Goal: Task Accomplishment & Management: Manage account settings

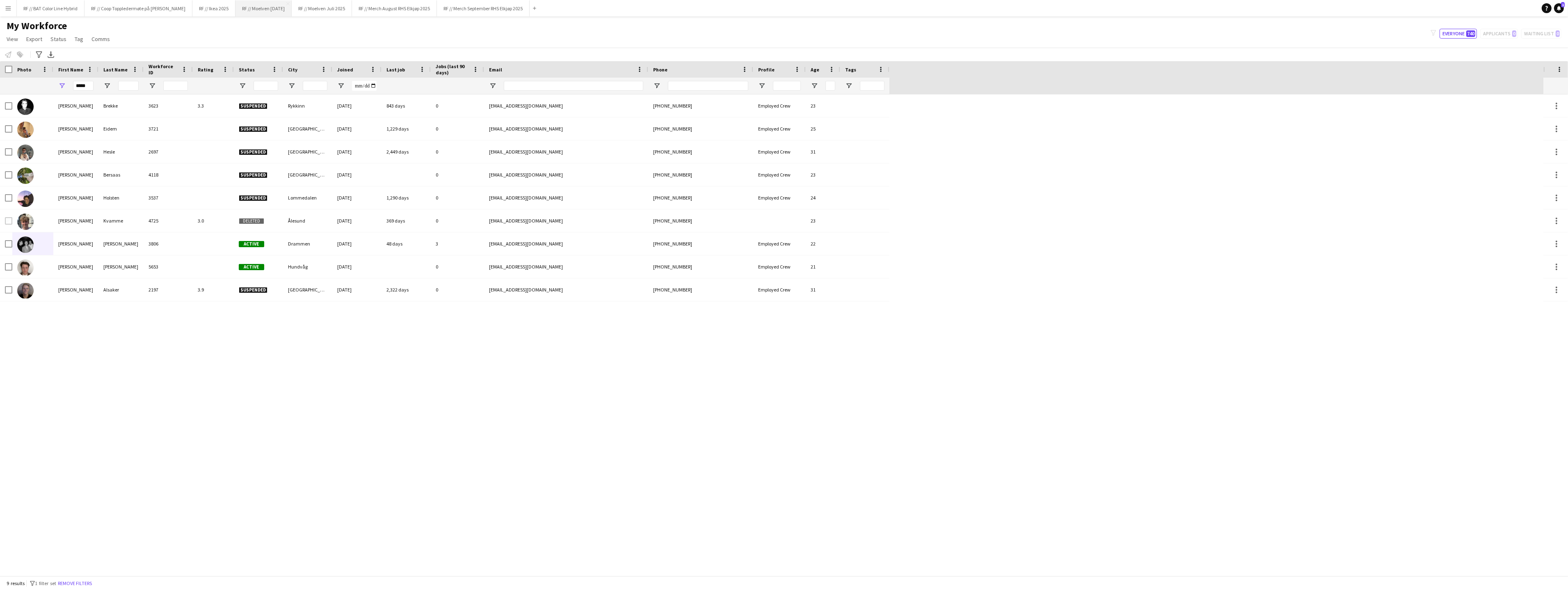
click at [275, 7] on button "RF // Moelven [DATE] Close" at bounding box center [264, 9] width 56 height 16
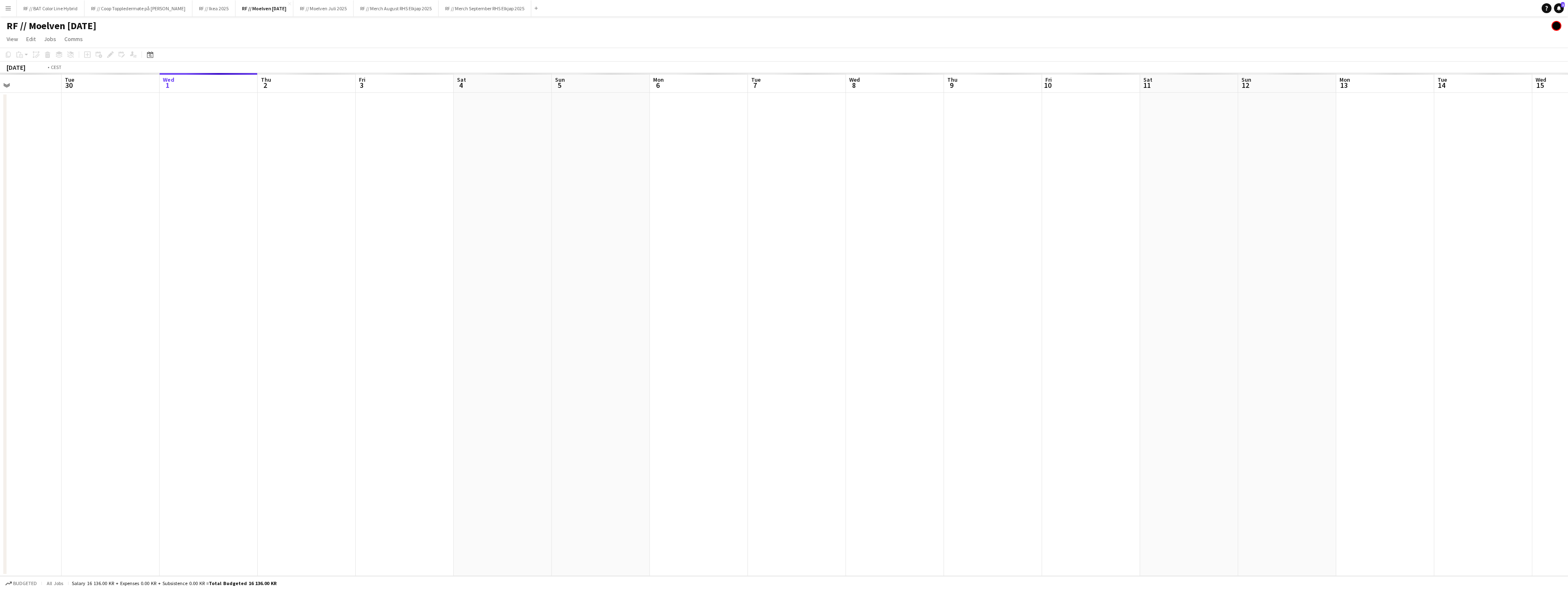
drag, startPoint x: 303, startPoint y: 237, endPoint x: 463, endPoint y: 237, distance: 160.0
click at [458, 236] on app-calendar-viewport "Sun 28 Mon 29 Tue 30 Wed 1 Thu 2 Fri 3 Sat 4 Sun 5 Mon 6 Tue 7 Wed 8 Thu 9 Fri …" at bounding box center [784, 325] width 1568 height 503
drag, startPoint x: 414, startPoint y: 278, endPoint x: 458, endPoint y: 283, distance: 44.3
click at [456, 280] on app-calendar-viewport "Sat 27 Sun 28 Mon 29 Tue 30 Wed 1 Thu 2 Fri 3 Sat 4 Sun 5 Mon 6 Tue 7 Wed 8 Thu…" at bounding box center [784, 325] width 1568 height 503
click at [549, 279] on app-calendar-viewport "Wed 24 Thu 25 Fri 26 Sat 27 Sun 28 Mon 29 Tue 30 Wed 1 Thu 2 Fri 3 Sat 4 Sun 5 …" at bounding box center [784, 325] width 1568 height 503
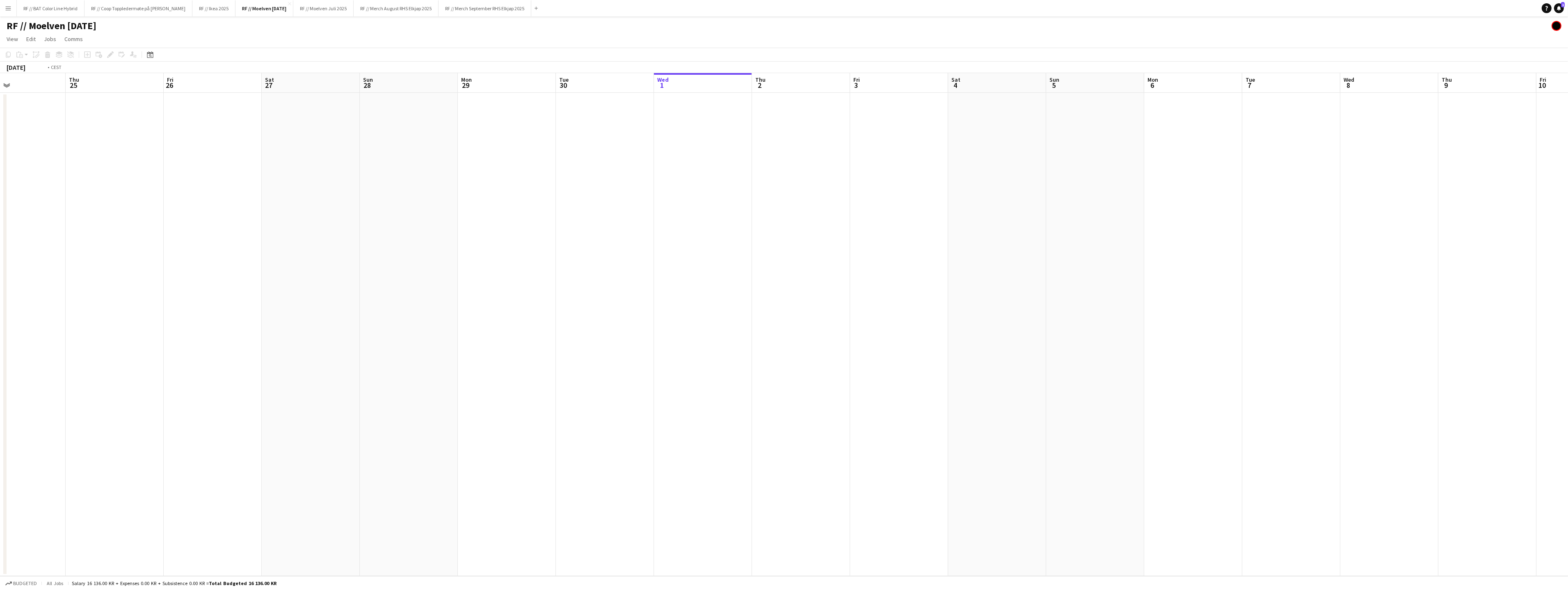
drag, startPoint x: 614, startPoint y: 286, endPoint x: 486, endPoint y: 309, distance: 130.0
click at [625, 287] on app-calendar-viewport "Mon 22 Tue 23 Wed 24 Thu 25 Fri 26 Sat 27 Sun 28 Mon 29 Tue 30 Wed 1 Thu 2 Fri …" at bounding box center [784, 325] width 1568 height 503
drag, startPoint x: 355, startPoint y: 303, endPoint x: 579, endPoint y: 308, distance: 224.1
click at [640, 287] on app-calendar-viewport "Fri 19 Sat 20 Sun 21 Mon 22 Tue 23 Wed 24 Thu 25 Fri 26 Sat 27 Sun 28 Mon 29 Tu…" at bounding box center [784, 325] width 1568 height 503
drag, startPoint x: 534, startPoint y: 281, endPoint x: 407, endPoint y: 300, distance: 128.4
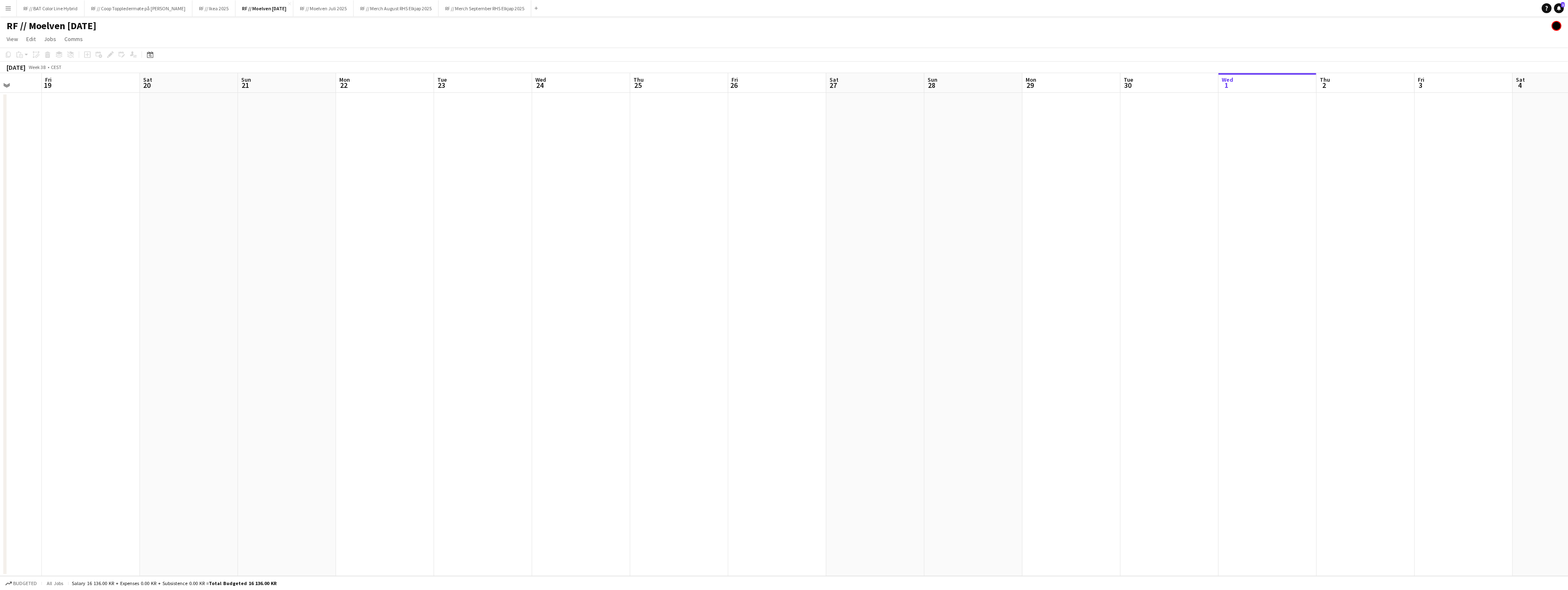
click at [656, 279] on app-calendar-viewport "Tue 16 Wed 17 Thu 18 Fri 19 Sat 20 Sun 21 Mon 22 Tue 23 Wed 24 Thu 25 Fri 26 Sa…" at bounding box center [784, 325] width 1568 height 503
click at [534, 286] on app-calendar-viewport "Sat 13 Sun 14 Mon 15 Tue 16 Wed 17 Thu 18 Fri 19 Sat 20 Sun 21 Mon 22 Tue 23 We…" at bounding box center [784, 325] width 1568 height 503
drag, startPoint x: 390, startPoint y: 297, endPoint x: 513, endPoint y: 301, distance: 123.1
click at [602, 283] on app-calendar-viewport "Thu 11 Fri 12 Sat 13 Sun 14 Mon 15 Tue 16 Wed 17 Thu 18 Fri 19 Sat 20 Sun 21 Mo…" at bounding box center [784, 325] width 1568 height 503
drag, startPoint x: 553, startPoint y: 290, endPoint x: 317, endPoint y: 301, distance: 236.3
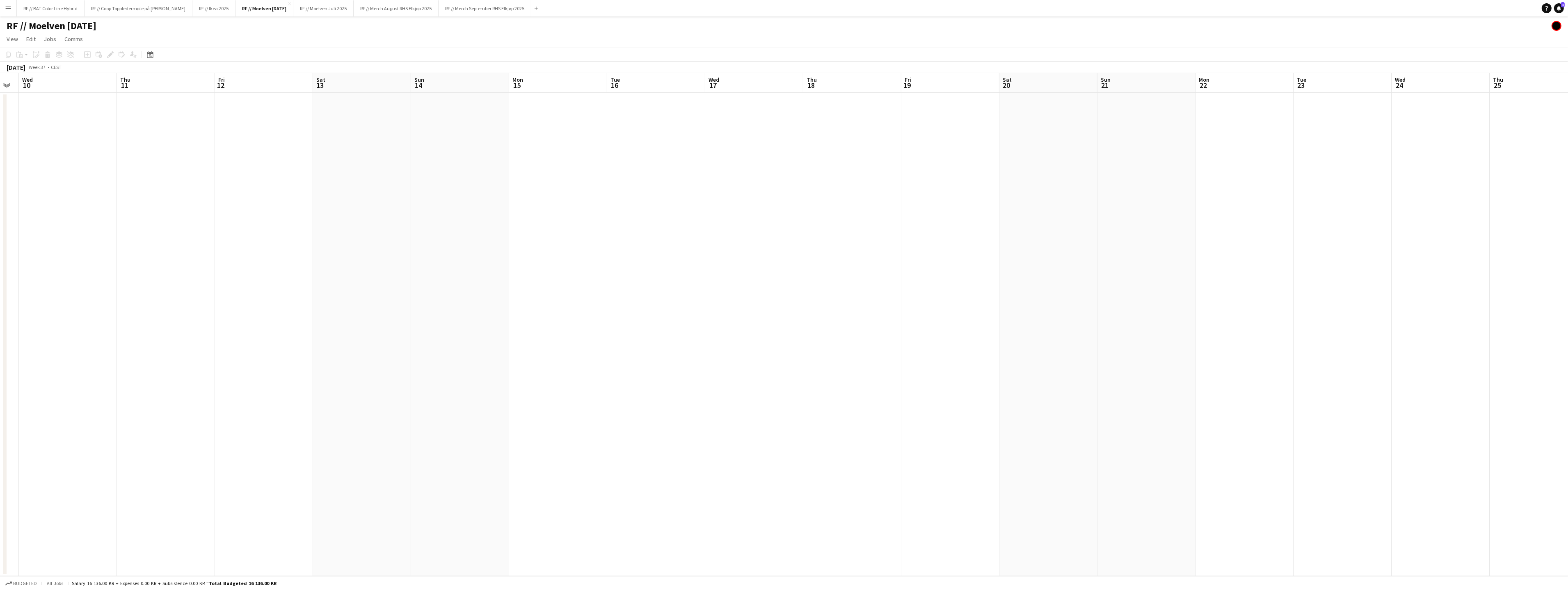
click at [582, 293] on app-calendar-viewport "Mon 8 Tue 9 Wed 10 Thu 11 Fri 12 Sat 13 Sun 14 Mon 15 Tue 16 Wed 17 Thu 18 Fri …" at bounding box center [784, 325] width 1568 height 503
drag, startPoint x: 317, startPoint y: 301, endPoint x: 600, endPoint y: 312, distance: 283.2
click at [588, 301] on app-calendar-viewport "Sat 6 Sun 7 Mon 8 Tue 9 Wed 10 Thu 11 Fri 12 Sat 13 Sun 14 Mon 15 Tue 16 Wed 17…" at bounding box center [784, 325] width 1568 height 503
drag, startPoint x: 398, startPoint y: 311, endPoint x: 557, endPoint y: 323, distance: 159.5
click at [630, 315] on app-calendar-viewport "Thu 4 Fri 5 Sat 6 Sun 7 Mon 8 Tue 9 Wed 10 Thu 11 Fri 12 Sat 13 Sun 14 Mon 15 T…" at bounding box center [784, 325] width 1568 height 503
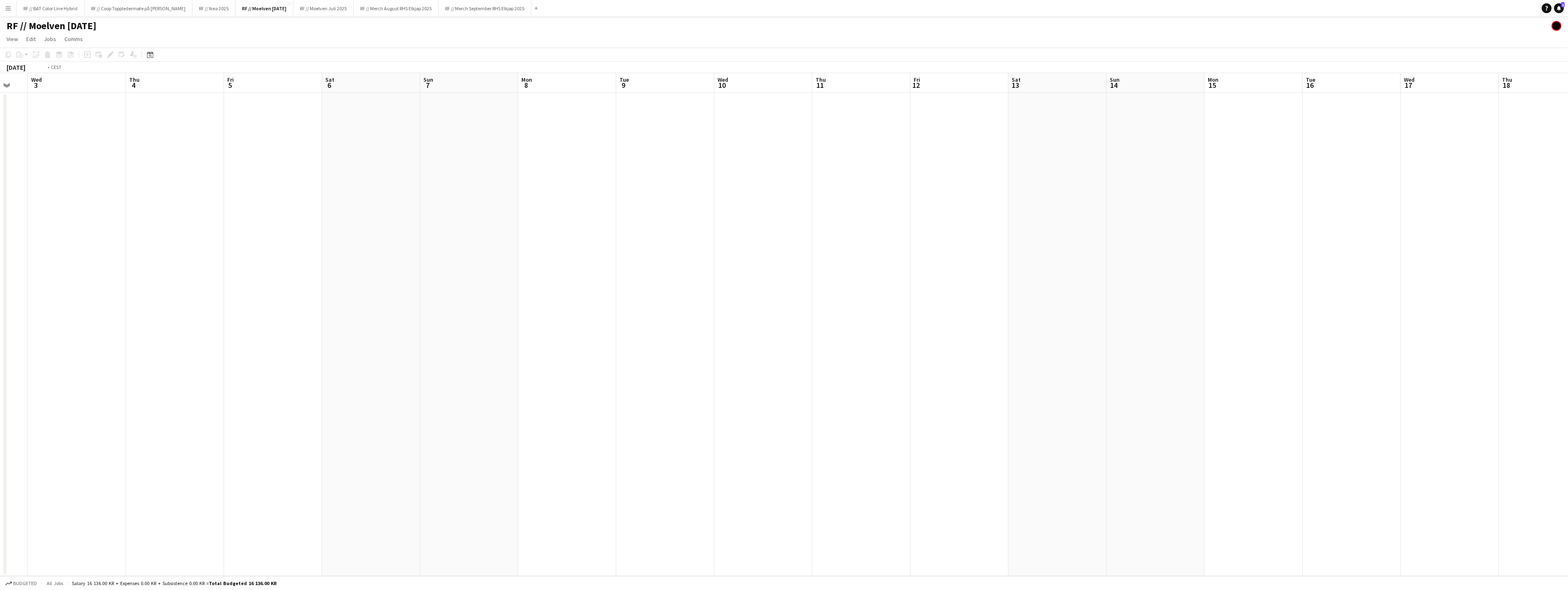
drag, startPoint x: 502, startPoint y: 301, endPoint x: 366, endPoint y: 300, distance: 136.0
click at [561, 304] on app-calendar-viewport "Mon 1 Tue 2 Wed 3 Thu 4 Fri 5 Sat 6 Sun 7 Mon 8 Tue 9 Wed 10 Thu 11 Fri 12 Sat …" at bounding box center [784, 325] width 1568 height 503
click at [605, 295] on app-calendar-viewport "Fri 29 1/1 1 Job Sat 30 Sun 31 Mon 1 Tue 2 Wed 3 Thu 4 Fri 5 Sat 6 Sun 7 Mon 8 …" at bounding box center [784, 325] width 1568 height 503
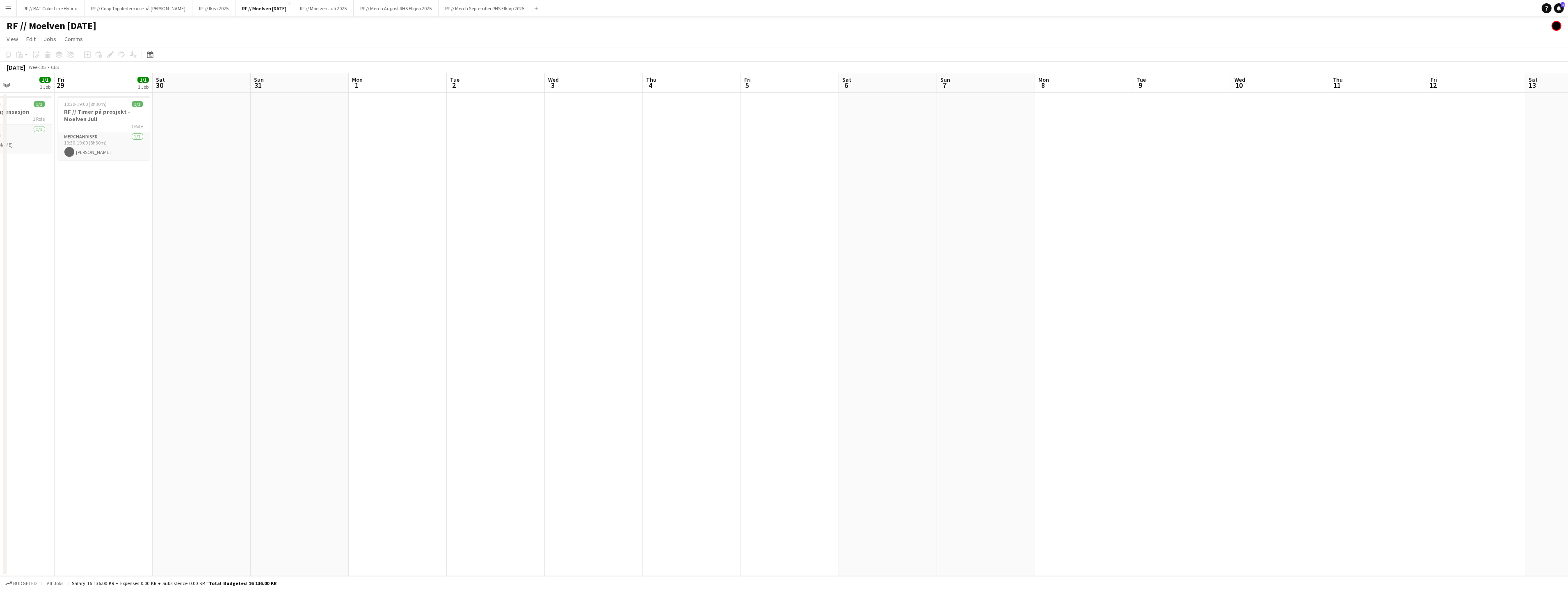
drag, startPoint x: 326, startPoint y: 270, endPoint x: 386, endPoint y: 278, distance: 60.5
click at [463, 278] on app-calendar-viewport "Wed 27 Thu 28 1/1 1 Job Fri 29 1/1 1 Job Sat 30 Sun 31 Mon 1 Tue 2 Wed 3 Thu 4 …" at bounding box center [784, 325] width 1568 height 503
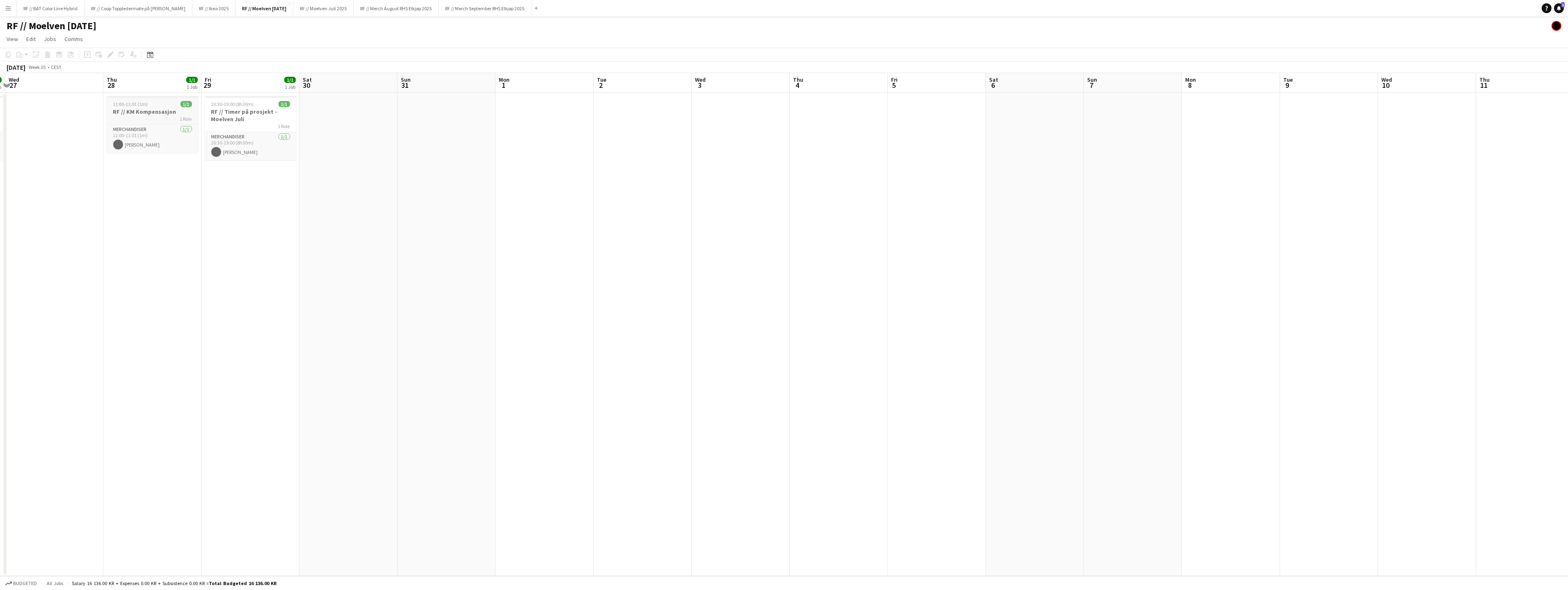
click at [142, 107] on span "11:00-11:01 (1m)" at bounding box center [130, 104] width 35 height 6
click at [104, 51] on div "Add job Add linked Job Edit Edit linked Job Applicants" at bounding box center [107, 55] width 63 height 10
click at [152, 115] on div "1 Role" at bounding box center [152, 118] width 92 height 7
click at [110, 55] on icon at bounding box center [110, 54] width 4 height 4
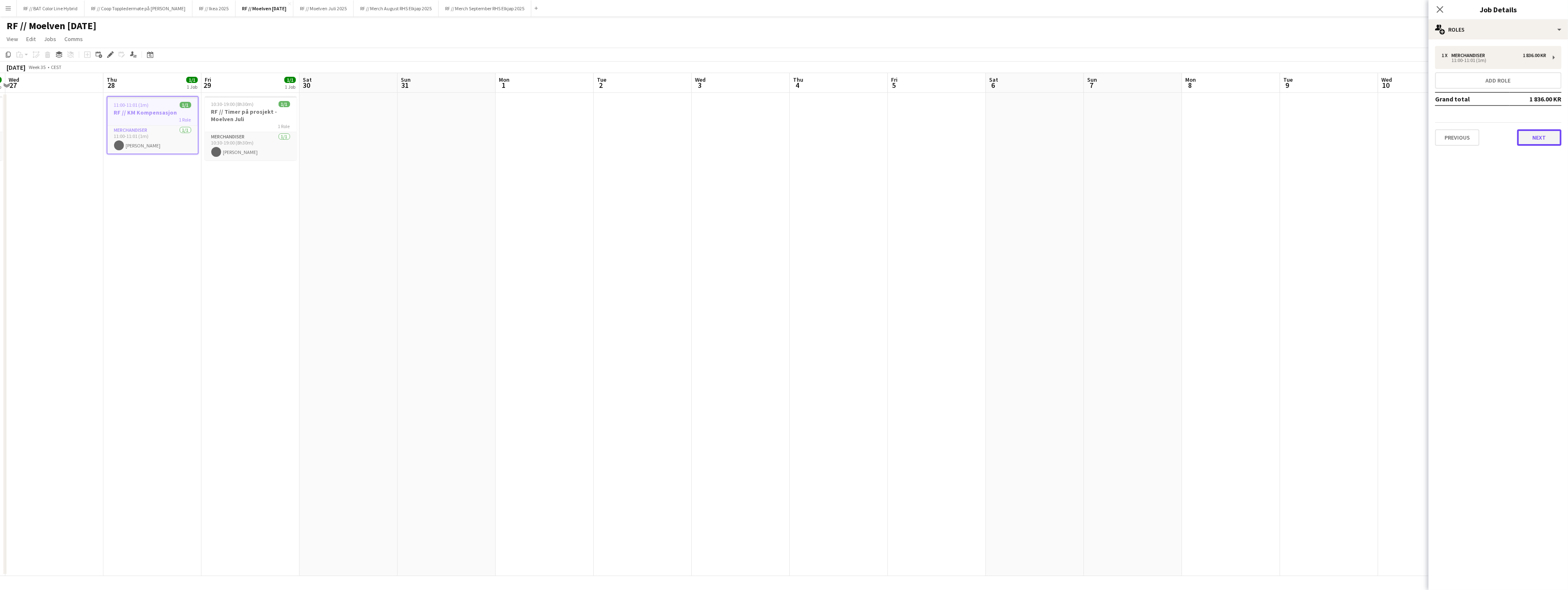
click at [1535, 129] on button "Next" at bounding box center [1539, 137] width 44 height 16
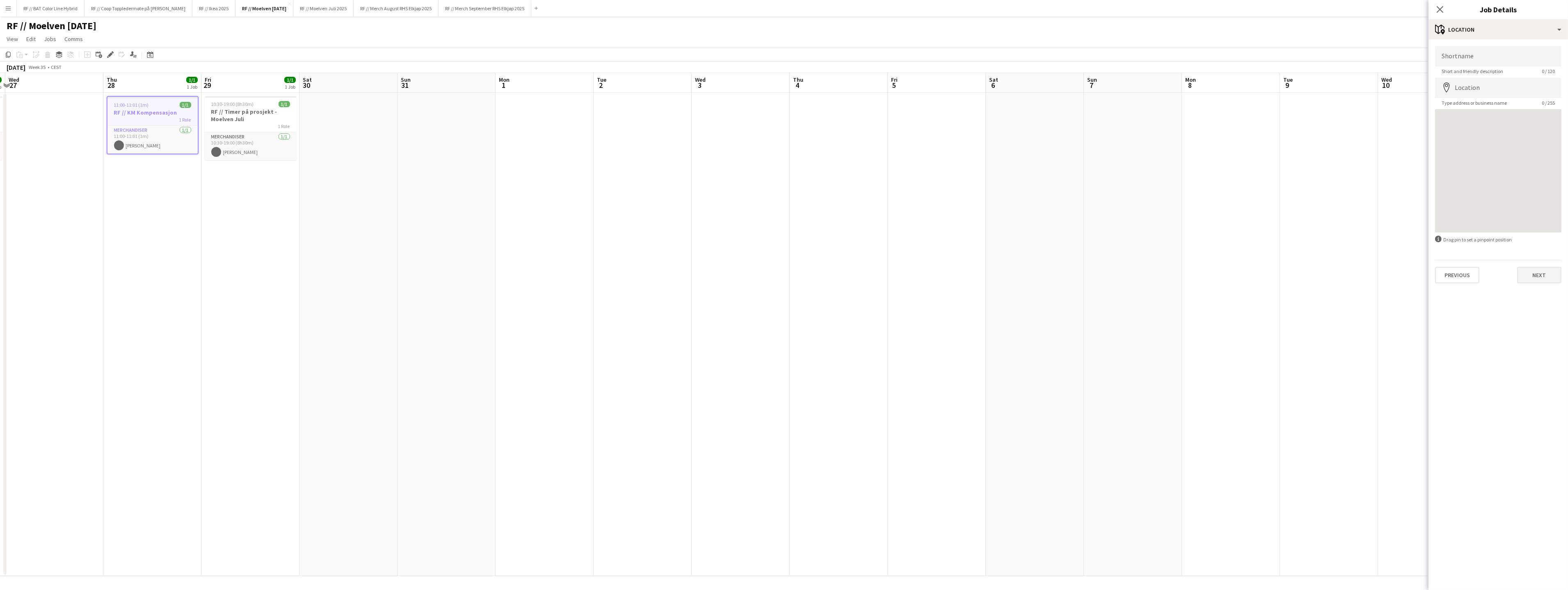
drag, startPoint x: 1547, startPoint y: 287, endPoint x: 1544, endPoint y: 278, distance: 9.5
click at [1547, 286] on div "Shortname Short and friendly description 0 / 120 Location map-marker Type addre…" at bounding box center [1498, 164] width 139 height 250
click at [1543, 275] on button "Next" at bounding box center [1539, 275] width 44 height 16
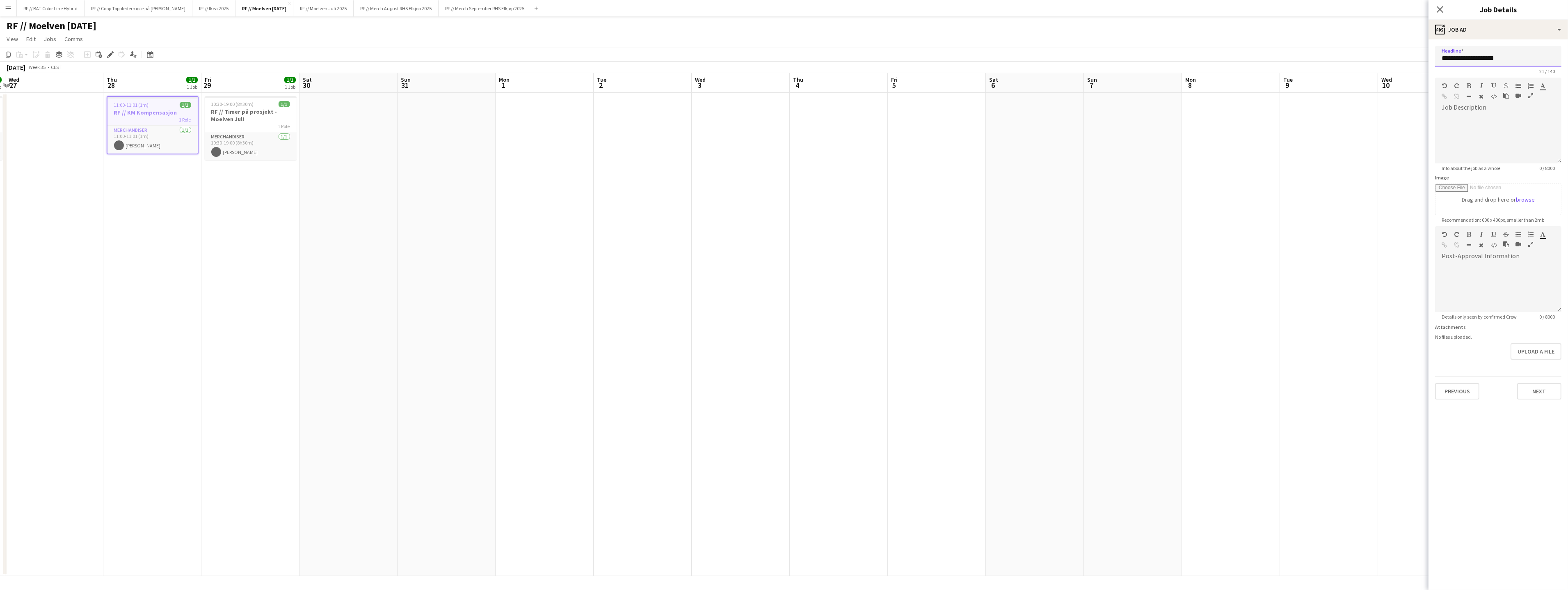
drag, startPoint x: 1513, startPoint y: 58, endPoint x: 1363, endPoint y: 50, distance: 150.2
click at [1374, 51] on body "Menu Boards Boards Boards All jobs Status Workforce Workforce My Workforce Recr…" at bounding box center [784, 295] width 1568 height 590
click at [510, 11] on button "RF // Merch September RHS Elkjøp 2025 Close" at bounding box center [485, 9] width 93 height 16
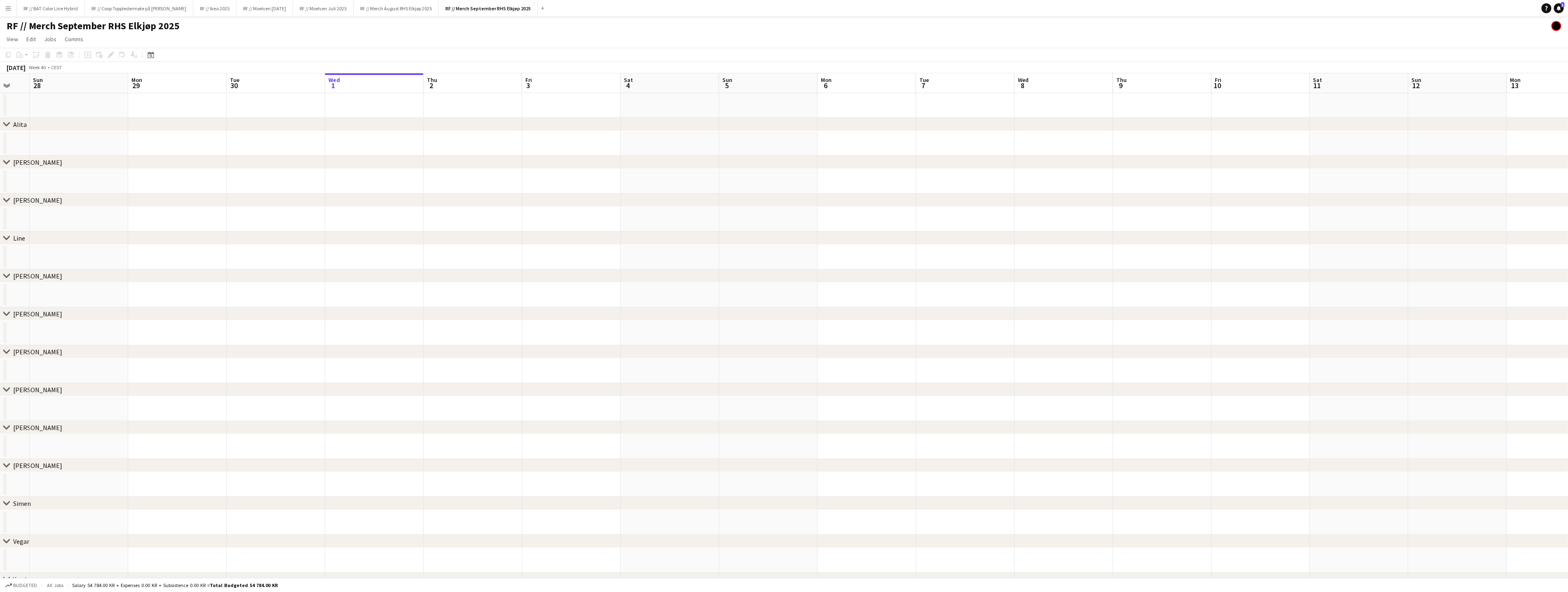
scroll to position [0, 215]
drag, startPoint x: 175, startPoint y: 218, endPoint x: 833, endPoint y: 200, distance: 658.2
click at [829, 199] on div "chevron-right Alita chevron-right [PERSON_NAME] chevron-right [PERSON_NAME] che…" at bounding box center [784, 379] width 1568 height 613
drag, startPoint x: 46, startPoint y: 217, endPoint x: 647, endPoint y: 218, distance: 601.0
click at [720, 217] on app-calendar-viewport "Fri 19 Sat 20 Sun 21 Mon 22 Tue 23 Wed 24 Thu 25 Fri 26 Sat 27 Sun 28 Mon 29 Tu…" at bounding box center [784, 379] width 1568 height 613
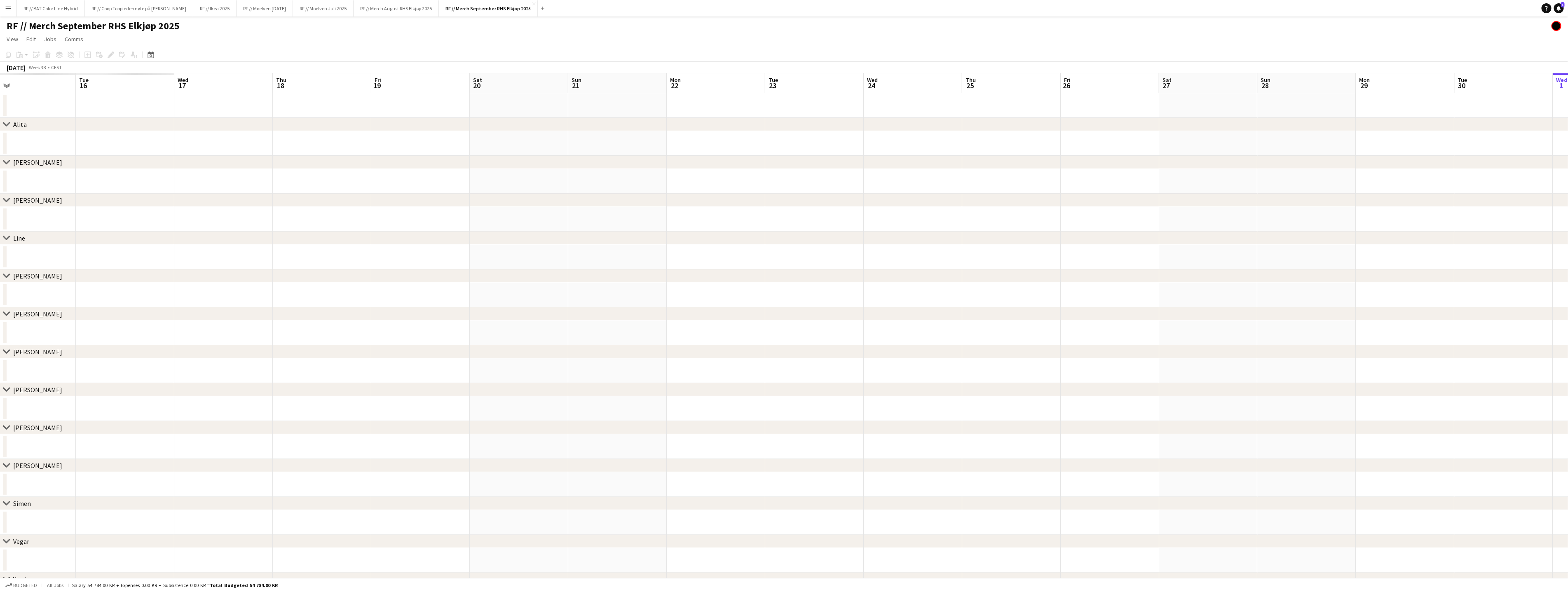
drag, startPoint x: 155, startPoint y: 221, endPoint x: 767, endPoint y: 218, distance: 612.0
click at [823, 212] on app-calendar-viewport "Sat 13 Sun 14 Mon 15 Tue 16 Wed 17 Thu 18 Fri 19 Sat 20 Sun 21 Mon 22 Tue 23 We…" at bounding box center [784, 379] width 1568 height 613
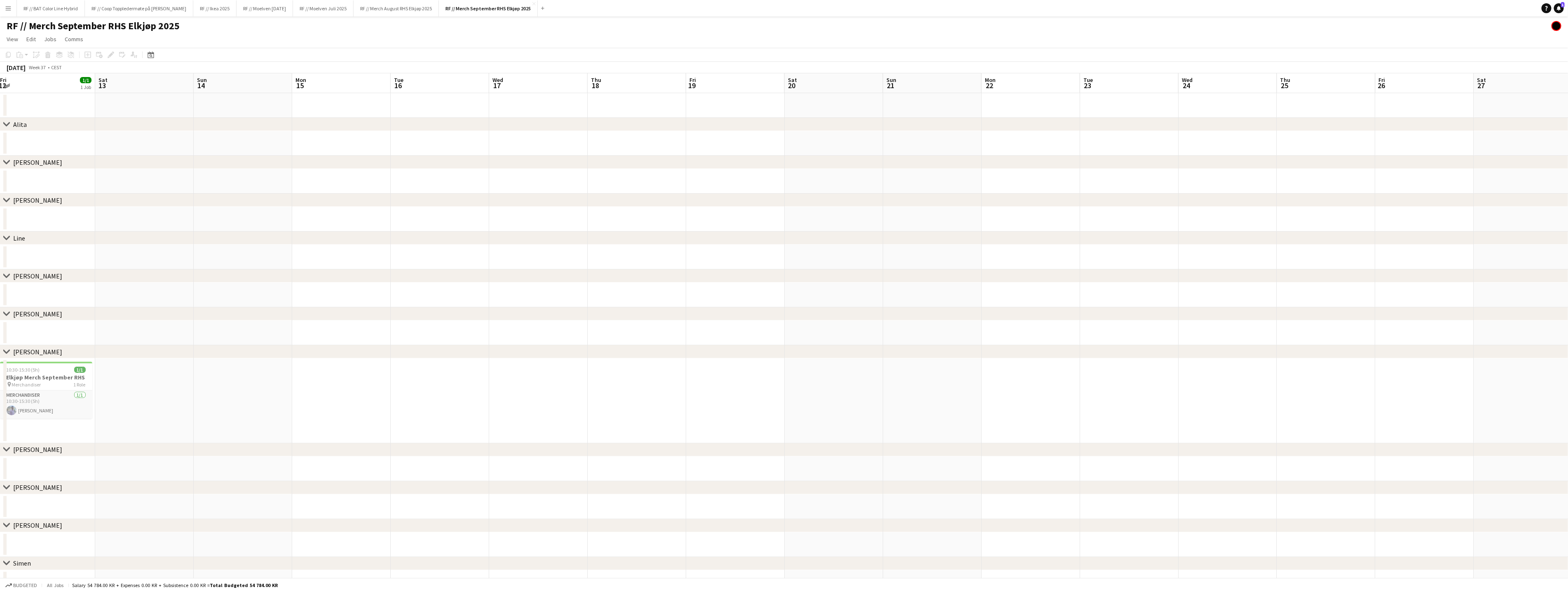
drag, startPoint x: 223, startPoint y: 218, endPoint x: 762, endPoint y: 213, distance: 539.0
click at [762, 213] on app-calendar-viewport "Wed 10 1/1 1 Job Thu 11 Fri 12 1/1 1 Job Sat 13 Sun 14 Mon 15 Tue 16 Wed 17 Thu…" at bounding box center [784, 439] width 1568 height 733
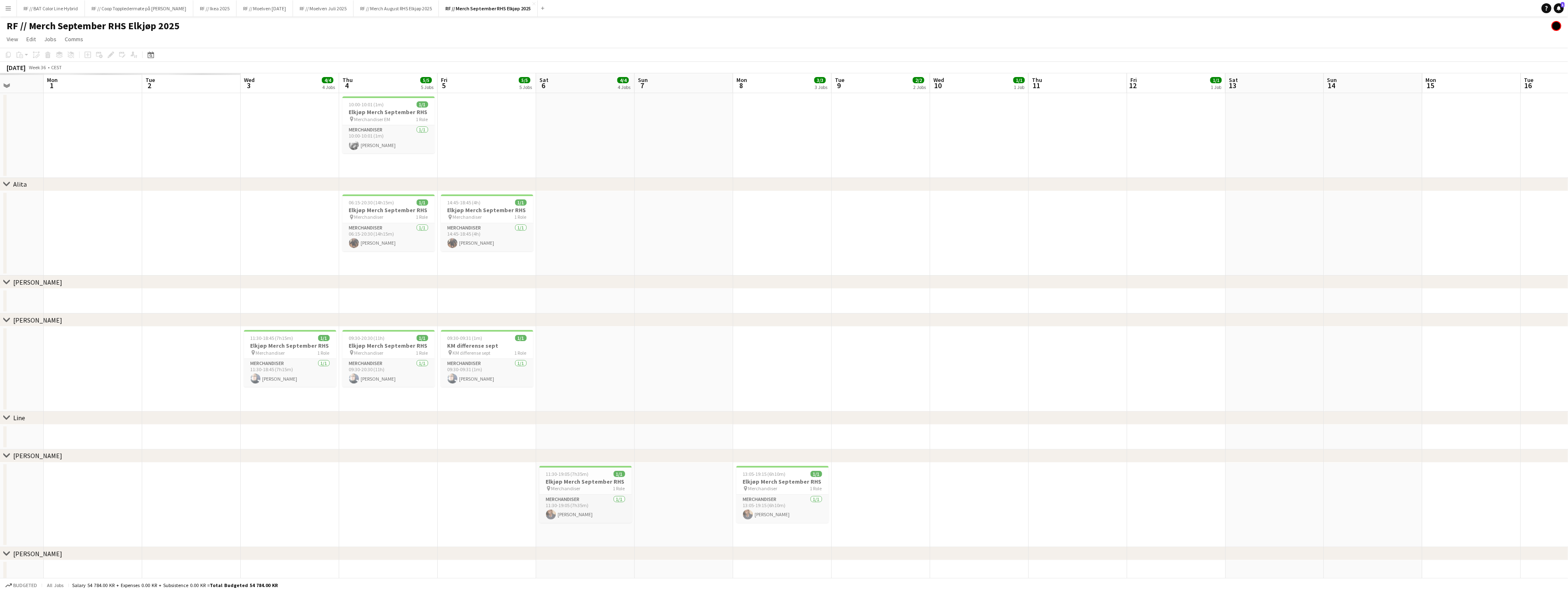
drag, startPoint x: 625, startPoint y: 210, endPoint x: 712, endPoint y: 211, distance: 87.0
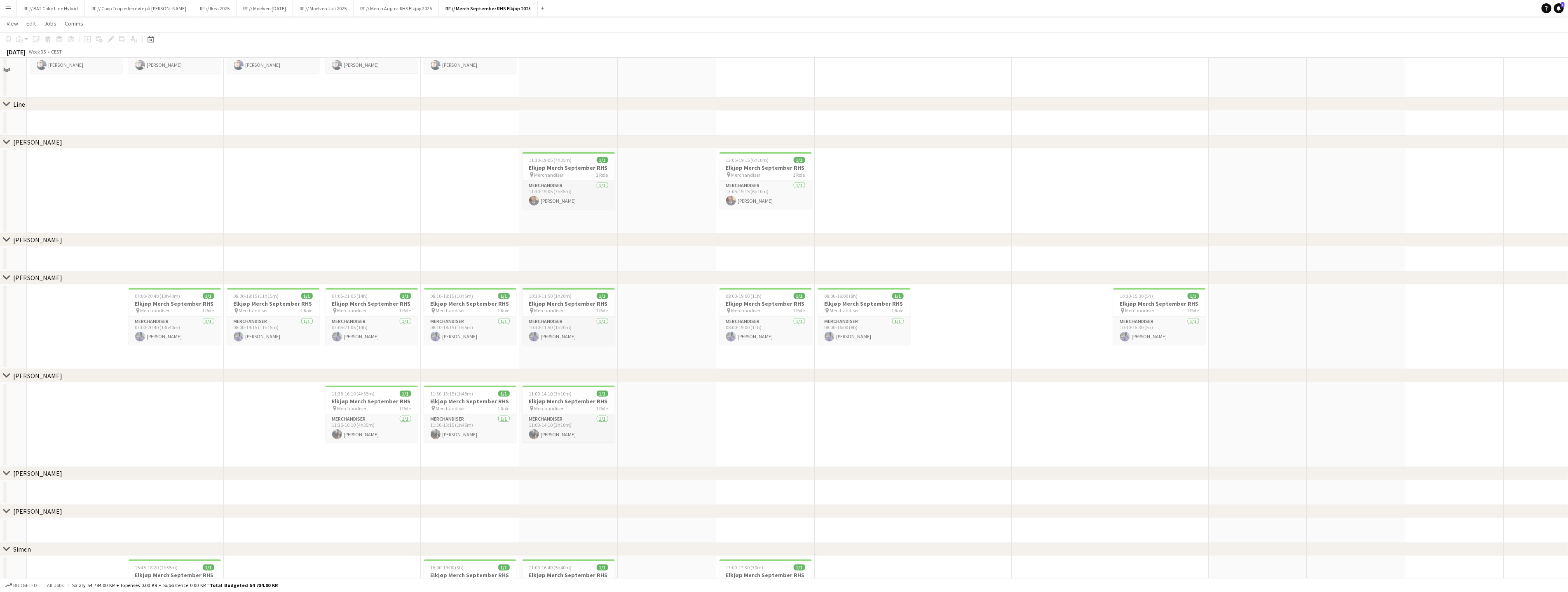
scroll to position [387, 0]
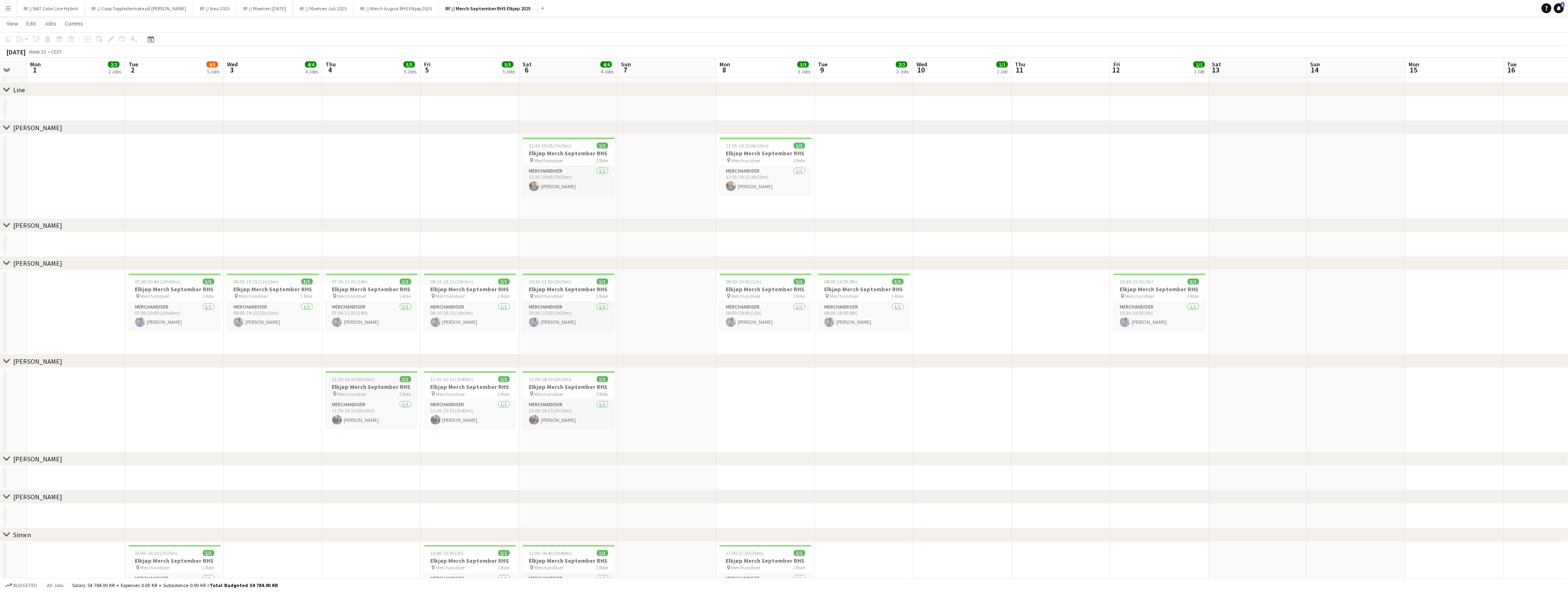
click at [363, 384] on h3 "Elkjøp Merch September RHS" at bounding box center [371, 387] width 92 height 7
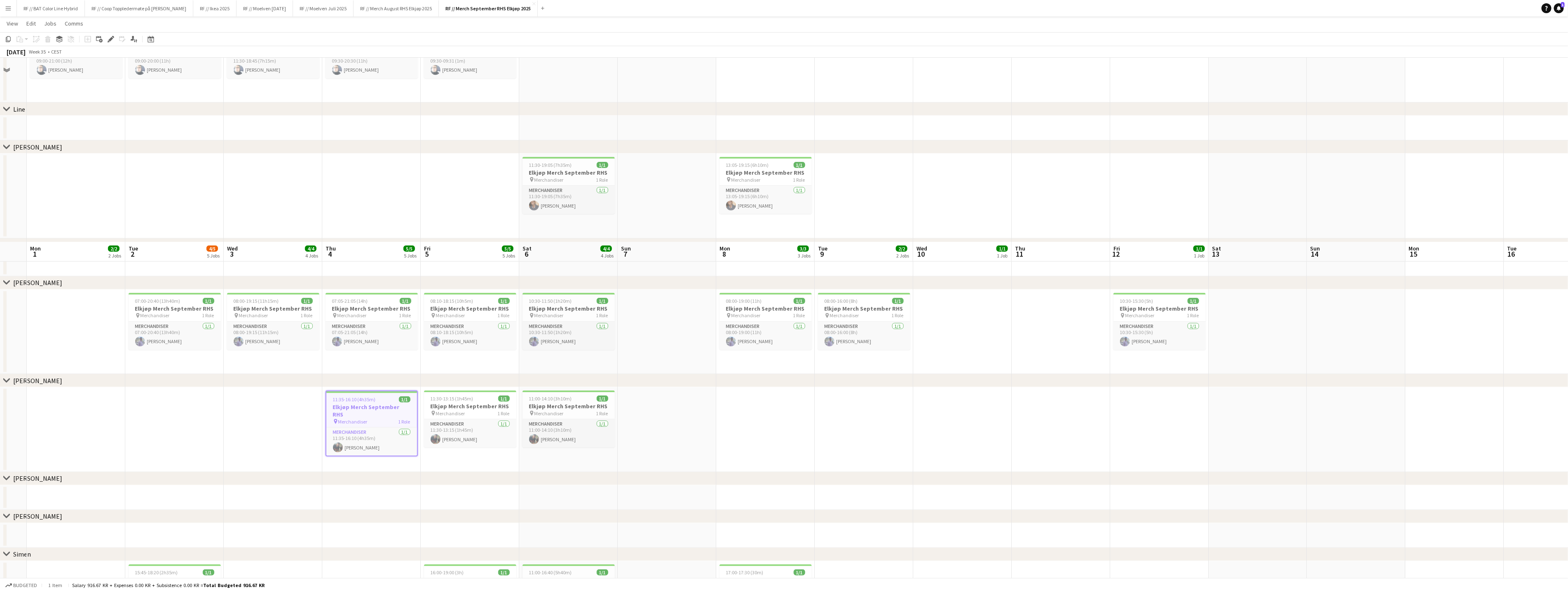
scroll to position [0, 0]
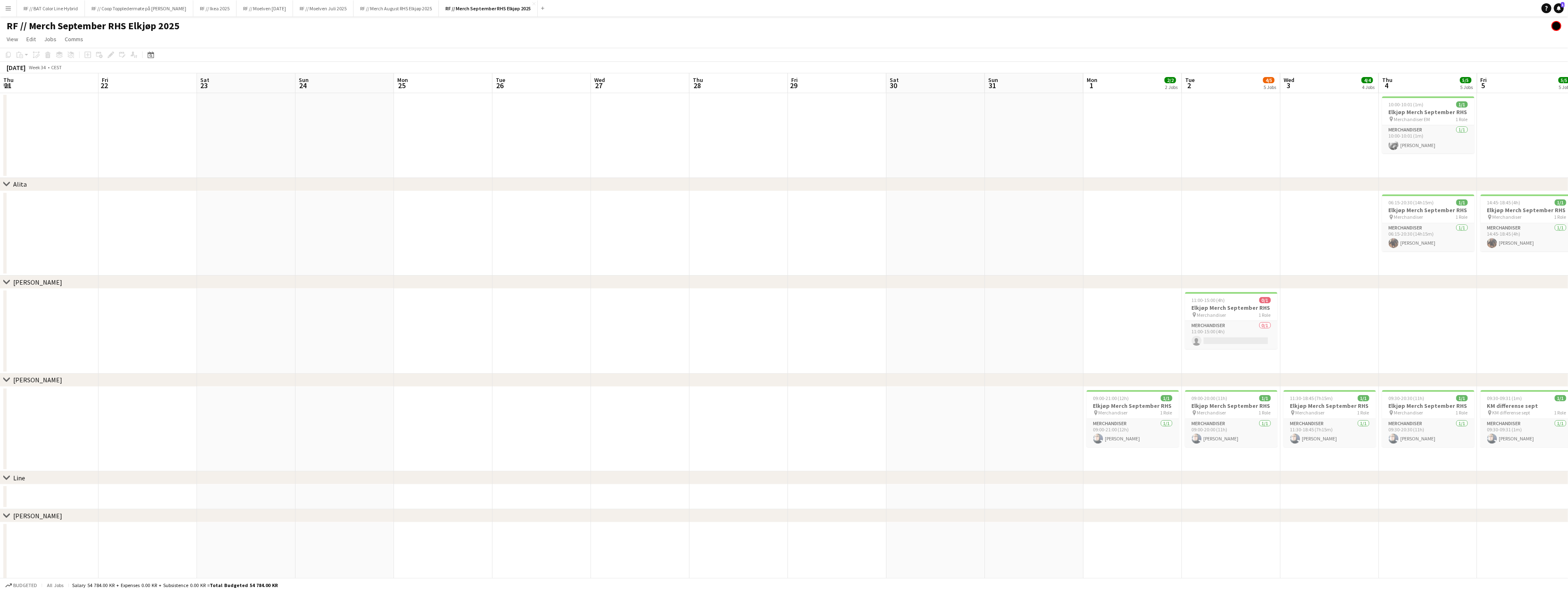
scroll to position [0, 188]
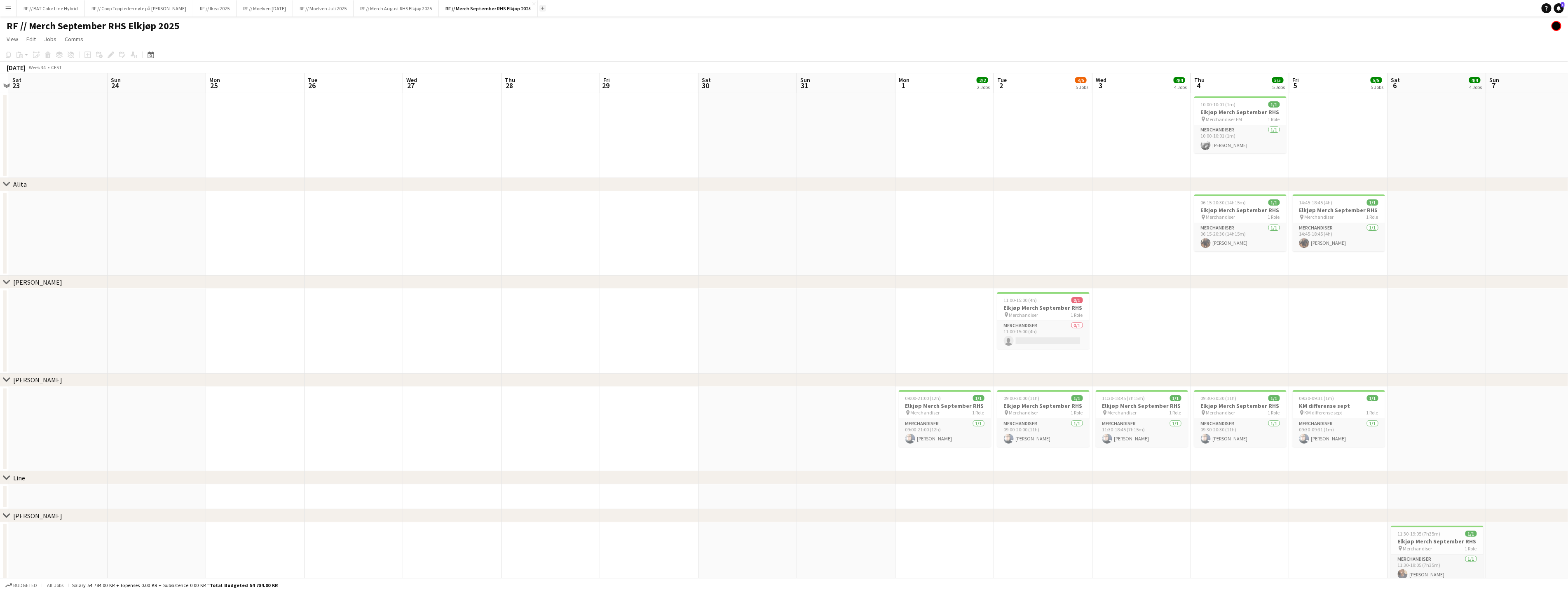
click at [544, 8] on app-icon "Add" at bounding box center [542, 8] width 3 height 3
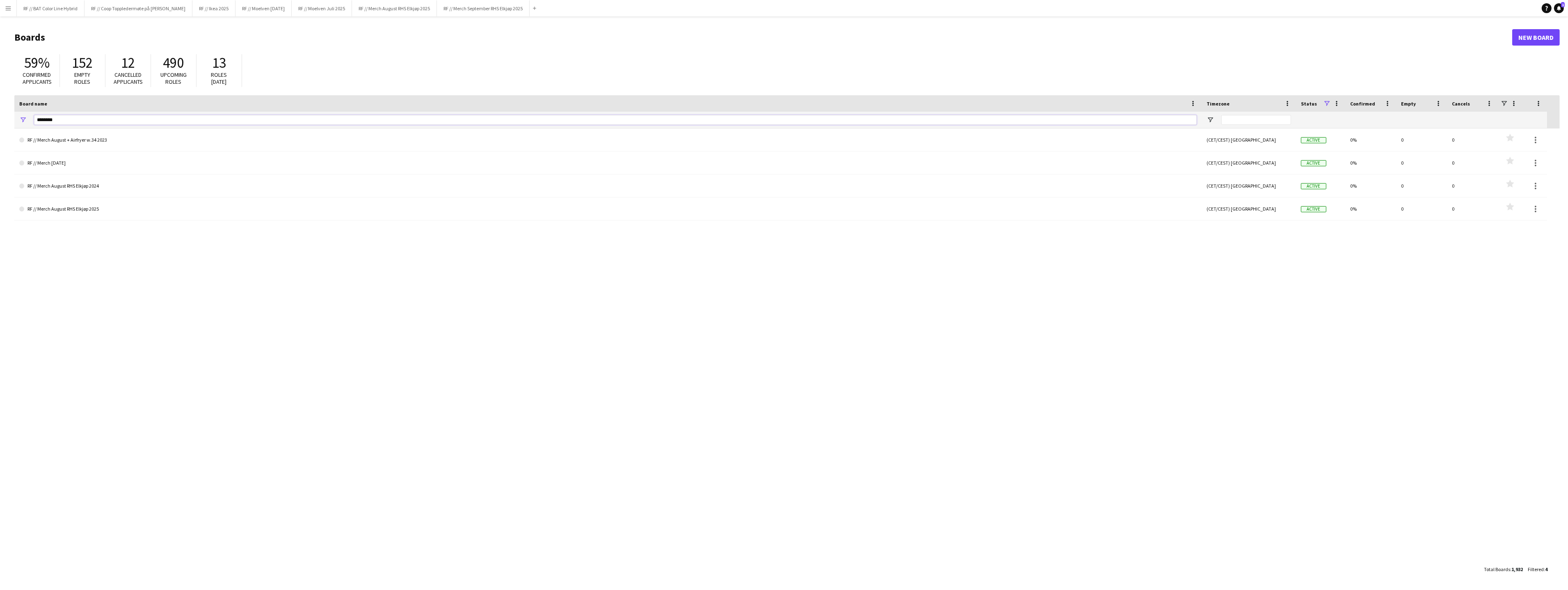
drag, startPoint x: 55, startPoint y: 121, endPoint x: 35, endPoint y: 118, distance: 20.2
click at [35, 118] on input "********" at bounding box center [615, 120] width 1163 height 10
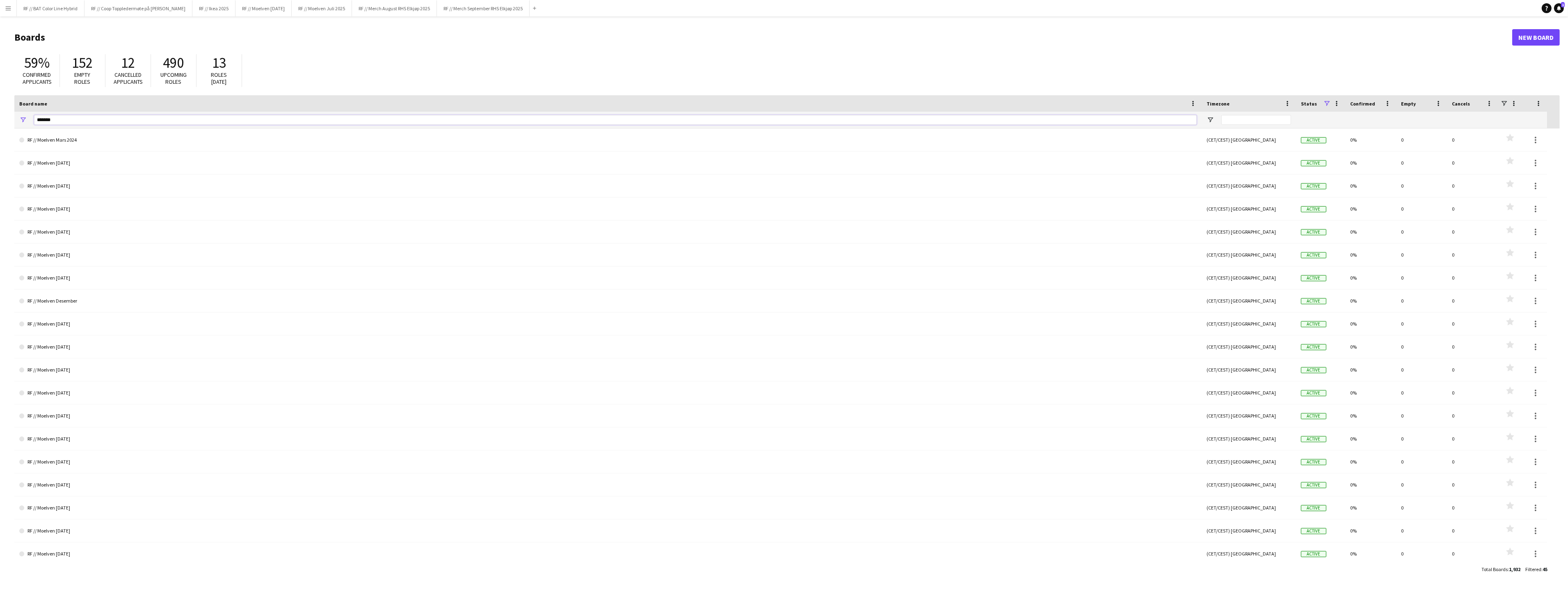
type input "*******"
click at [1549, 39] on link "New Board" at bounding box center [1536, 37] width 47 height 16
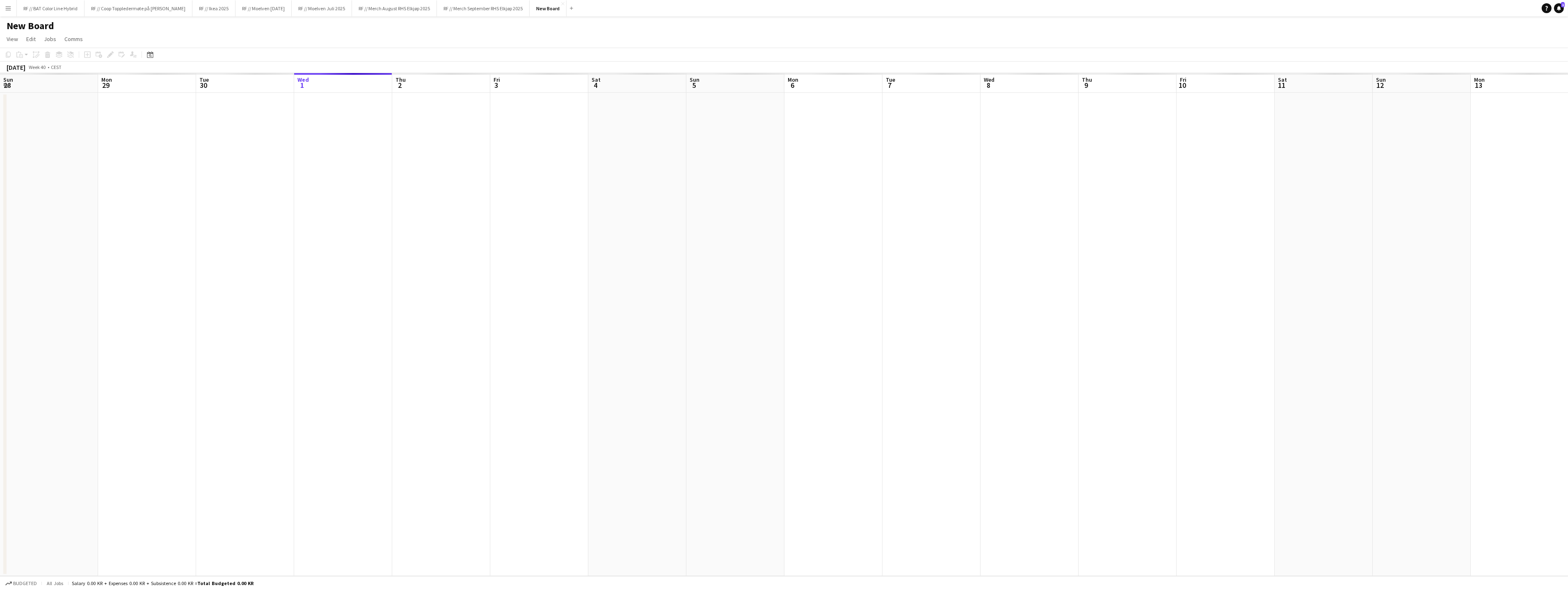
scroll to position [0, 195]
click at [49, 26] on h1 "New Board" at bounding box center [30, 26] width 47 height 12
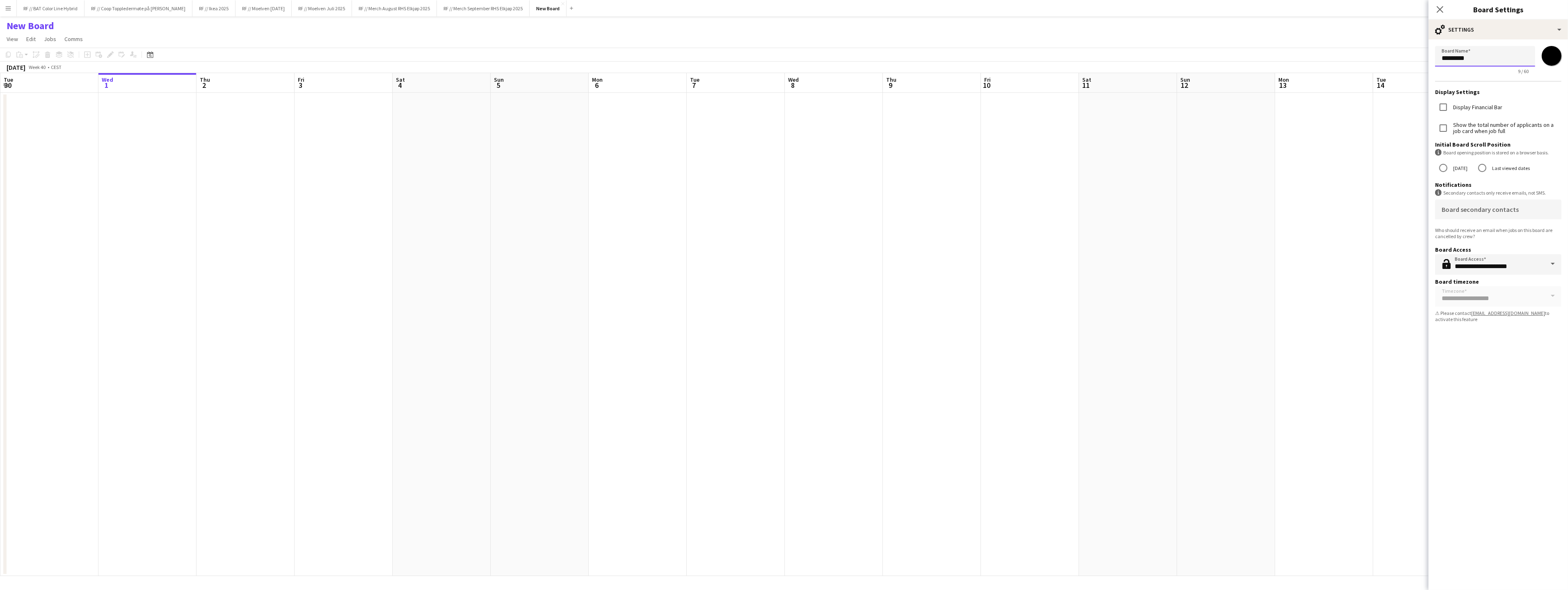
drag, startPoint x: 1469, startPoint y: 55, endPoint x: 1390, endPoint y: 51, distance: 79.1
click at [1390, 51] on body "Menu Boards Boards Boards All jobs Status Workforce Workforce My Workforce Recr…" at bounding box center [784, 295] width 1568 height 590
type input "**********"
click at [625, 164] on app-date-cell at bounding box center [637, 334] width 98 height 483
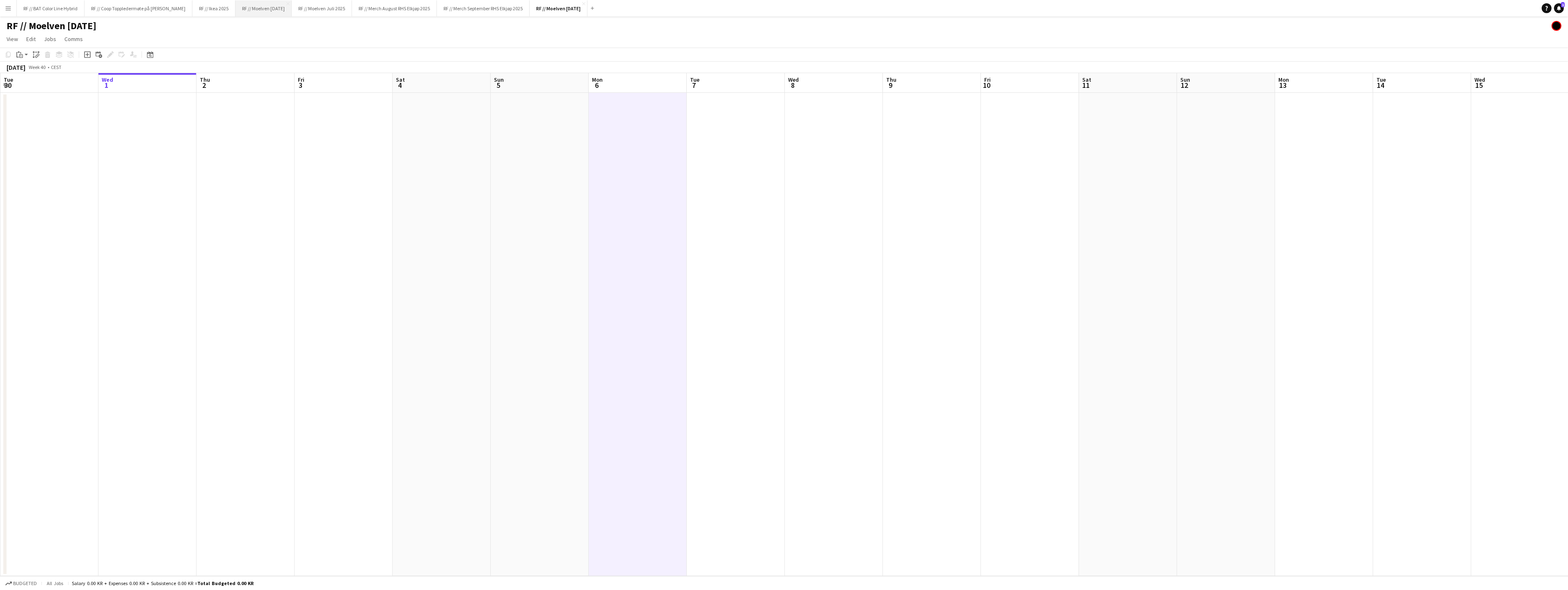
click at [264, 10] on button "RF // Moelven [DATE] Close" at bounding box center [264, 9] width 56 height 16
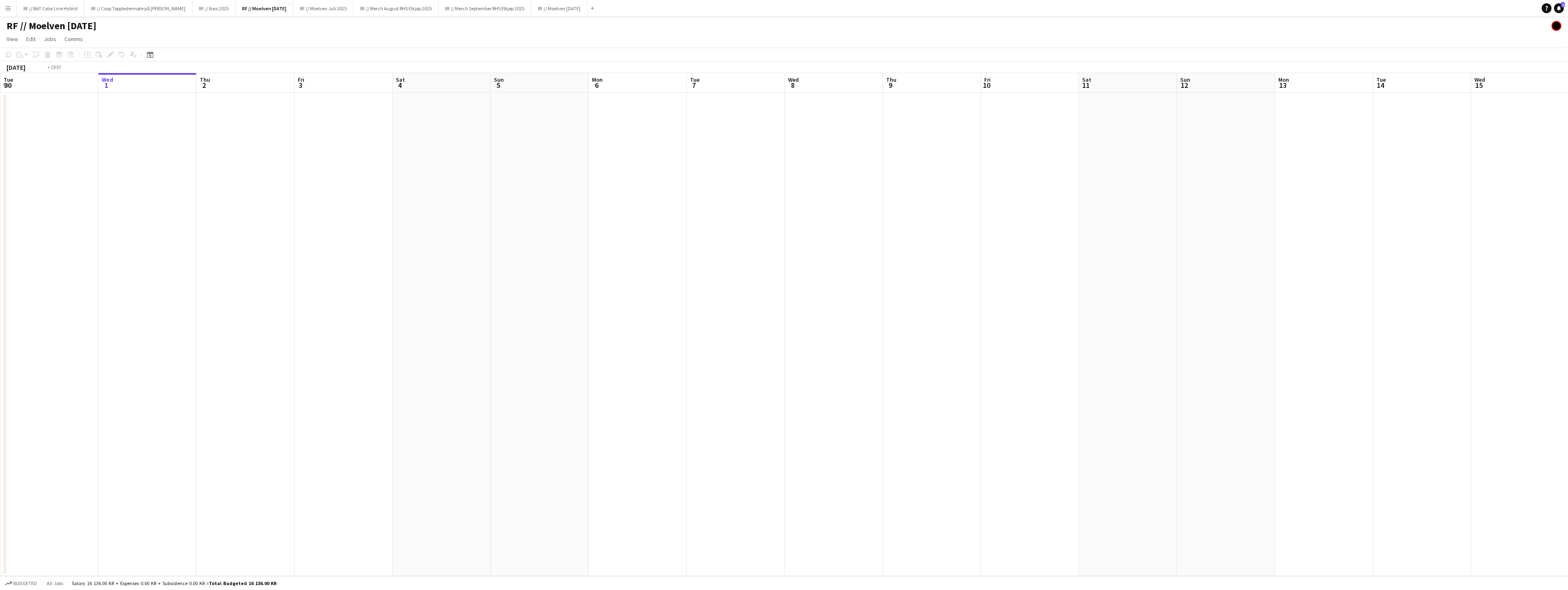
drag, startPoint x: 160, startPoint y: 224, endPoint x: 189, endPoint y: 248, distance: 37.6
click at [339, 203] on app-calendar-viewport "Sun 28 Mon 29 Tue 30 Wed 1 Thu 2 Fri 3 Sat 4 Sun 5 Mon 6 Tue 7 Wed 8 Thu 9 Fri …" at bounding box center [784, 325] width 1568 height 503
click at [518, 240] on app-calendar-viewport "Fri 26 Sat 27 Sun 28 Mon 29 Tue 30 Wed 1 Thu 2 Fri 3 Sat 4 Sun 5 Mon 6 Tue 7 We…" at bounding box center [784, 325] width 1568 height 503
drag, startPoint x: 215, startPoint y: 289, endPoint x: 592, endPoint y: 276, distance: 377.2
click at [661, 260] on app-calendar-viewport "Sun 21 Mon 22 Tue 23 Wed 24 Thu 25 Fri 26 Sat 27 Sun 28 Mon 29 Tue 30 Wed 1 Thu…" at bounding box center [784, 325] width 1568 height 503
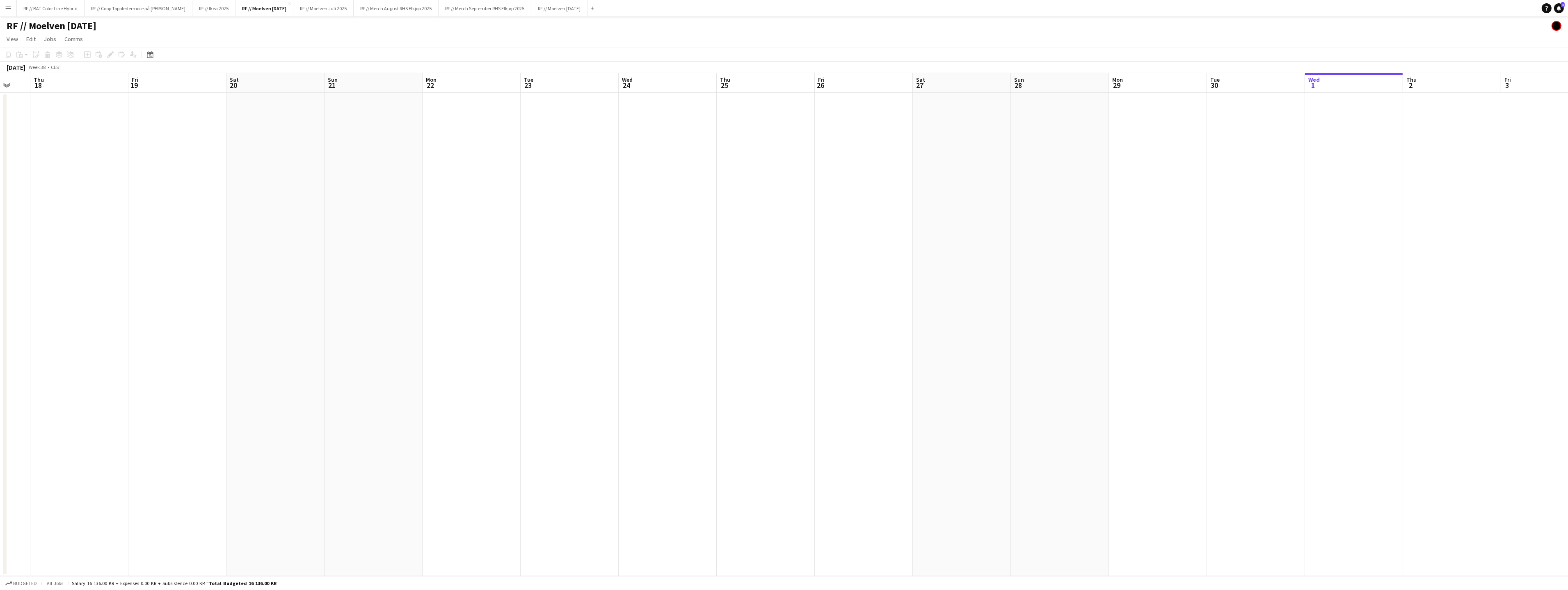
drag, startPoint x: 552, startPoint y: 244, endPoint x: 485, endPoint y: 255, distance: 67.9
click at [714, 225] on app-calendar-viewport "Tue 16 Wed 17 Thu 18 Fri 19 Sat 20 Sun 21 Mon 22 Tue 23 Wed 24 Thu 25 Fri 26 Sa…" at bounding box center [784, 325] width 1568 height 503
click at [800, 206] on app-calendar-viewport "Thu 11 Fri 12 Sat 13 Sun 14 Mon 15 Tue 16 Wed 17 Thu 18 Fri 19 Sat 20 Sun 21 Mo…" at bounding box center [784, 325] width 1568 height 503
drag, startPoint x: 418, startPoint y: 251, endPoint x: 623, endPoint y: 257, distance: 205.1
click at [785, 220] on app-calendar-viewport "Sun 7 Mon 8 Tue 9 Wed 10 Thu 11 Fri 12 Sat 13 Sun 14 Mon 15 Tue 16 Wed 17 Thu 1…" at bounding box center [784, 325] width 1568 height 503
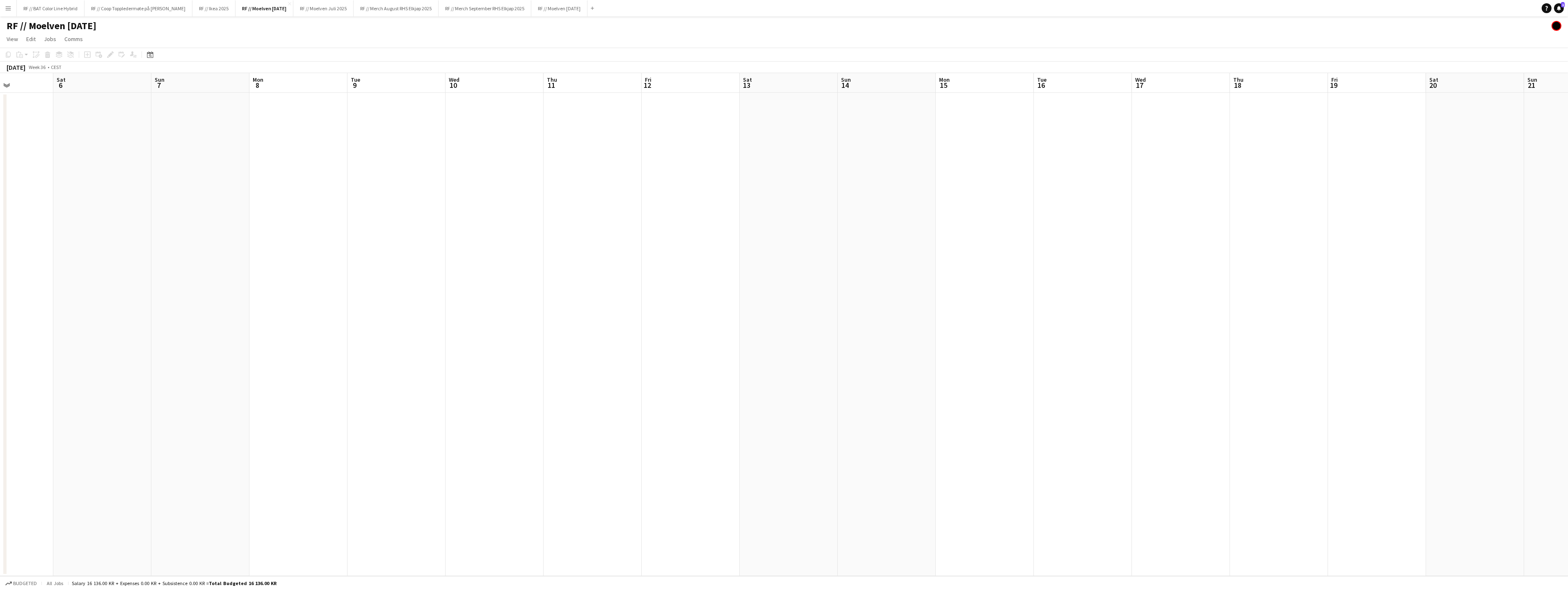
click at [713, 234] on app-calendar-viewport "Wed 3 Thu 4 Fri 5 Sat 6 Sun 7 Mon 8 Tue 9 Wed 10 Thu 11 Fri 12 Sat 13 Sun 14 Mo…" at bounding box center [784, 325] width 1568 height 503
drag, startPoint x: 231, startPoint y: 303, endPoint x: 643, endPoint y: 265, distance: 413.7
click at [632, 258] on app-calendar-viewport "Sun 31 Mon 1 Tue 2 Wed 3 Thu 4 Fri 5 Sat 6 Sun 7 Mon 8 Tue 9 Wed 10 Thu 11 Fri …" at bounding box center [784, 325] width 1568 height 503
drag, startPoint x: 400, startPoint y: 265, endPoint x: 404, endPoint y: 270, distance: 6.4
click at [559, 247] on app-calendar-viewport "Wed 27 Thu 28 1/1 1 Job Fri 29 1/1 1 Job Sat 30 Sun 31 Mon 1 Tue 2 Wed 3 Thu 4 …" at bounding box center [784, 325] width 1568 height 503
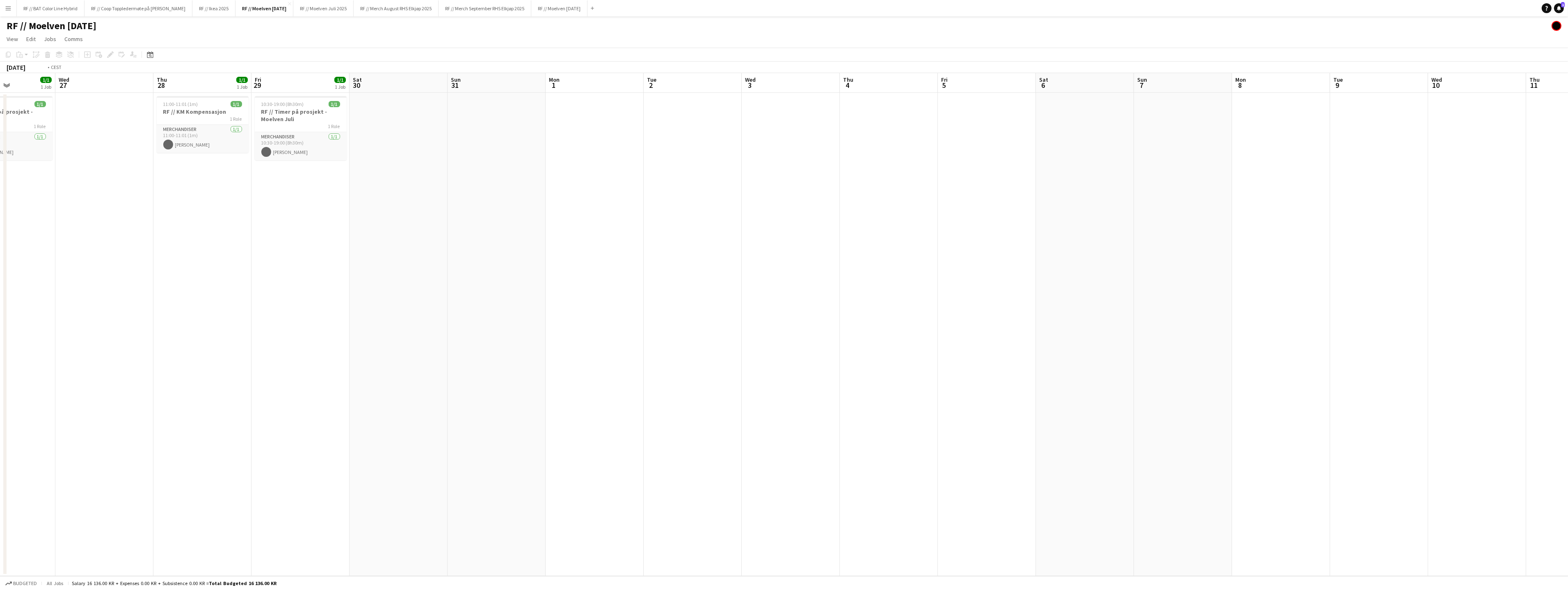
drag, startPoint x: 408, startPoint y: 272, endPoint x: 430, endPoint y: 267, distance: 22.6
click at [437, 269] on app-calendar-viewport "Sun 24 Mon 25 Tue 26 1/1 1 Job Wed 27 Thu 28 1/1 1 Job Fri 29 1/1 1 Job Sat 30 …" at bounding box center [784, 325] width 1568 height 503
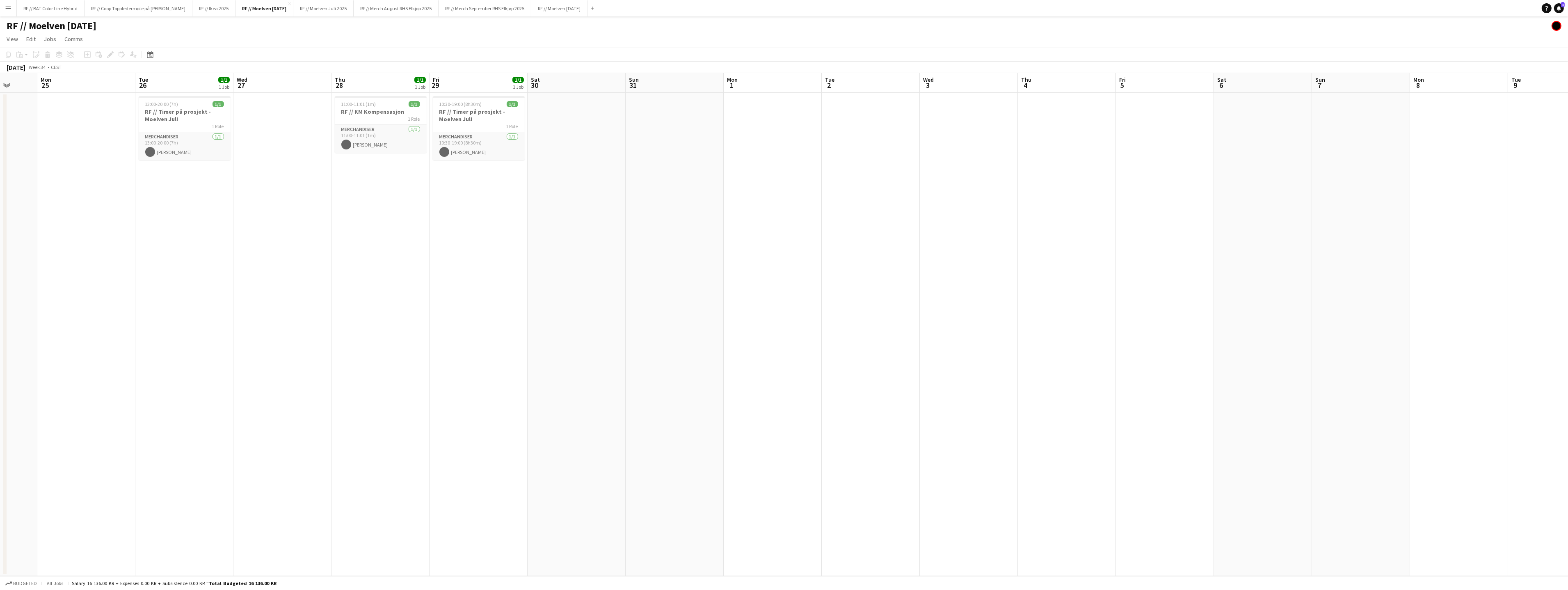
drag, startPoint x: 341, startPoint y: 267, endPoint x: 545, endPoint y: 247, distance: 205.0
click at [534, 248] on app-calendar-viewport "Fri 22 1/1 1 Job Sat 23 Sun 24 Mon 25 Tue 26 1/1 1 Job Wed 27 Thu 28 1/1 1 Job …" at bounding box center [784, 325] width 1568 height 503
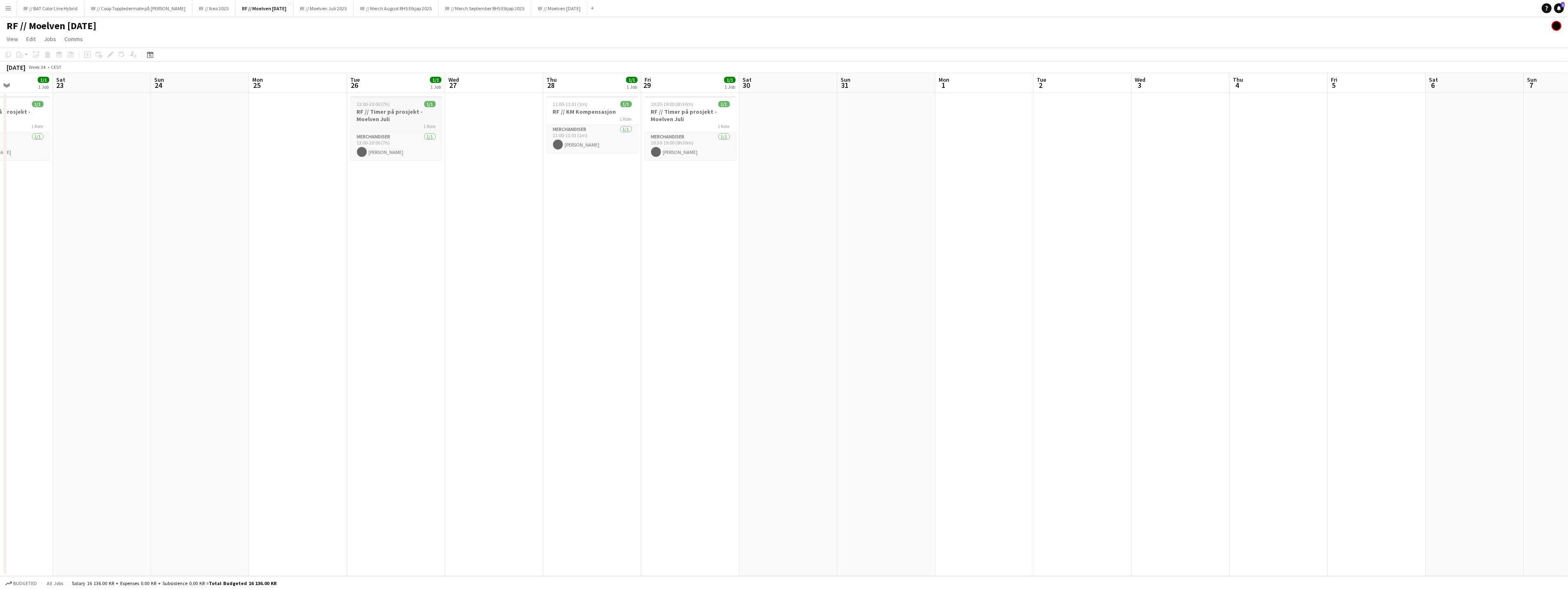
click at [394, 116] on h3 "RF // Timer på prosjekt - Moelven Juli" at bounding box center [396, 115] width 92 height 15
click at [583, 11] on button "RF // Moelven September 2025 Close" at bounding box center [559, 9] width 56 height 16
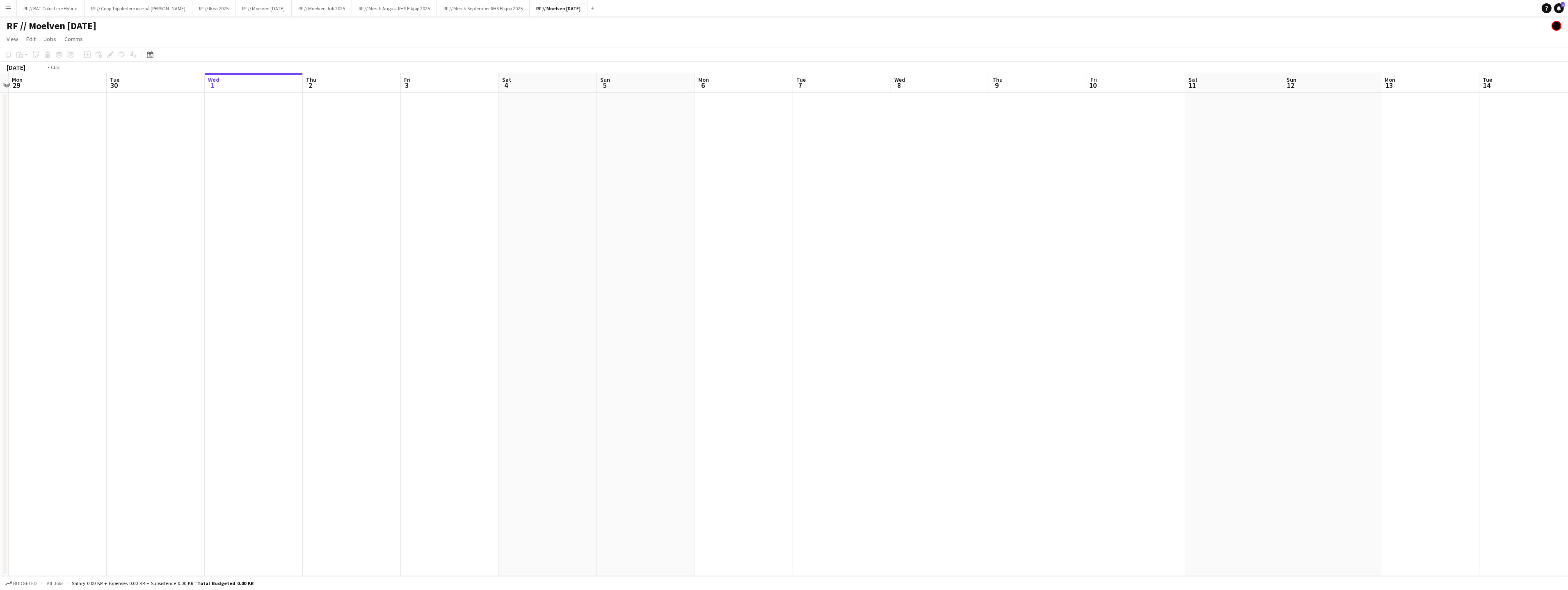
drag, startPoint x: 279, startPoint y: 234, endPoint x: 282, endPoint y: 251, distance: 17.3
click at [355, 235] on app-calendar-viewport "Sat 27 Sun 28 Mon 29 Tue 30 Wed 1 Thu 2 Fri 3 Sat 4 Sun 5 Mon 6 Tue 7 Wed 8 Thu…" at bounding box center [784, 325] width 1568 height 503
drag, startPoint x: 379, startPoint y: 256, endPoint x: 311, endPoint y: 265, distance: 68.6
click at [424, 256] on app-calendar-viewport "Thu 25 Fri 26 Sat 27 Sun 28 Mon 29 Tue 30 Wed 1 Thu 2 Fri 3 Sat 4 Sun 5 Mon 6 T…" at bounding box center [784, 325] width 1568 height 503
click at [418, 256] on app-calendar-viewport "Thu 25 Fri 26 Sat 27 Sun 28 Mon 29 Tue 30 Wed 1 Thu 2 Fri 3 Sat 4 Sun 5 Mon 6 T…" at bounding box center [784, 325] width 1568 height 503
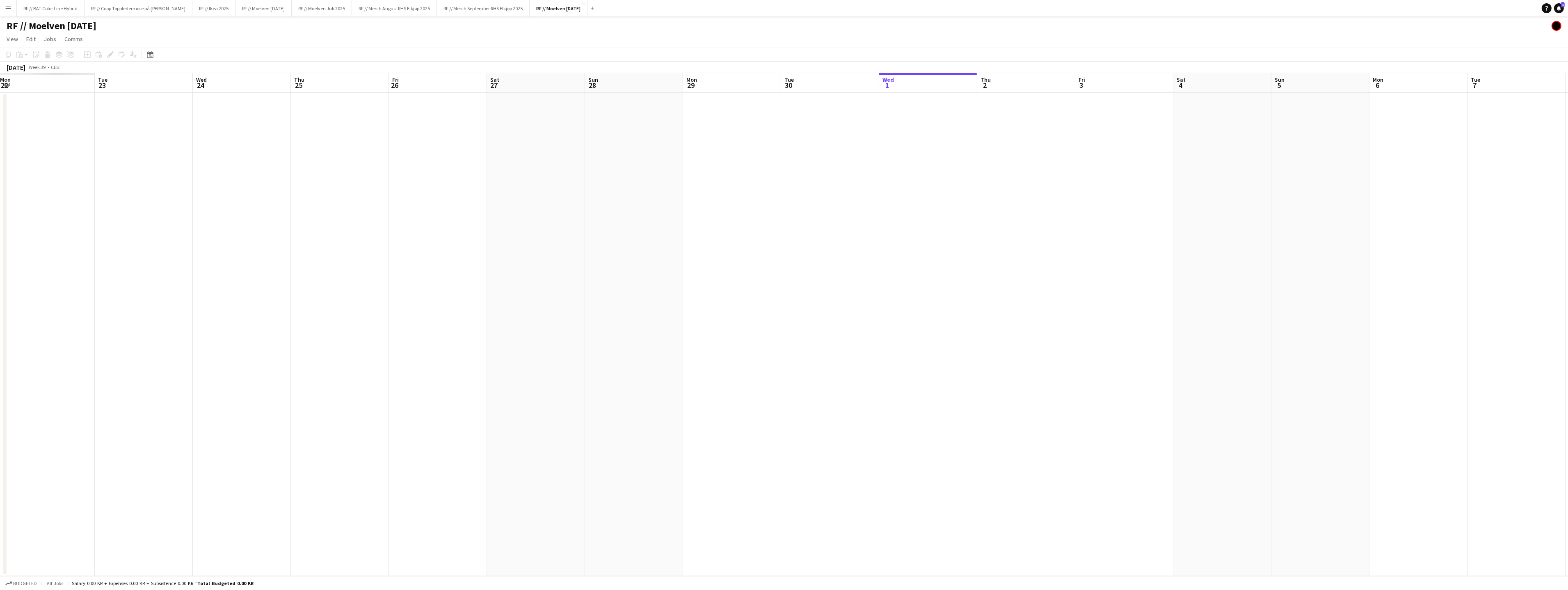
drag, startPoint x: 479, startPoint y: 261, endPoint x: 430, endPoint y: 261, distance: 49.0
click at [635, 252] on app-calendar-viewport "Sat 20 Sun 21 Mon 22 Tue 23 Wed 24 Thu 25 Fri 26 Sat 27 Sun 28 Mon 29 Tue 30 We…" at bounding box center [784, 325] width 1568 height 503
click at [552, 239] on app-calendar-viewport "Sat 20 Sun 21 Mon 22 Tue 23 Wed 24 Thu 25 Fri 26 Sat 27 Sun 28 Mon 29 Tue 30 We…" at bounding box center [784, 325] width 1568 height 503
drag, startPoint x: 354, startPoint y: 243, endPoint x: 573, endPoint y: 223, distance: 219.9
click at [573, 223] on app-calendar-viewport "Tue 16 Wed 17 Thu 18 Fri 19 Sat 20 Sun 21 Mon 22 Tue 23 Wed 24 Thu 25 Fri 26 Sa…" at bounding box center [784, 325] width 1568 height 503
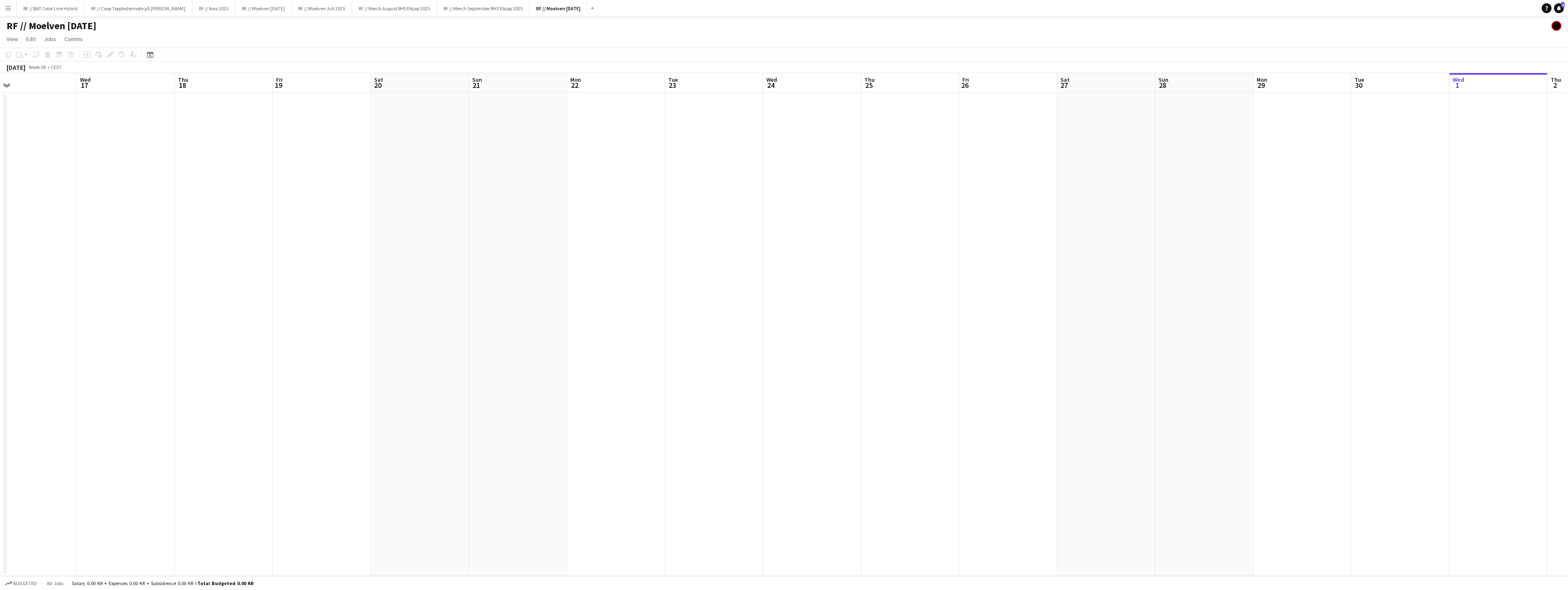
drag, startPoint x: 514, startPoint y: 217, endPoint x: 328, endPoint y: 228, distance: 186.3
click at [539, 217] on app-calendar-viewport "Sun 14 Mon 15 Tue 16 Wed 17 Thu 18 Fri 19 Sat 20 Sun 21 Mon 22 Tue 23 Wed 24 Th…" at bounding box center [784, 325] width 1568 height 503
drag, startPoint x: 328, startPoint y: 228, endPoint x: 543, endPoint y: 213, distance: 215.5
click at [530, 213] on app-calendar-viewport "Sun 14 Mon 15 Tue 16 Wed 17 Thu 18 Fri 19 Sat 20 Sun 21 Mon 22 Tue 23 Wed 24 Th…" at bounding box center [784, 325] width 1568 height 503
drag, startPoint x: 399, startPoint y: 222, endPoint x: 527, endPoint y: 217, distance: 128.1
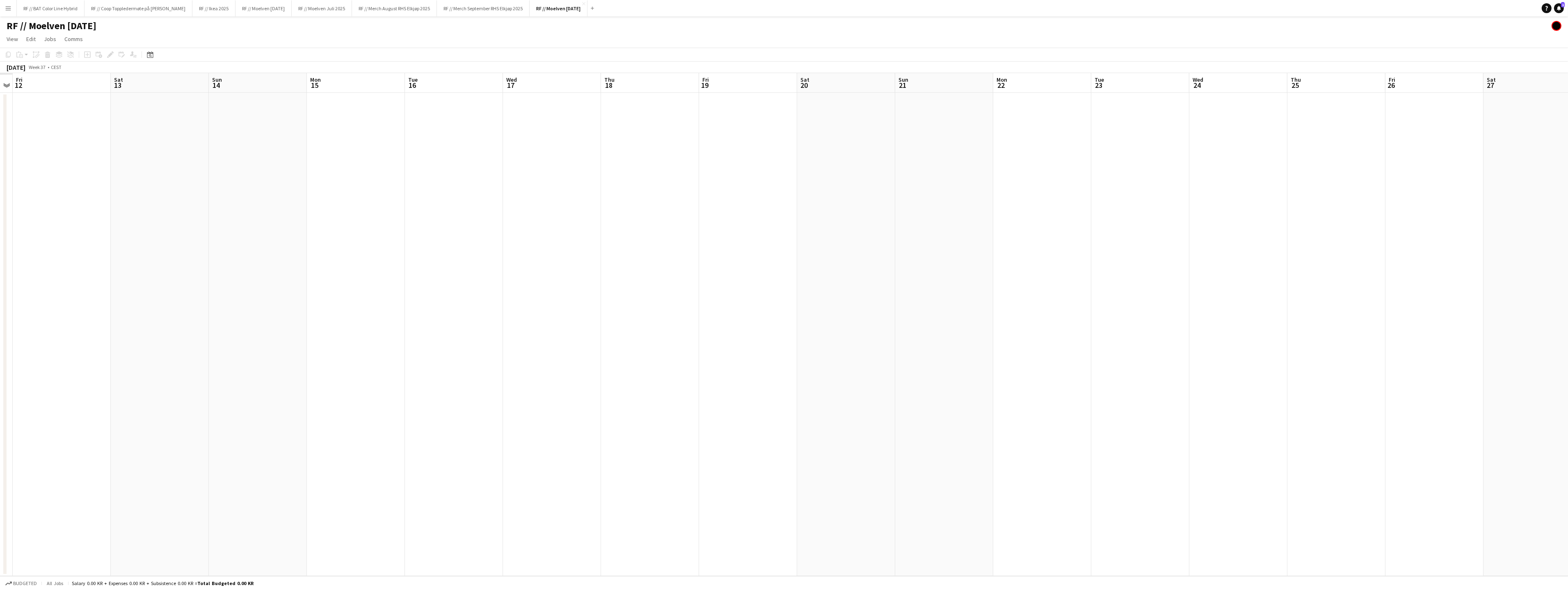
click at [573, 209] on app-calendar-viewport "Wed 10 Thu 11 Fri 12 Sat 13 Sun 14 Mon 15 Tue 16 Wed 17 Thu 18 Fri 19 Sat 20 Su…" at bounding box center [784, 325] width 1568 height 503
drag, startPoint x: 367, startPoint y: 222, endPoint x: 395, endPoint y: 221, distance: 28.0
click at [511, 211] on app-calendar-viewport "Tue 9 Wed 10 Thu 11 Fri 12 Sat 13 Sun 14 Mon 15 Tue 16 Wed 17 Thu 18 Fri 19 Sat…" at bounding box center [784, 325] width 1568 height 503
drag, startPoint x: 401, startPoint y: 223, endPoint x: 412, endPoint y: 214, distance: 14.2
click at [571, 208] on app-calendar-viewport "Sun 7 Mon 8 Tue 9 Wed 10 Thu 11 Fri 12 Sat 13 Sun 14 Mon 15 Tue 16 Wed 17 Thu 1…" at bounding box center [784, 325] width 1568 height 503
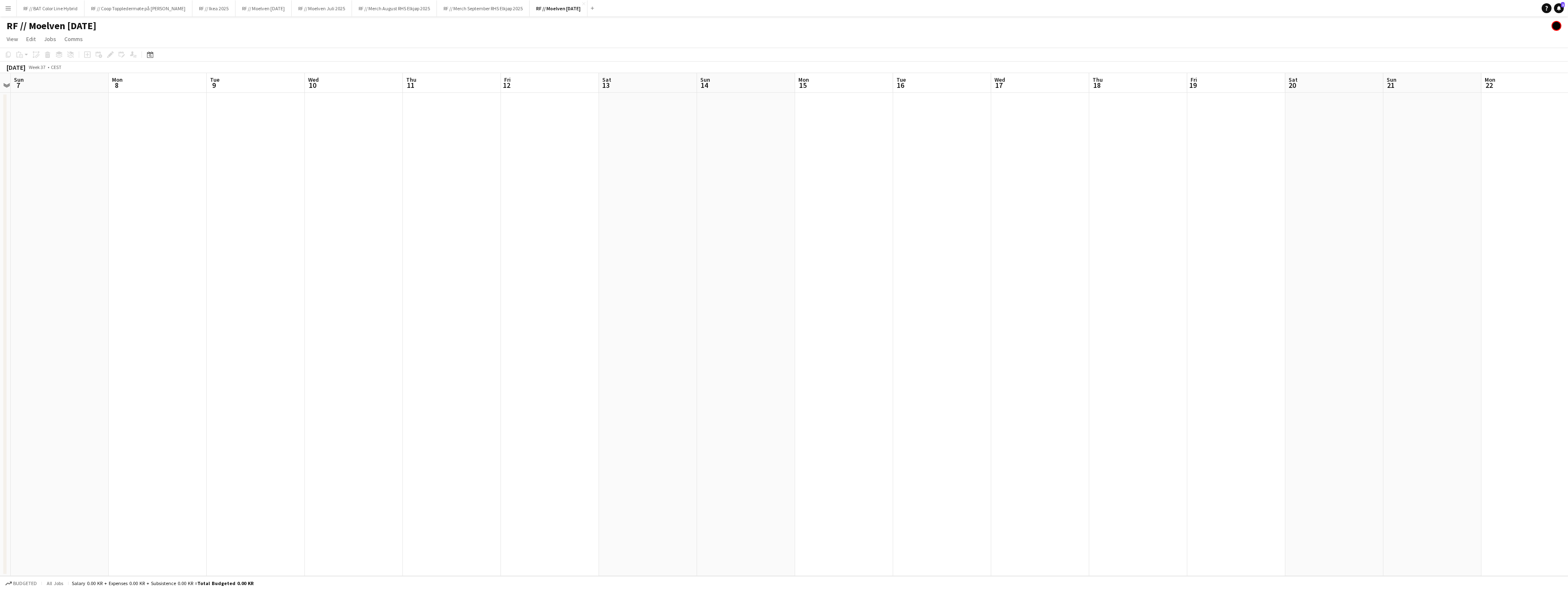
drag, startPoint x: 497, startPoint y: 205, endPoint x: 598, endPoint y: 204, distance: 101.0
click at [640, 198] on app-calendar-viewport "Fri 5 Sat 6 Sun 7 Mon 8 Tue 9 Wed 10 Thu 11 Fri 12 Sat 13 Sun 14 Mon 15 Tue 16 …" at bounding box center [784, 325] width 1568 height 503
drag, startPoint x: 482, startPoint y: 207, endPoint x: 602, endPoint y: 206, distance: 120.0
click at [644, 204] on app-calendar-viewport "Mon 1 Tue 2 Wed 3 Thu 4 Fri 5 Sat 6 Sun 7 Mon 8 Tue 9 Wed 10 Thu 11 Fri 12 Sat …" at bounding box center [784, 325] width 1568 height 503
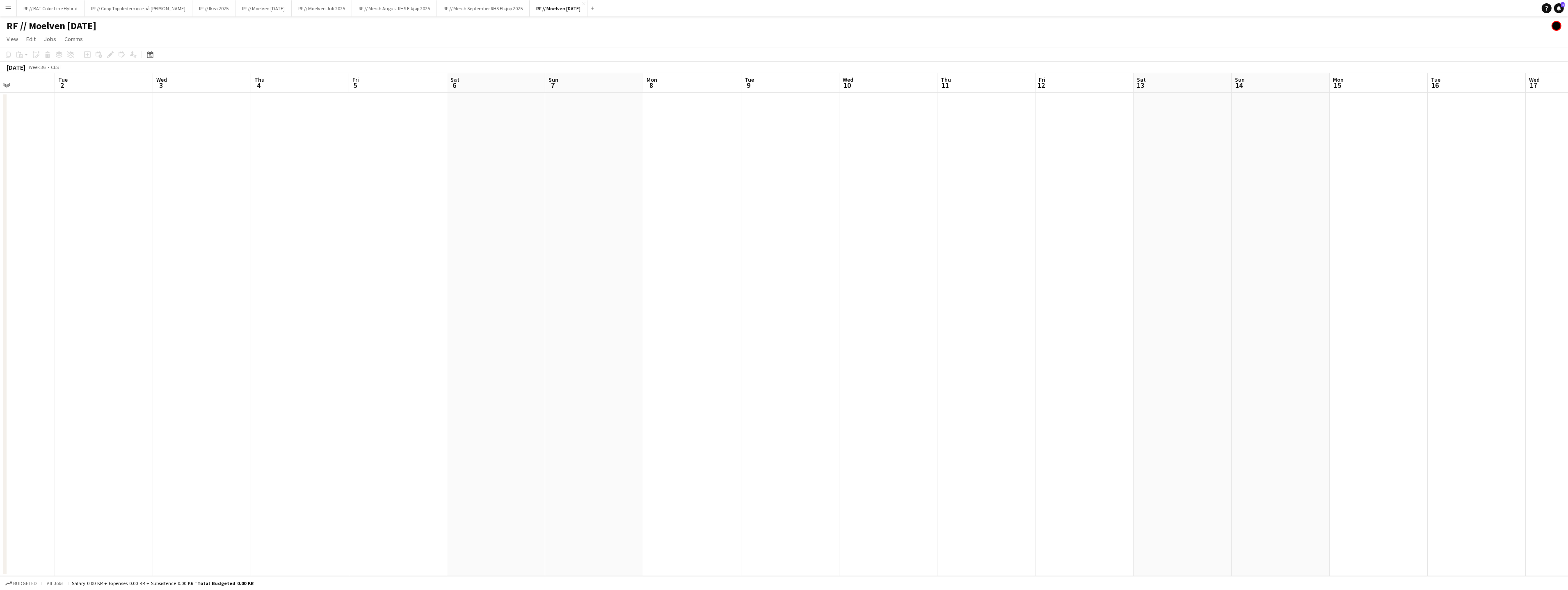
click at [100, 150] on app-date-cell at bounding box center [103, 334] width 98 height 483
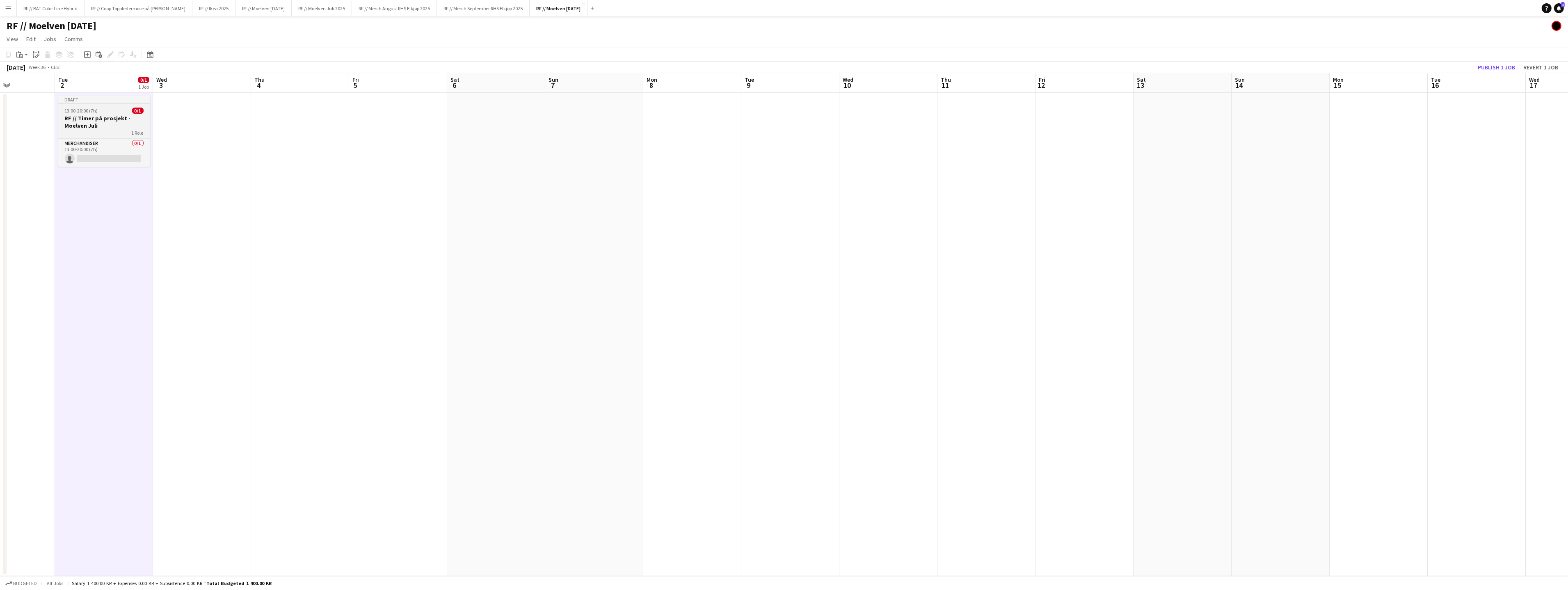
click at [89, 122] on h3 "RF // Timer på prosjekt - Moelven Juli" at bounding box center [104, 122] width 92 height 15
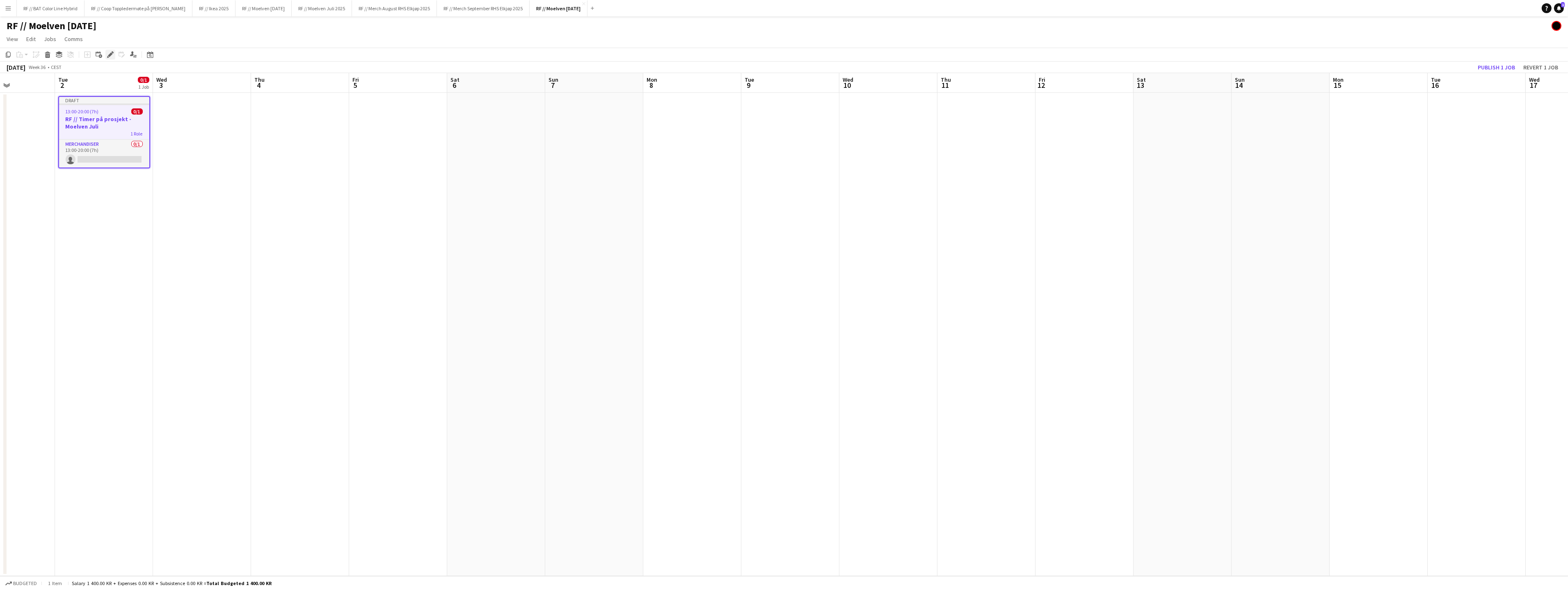
click at [110, 55] on icon at bounding box center [110, 54] width 4 height 4
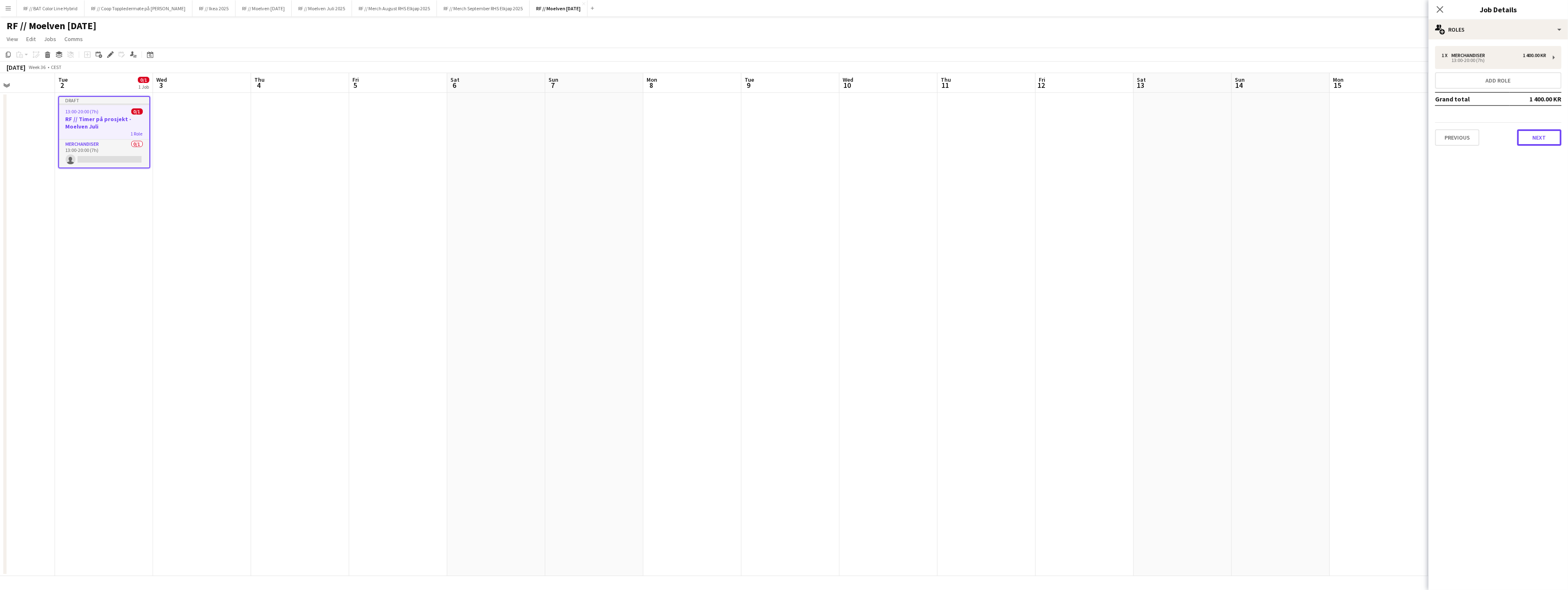
click at [1545, 135] on button "Next" at bounding box center [1539, 137] width 44 height 16
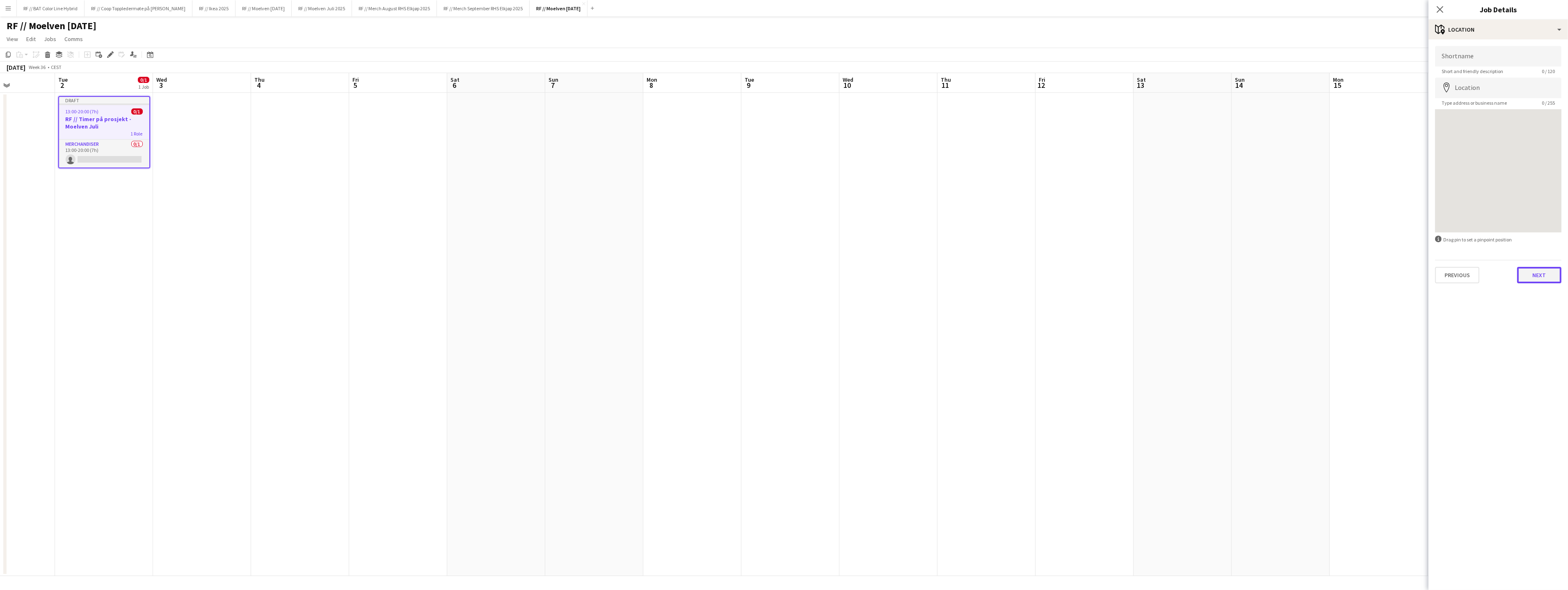
click at [1544, 272] on button "Next" at bounding box center [1539, 275] width 44 height 16
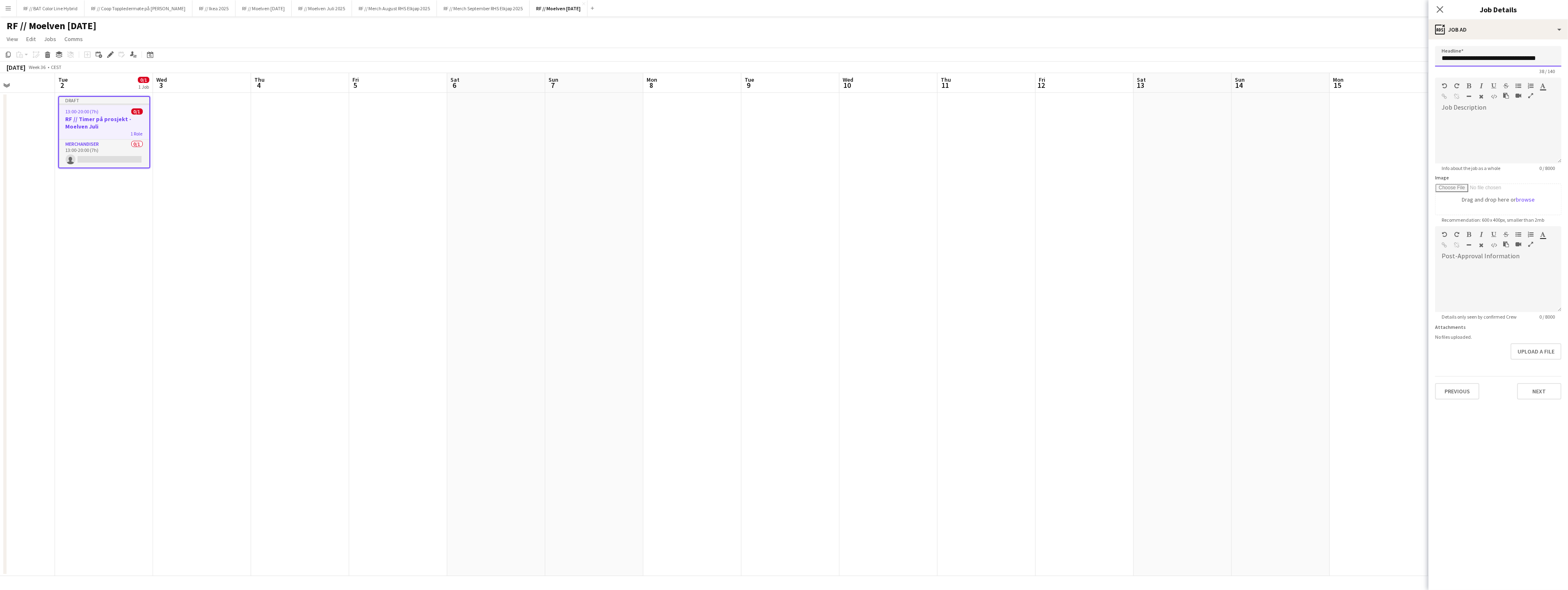
click at [1536, 58] on input "**********" at bounding box center [1499, 56] width 127 height 21
drag, startPoint x: 1556, startPoint y: 57, endPoint x: 1350, endPoint y: 49, distance: 206.2
click at [1351, 49] on body "Menu Boards Boards Boards All jobs Status Workforce Workforce My Workforce Recr…" at bounding box center [784, 295] width 1568 height 590
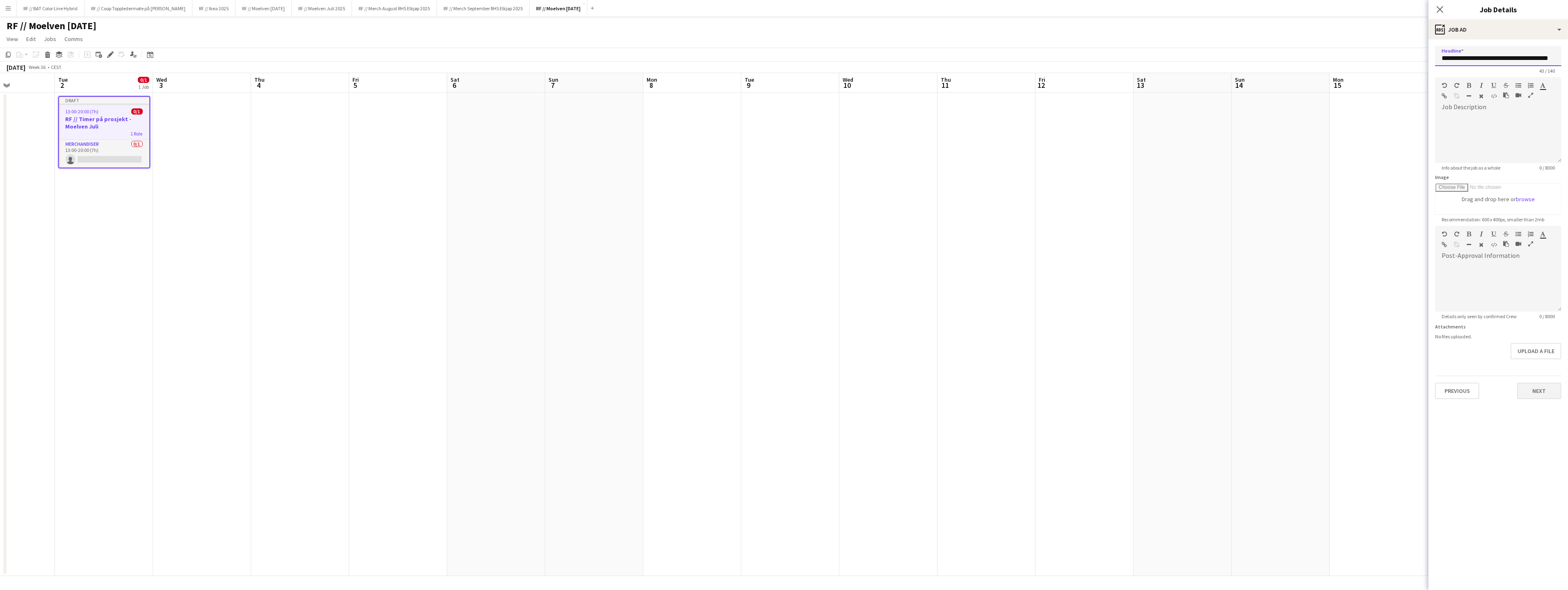
type input "**********"
click at [1546, 385] on button "Next" at bounding box center [1539, 390] width 44 height 16
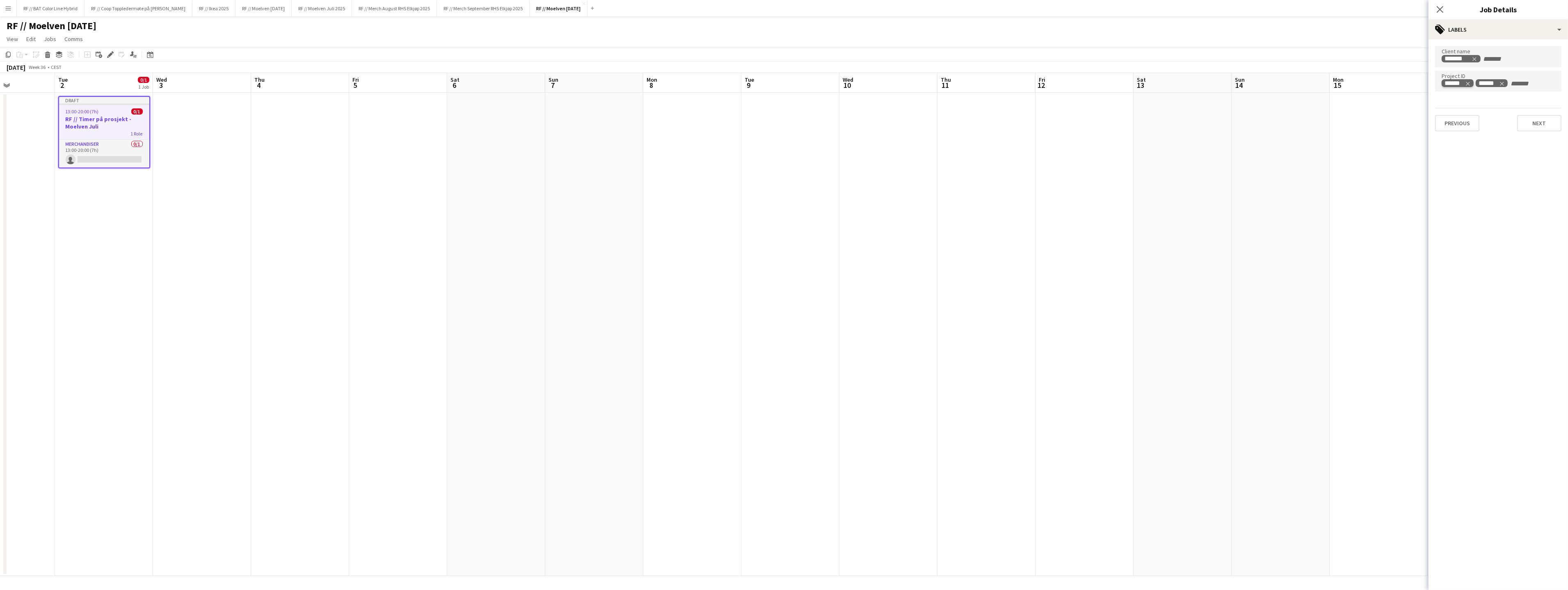
click at [1471, 83] on icon "Remove tag" at bounding box center [1468, 83] width 5 height 5
click at [1469, 82] on icon "Remove tag" at bounding box center [1468, 83] width 5 height 5
click at [1491, 88] on div at bounding box center [1499, 81] width 127 height 21
type input "******"
click at [1547, 120] on button "Next" at bounding box center [1539, 123] width 44 height 16
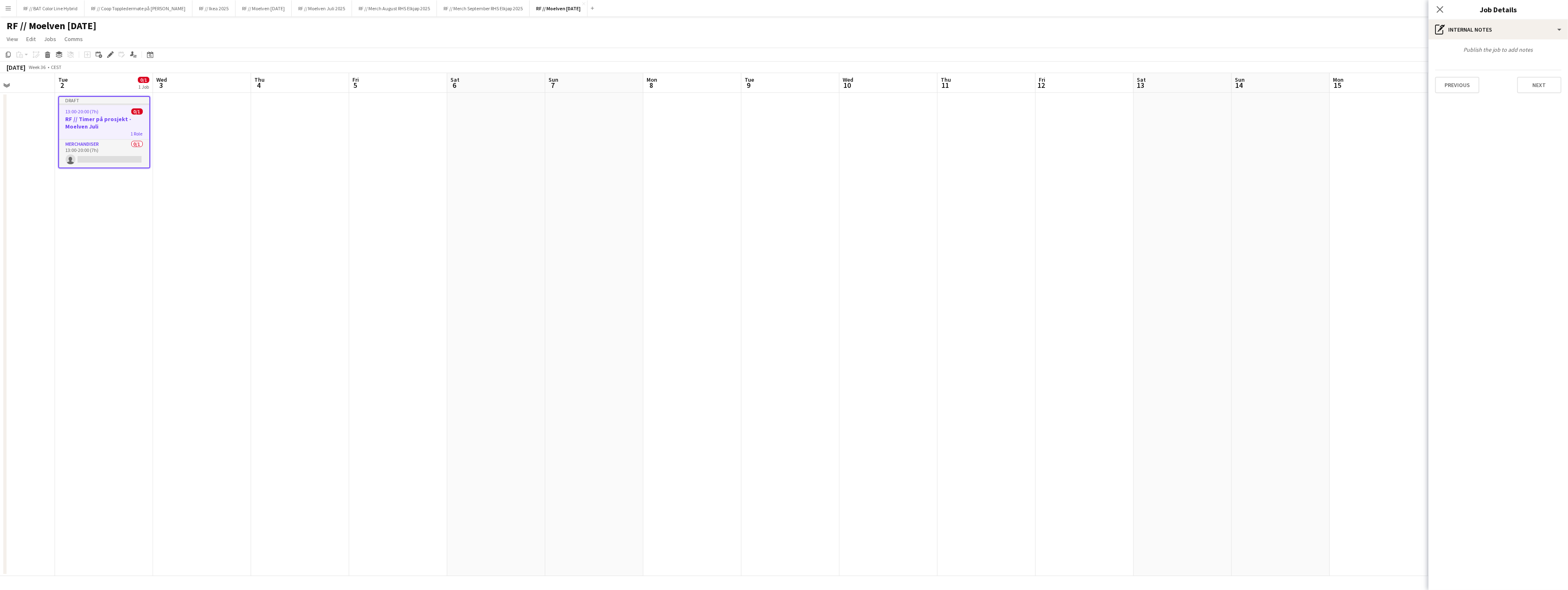
type input "*******"
click at [1536, 86] on button "Next" at bounding box center [1539, 85] width 44 height 16
click at [1535, 170] on button "Next" at bounding box center [1539, 170] width 44 height 16
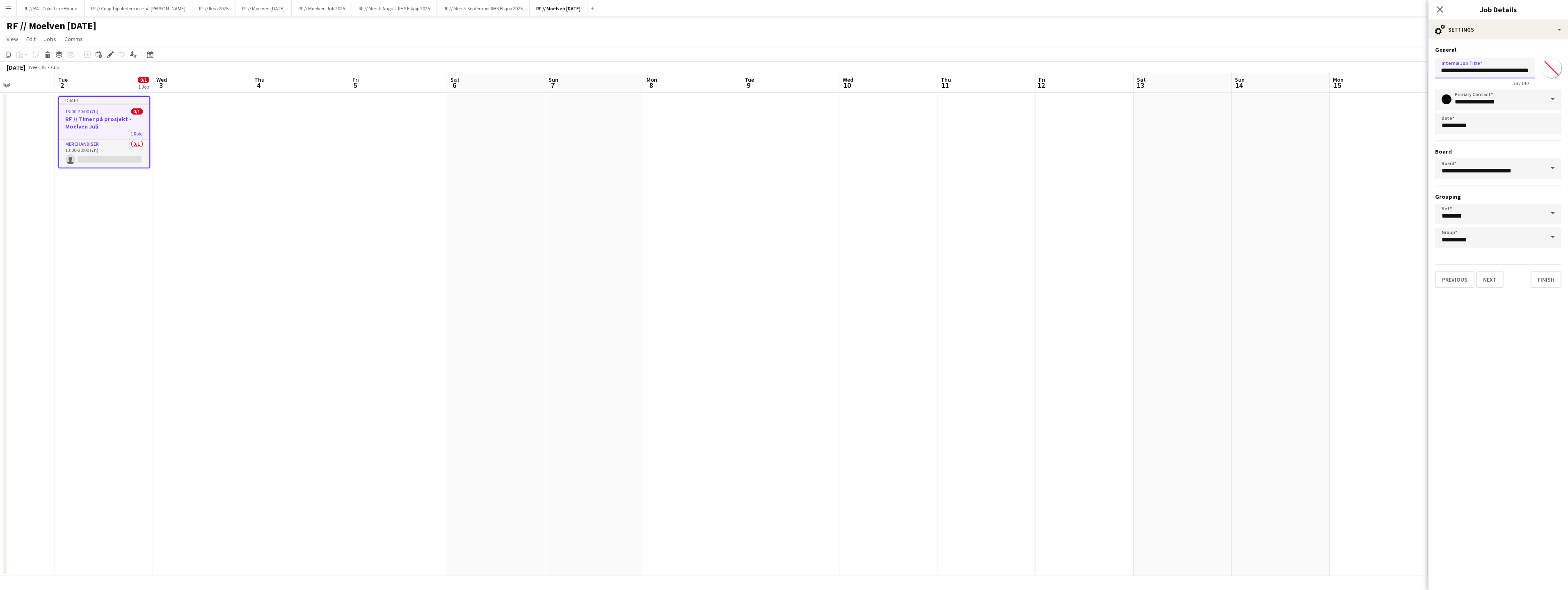
drag, startPoint x: 1440, startPoint y: 70, endPoint x: 1568, endPoint y: 74, distance: 128.1
click at [1561, 74] on form "**********" at bounding box center [1498, 166] width 139 height 242
paste input "*****"
type input "**********"
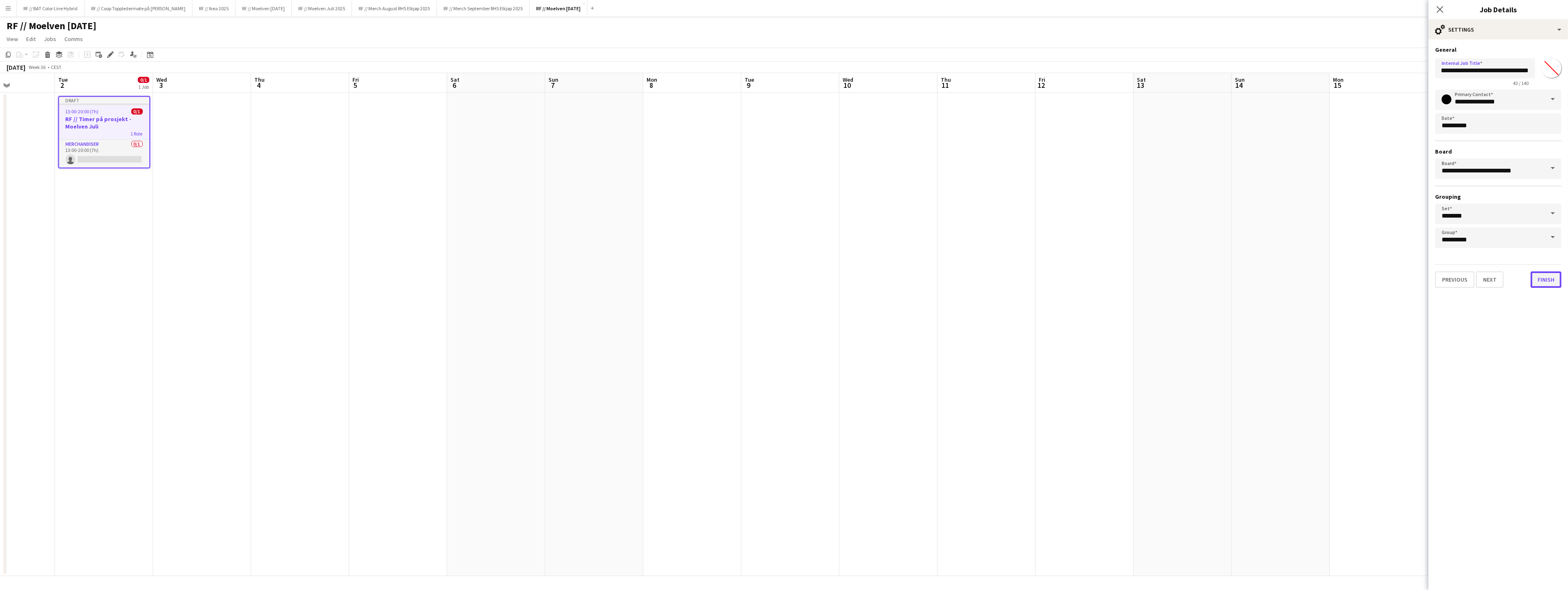
click at [1549, 276] on button "Finish" at bounding box center [1546, 279] width 31 height 16
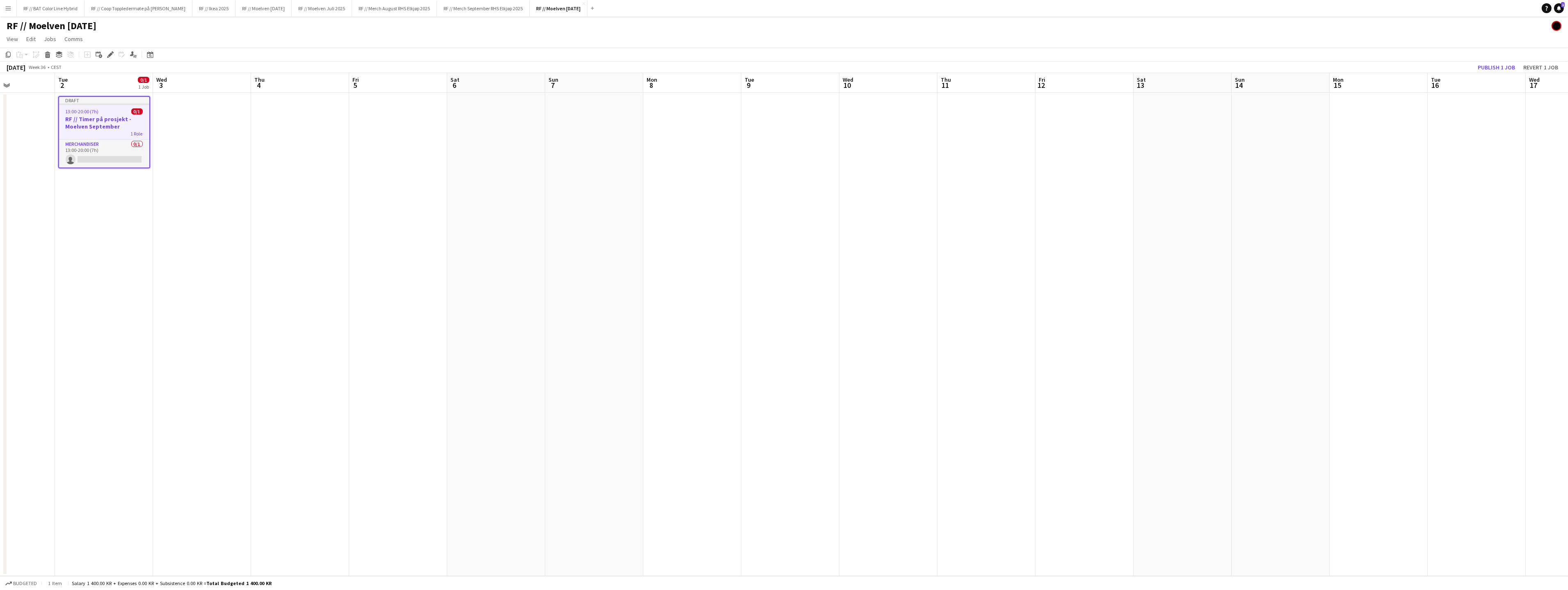
click at [128, 209] on app-date-cell "Draft 13:00-20:00 (7h) 0/1 RF // Timer på prosjekt - Moelven September 1 Role M…" at bounding box center [103, 334] width 98 height 483
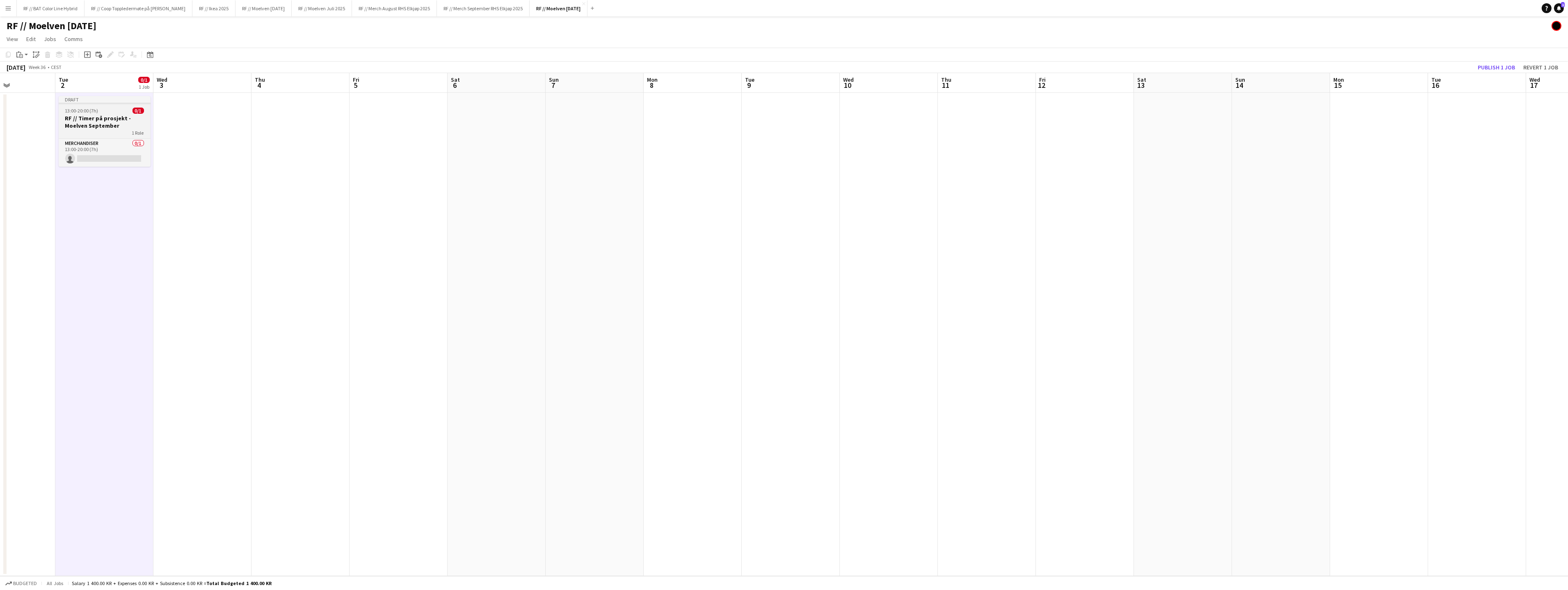
click at [109, 121] on h3 "RF // Timer på prosjekt - Moelven September" at bounding box center [104, 122] width 92 height 15
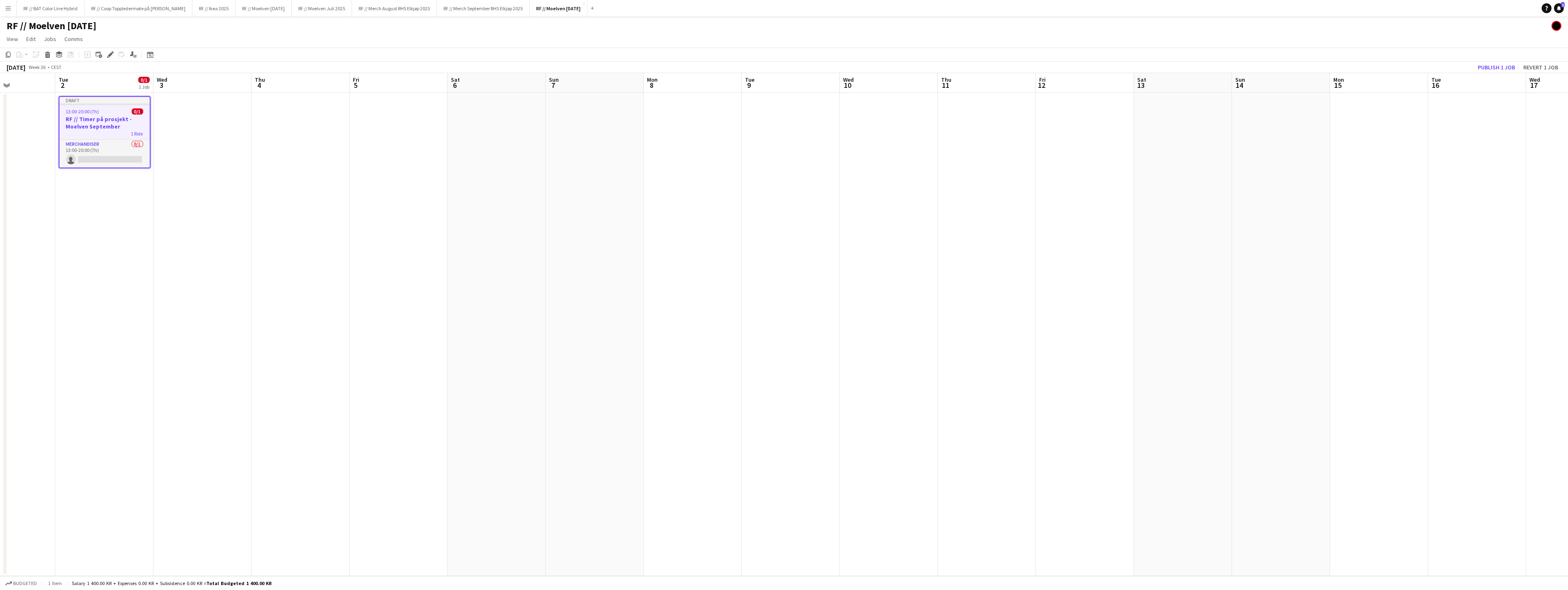
click at [385, 134] on app-date-cell at bounding box center [398, 334] width 98 height 483
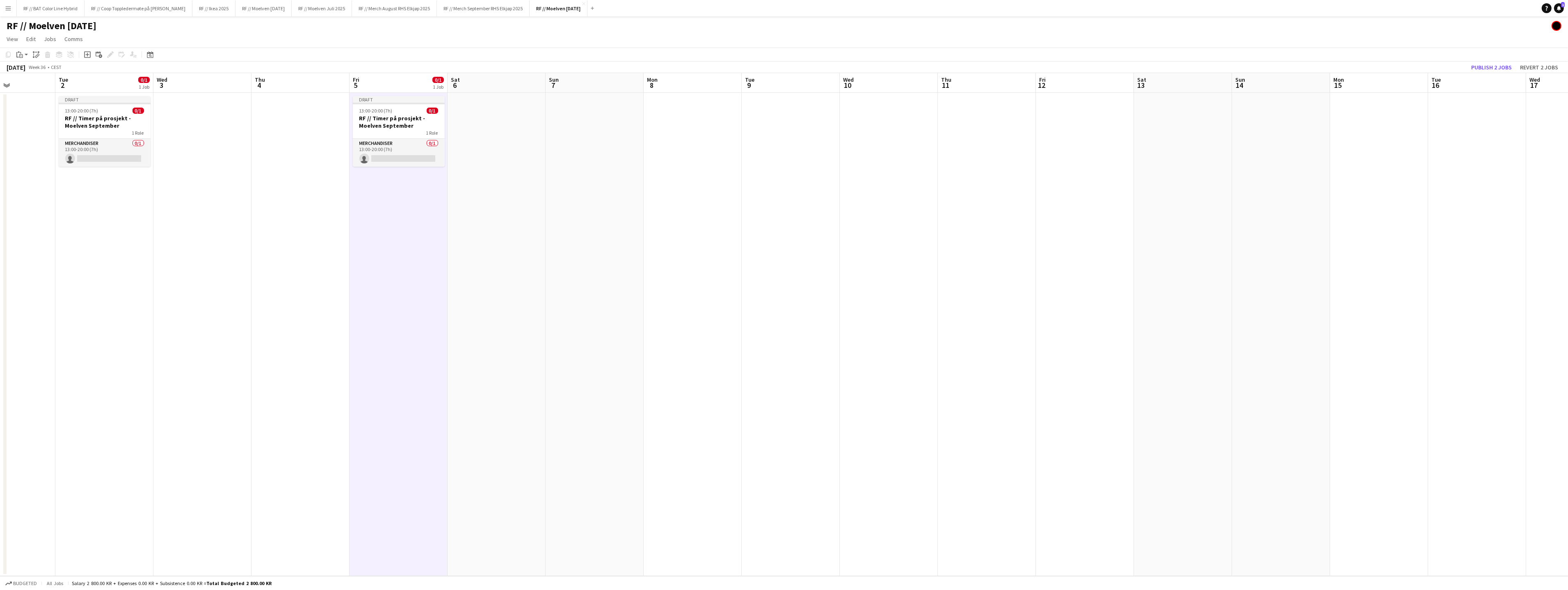
click at [799, 116] on app-date-cell at bounding box center [791, 334] width 98 height 483
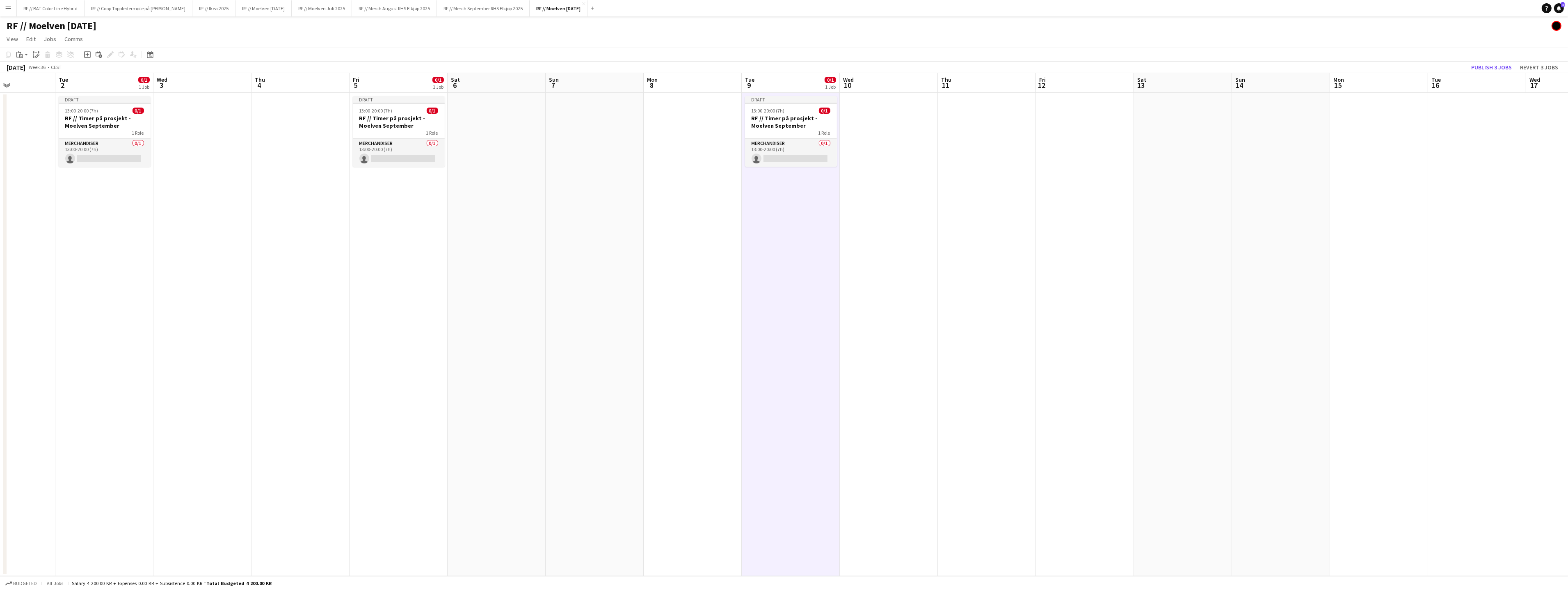
click at [1102, 135] on app-date-cell at bounding box center [1085, 334] width 98 height 483
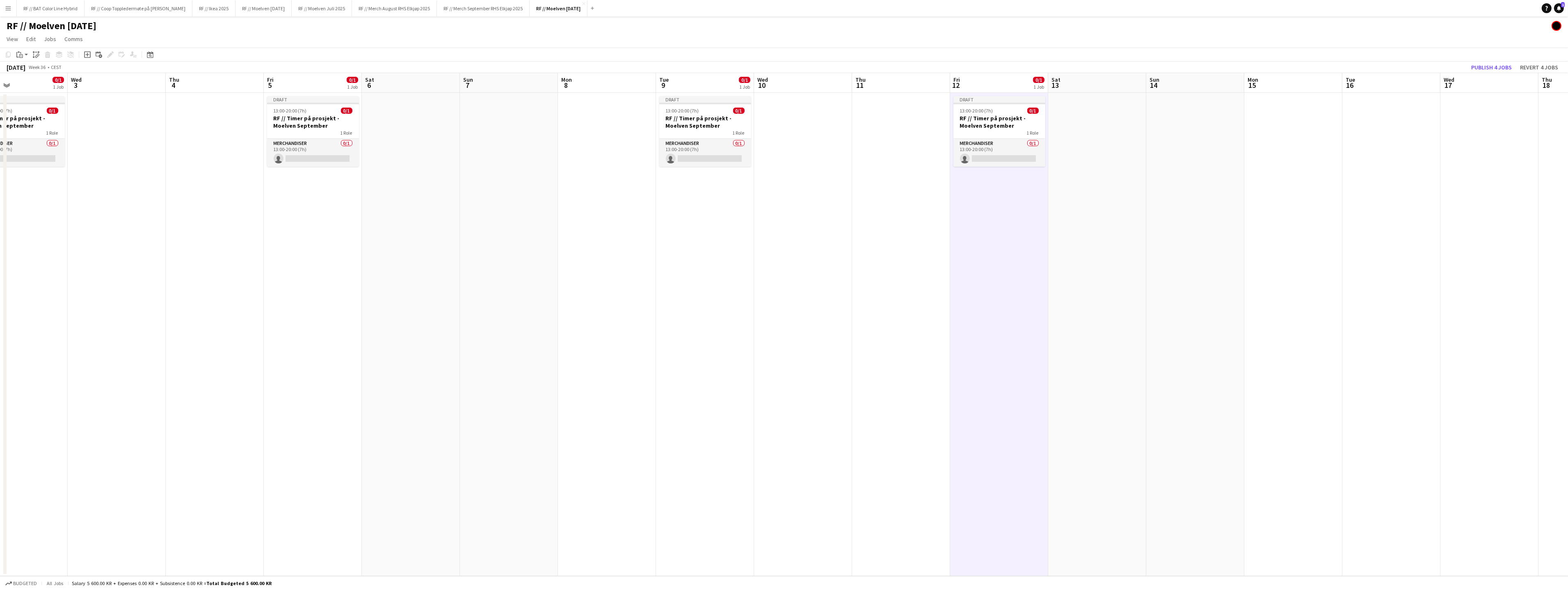
drag, startPoint x: 1247, startPoint y: 175, endPoint x: 1062, endPoint y: 186, distance: 185.3
click at [1062, 187] on app-calendar-viewport "Sat 30 Sun 31 Mon 1 Tue 2 0/1 1 Job Wed 3 Thu 4 Fri 5 0/1 1 Job Sat 6 Sun 7 Mon…" at bounding box center [784, 325] width 1568 height 503
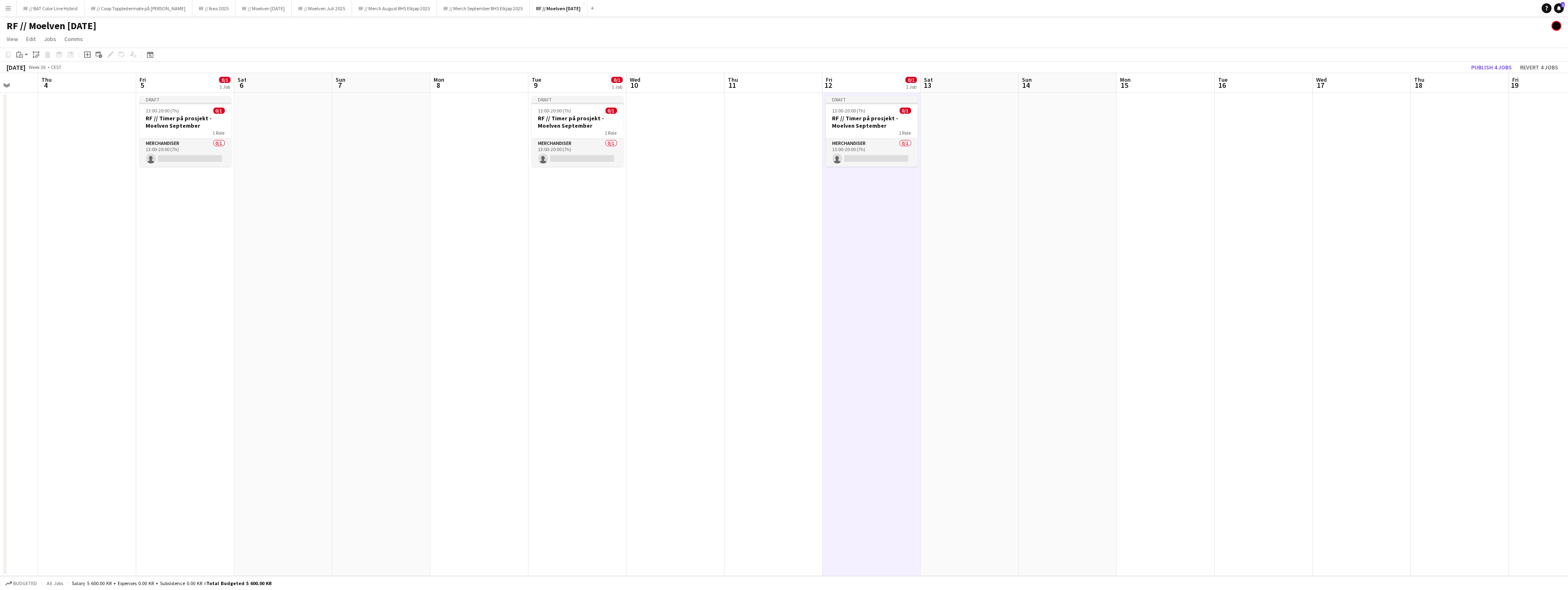
click at [1239, 139] on app-date-cell at bounding box center [1264, 334] width 98 height 483
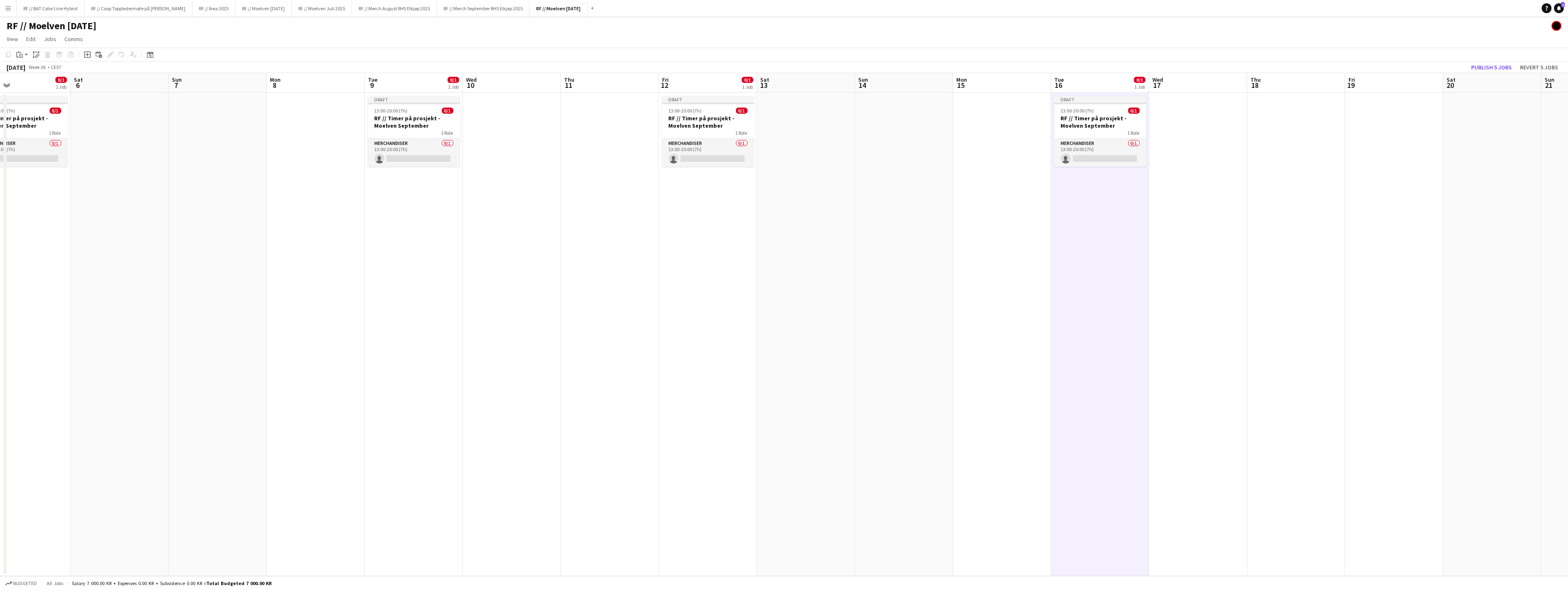
drag, startPoint x: 1390, startPoint y: 170, endPoint x: 1247, endPoint y: 174, distance: 143.1
click at [1217, 191] on app-calendar-viewport "Tue 2 0/1 1 Job Wed 3 Thu 4 Fri 5 0/1 1 Job Sat 6 Sun 7 Mon 8 Tue 9 0/1 1 Job W…" at bounding box center [784, 325] width 1568 height 503
click at [1410, 130] on app-date-cell at bounding box center [1385, 334] width 98 height 483
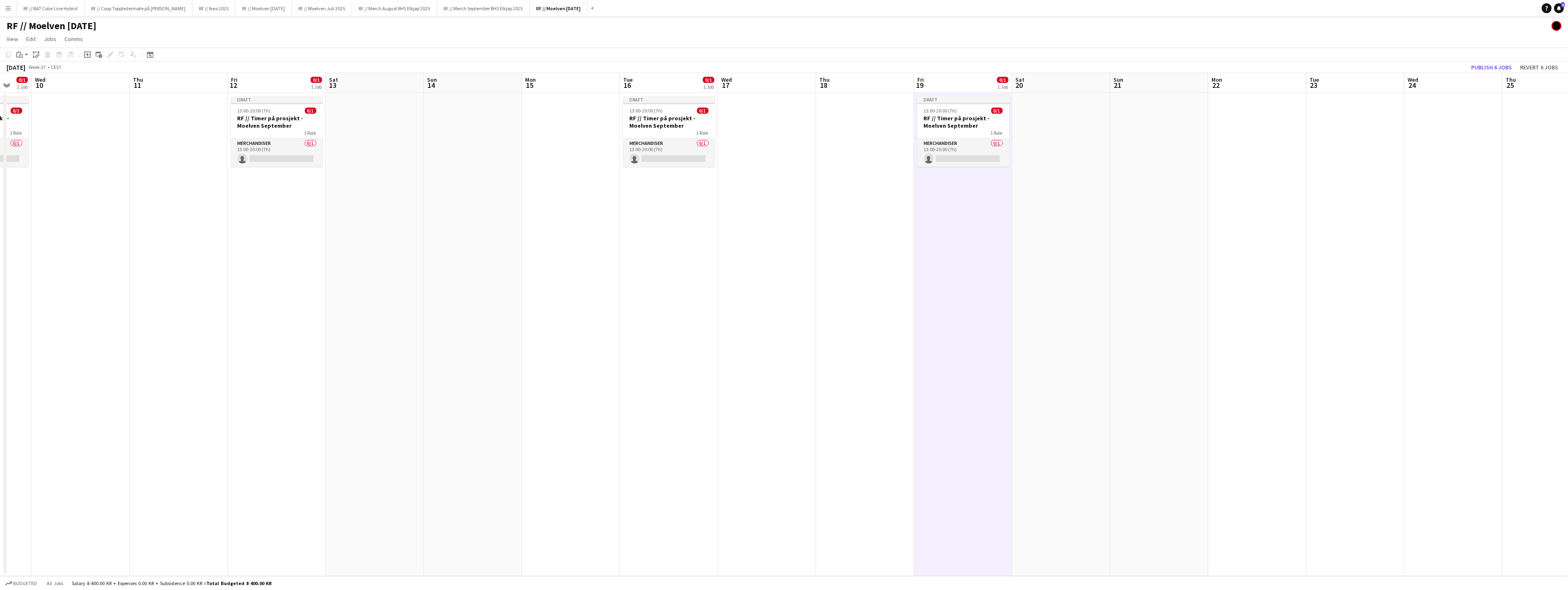
drag, startPoint x: 1476, startPoint y: 231, endPoint x: 1121, endPoint y: 230, distance: 355.0
click at [1083, 242] on app-calendar-viewport "Sun 7 Mon 8 Tue 9 0/1 1 Job Wed 10 Thu 11 Fri 12 0/1 1 Job Sat 13 Sun 14 Mon 15…" at bounding box center [784, 325] width 1568 height 503
click at [1367, 156] on app-date-cell at bounding box center [1355, 334] width 98 height 483
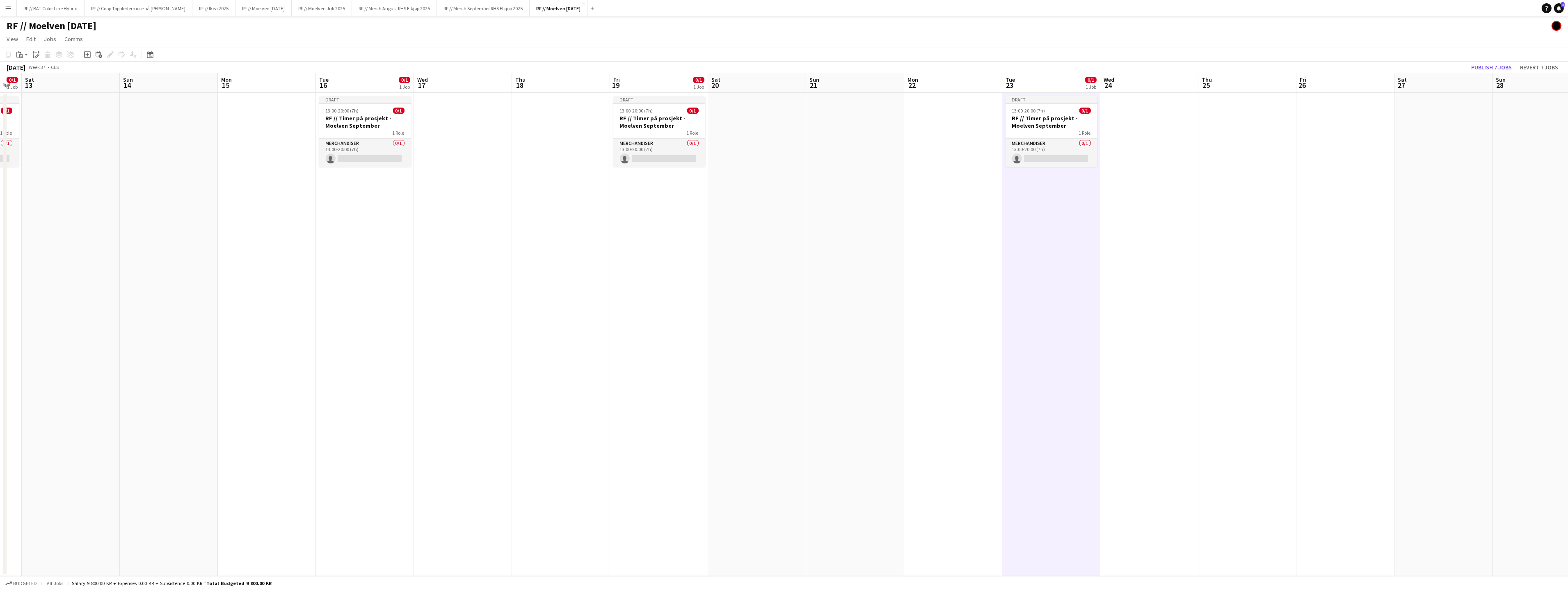
drag, startPoint x: 1446, startPoint y: 226, endPoint x: 1185, endPoint y: 226, distance: 261.0
click at [1178, 230] on app-calendar-viewport "Wed 10 Thu 11 Fri 12 0/1 1 Job Sat 13 Sun 14 Mon 15 Tue 16 0/1 1 Job Wed 17 Thu…" at bounding box center [784, 325] width 1568 height 503
click at [1330, 158] on app-date-cell at bounding box center [1346, 334] width 98 height 483
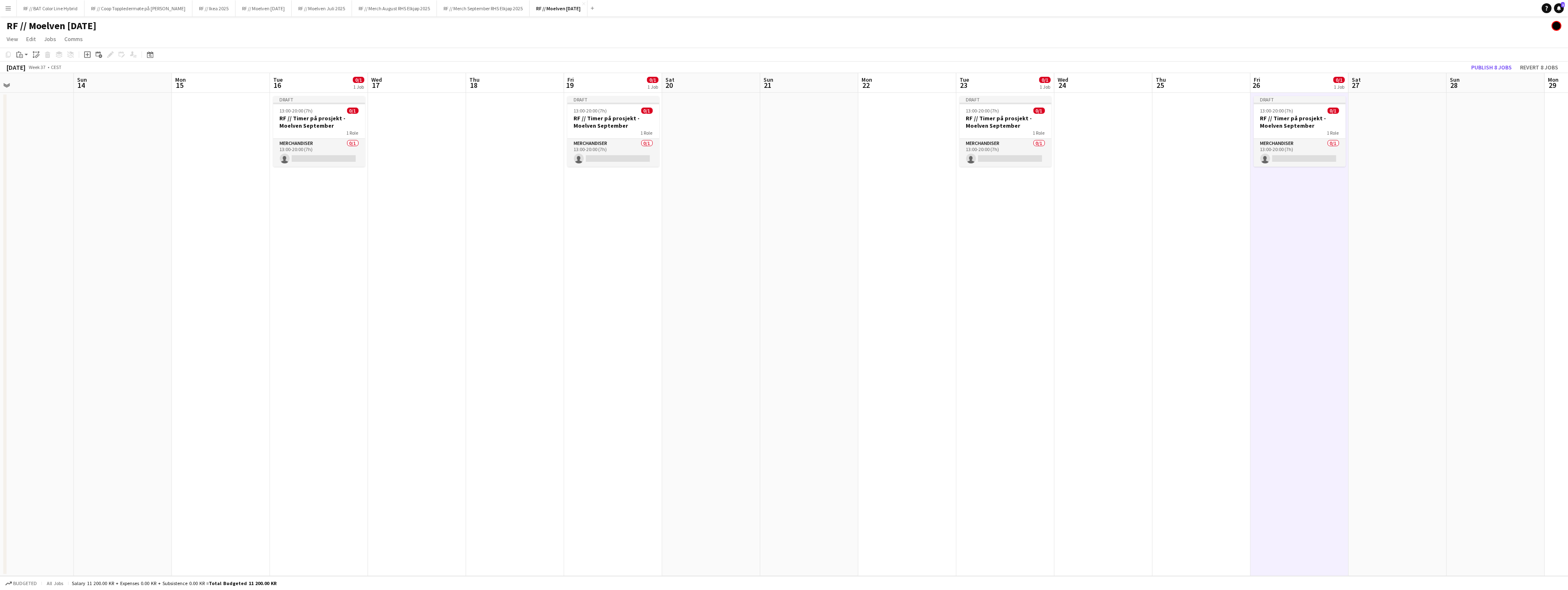
scroll to position [0, 310]
drag, startPoint x: 1395, startPoint y: 228, endPoint x: 1175, endPoint y: 238, distance: 220.2
click at [1175, 238] on app-calendar-viewport "Wed 10 Thu 11 Fri 12 0/1 1 Job Sat 13 Sun 14 Mon 15 Tue 16 0/1 1 Job Wed 17 Thu…" at bounding box center [784, 325] width 1568 height 503
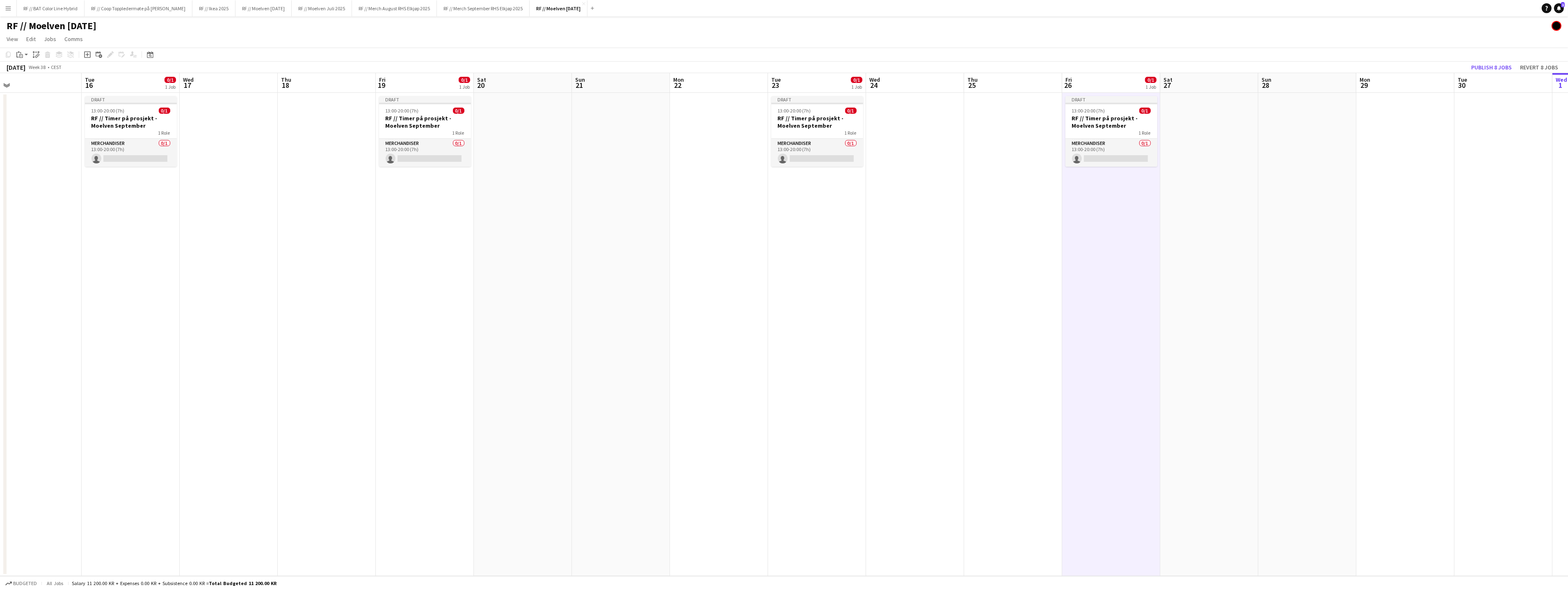
click at [1499, 134] on app-date-cell at bounding box center [1503, 334] width 98 height 483
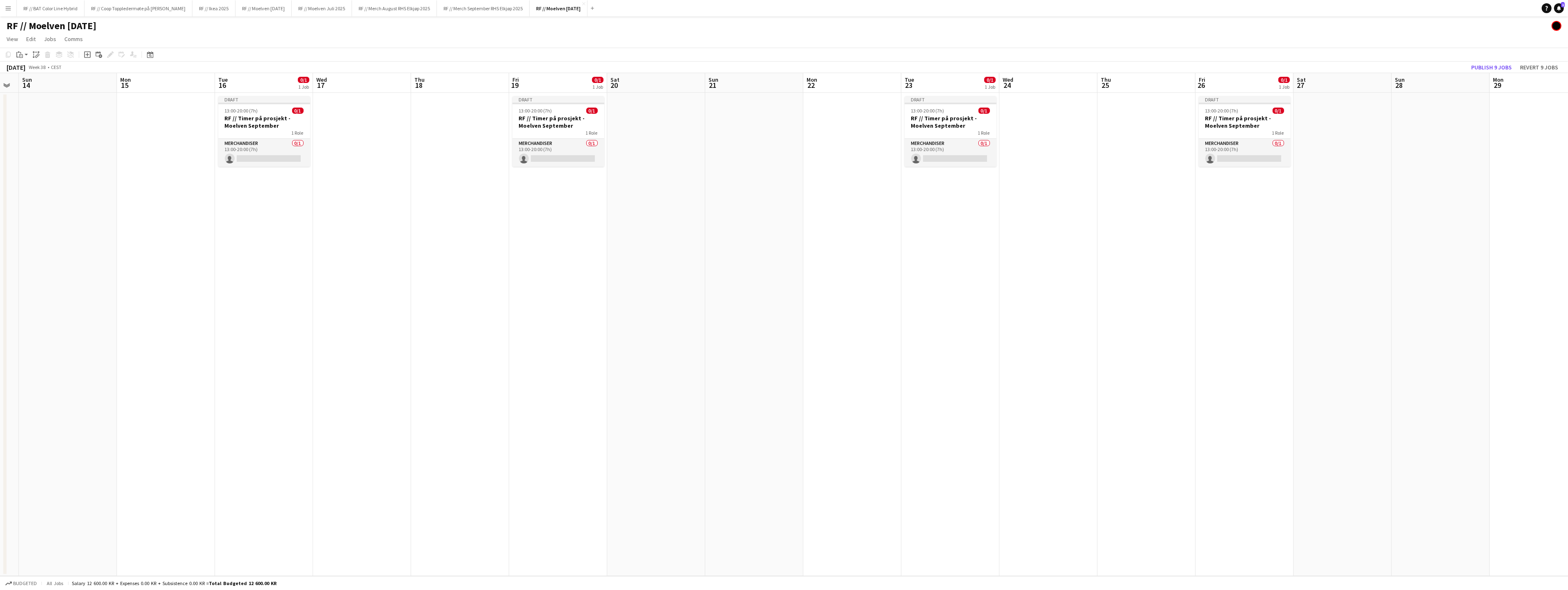
drag, startPoint x: 679, startPoint y: 232, endPoint x: 836, endPoint y: 248, distance: 157.8
click at [895, 237] on app-calendar-viewport "Fri 12 0/1 1 Job Sat 13 Sun 14 Mon 15 Tue 16 0/1 1 Job Wed 17 Thu 18 Fri 19 0/1…" at bounding box center [784, 325] width 1568 height 503
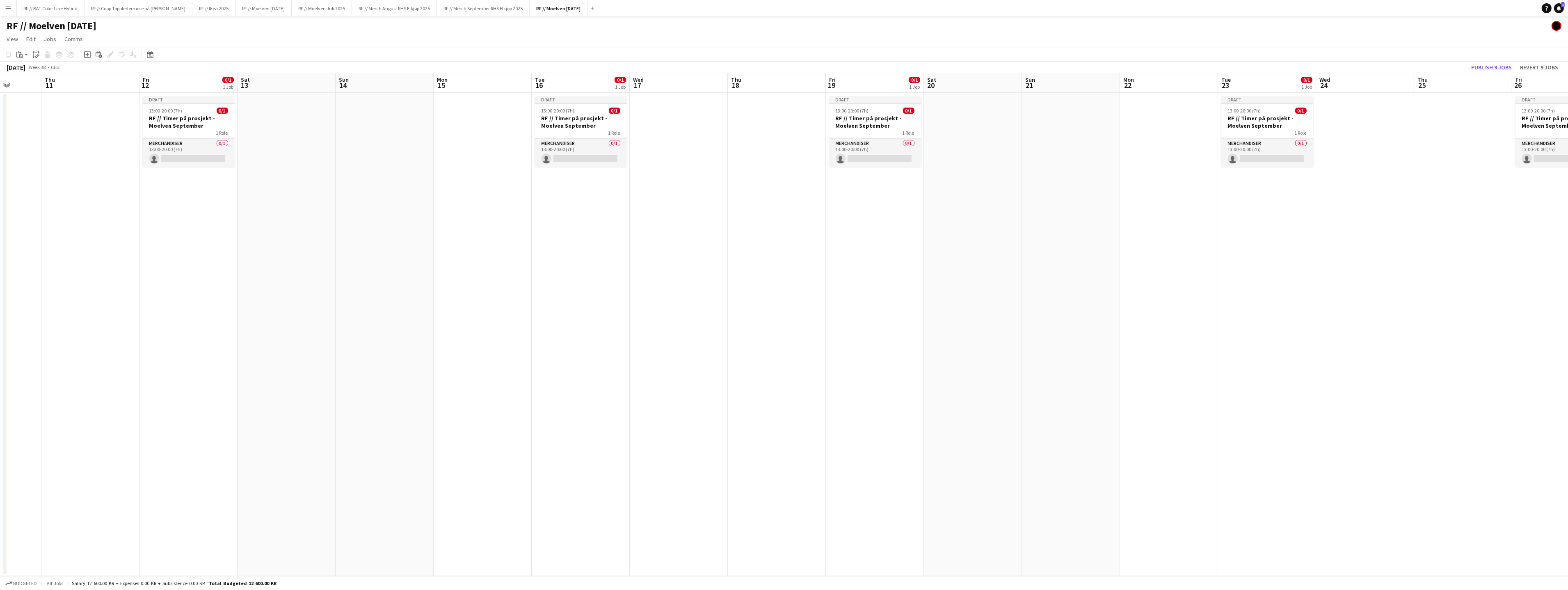
drag, startPoint x: 567, startPoint y: 255, endPoint x: 972, endPoint y: 239, distance: 405.3
click at [958, 233] on app-calendar-viewport "Wed 10 Thu 11 Fri 12 0/1 1 Job Sat 13 Sun 14 Mon 15 Tue 16 0/1 1 Job Wed 17 Thu…" at bounding box center [784, 325] width 1568 height 503
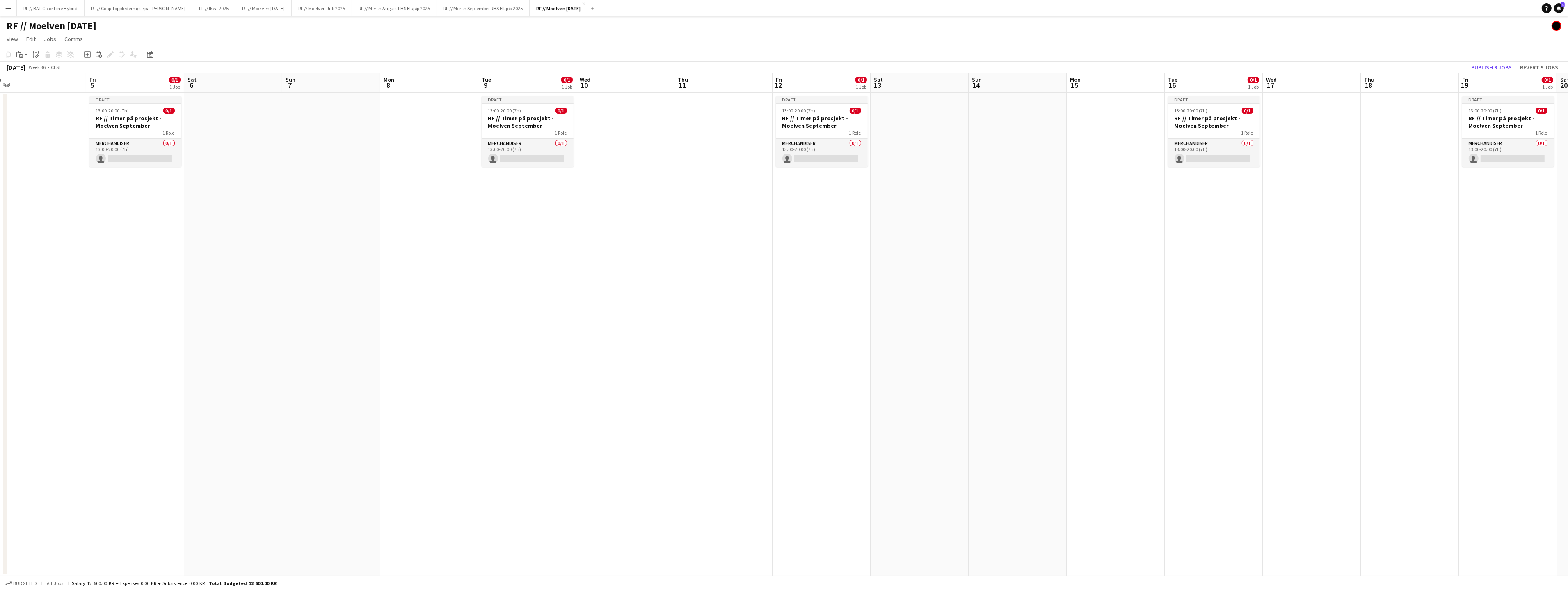
drag, startPoint x: 685, startPoint y: 246, endPoint x: 795, endPoint y: 229, distance: 111.3
click at [811, 232] on app-calendar-viewport "Tue 2 0/1 1 Job Wed 3 Thu 4 Fri 5 0/1 1 Job Sat 6 Sun 7 Mon 8 Tue 9 0/1 1 Job W…" at bounding box center [784, 325] width 1568 height 503
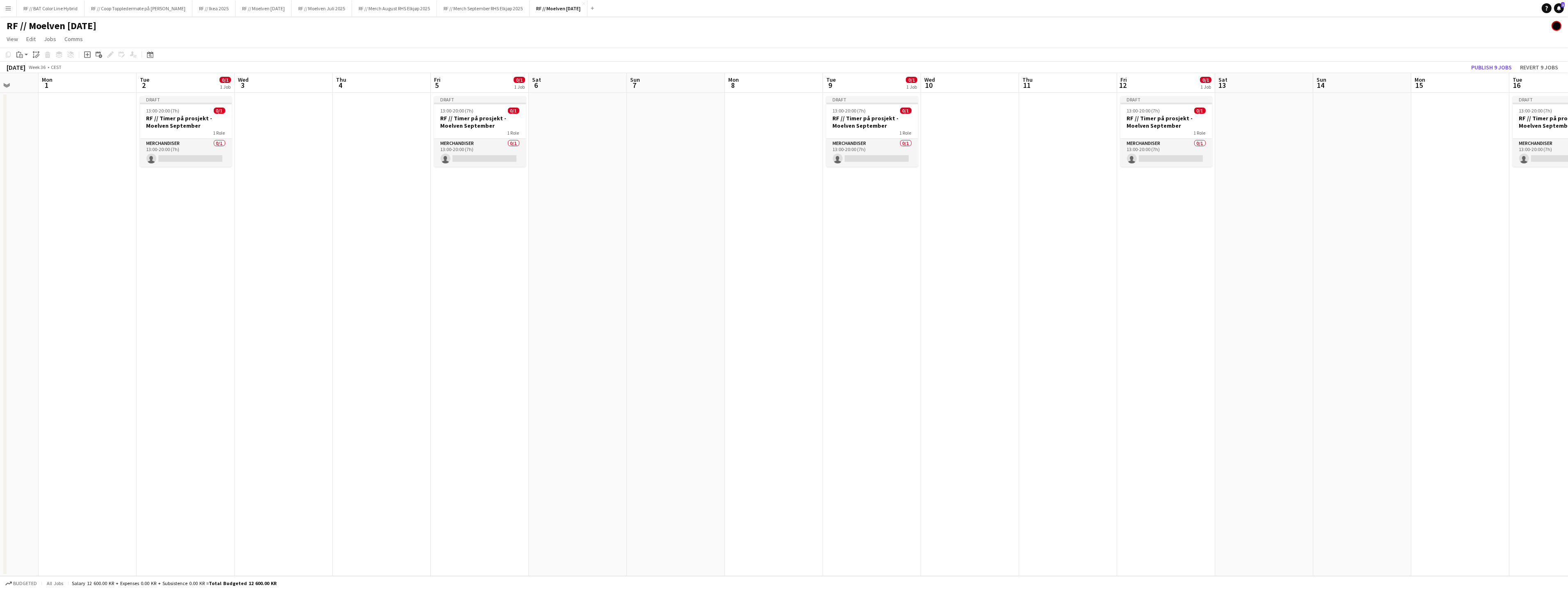
drag, startPoint x: 703, startPoint y: 216, endPoint x: 826, endPoint y: 208, distance: 123.3
click at [826, 208] on app-calendar-viewport "Fri 29 Sat 30 Sun 31 Mon 1 Tue 2 0/1 1 Job Wed 3 Thu 4 Fri 5 0/1 1 Job Sat 6 Su…" at bounding box center [784, 325] width 1568 height 503
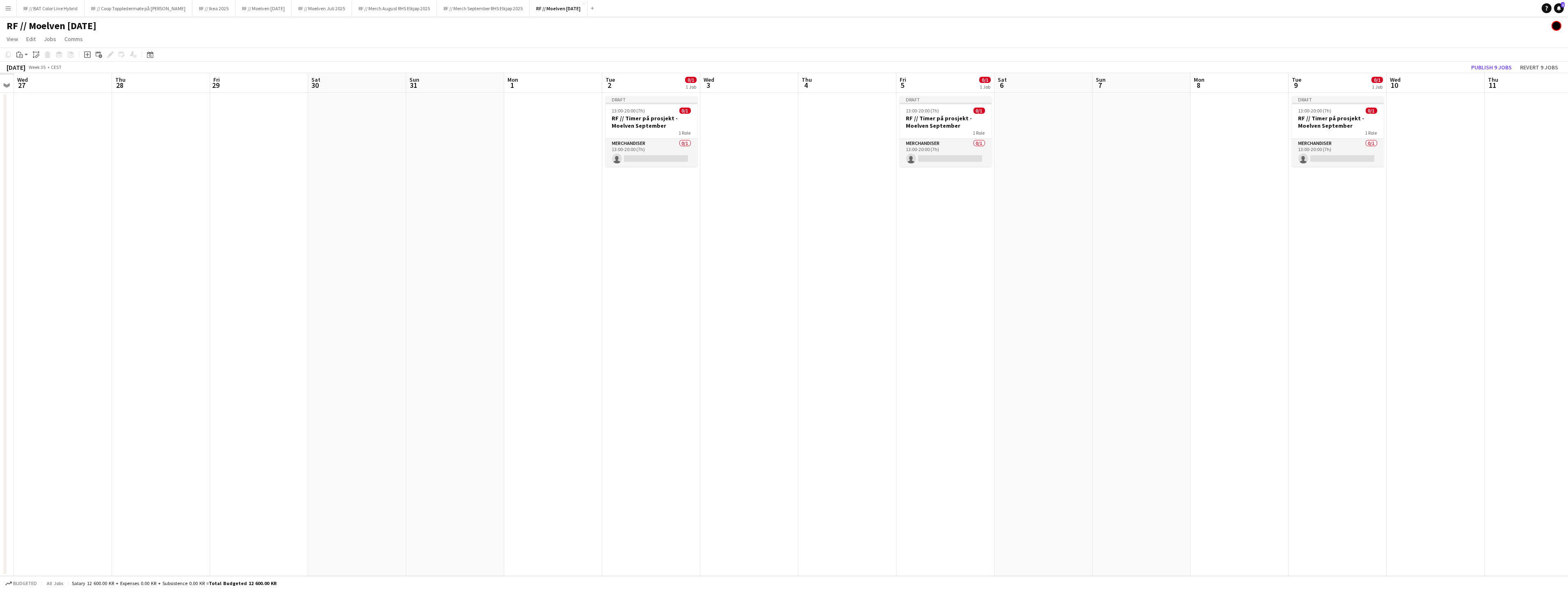
scroll to position [0, 223]
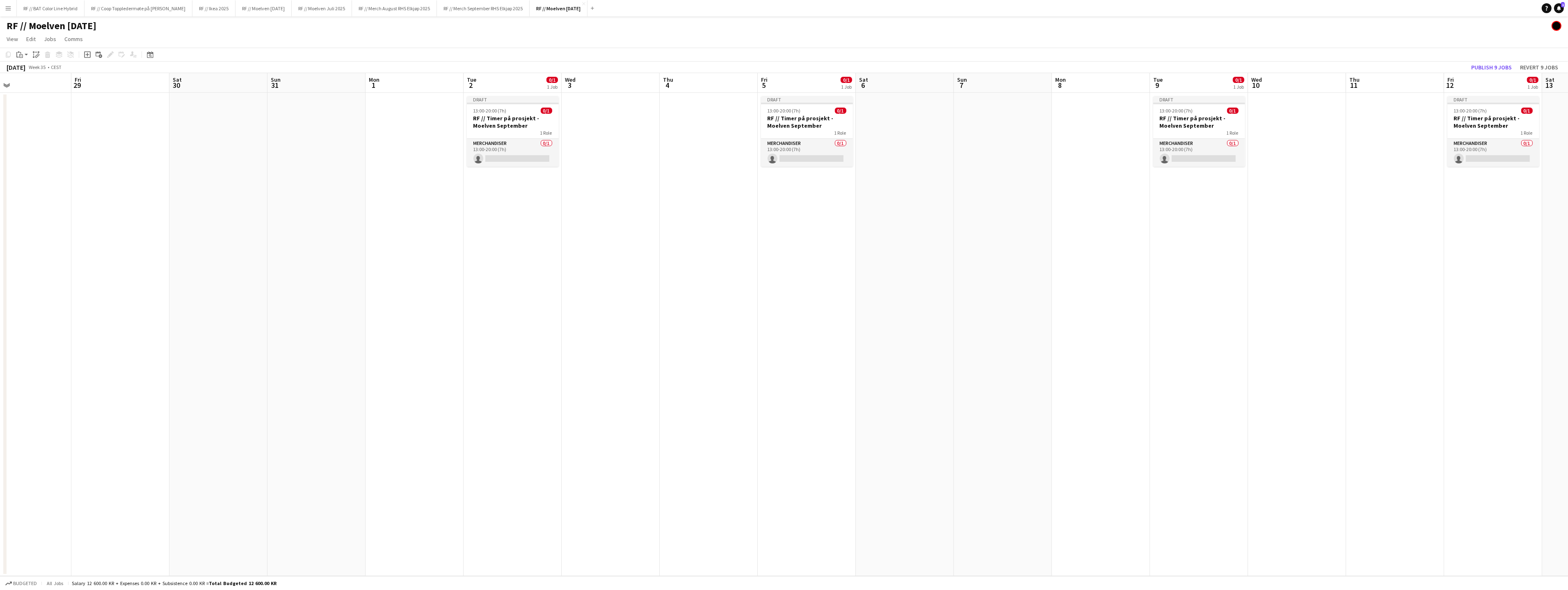
drag, startPoint x: 446, startPoint y: 226, endPoint x: 746, endPoint y: 208, distance: 300.5
click at [755, 206] on app-calendar-viewport "Tue 26 Wed 27 Thu 28 Fri 29 Sat 30 Sun 31 Mon 1 Tue 2 0/1 1 Job Wed 3 Thu 4 Fri…" at bounding box center [784, 325] width 1568 height 503
click at [500, 119] on h3 "RF // Timer på prosjekt - Moelven September" at bounding box center [513, 122] width 92 height 15
click at [109, 55] on icon at bounding box center [110, 54] width 4 height 4
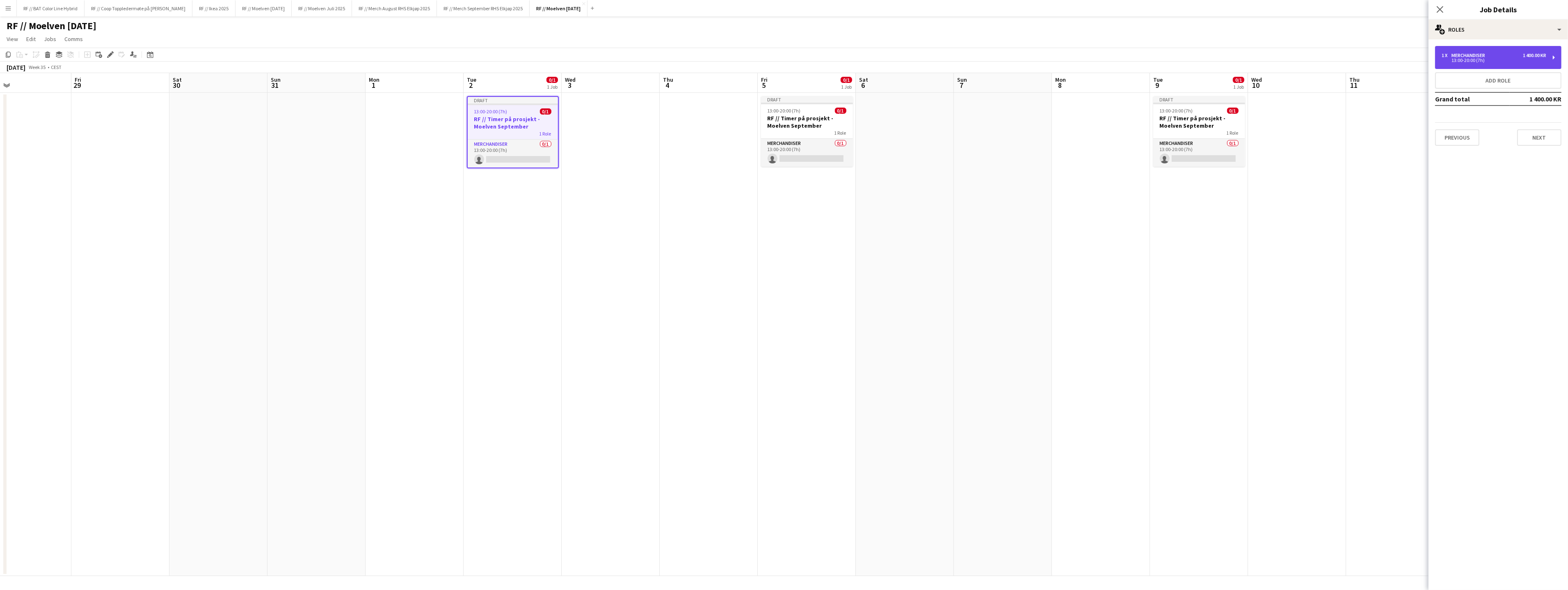
click at [1513, 55] on div "1 x Merchandiser 1 400.00 KR" at bounding box center [1494, 55] width 105 height 5
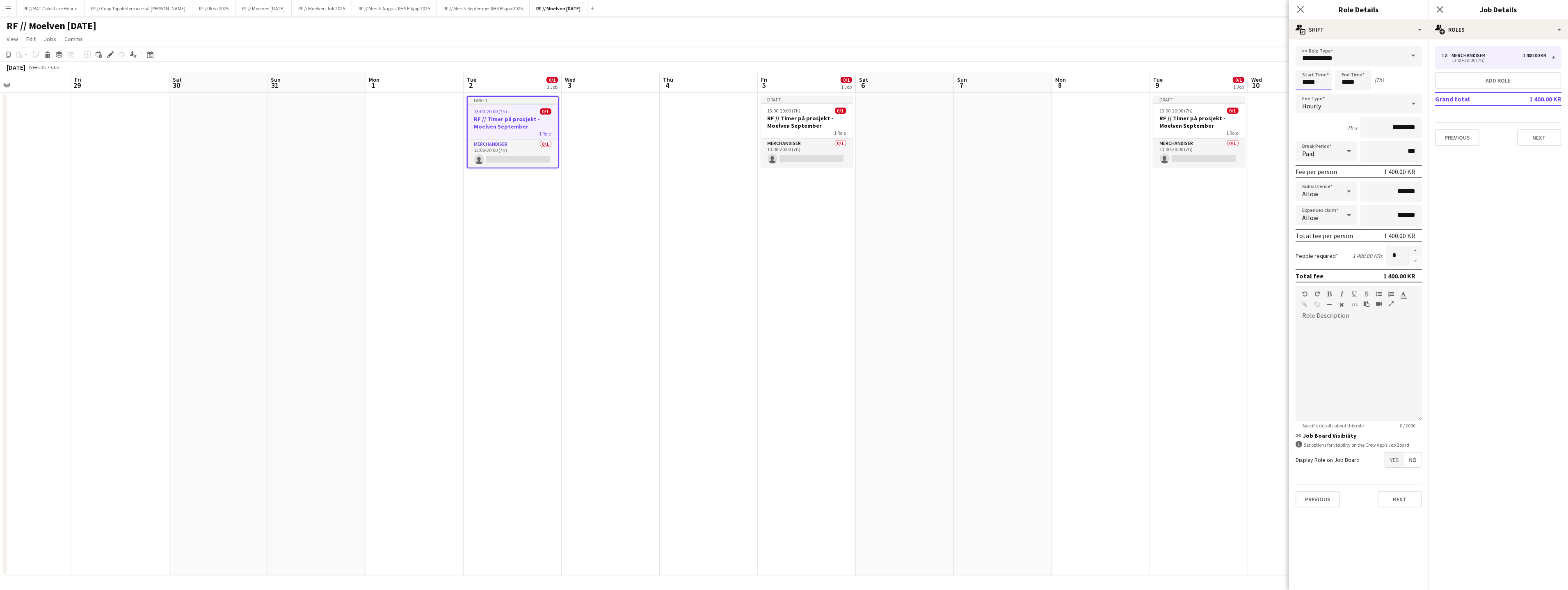
drag, startPoint x: 1316, startPoint y: 81, endPoint x: 1270, endPoint y: 75, distance: 46.4
click at [1288, 77] on body "Menu Boards Boards Boards All jobs Status Workforce Workforce My Workforce Recr…" at bounding box center [784, 295] width 1568 height 590
type input "*****"
click button "Next" at bounding box center [1399, 499] width 44 height 16
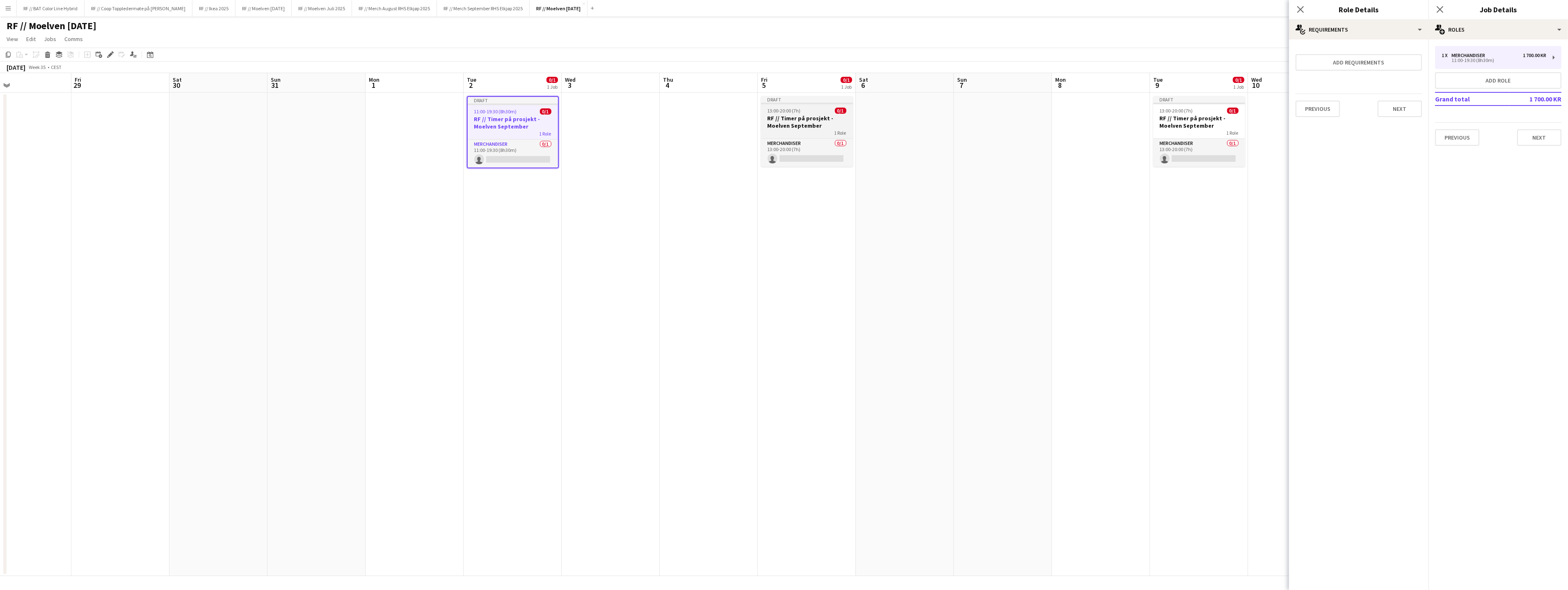
click at [799, 115] on h3 "RF // Timer på prosjekt - Moelven September" at bounding box center [807, 122] width 92 height 15
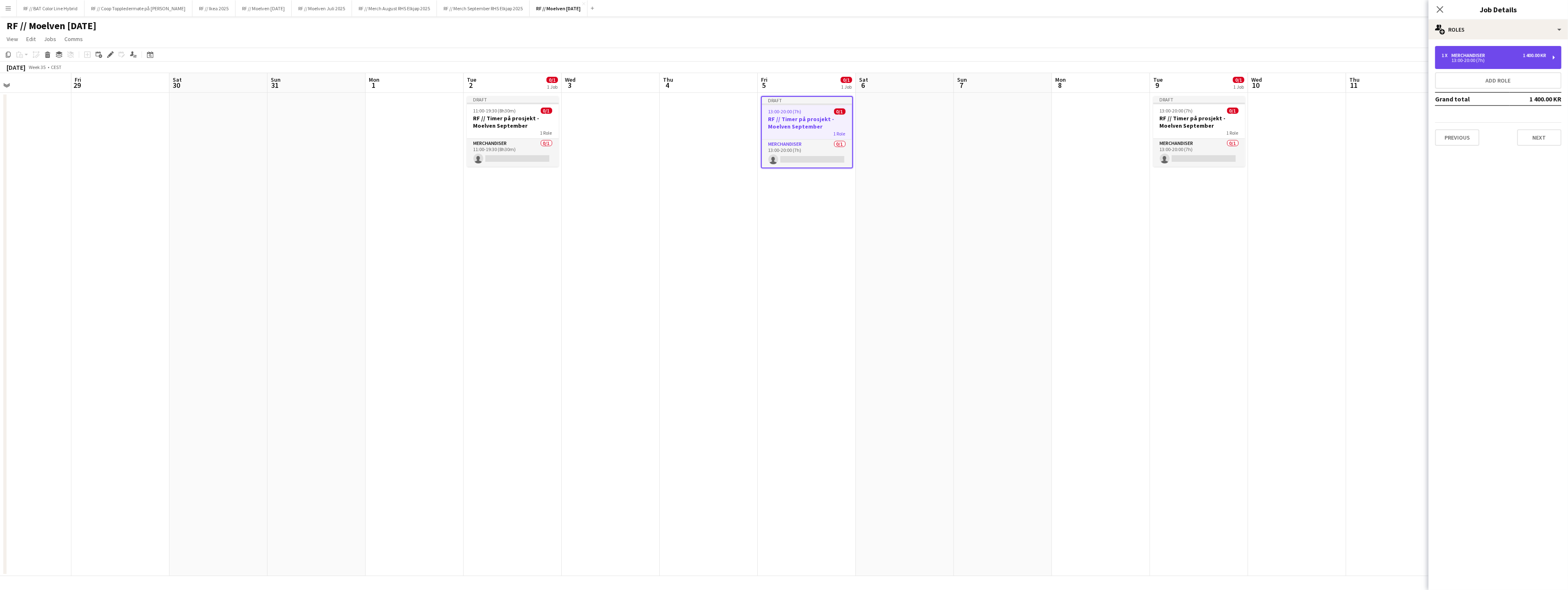
click at [1486, 60] on div "13:00-20:00 (7h)" at bounding box center [1494, 60] width 105 height 4
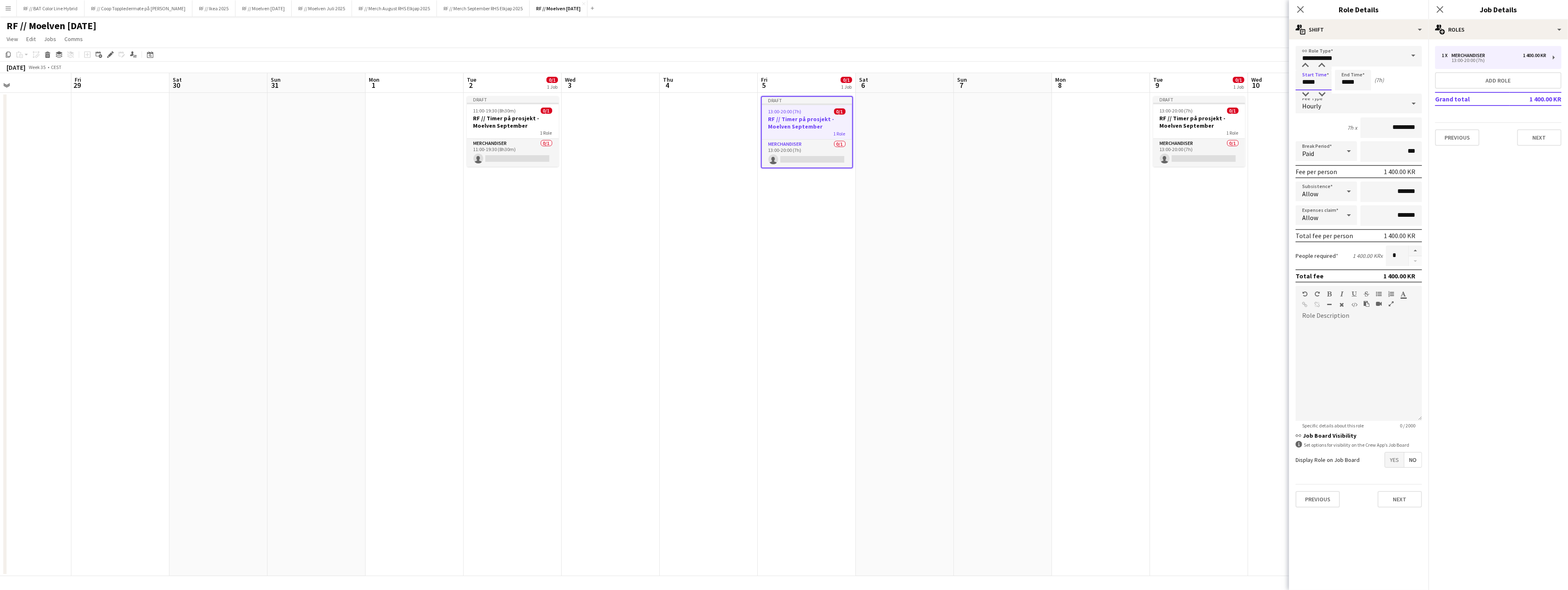
drag, startPoint x: 1323, startPoint y: 83, endPoint x: 1293, endPoint y: 76, distance: 30.8
click at [1294, 76] on form "**********" at bounding box center [1359, 279] width 139 height 468
type input "*****"
click button "Next" at bounding box center [1399, 499] width 44 height 16
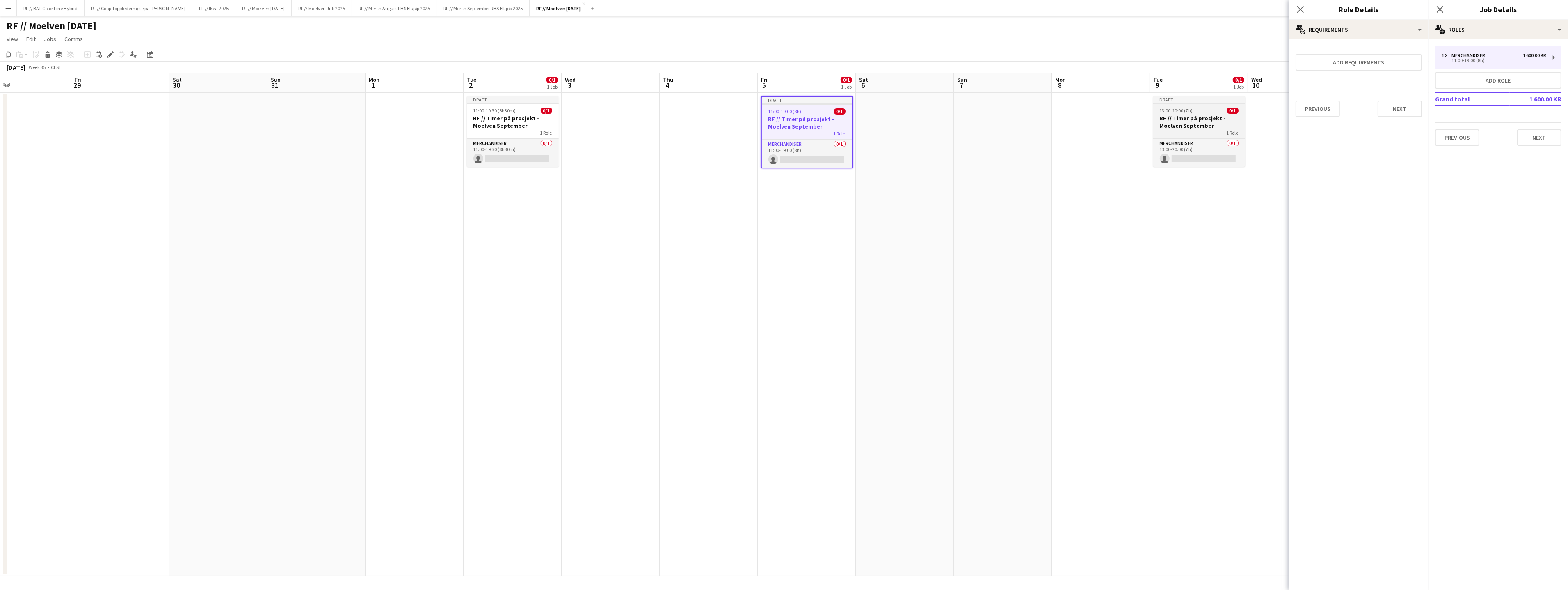
click at [1203, 116] on h3 "RF // Timer på prosjekt - Moelven September" at bounding box center [1199, 122] width 92 height 15
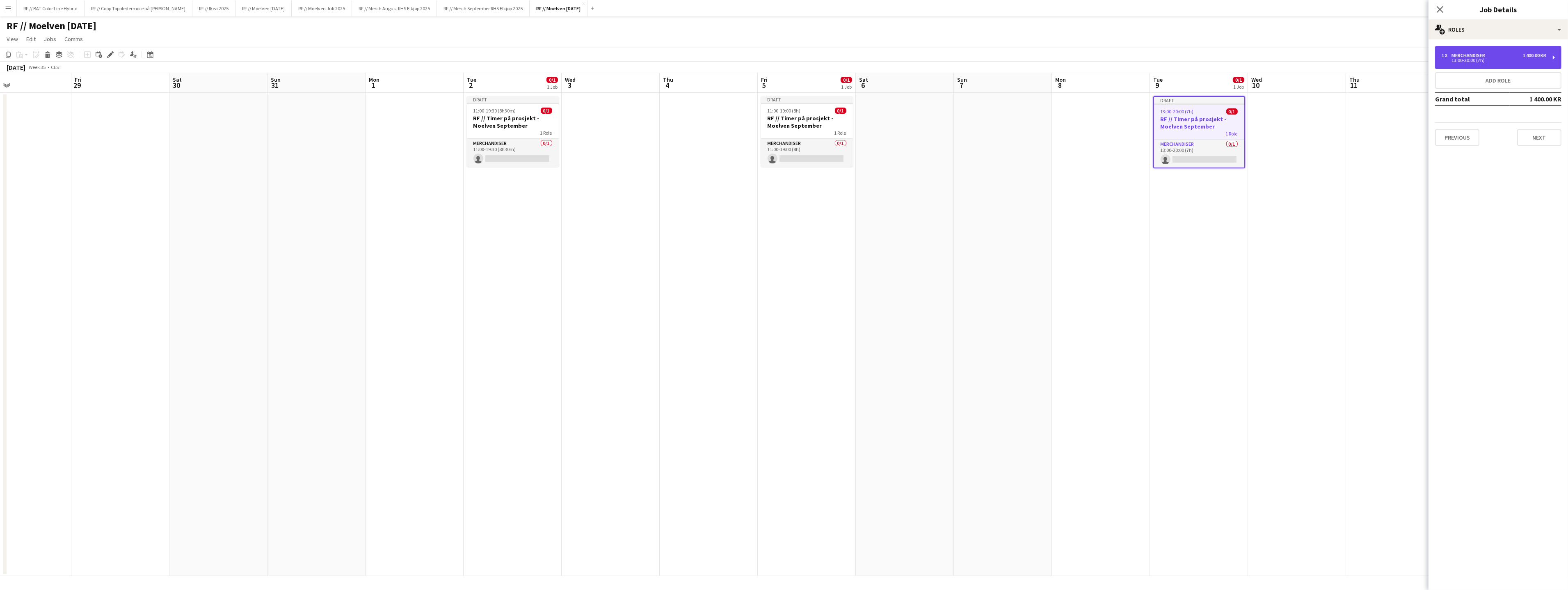
click at [1452, 65] on div "1 x Merchandiser 1 400.00 KR 13:00-20:00 (7h)" at bounding box center [1499, 57] width 127 height 23
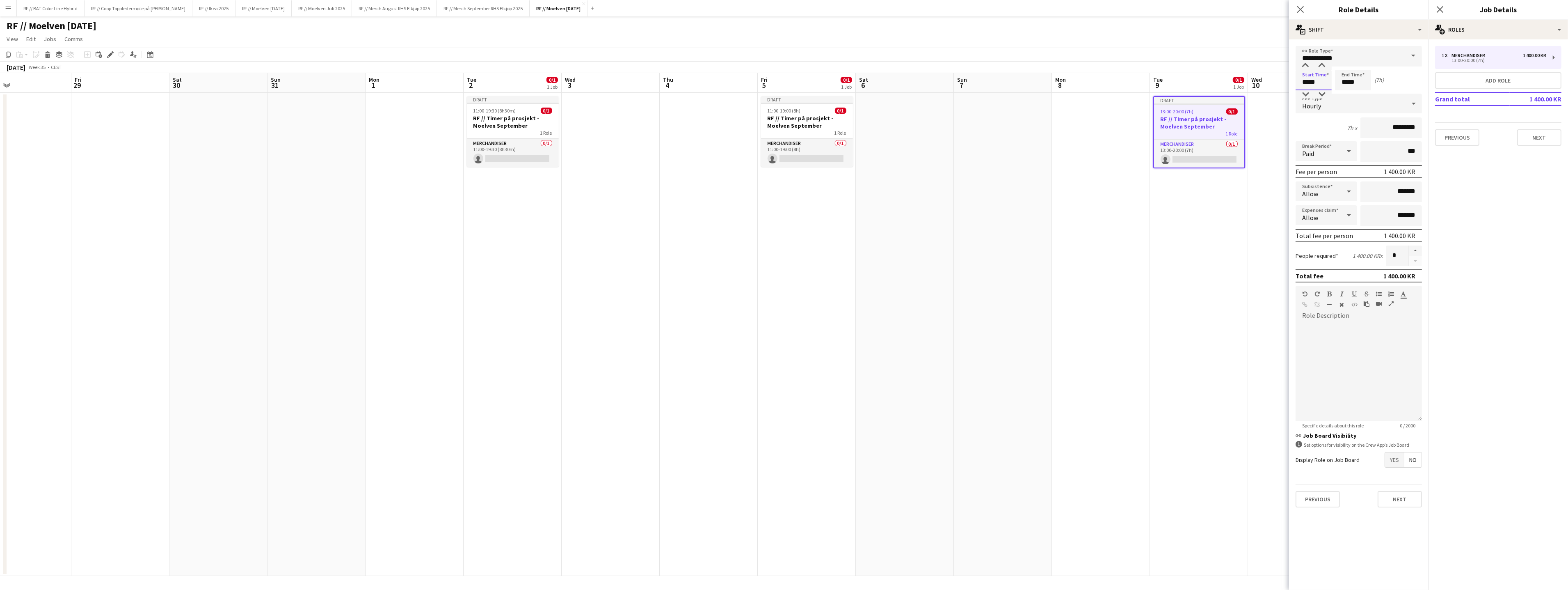
drag, startPoint x: 1321, startPoint y: 81, endPoint x: 1275, endPoint y: 75, distance: 46.4
click at [1277, 76] on body "Menu Boards Boards Boards All jobs Status Workforce Workforce My Workforce Recr…" at bounding box center [784, 295] width 1568 height 590
type input "*****"
click button "Next" at bounding box center [1399, 499] width 44 height 16
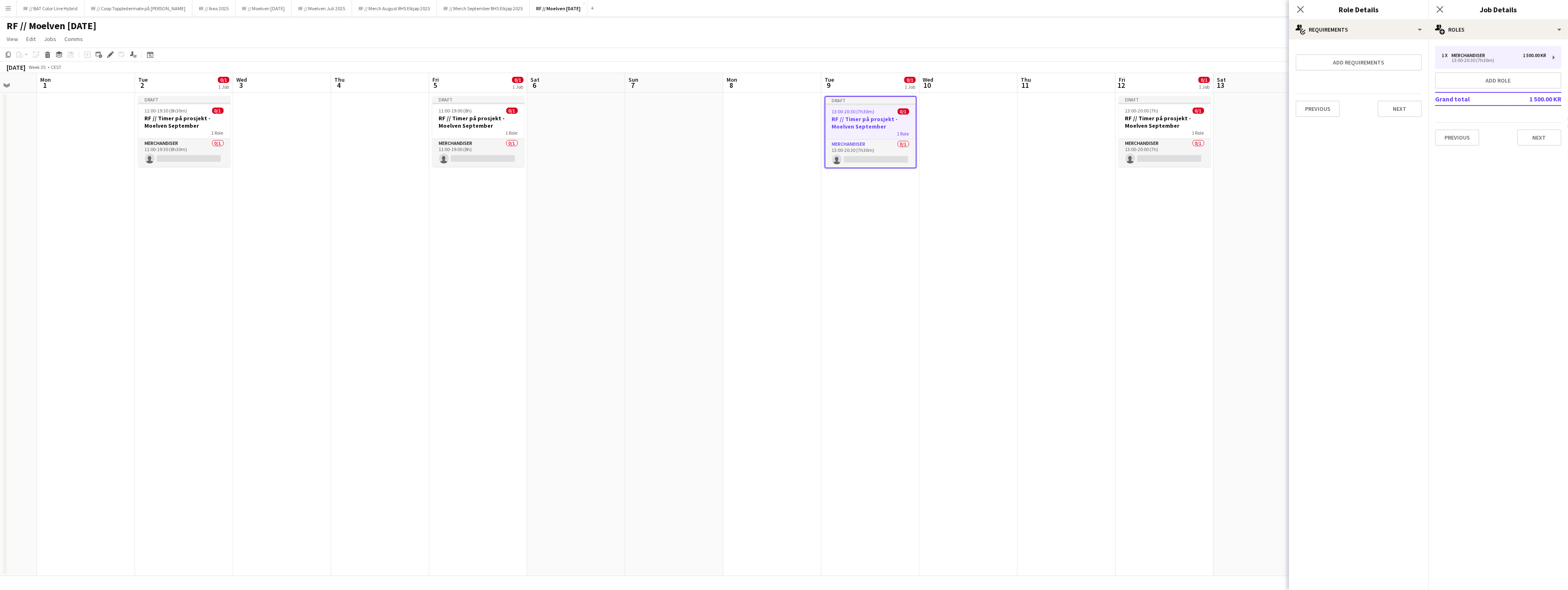
scroll to position [0, 269]
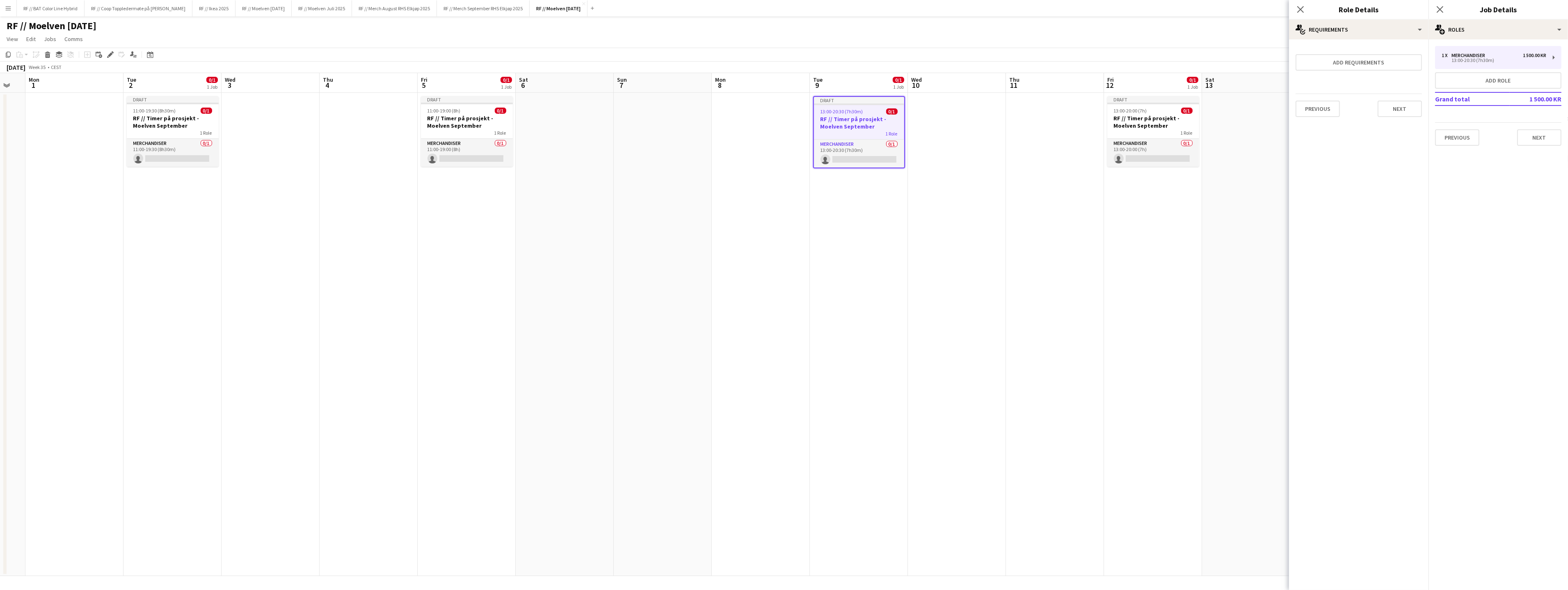
drag, startPoint x: 1163, startPoint y: 246, endPoint x: 824, endPoint y: 202, distance: 341.8
click at [724, 236] on app-calendar-viewport "Fri 29 Sat 30 Sun 31 Mon 1 Tue 2 0/1 1 Job Wed 3 Thu 4 Fri 5 0/1 1 Job Sat 6 Su…" at bounding box center [784, 325] width 1568 height 503
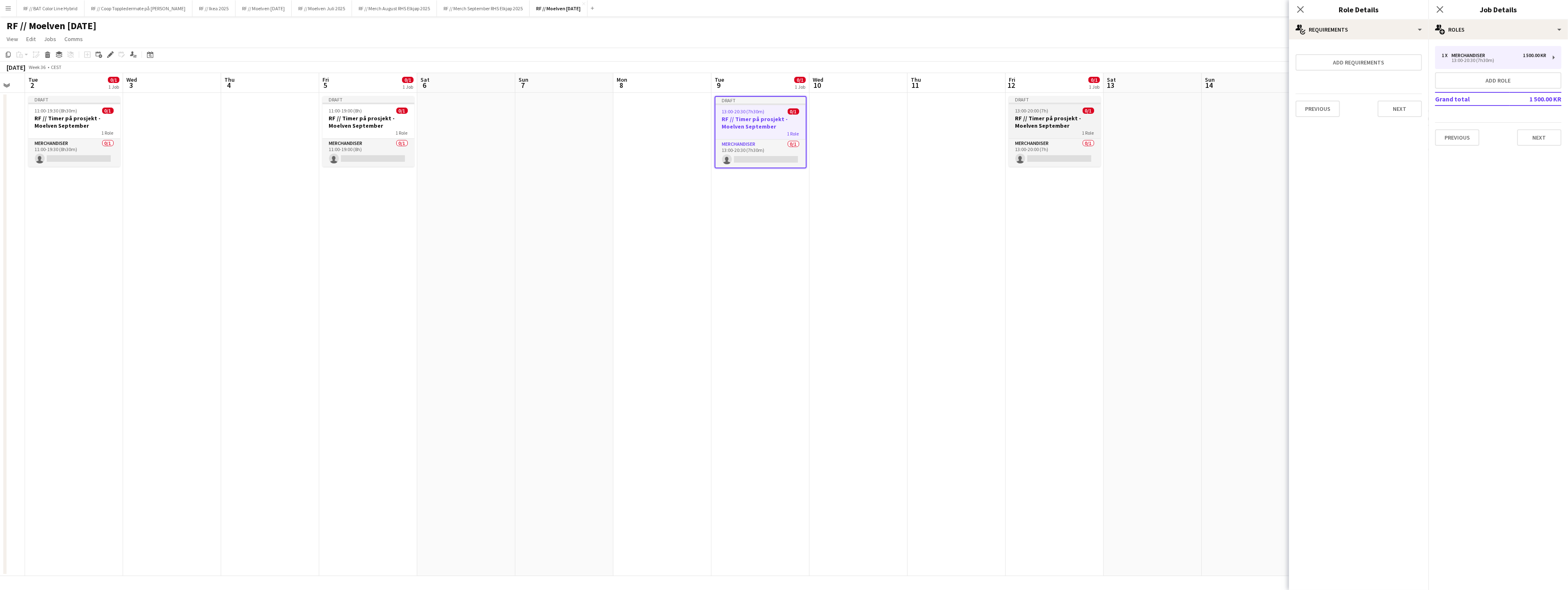
click at [1079, 114] on app-job-card "Draft 13:00-20:00 (7h) 0/1 RF // Timer på prosjekt - Moelven September 1 Role M…" at bounding box center [1054, 132] width 92 height 71
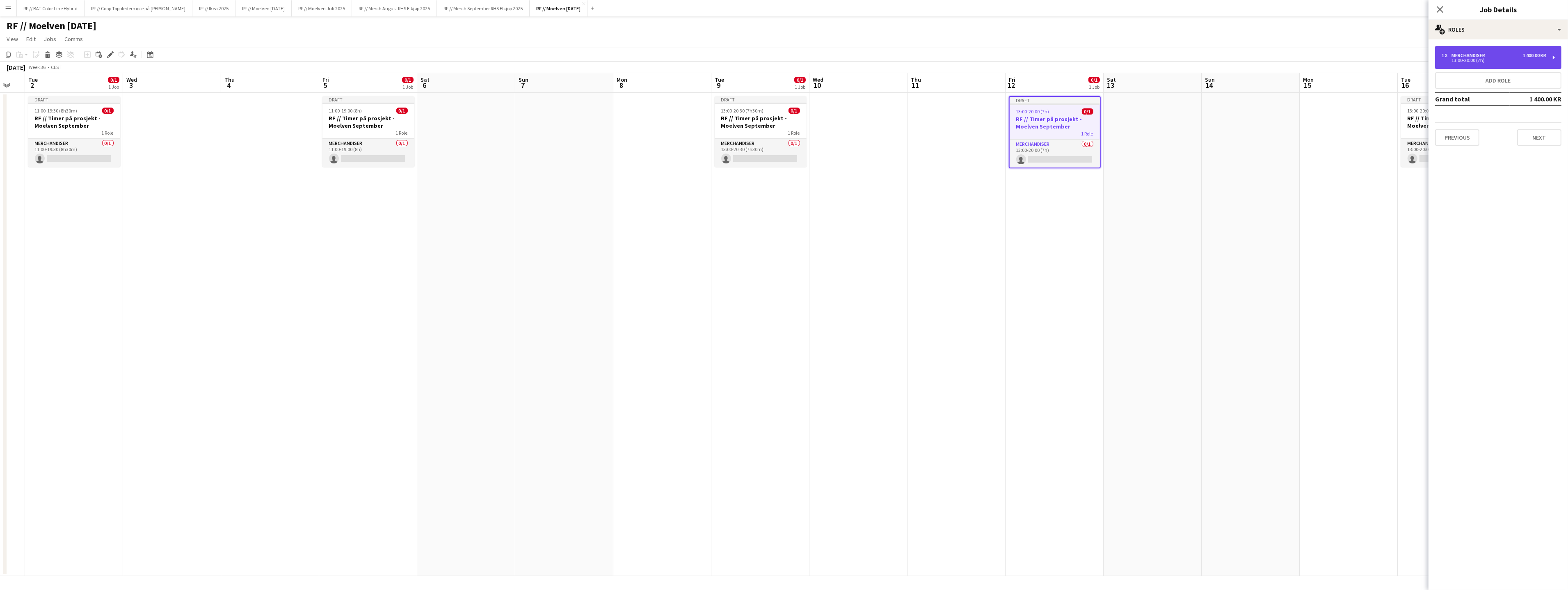
click at [1449, 61] on div "13:00-20:00 (7h)" at bounding box center [1494, 60] width 105 height 4
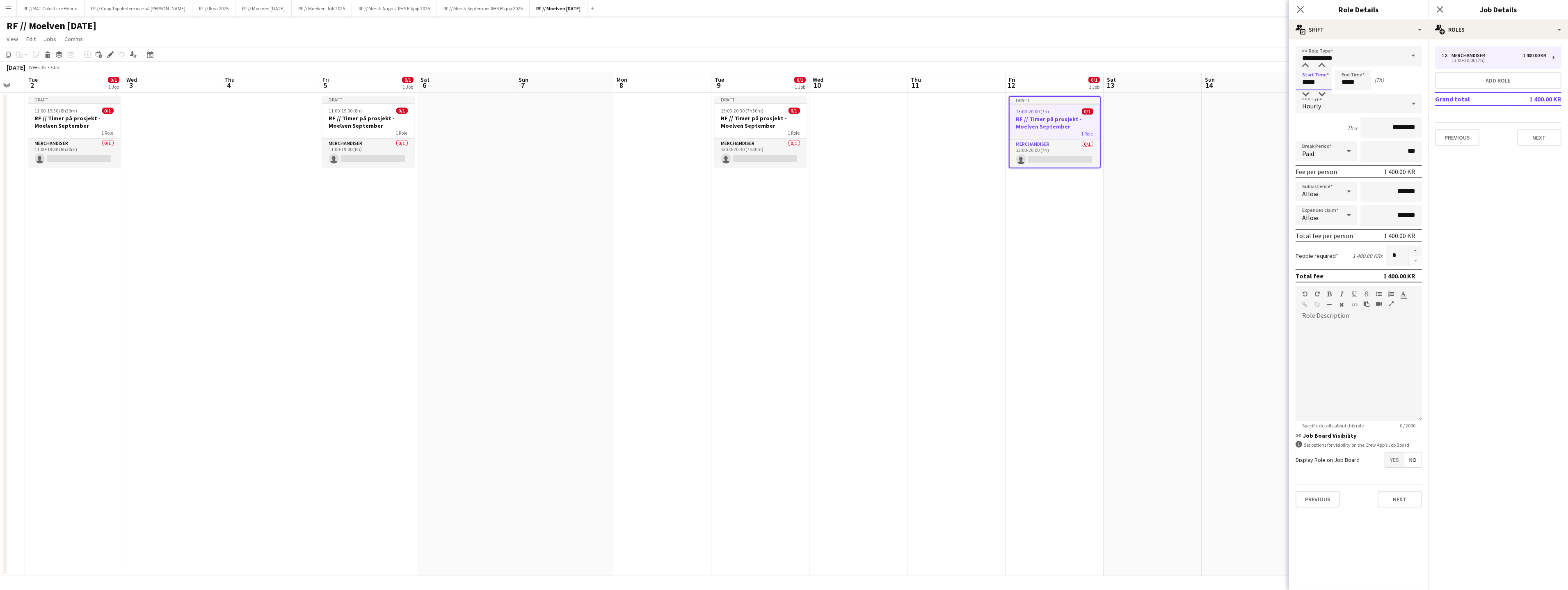
drag, startPoint x: 1309, startPoint y: 82, endPoint x: 1267, endPoint y: 80, distance: 42.0
click at [1273, 78] on body "Menu Boards Boards Boards All jobs Status Workforce Workforce My Workforce Recr…" at bounding box center [784, 295] width 1568 height 590
type input "*****"
click button "Next" at bounding box center [1399, 499] width 44 height 16
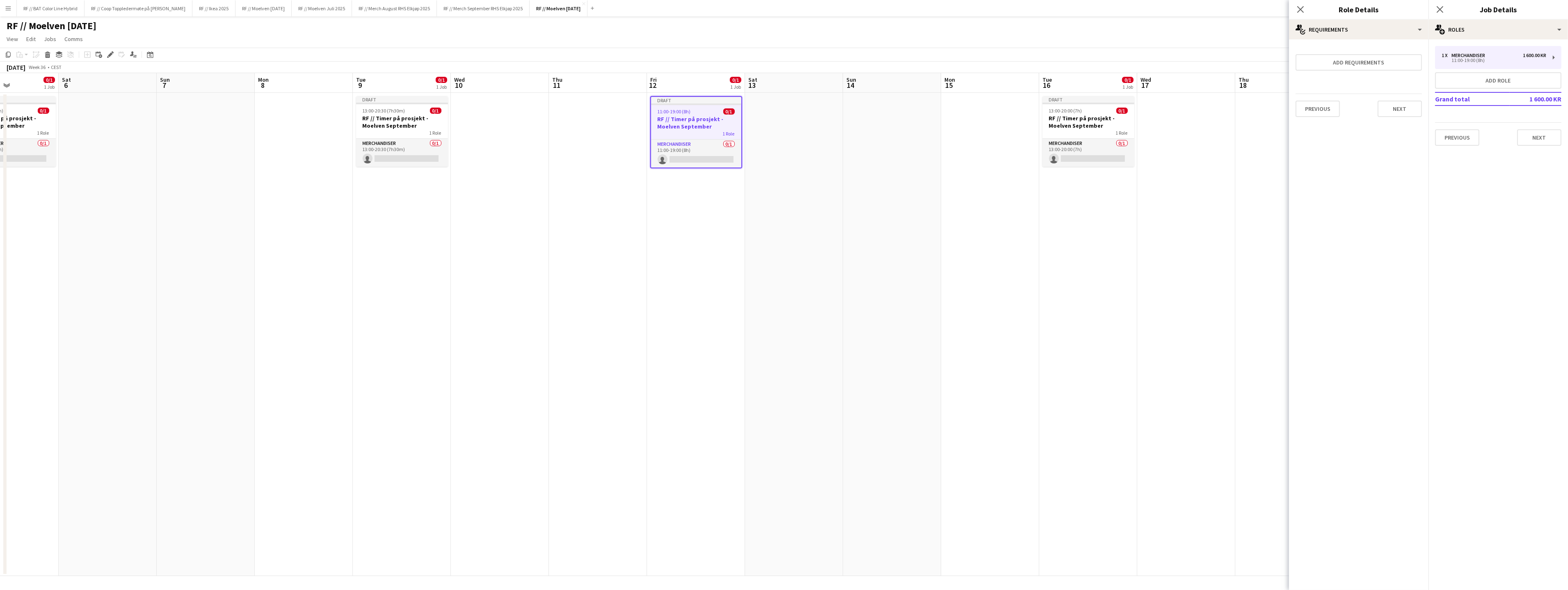
drag, startPoint x: 1187, startPoint y: 235, endPoint x: 911, endPoint y: 217, distance: 276.6
click at [877, 226] on app-calendar-viewport "Tue 2 0/1 1 Job Wed 3 Thu 4 Fri 5 0/1 1 Job Sat 6 Sun 7 Mon 8 Tue 9 0/1 1 Job W…" at bounding box center [784, 325] width 1568 height 503
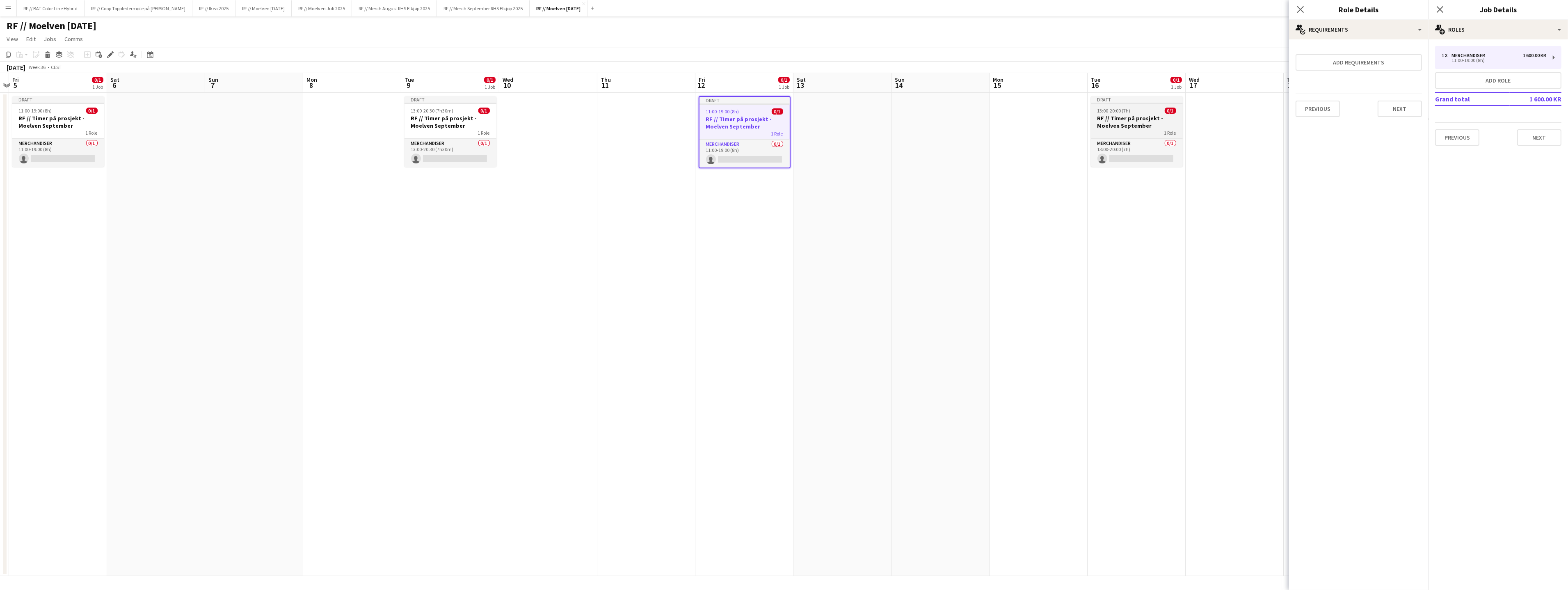
click at [1111, 130] on div "1 Role" at bounding box center [1136, 132] width 92 height 7
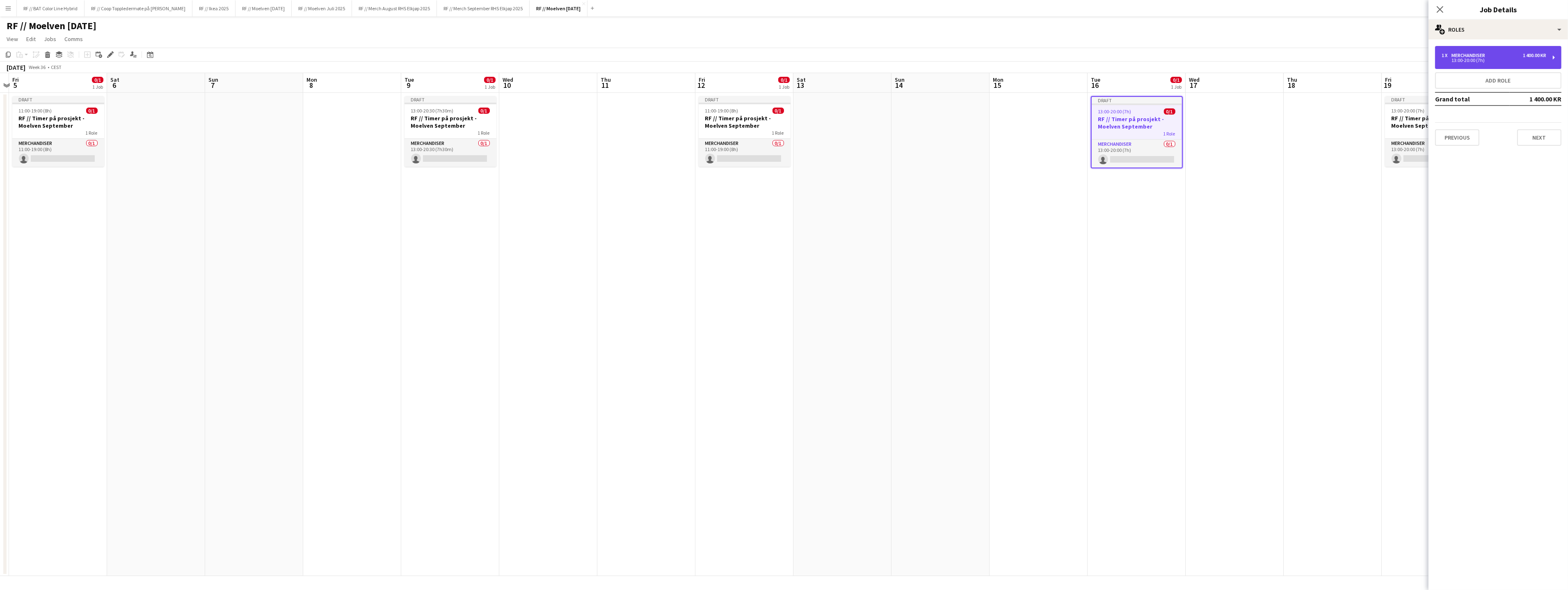
click at [1497, 62] on div "1 x Merchandiser 1 400.00 KR 13:00-20:00 (7h)" at bounding box center [1499, 57] width 127 height 23
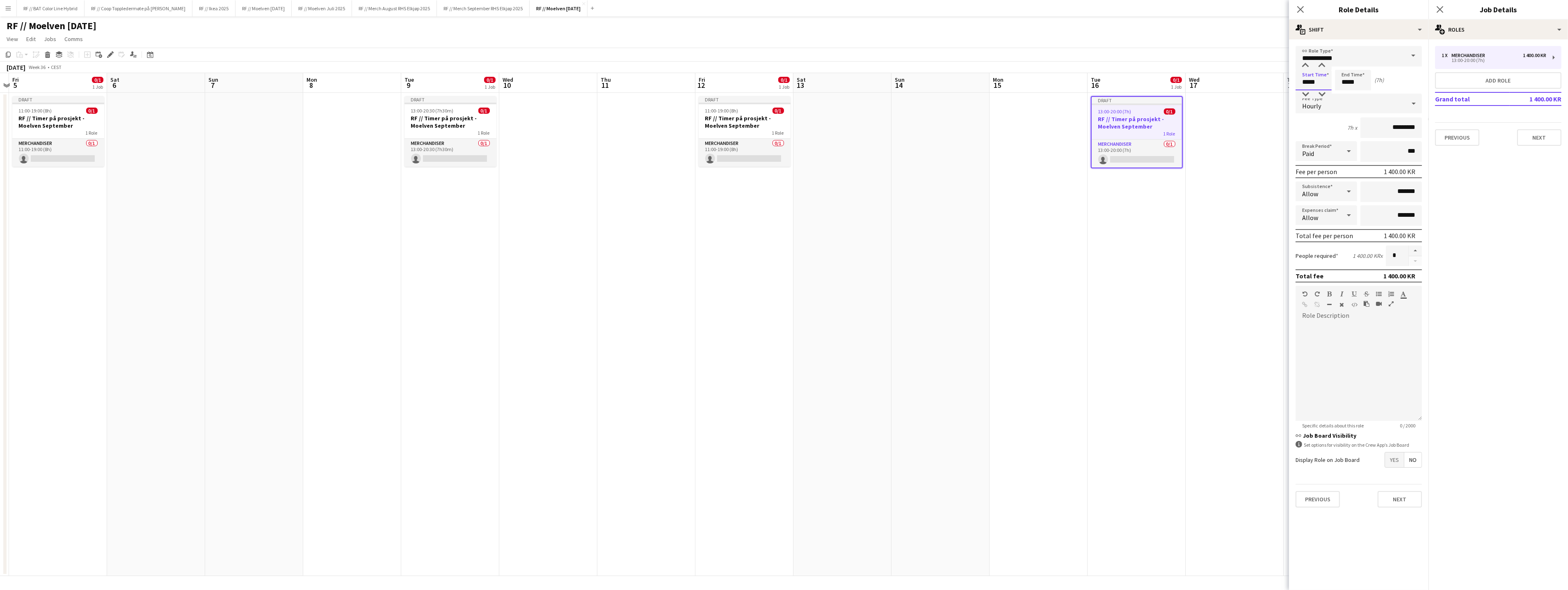
drag, startPoint x: 1323, startPoint y: 86, endPoint x: 1288, endPoint y: 80, distance: 35.5
click at [1289, 80] on form "**********" at bounding box center [1359, 279] width 139 height 468
type input "*****"
click button "Next" at bounding box center [1399, 499] width 44 height 16
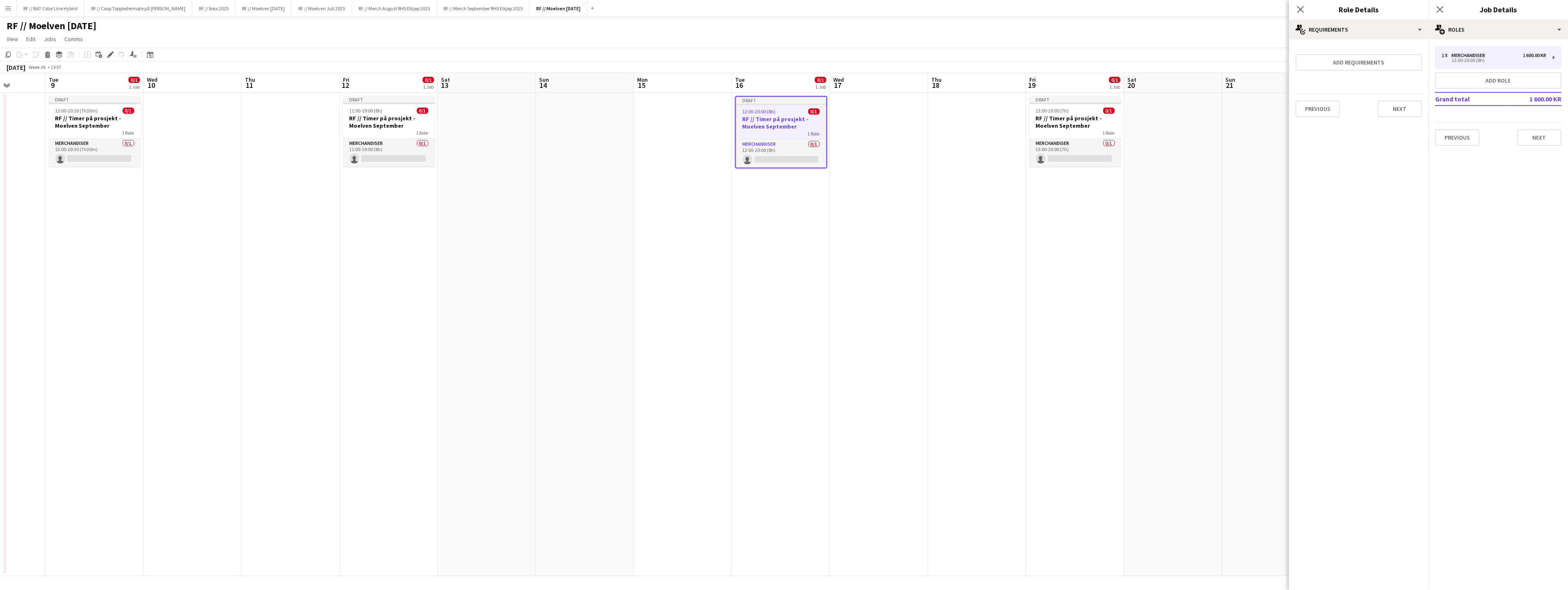
scroll to position [0, 299]
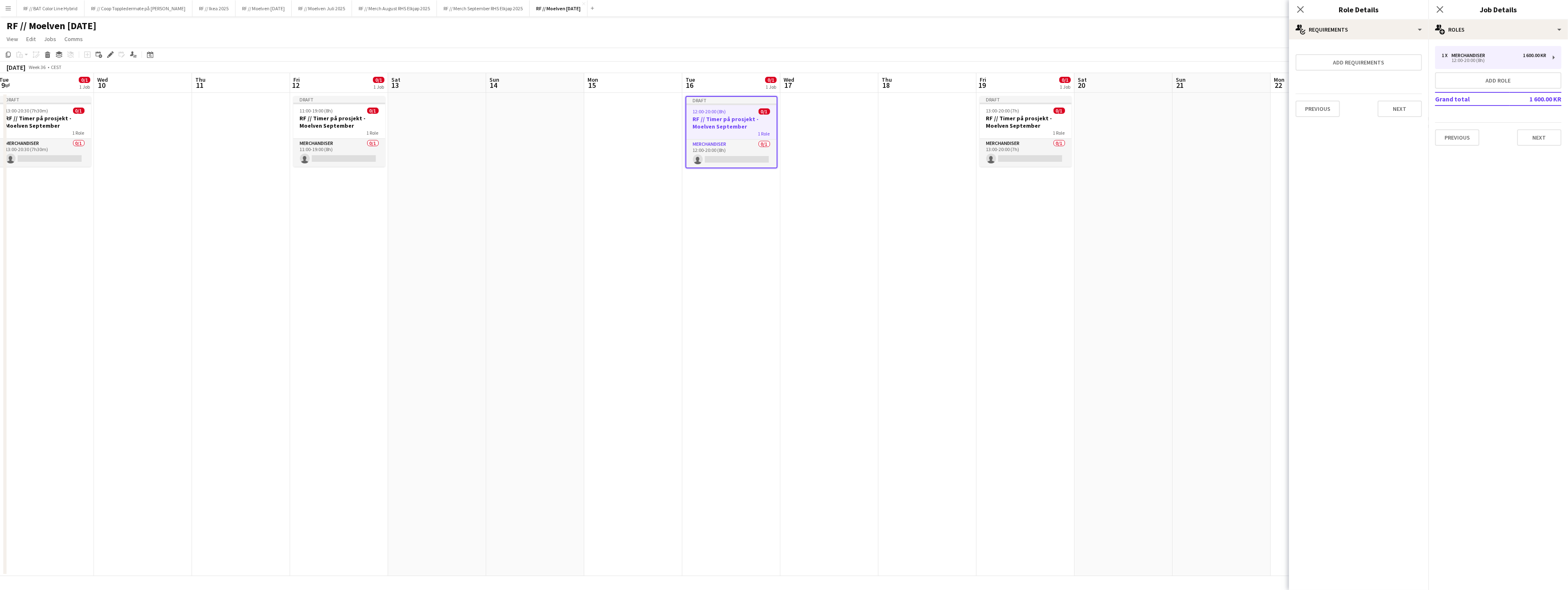
drag, startPoint x: 1227, startPoint y: 182, endPoint x: 931, endPoint y: 133, distance: 300.0
click at [825, 164] on app-calendar-viewport "Sat 6 Sun 7 Mon 8 Tue 9 0/1 1 Job Wed 10 Thu 11 Fri 12 0/1 1 Job Sat 13 Sun 14 …" at bounding box center [784, 325] width 1568 height 503
click at [1015, 119] on h3 "RF // Timer på prosjekt - Moelven September" at bounding box center [1024, 122] width 92 height 15
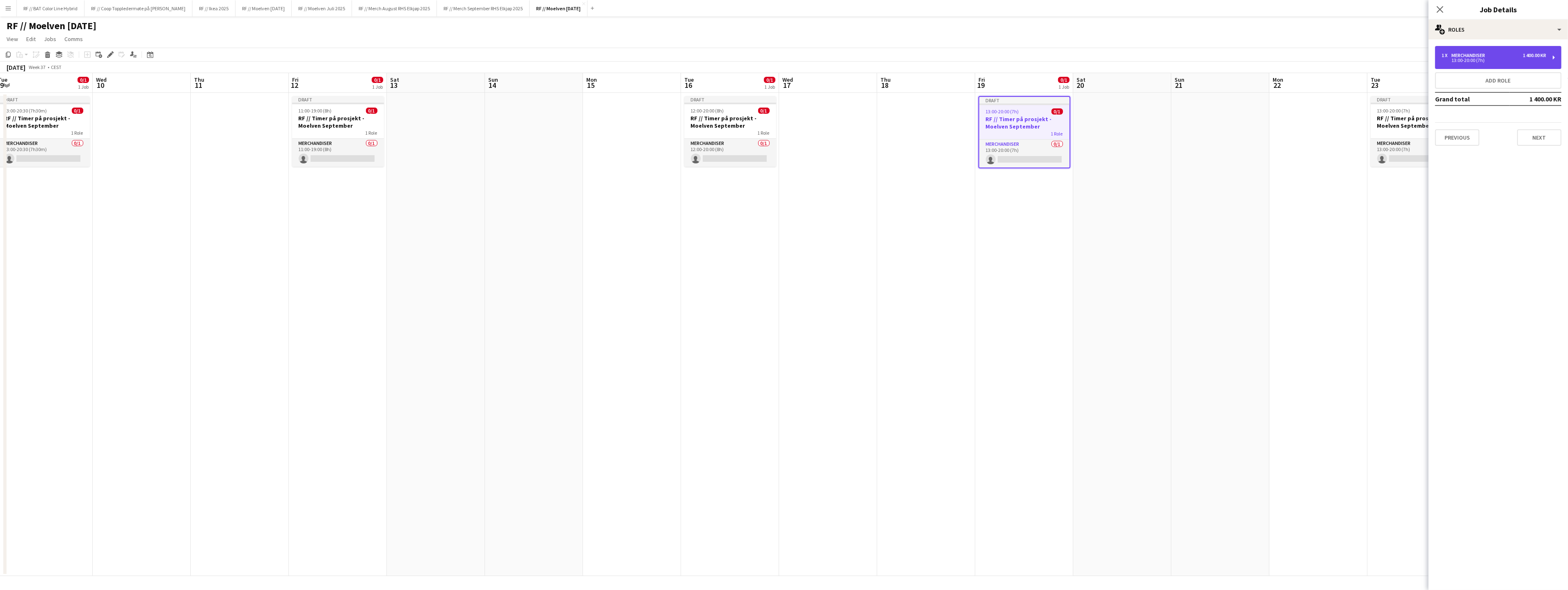
click at [1483, 66] on div "1 x Merchandiser 1 400.00 KR 13:00-20:00 (7h)" at bounding box center [1499, 57] width 127 height 23
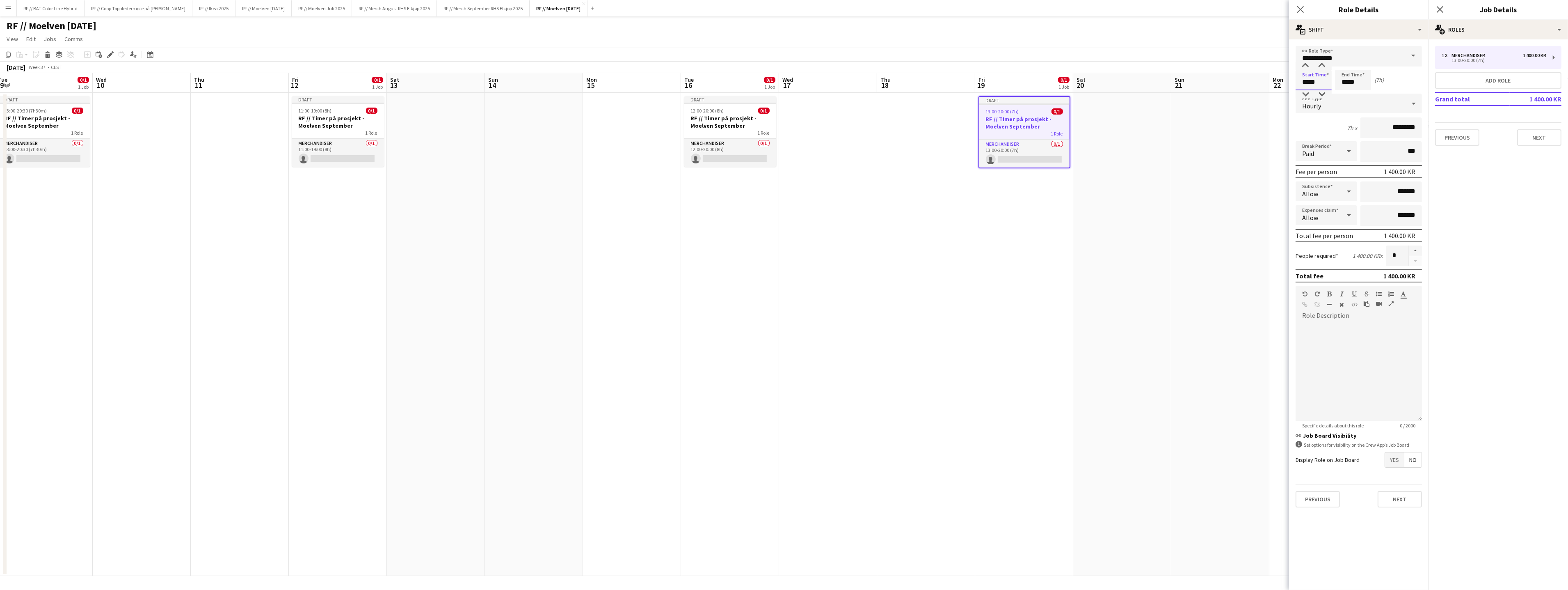
drag, startPoint x: 1329, startPoint y: 83, endPoint x: 1268, endPoint y: 80, distance: 61.1
click at [1268, 80] on body "Menu Boards Boards Boards All jobs Status Workforce Workforce My Workforce Recr…" at bounding box center [784, 295] width 1568 height 590
type input "*****"
click button "Next" at bounding box center [1399, 499] width 44 height 16
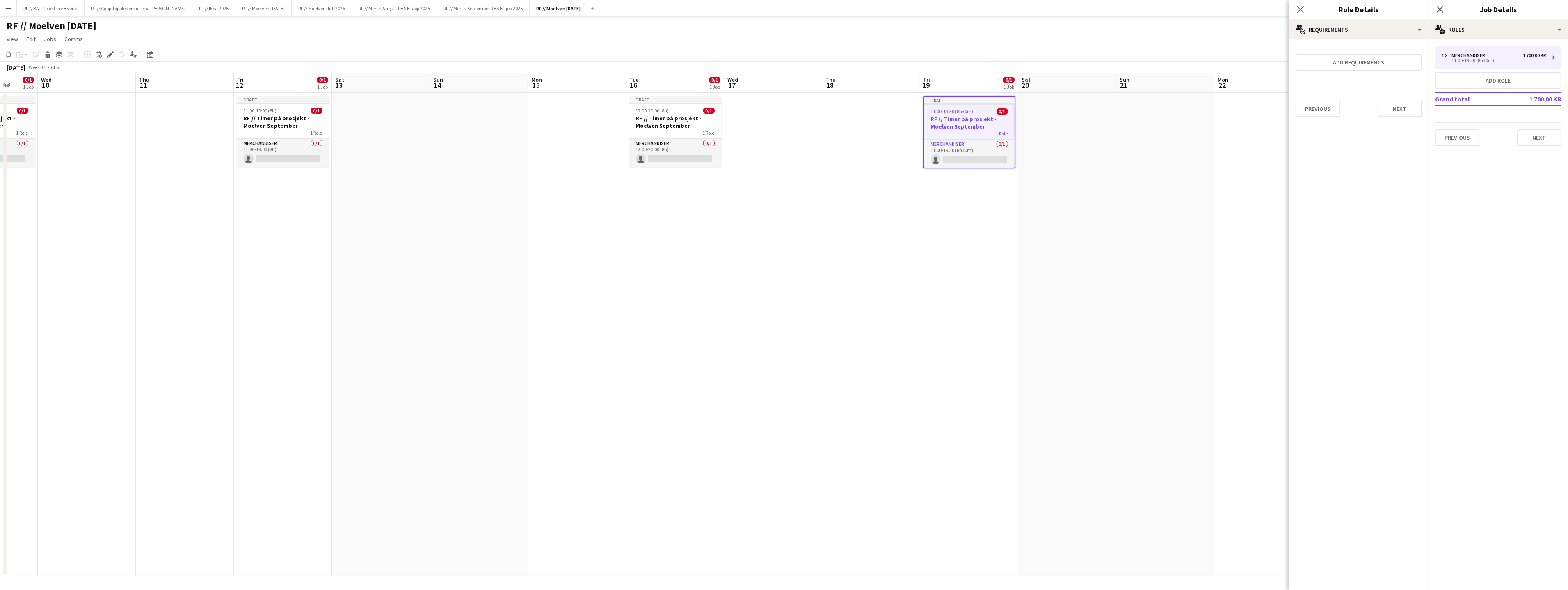
drag, startPoint x: 1152, startPoint y: 222, endPoint x: 839, endPoint y: 220, distance: 313.0
click at [847, 220] on app-calendar-viewport "Sun 7 Mon 8 Tue 9 0/1 1 Job Wed 10 Thu 11 Fri 12 0/1 1 Job Sat 13 Sun 14 Mon 15…" at bounding box center [784, 325] width 1568 height 503
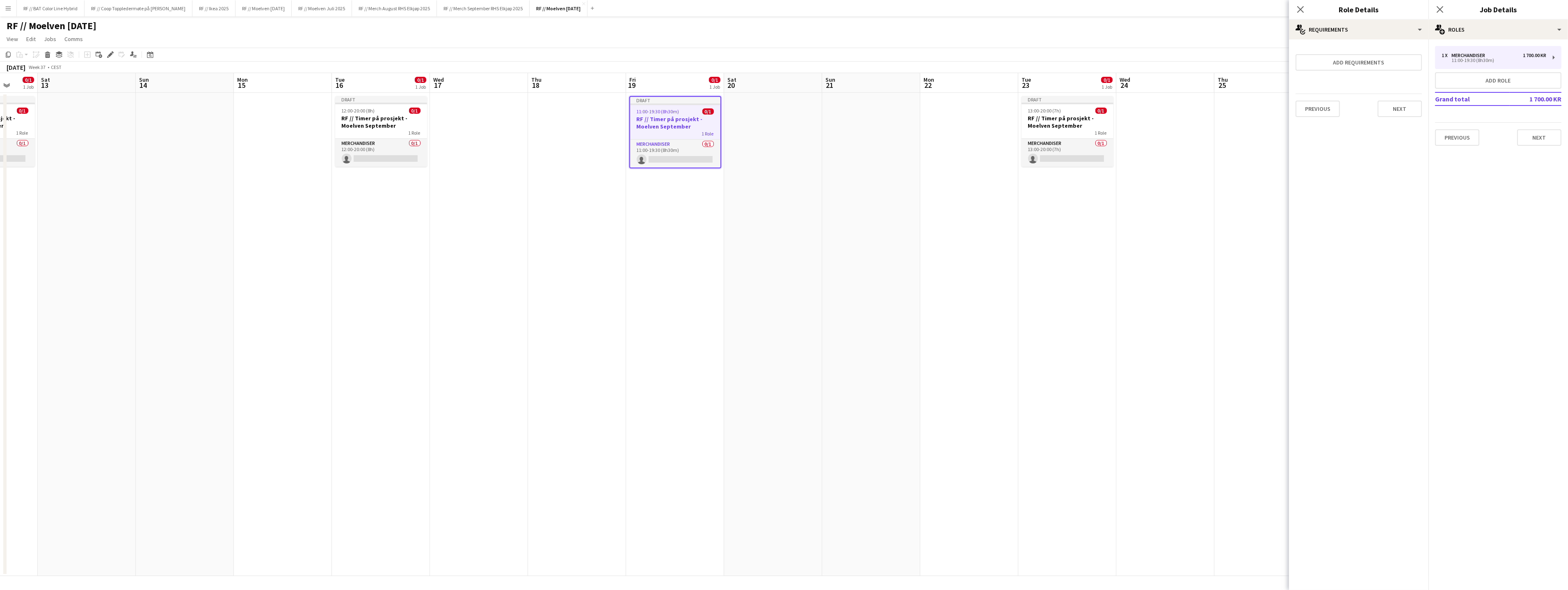
scroll to position [0, 260]
click at [1061, 121] on h3 "RF // Timer på prosjekt - Moelven September" at bounding box center [1063, 122] width 92 height 15
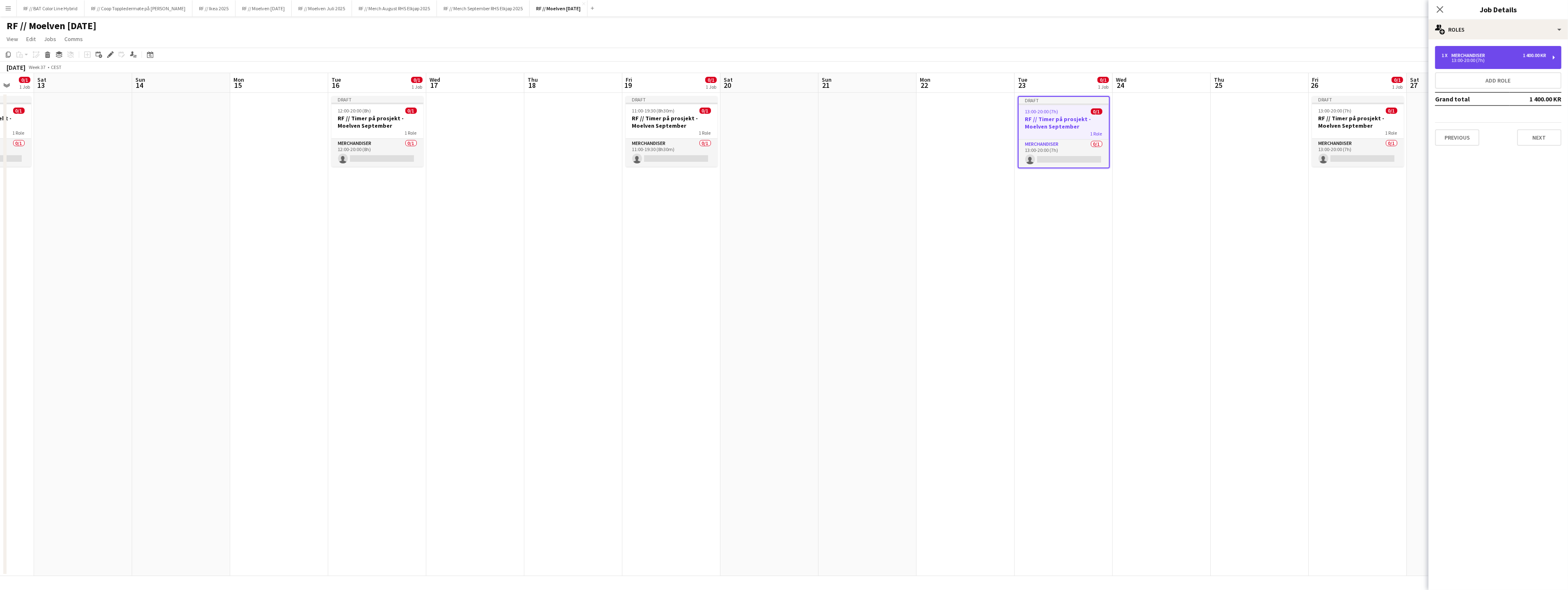
click at [1489, 54] on div "1 x Merchandiser 1 400.00 KR" at bounding box center [1494, 55] width 105 height 5
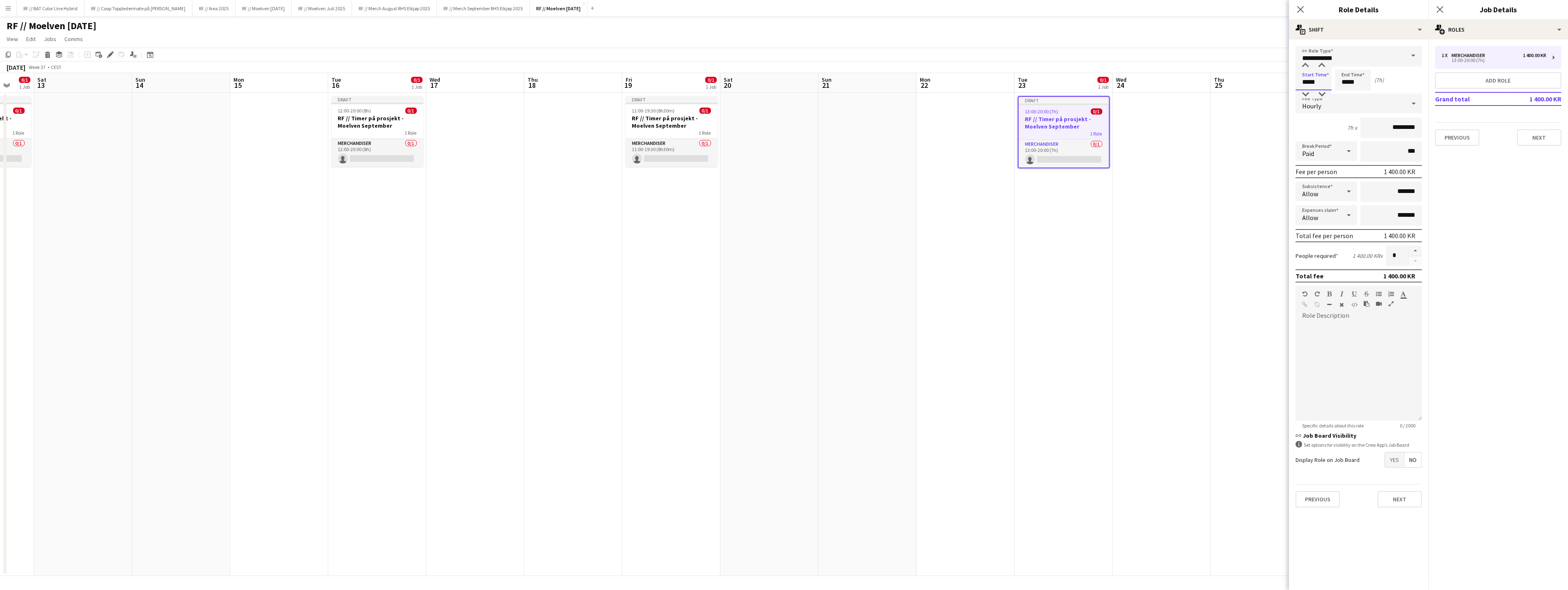
drag, startPoint x: 1320, startPoint y: 82, endPoint x: 1279, endPoint y: 78, distance: 41.2
click at [1280, 78] on body "Menu Boards Boards Boards All jobs Status Workforce Workforce My Workforce Recr…" at bounding box center [784, 295] width 1568 height 590
type input "*****"
click button "Next" at bounding box center [1399, 499] width 44 height 16
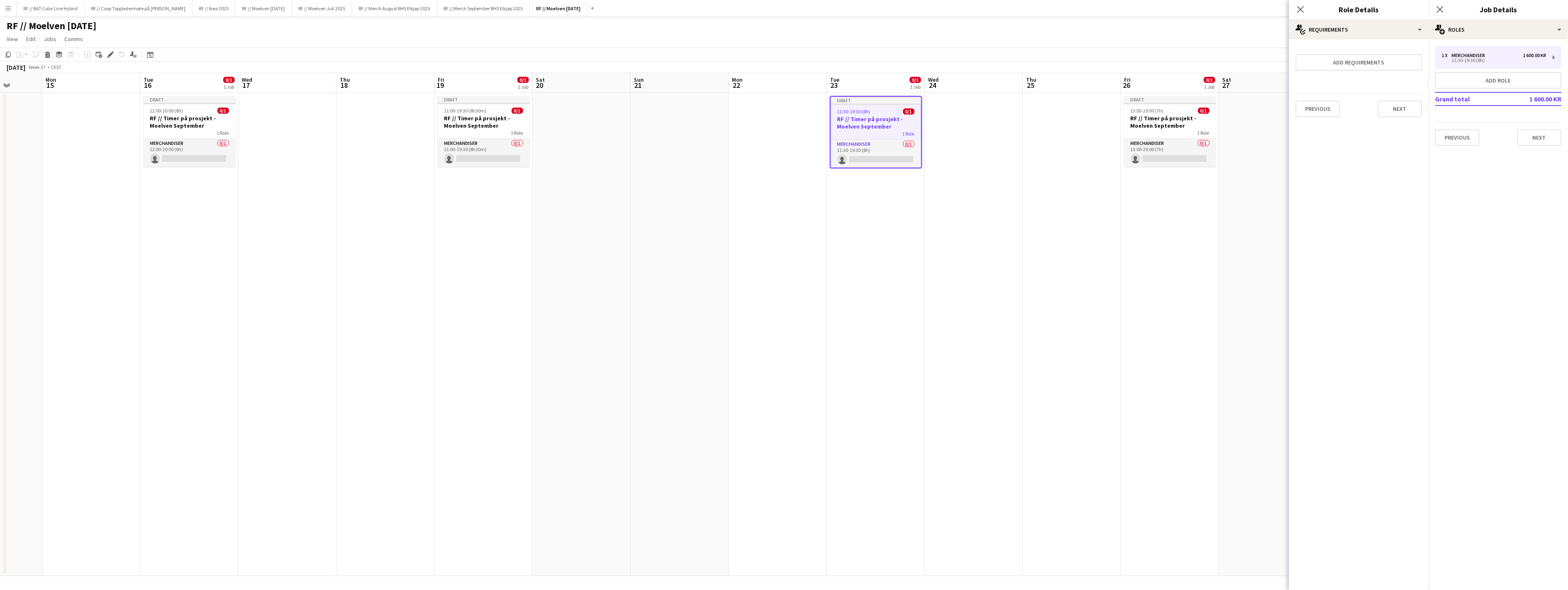
drag, startPoint x: 1199, startPoint y: 248, endPoint x: 936, endPoint y: 208, distance: 266.0
click at [883, 240] on app-calendar-viewport "Fri 12 0/1 1 Job Sat 13 Sun 14 Mon 15 Tue 16 0/1 1 Job Wed 17 Thu 18 Fri 19 0/1…" at bounding box center [784, 325] width 1568 height 503
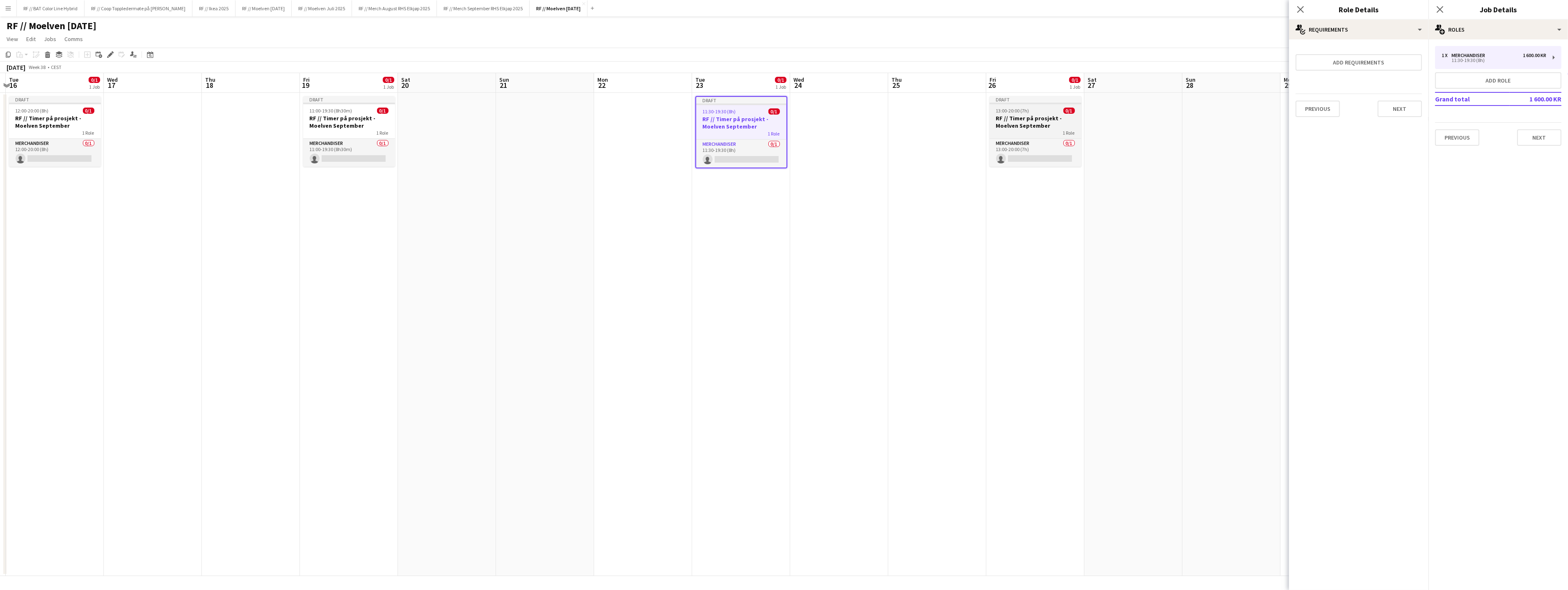
drag, startPoint x: 1030, startPoint y: 118, endPoint x: 1039, endPoint y: 115, distance: 9.5
click at [1031, 118] on h3 "RF // Timer på prosjekt - Moelven September" at bounding box center [1035, 122] width 92 height 15
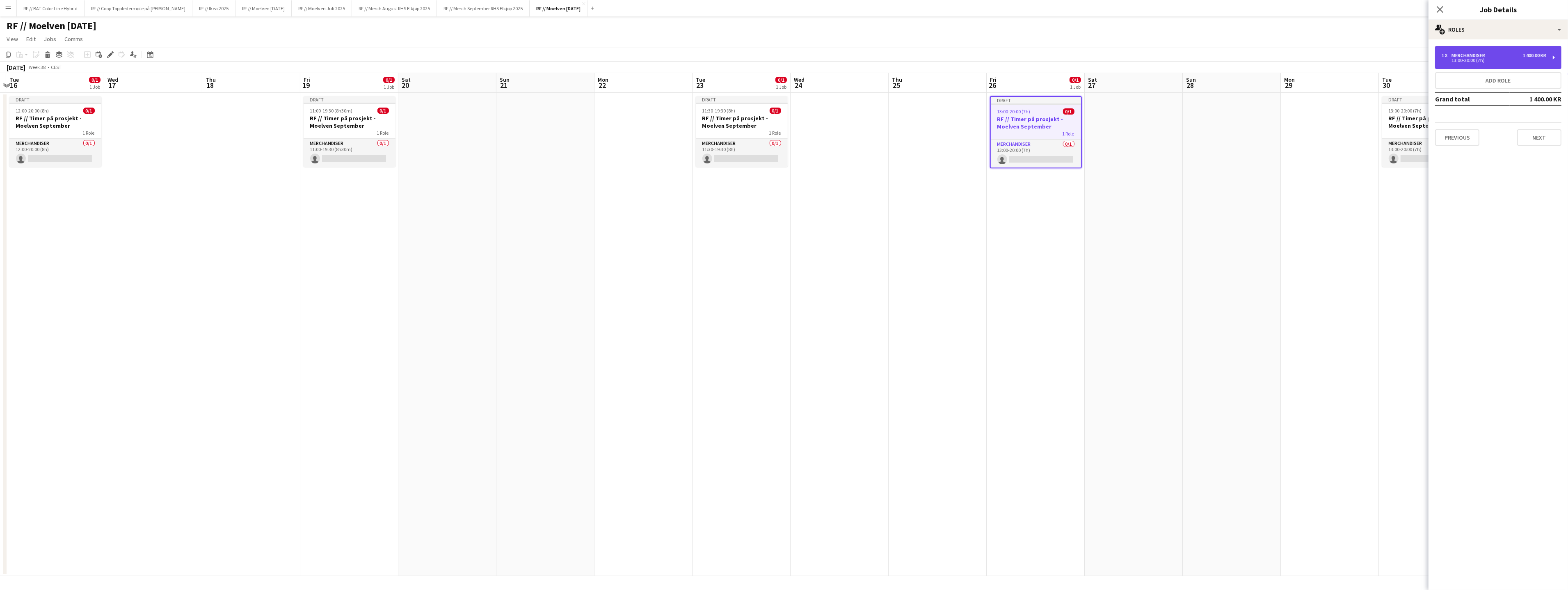
click at [1469, 60] on div "13:00-20:00 (7h)" at bounding box center [1494, 60] width 105 height 4
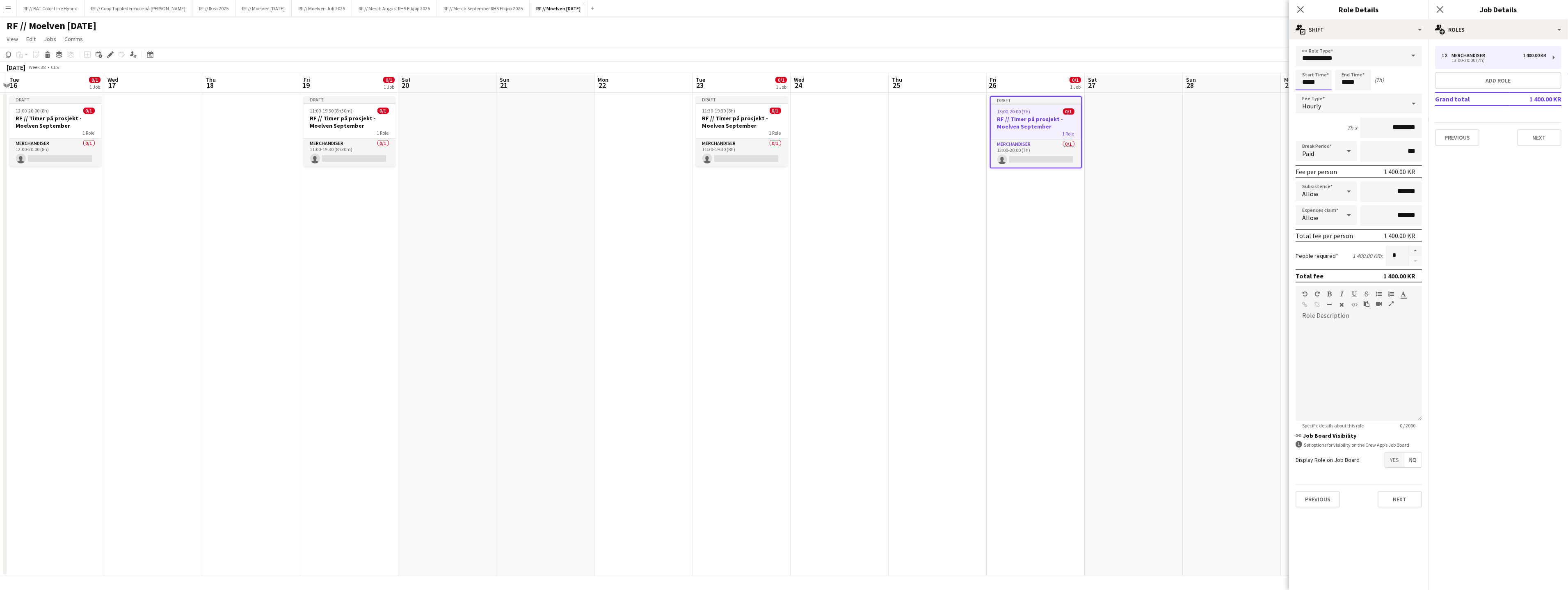
drag, startPoint x: 1323, startPoint y: 85, endPoint x: 1255, endPoint y: 80, distance: 68.2
click at [1262, 81] on body "Menu Boards Boards Boards All jobs Status Workforce Workforce My Workforce Recr…" at bounding box center [784, 295] width 1568 height 590
type input "*****"
click button "Next" at bounding box center [1399, 499] width 44 height 16
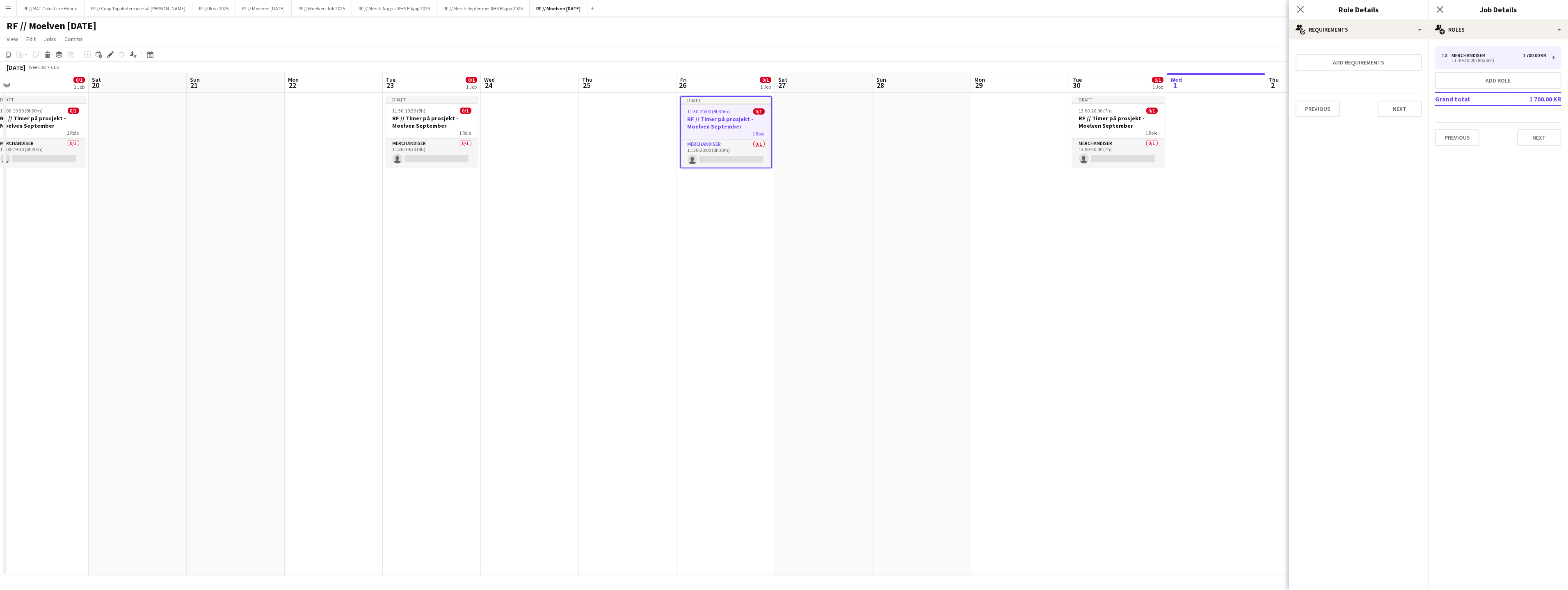
scroll to position [0, 314]
drag, startPoint x: 1172, startPoint y: 212, endPoint x: 966, endPoint y: 169, distance: 210.4
click at [859, 204] on app-calendar-viewport "Tue 16 0/1 1 Job Wed 17 Thu 18 Fri 19 0/1 1 Job Sat 20 Sun 21 Mon 22 Tue 23 0/1…" at bounding box center [784, 325] width 1568 height 503
click at [1102, 113] on div "13:00-20:00 (7h) 0/1" at bounding box center [1107, 111] width 92 height 6
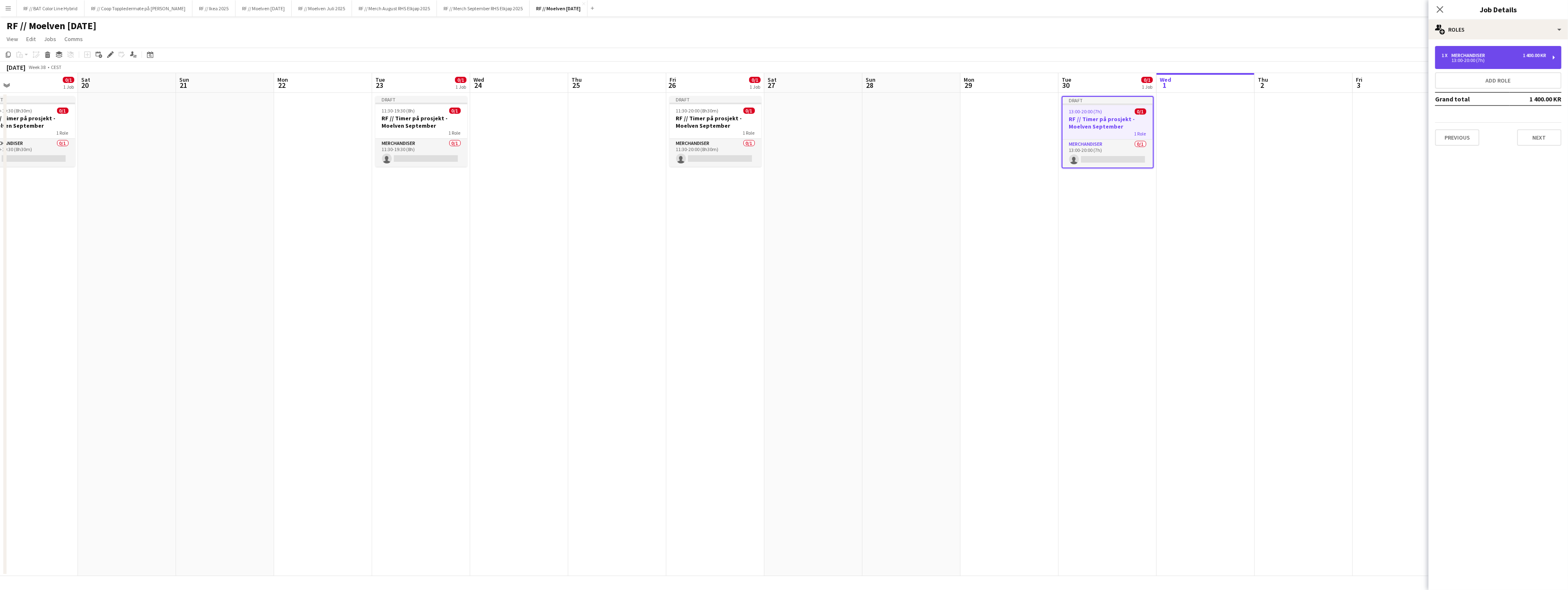
click at [1482, 58] on div "13:00-20:00 (7h)" at bounding box center [1494, 60] width 105 height 4
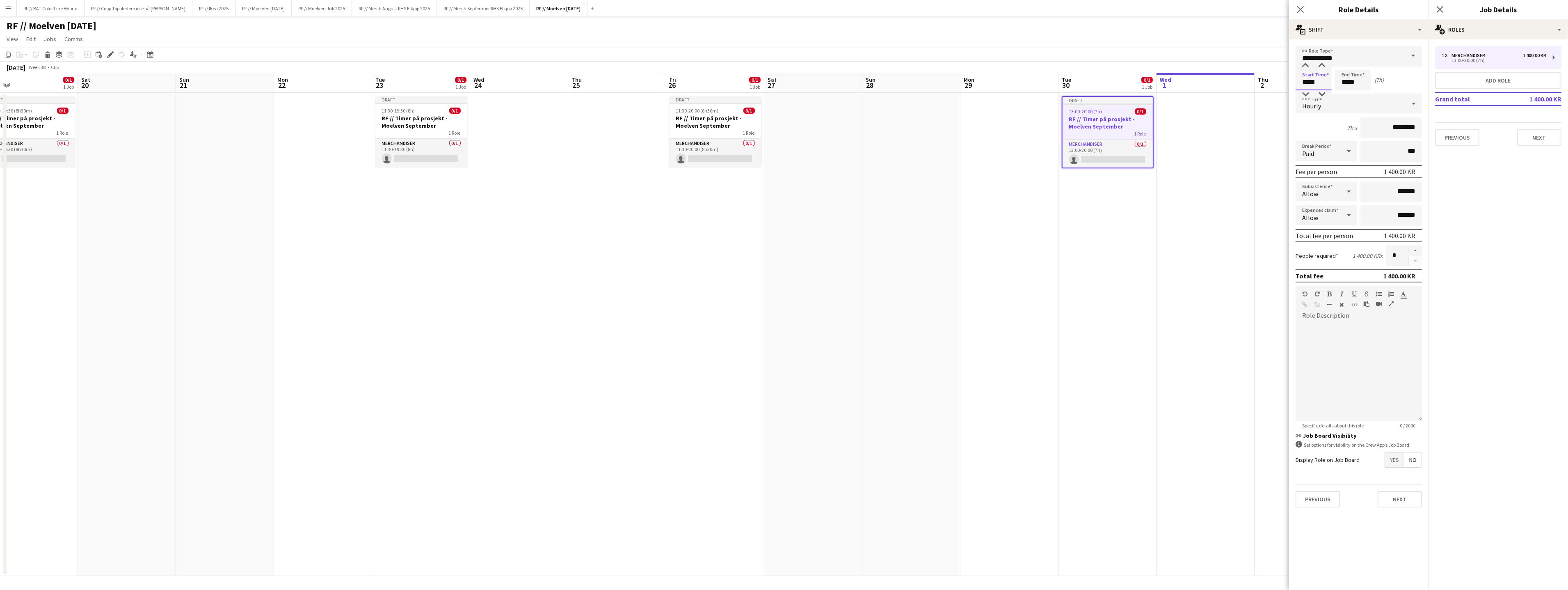
drag, startPoint x: 1321, startPoint y: 86, endPoint x: 1272, endPoint y: 74, distance: 50.4
click at [1272, 74] on body "Menu Boards Boards Boards All jobs Status Workforce Workforce My Workforce Recr…" at bounding box center [784, 295] width 1568 height 590
type input "*****"
click button "Next" at bounding box center [1399, 499] width 44 height 16
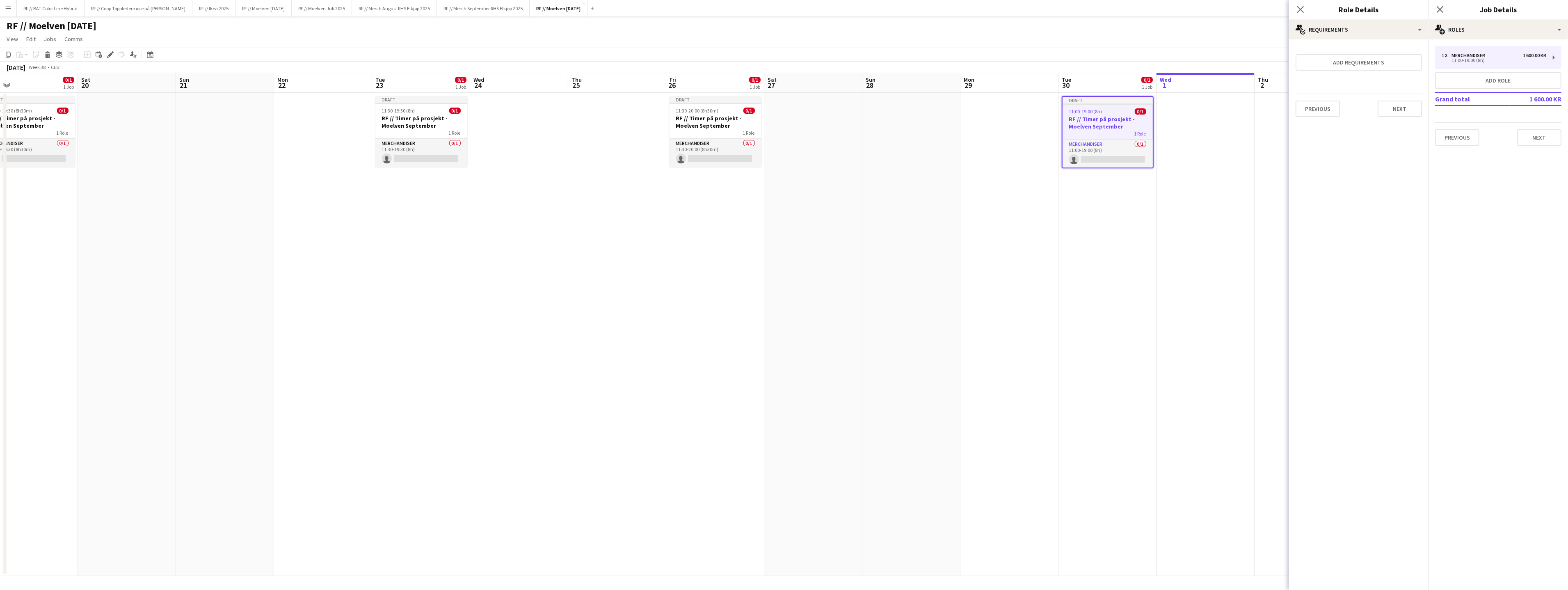
click at [1195, 225] on app-date-cell at bounding box center [1205, 334] width 98 height 483
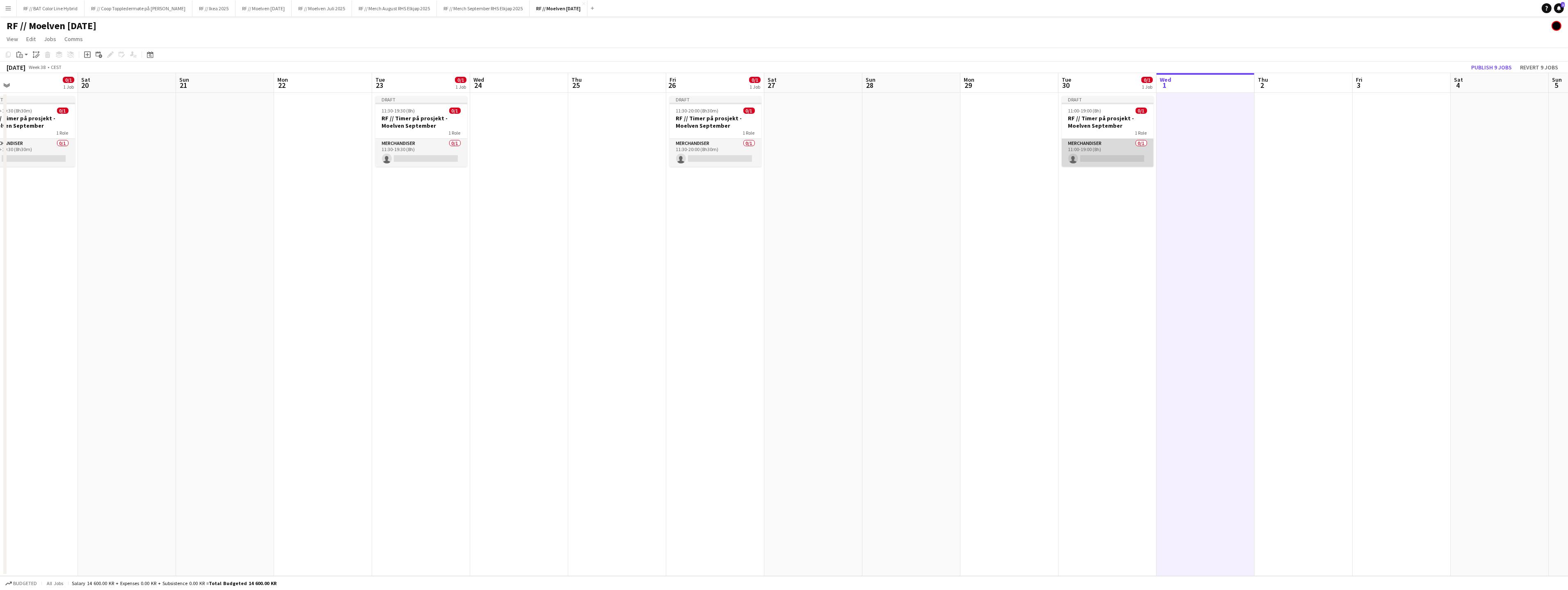
click at [1101, 153] on app-card-role "Merchandiser 0/1 11:00-19:00 (8h) single-neutral-actions" at bounding box center [1107, 153] width 92 height 28
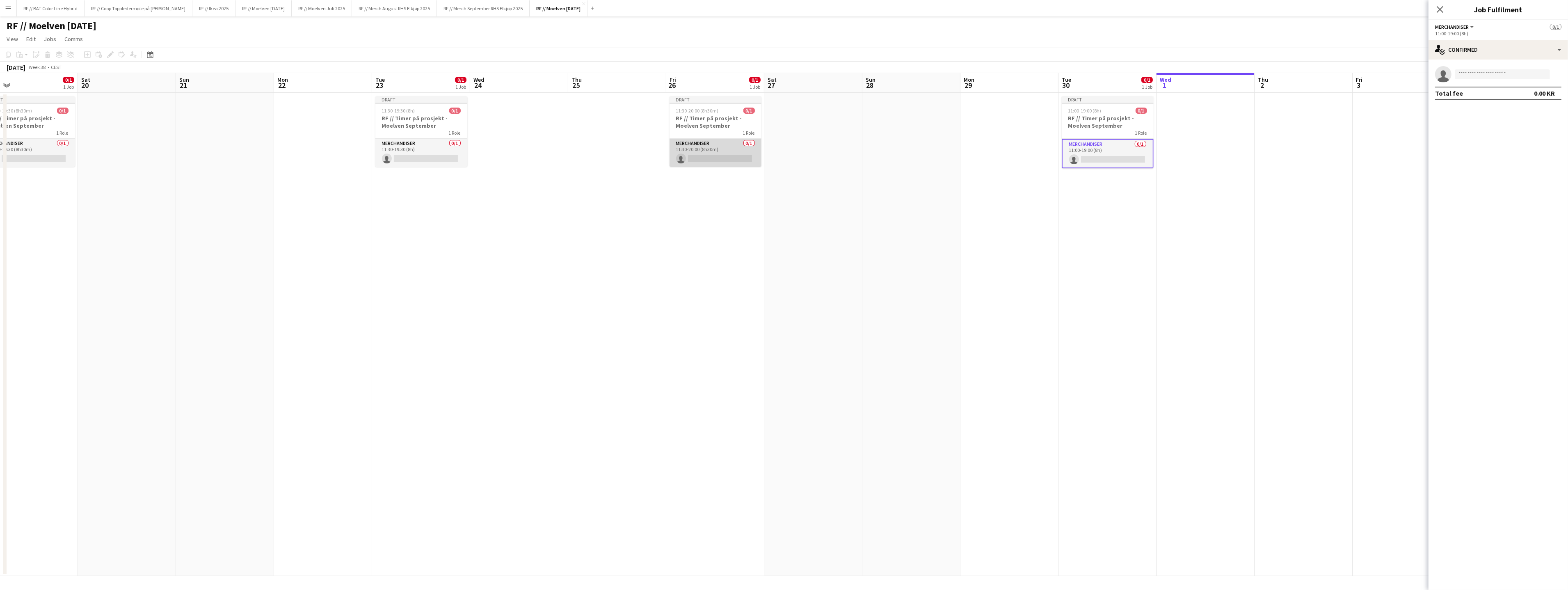
drag, startPoint x: 735, startPoint y: 158, endPoint x: 722, endPoint y: 159, distance: 13.0
click at [735, 158] on app-card-role "Merchandiser 0/1 11:30-20:00 (8h30m) single-neutral-actions" at bounding box center [715, 153] width 92 height 28
click at [435, 156] on app-card-role "Merchandiser 0/1 11:30-19:30 (8h) single-neutral-actions" at bounding box center [421, 153] width 92 height 28
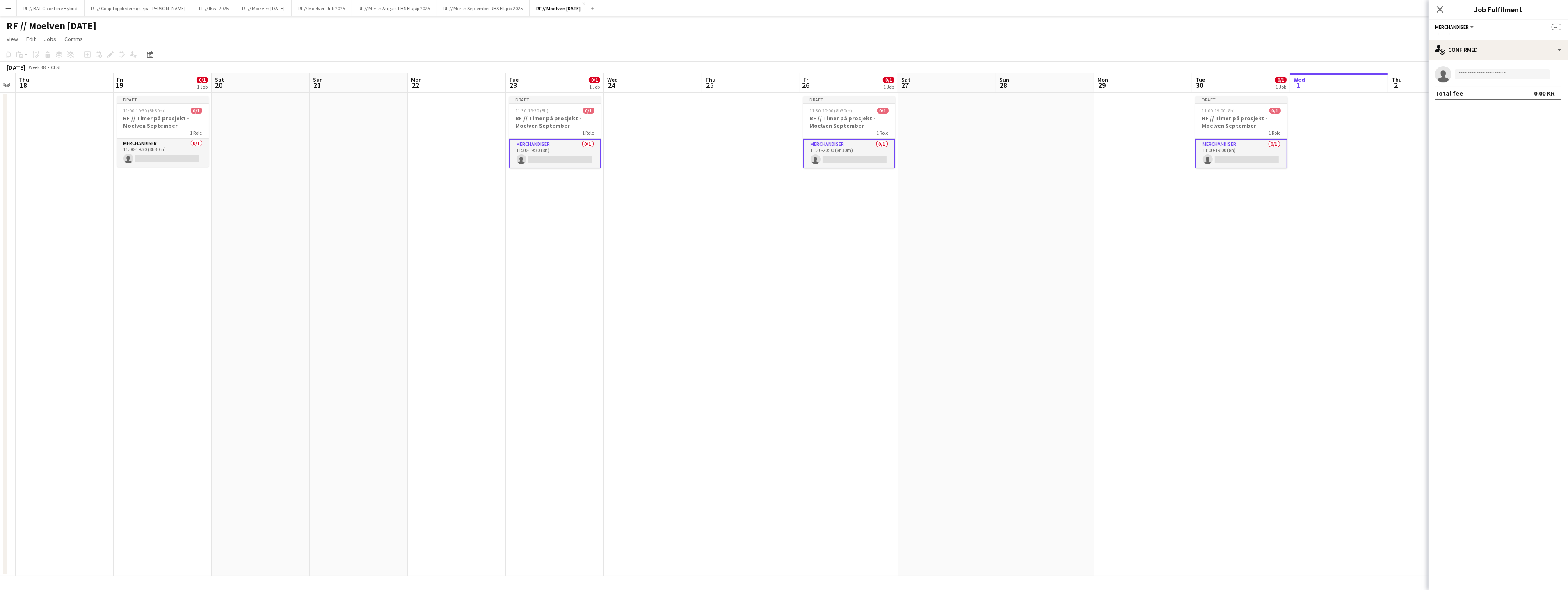
drag, startPoint x: 489, startPoint y: 241, endPoint x: 864, endPoint y: 225, distance: 375.3
click at [859, 225] on app-calendar-viewport "Tue 16 0/1 1 Job Wed 17 Thu 18 Fri 19 0/1 1 Job Sat 20 Sun 21 Mon 22 Tue 23 0/1…" at bounding box center [784, 325] width 1568 height 503
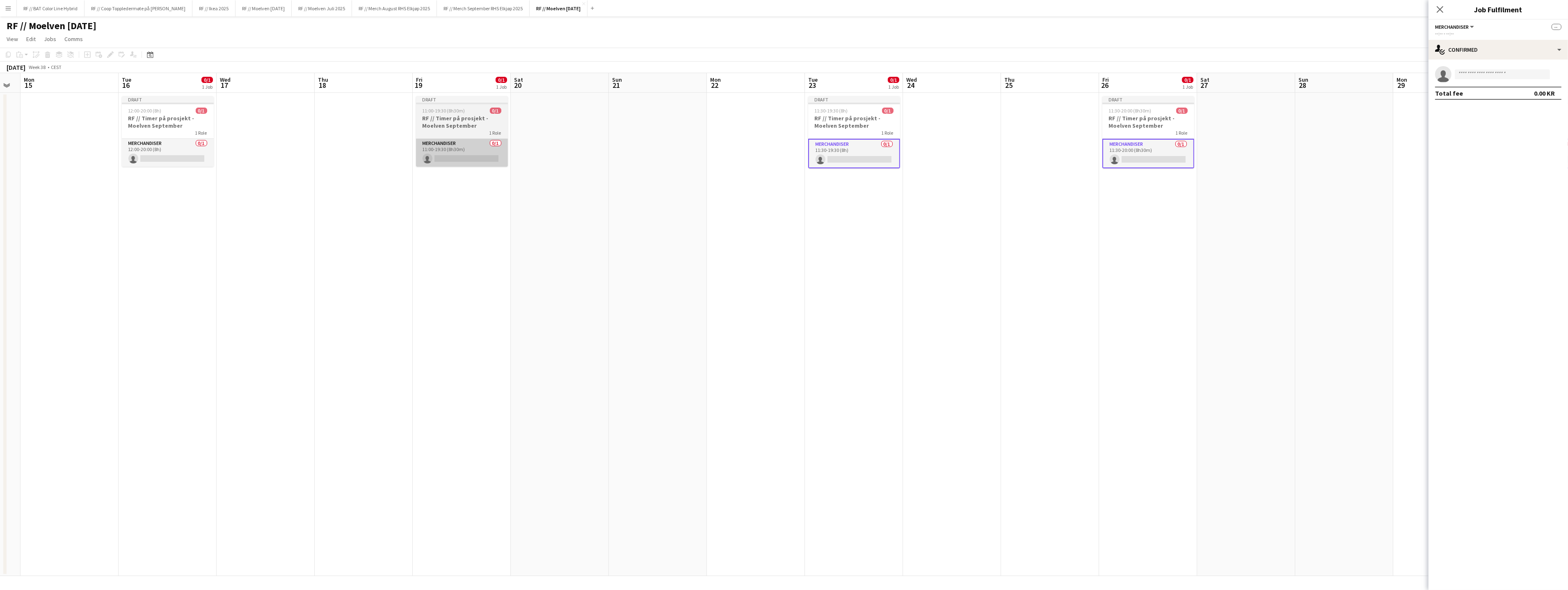
click at [452, 163] on app-card-role "Merchandiser 0/1 11:00-19:30 (8h30m) single-neutral-actions" at bounding box center [461, 153] width 92 height 28
click at [197, 163] on app-card-role "Merchandiser 0/1 12:00-20:00 (8h) single-neutral-actions" at bounding box center [167, 153] width 92 height 28
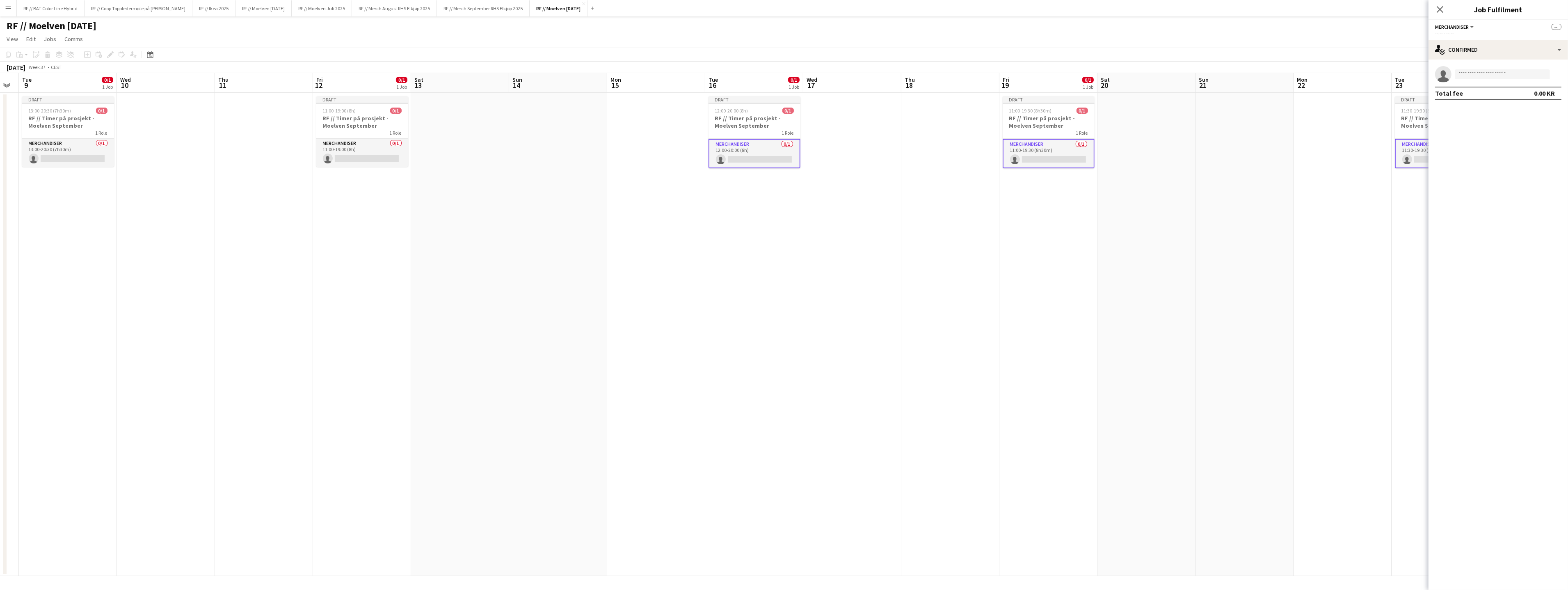
drag, startPoint x: 522, startPoint y: 236, endPoint x: 945, endPoint y: 239, distance: 423.0
click at [945, 239] on app-calendar-viewport "Sun 7 Mon 8 Tue 9 0/1 1 Job Wed 10 Thu 11 Fri 12 0/1 1 Job Sat 13 Sun 14 Mon 15…" at bounding box center [784, 325] width 1568 height 503
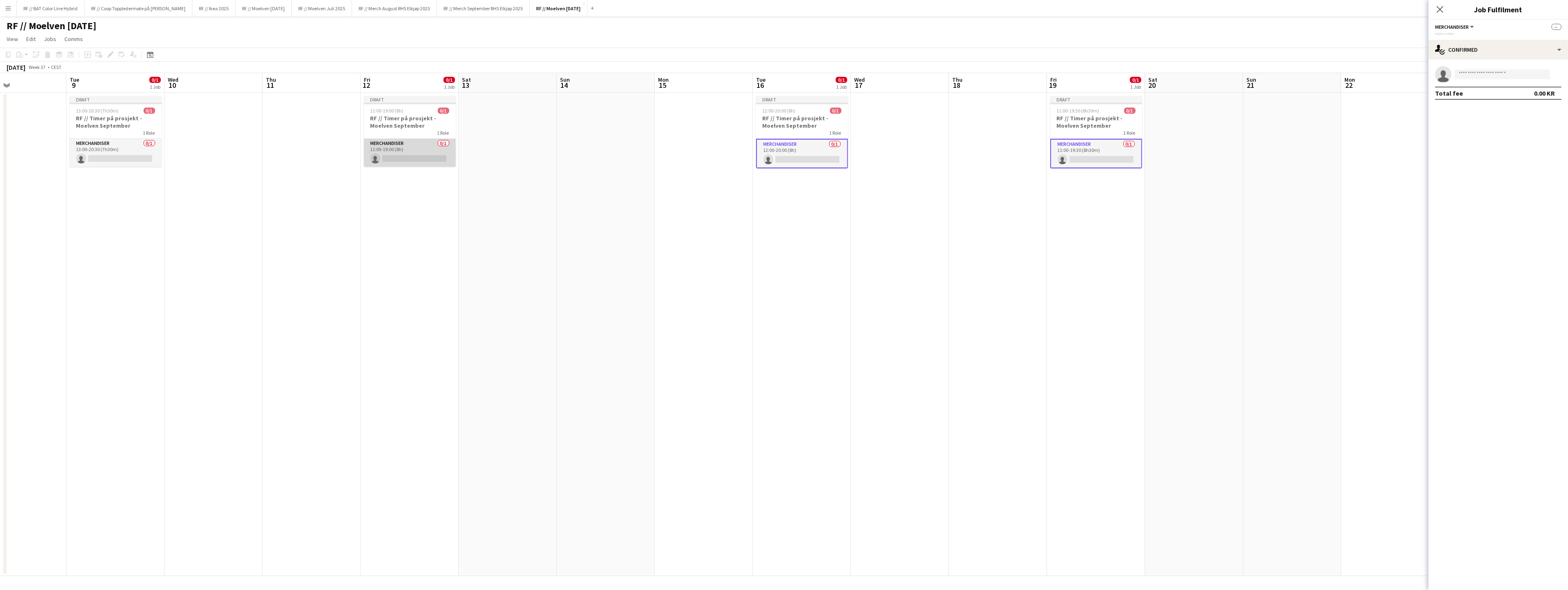
click at [402, 153] on app-card-role "Merchandiser 0/1 11:00-19:00 (8h) single-neutral-actions" at bounding box center [410, 153] width 92 height 28
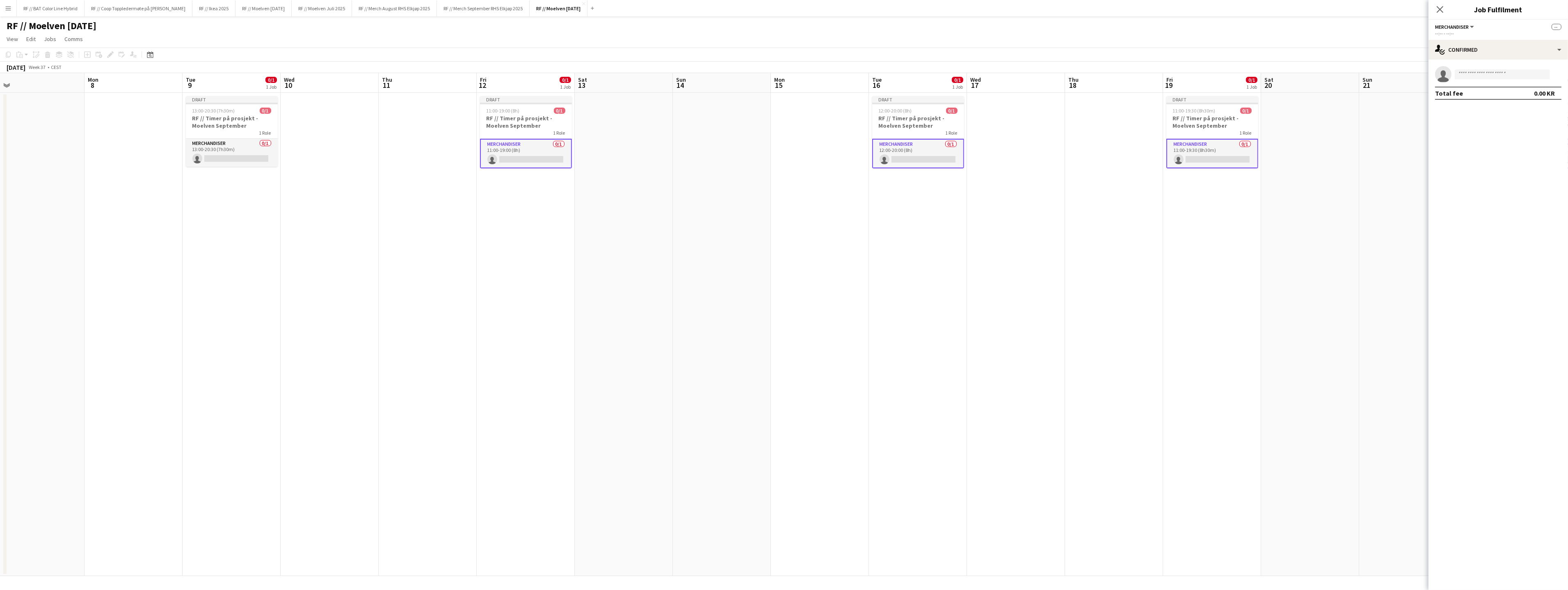
drag, startPoint x: 514, startPoint y: 209, endPoint x: 816, endPoint y: 206, distance: 302.0
click at [828, 206] on app-calendar-viewport "Fri 5 0/1 1 Job Sat 6 Sun 7 Mon 8 Tue 9 0/1 1 Job Wed 10 Thu 11 Fri 12 0/1 1 Jo…" at bounding box center [784, 325] width 1568 height 503
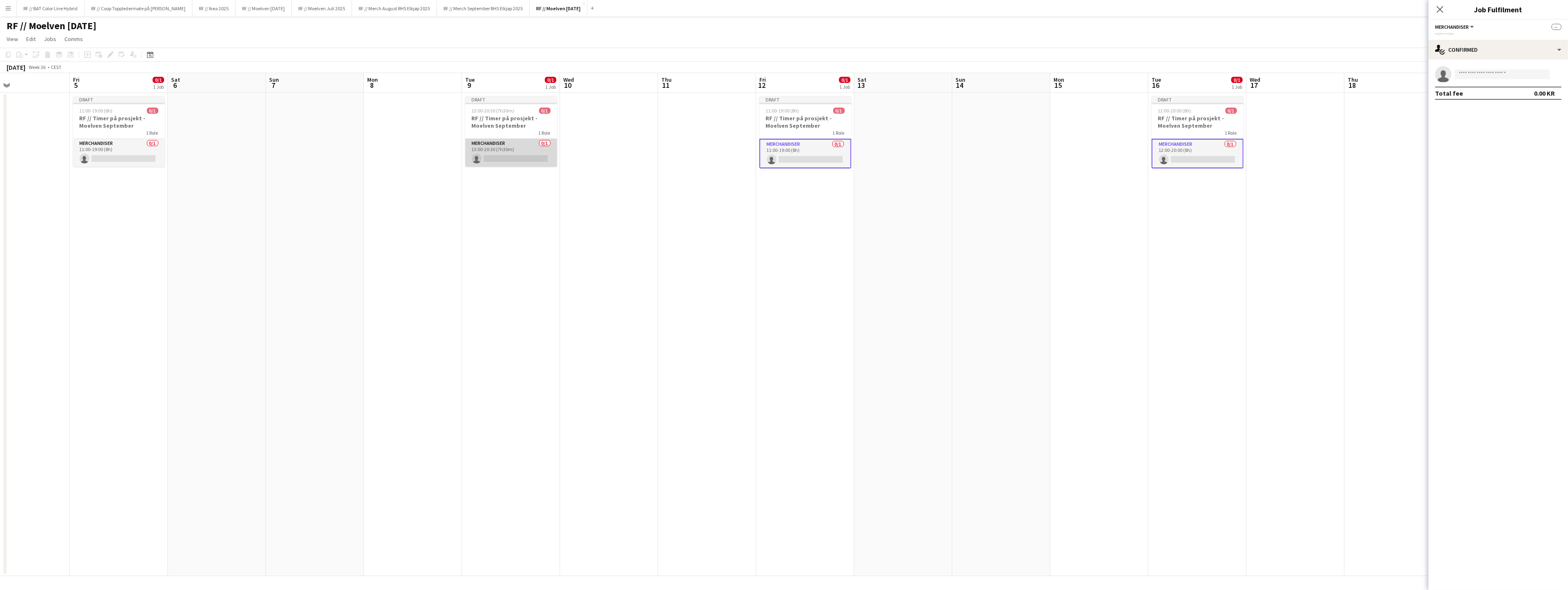
click at [537, 154] on app-card-role "Merchandiser 0/1 13:00-20:30 (7h30m) single-neutral-actions" at bounding box center [511, 153] width 92 height 28
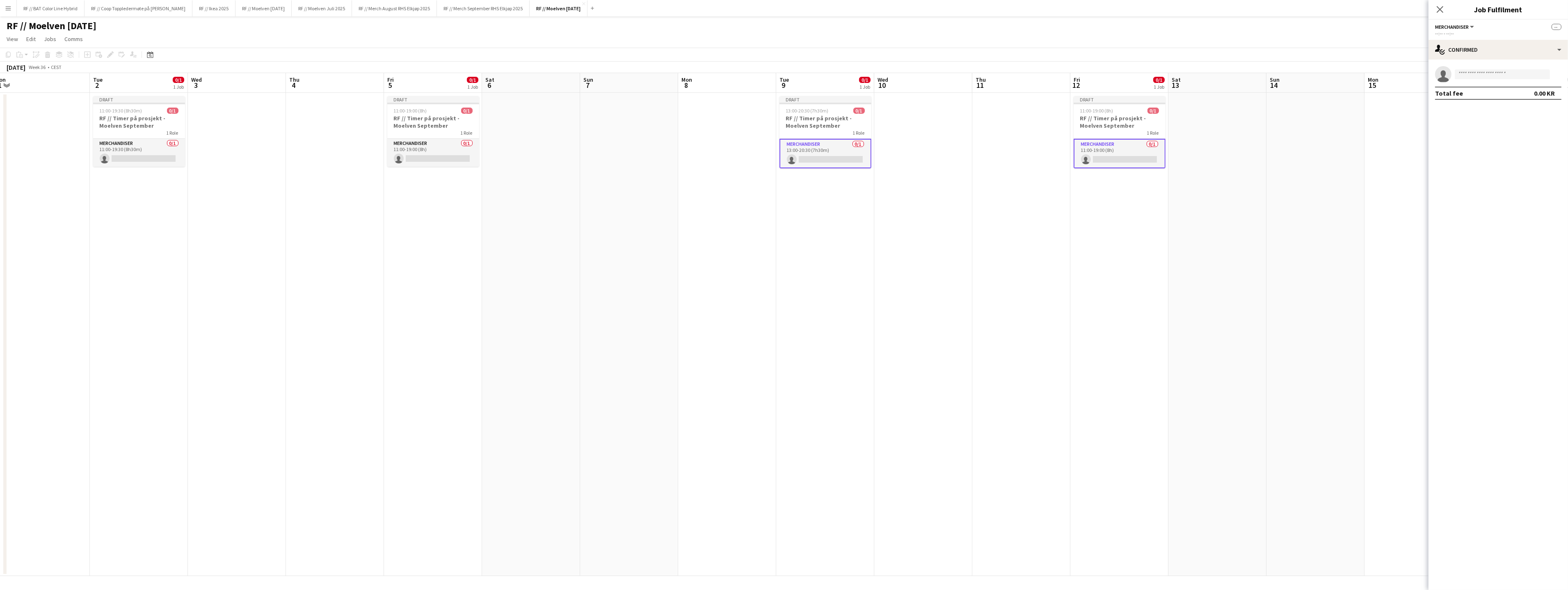
drag, startPoint x: 629, startPoint y: 226, endPoint x: 929, endPoint y: 209, distance: 300.5
click at [945, 213] on app-calendar-viewport "Sat 30 Sun 31 Mon 1 Tue 2 0/1 1 Job Wed 3 Thu 4 Fri 5 0/1 1 Job Sat 6 Sun 7 Mon…" at bounding box center [784, 325] width 1568 height 503
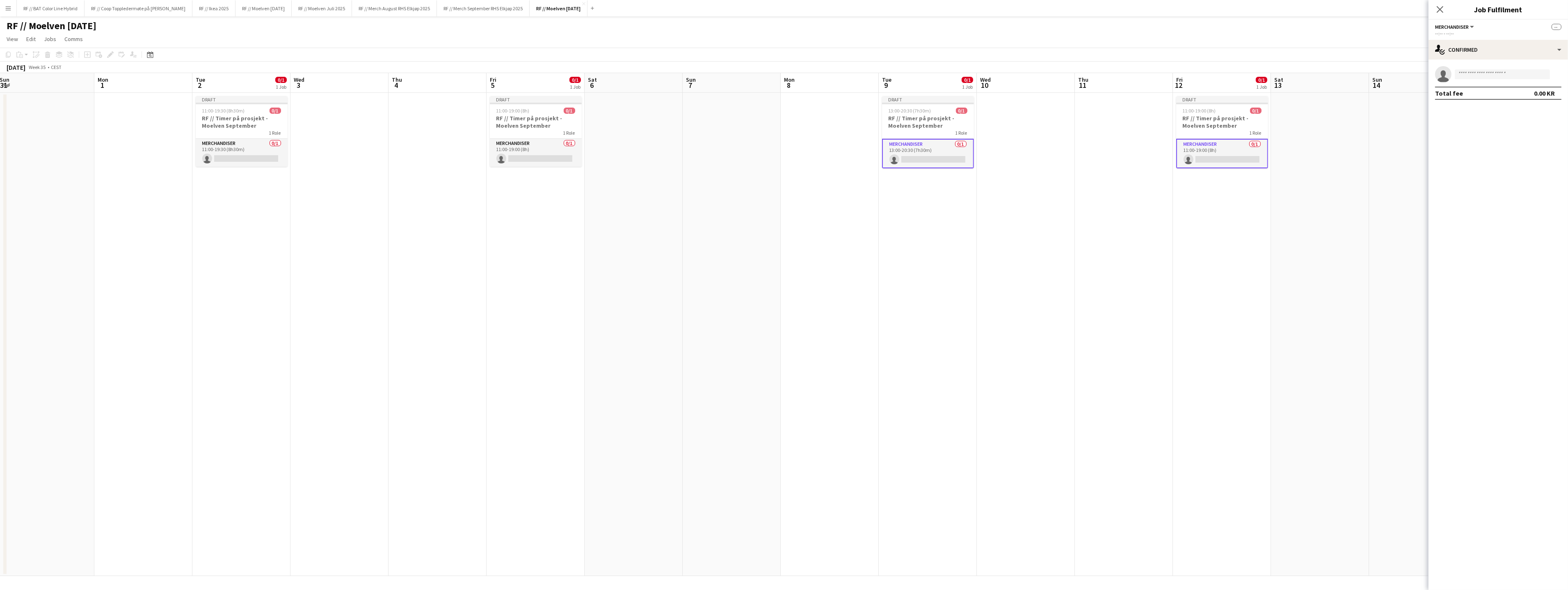
drag, startPoint x: 550, startPoint y: 154, endPoint x: 541, endPoint y: 181, distance: 28.5
click at [550, 154] on app-card-role "Merchandiser 0/1 11:00-19:00 (8h) single-neutral-actions" at bounding box center [536, 153] width 92 height 28
drag, startPoint x: 519, startPoint y: 214, endPoint x: 825, endPoint y: 201, distance: 306.3
click at [811, 200] on app-calendar-viewport "Fri 29 Sat 30 Sun 31 Mon 1 Tue 2 0/1 1 Job Wed 3 Thu 4 Fri 5 0/1 1 Job Sat 6 Su…" at bounding box center [784, 325] width 1568 height 503
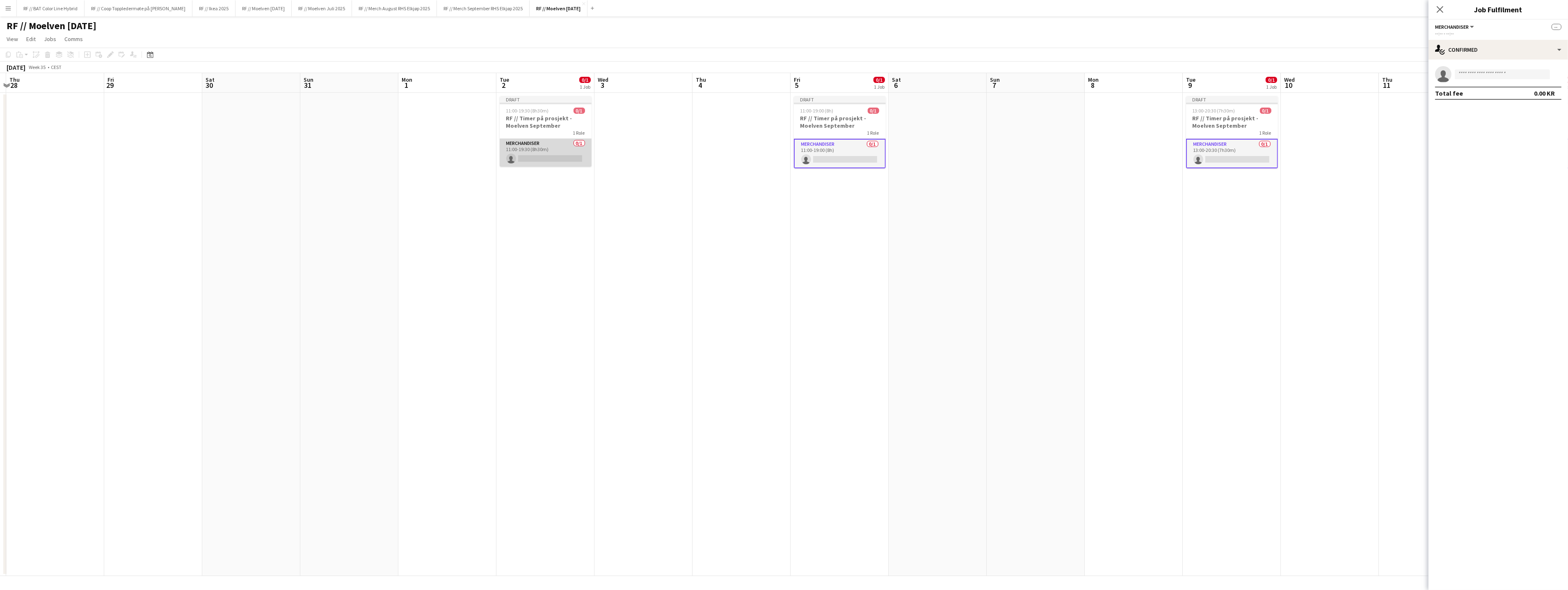
click at [553, 146] on app-card-role "Merchandiser 0/1 11:00-19:30 (8h30m) single-neutral-actions" at bounding box center [545, 153] width 92 height 28
click at [1494, 72] on input at bounding box center [1502, 74] width 95 height 10
type input "******"
click at [1513, 89] on span "Jørgen Vasaasen Active" at bounding box center [1502, 85] width 82 height 7
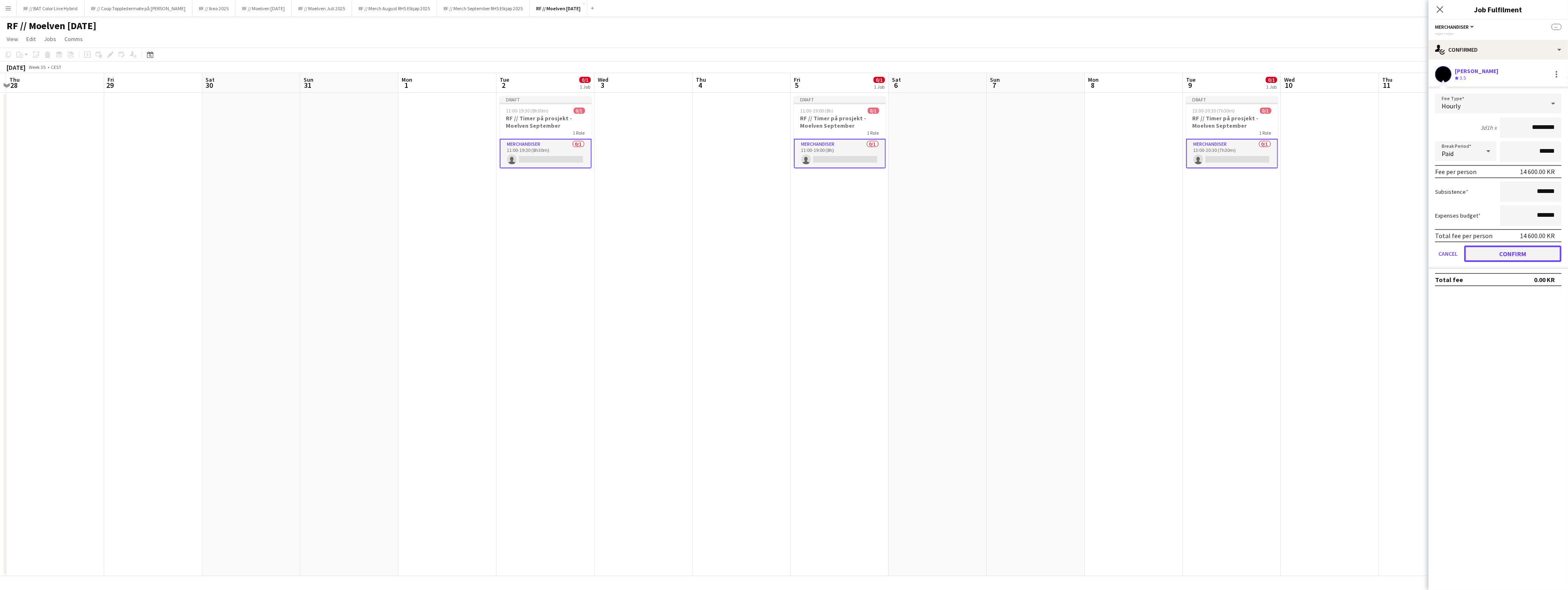
click at [1509, 248] on button "Confirm" at bounding box center [1513, 253] width 97 height 16
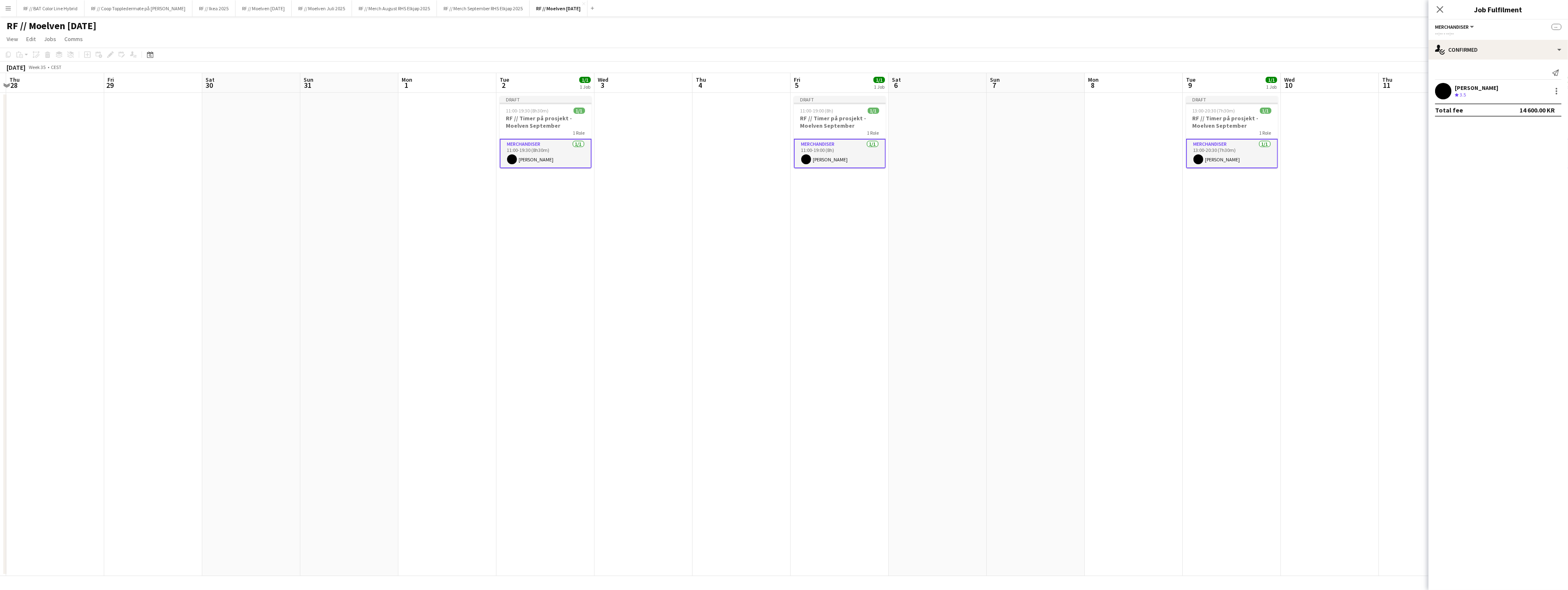
click at [766, 365] on app-date-cell at bounding box center [741, 334] width 98 height 483
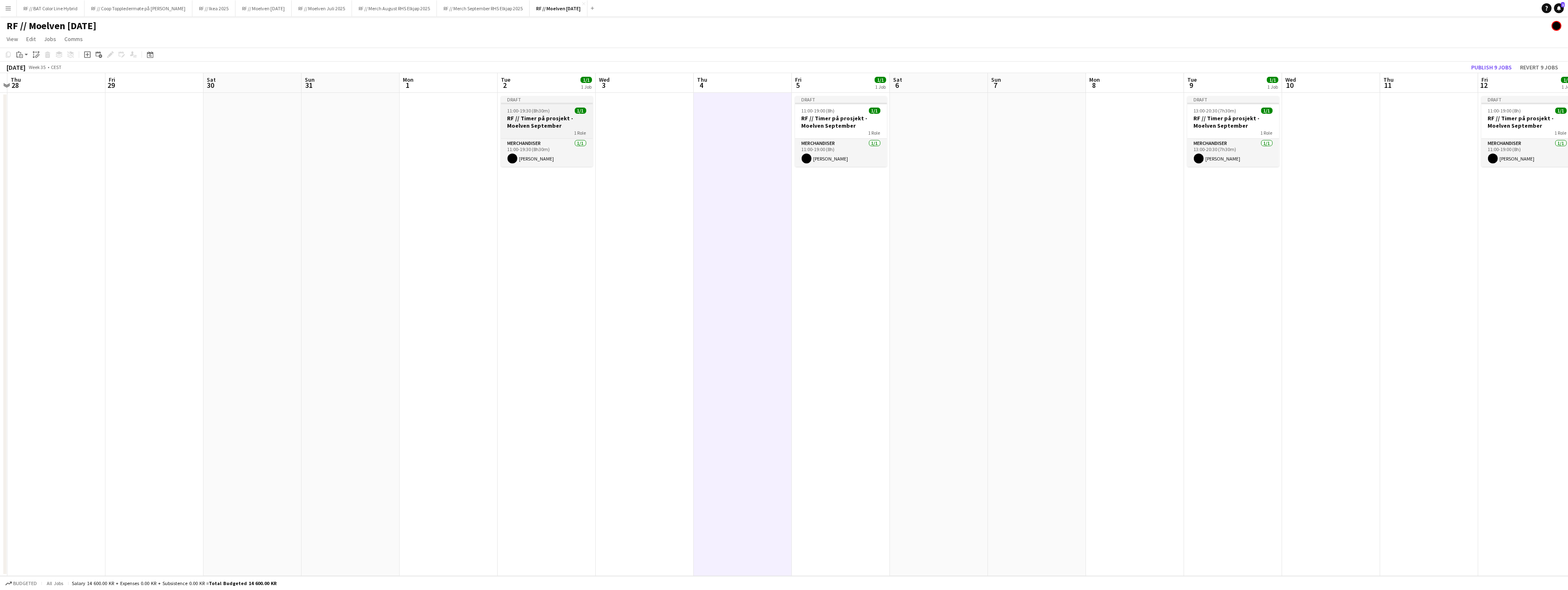
click at [557, 119] on h3 "RF // Timer på prosjekt - Moelven September" at bounding box center [547, 122] width 92 height 15
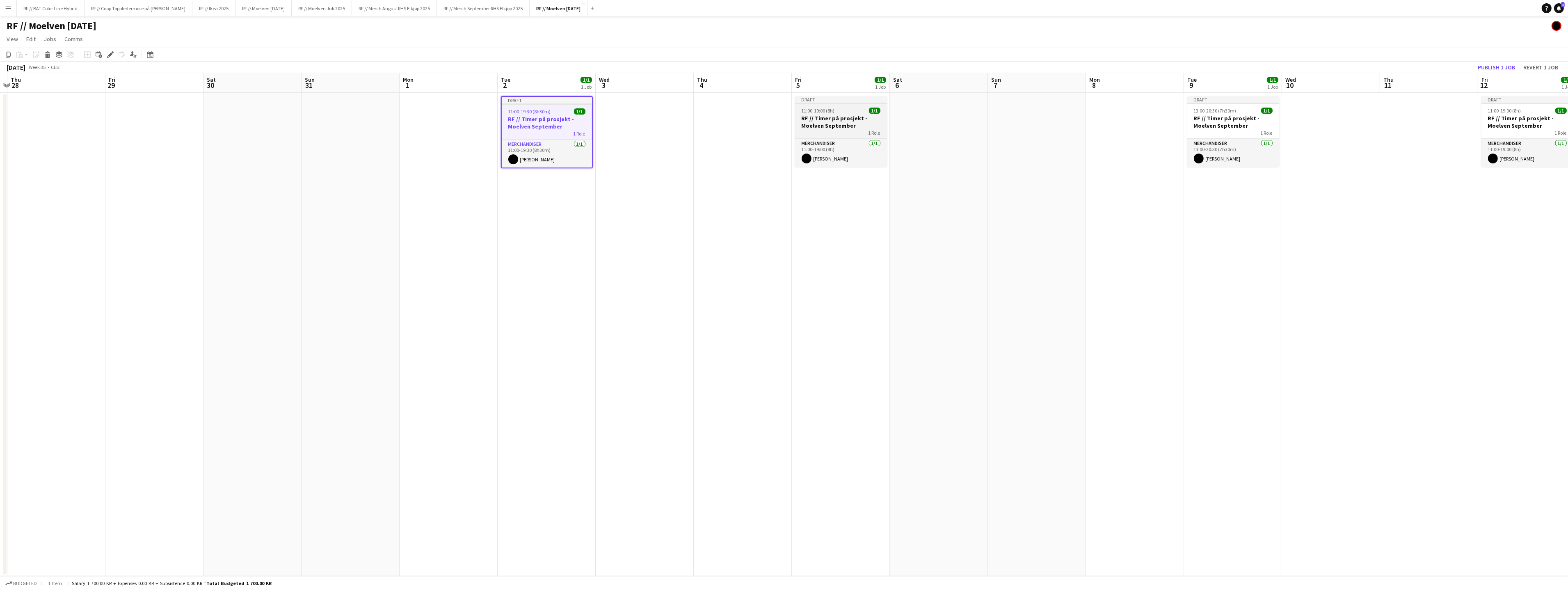
drag, startPoint x: 808, startPoint y: 119, endPoint x: 852, endPoint y: 124, distance: 44.3
click at [808, 118] on h3 "RF // Timer på prosjekt - Moelven September" at bounding box center [841, 122] width 92 height 15
click at [1197, 103] on div at bounding box center [1234, 103] width 92 height 2
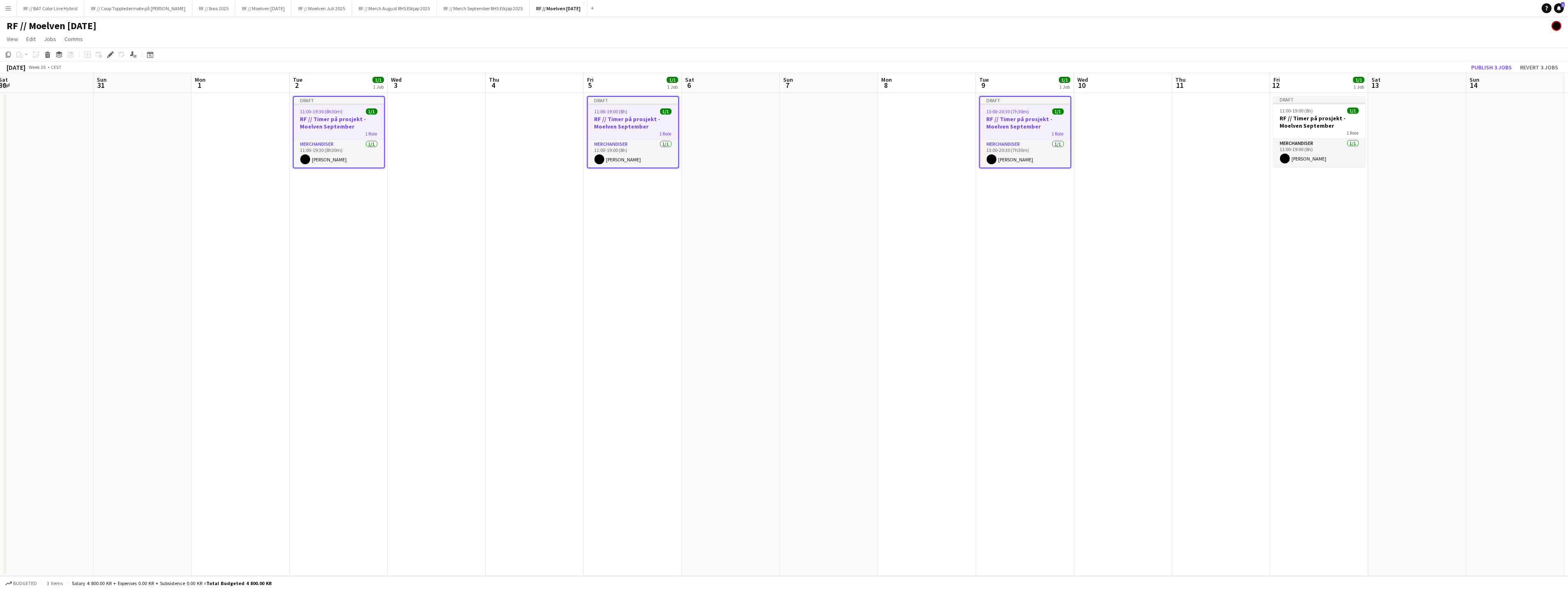
drag, startPoint x: 1414, startPoint y: 207, endPoint x: 1126, endPoint y: 169, distance: 290.5
click at [1070, 219] on app-calendar-viewport "Wed 27 Thu 28 Fri 29 Sat 30 Sun 31 Mon 1 Tue 2 1/1 1 Job Wed 3 Thu 4 Fri 5 1/1 …" at bounding box center [784, 325] width 1568 height 503
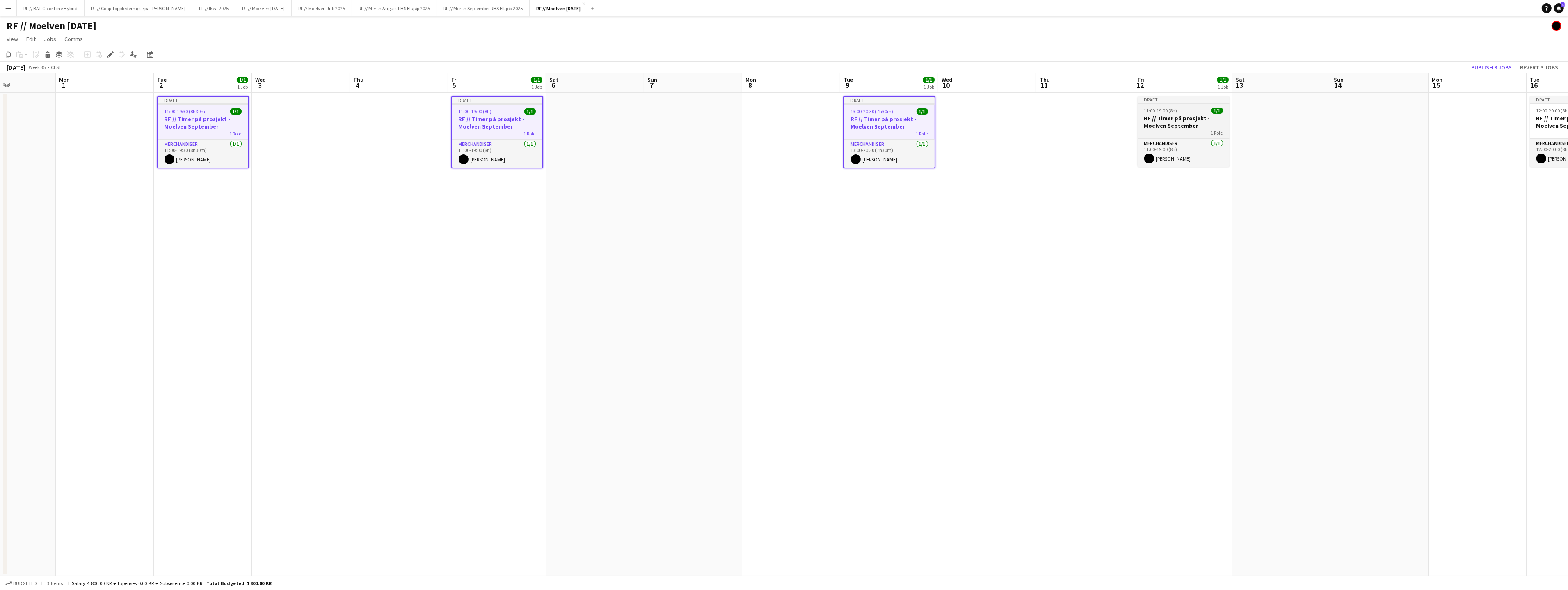
click at [1166, 130] on div "1 Role" at bounding box center [1183, 132] width 92 height 7
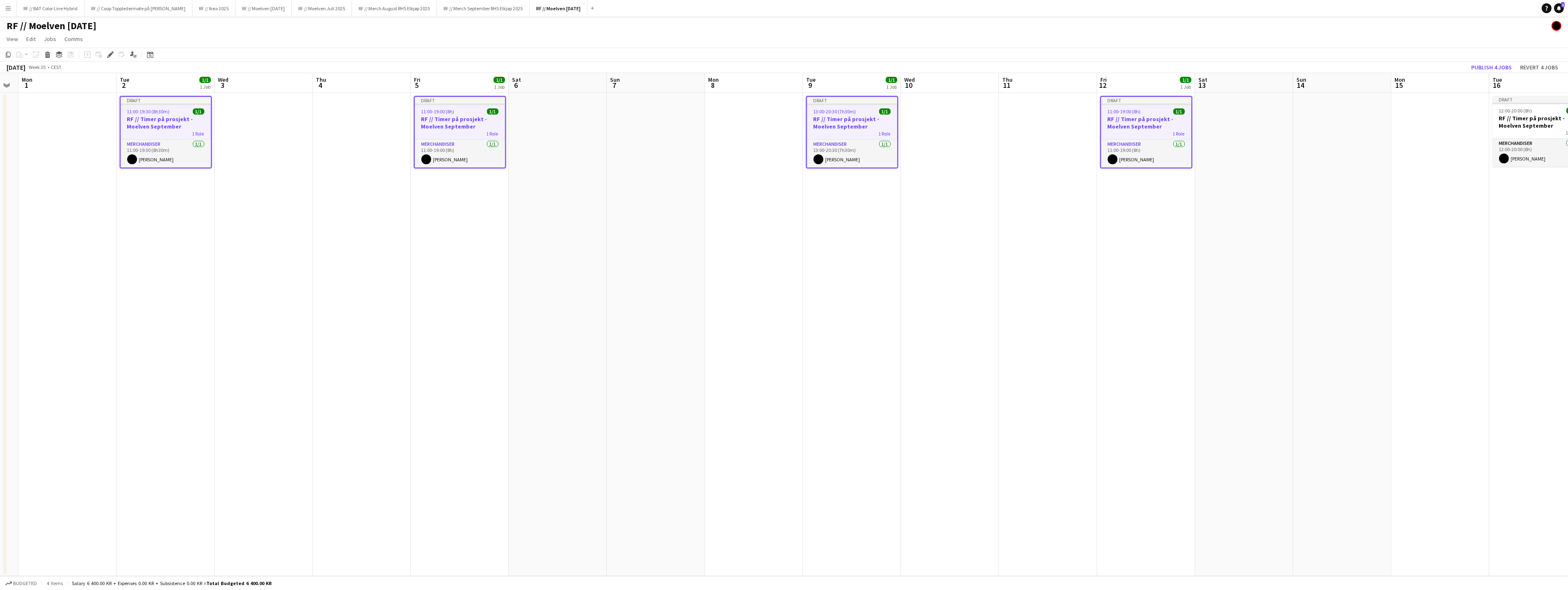
drag, startPoint x: 1361, startPoint y: 212, endPoint x: 1122, endPoint y: 201, distance: 239.3
click at [1147, 210] on app-calendar-viewport "Fri 29 Sat 30 Sun 31 Mon 1 Tue 2 1/1 1 Job Wed 3 Thu 4 Fri 5 1/1 1 Job Sat 6 Su…" at bounding box center [784, 325] width 1568 height 503
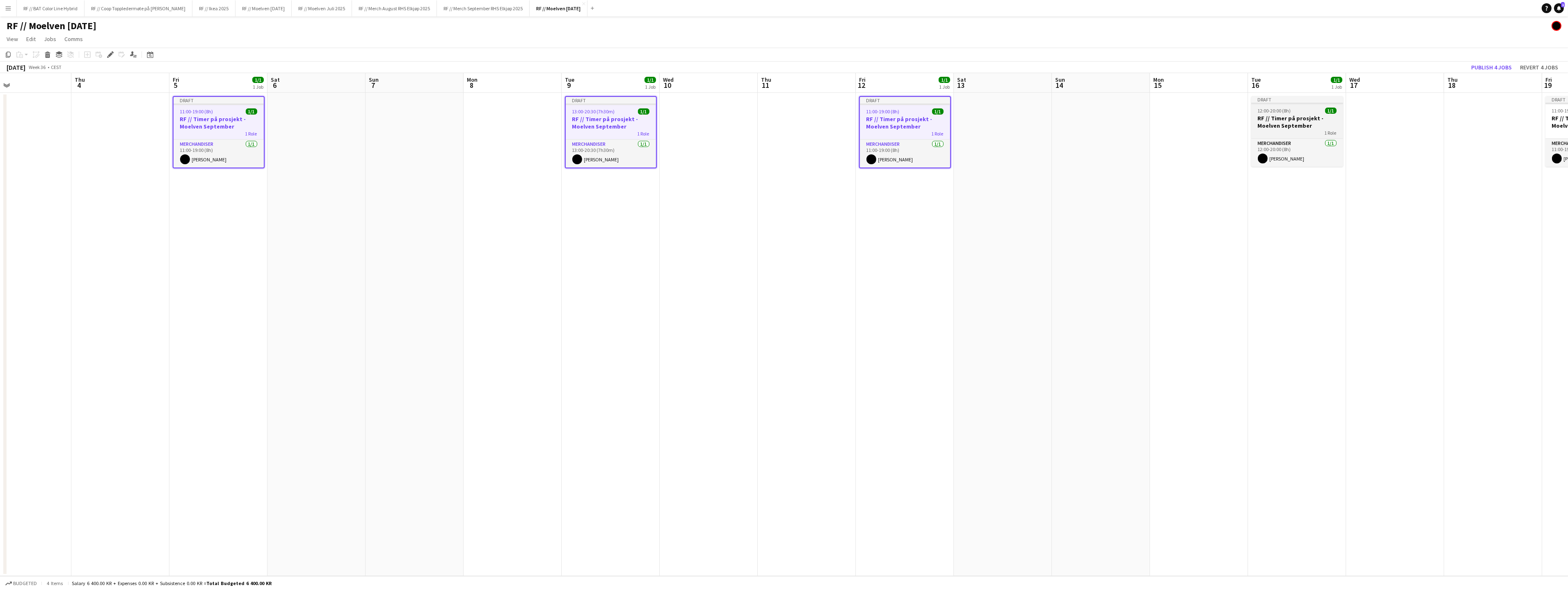
click at [1320, 111] on div "12:00-20:00 (8h) 1/1" at bounding box center [1297, 111] width 92 height 6
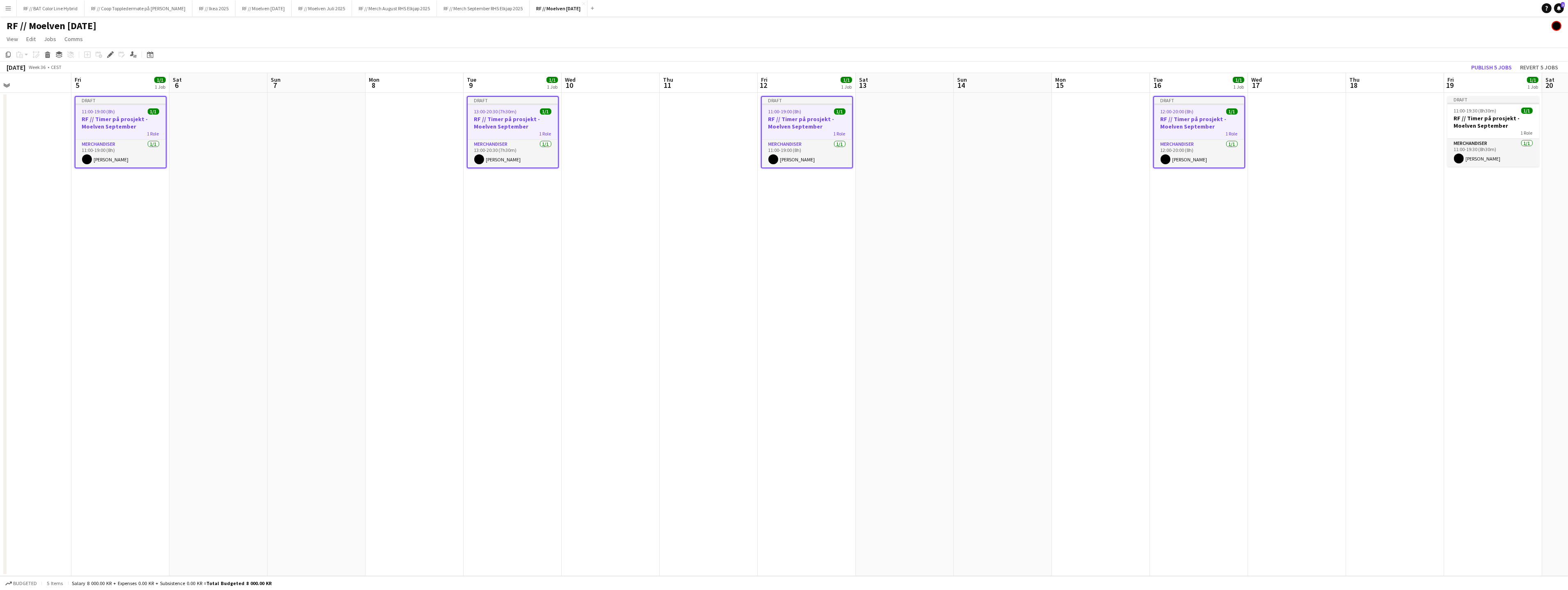
scroll to position [0, 243]
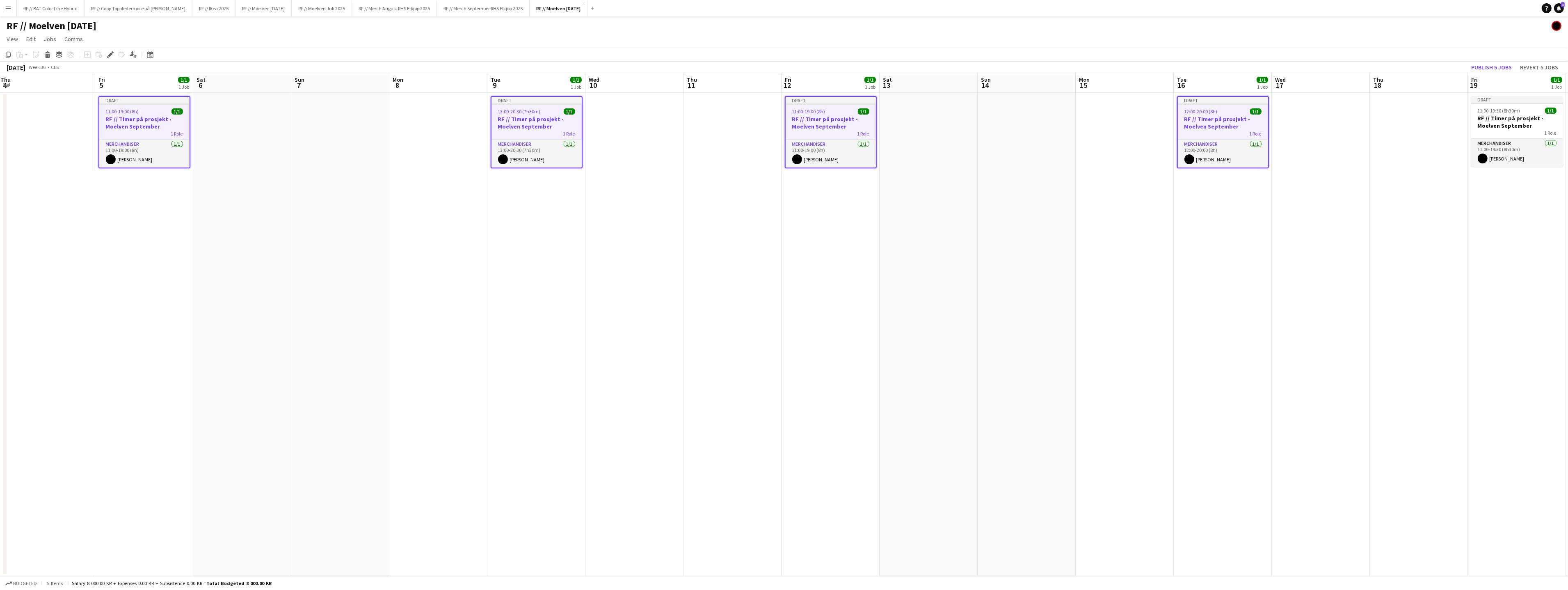
drag, startPoint x: 1396, startPoint y: 194, endPoint x: 1015, endPoint y: 179, distance: 381.3
click at [1130, 192] on app-calendar-viewport "Mon 1 Tue 2 1/1 1 Job Wed 3 Thu 4 Fri 5 1/1 1 Job Sat 6 Sun 7 Mon 8 Tue 9 1/1 1…" at bounding box center [784, 325] width 1568 height 503
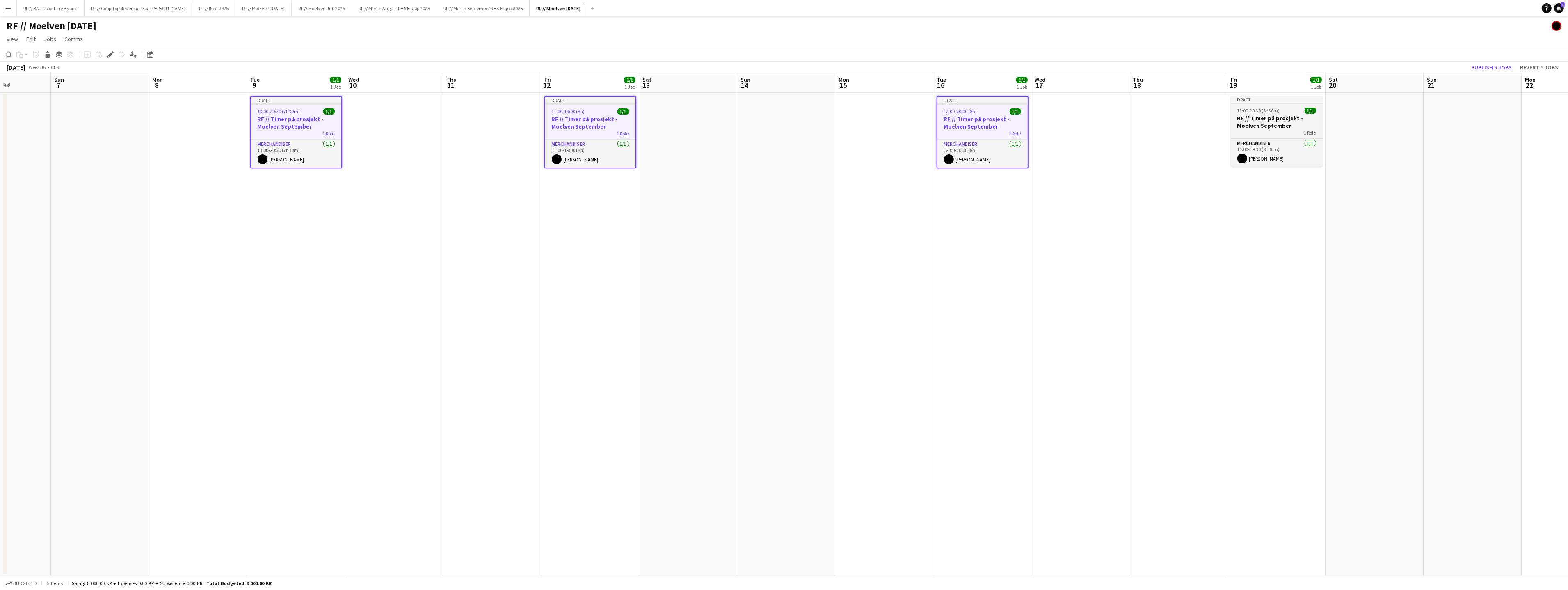
click at [1302, 112] on div "11:00-19:30 (8h30m) 1/1" at bounding box center [1276, 111] width 92 height 6
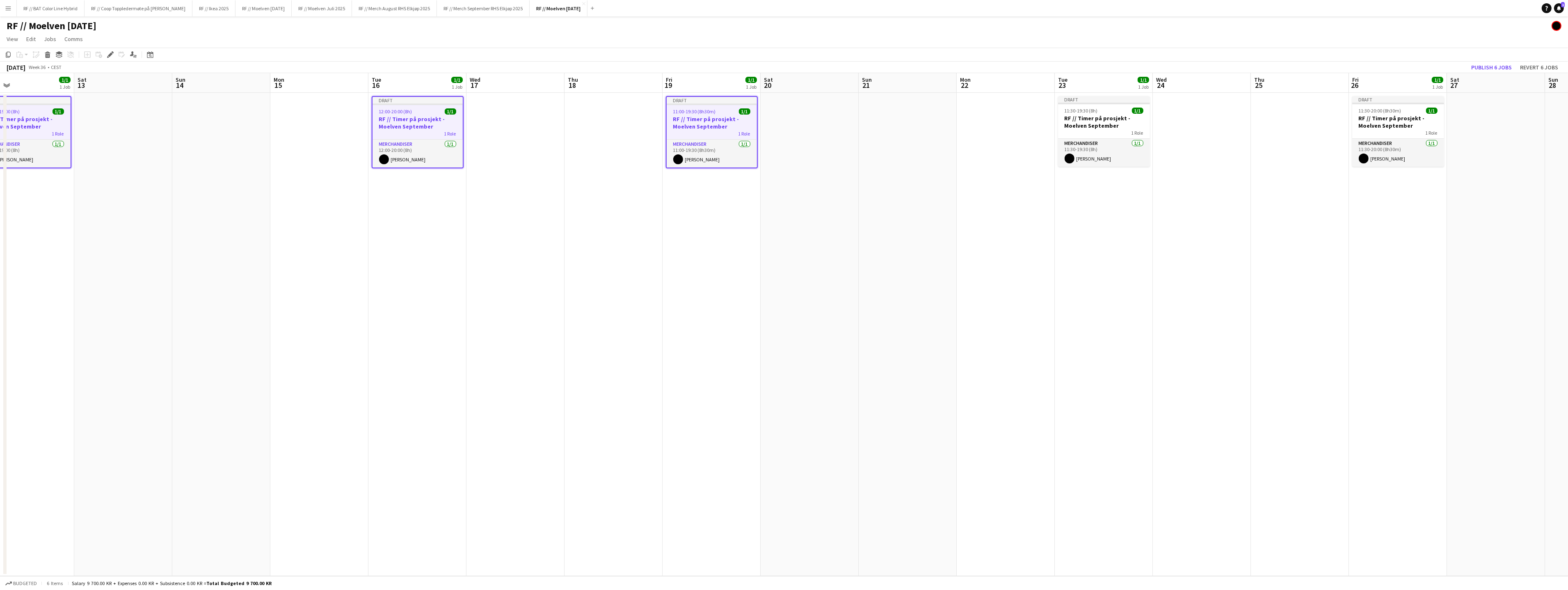
drag, startPoint x: 1432, startPoint y: 219, endPoint x: 875, endPoint y: 241, distance: 557.4
click at [892, 241] on app-calendar-viewport "Tue 9 1/1 1 Job Wed 10 Thu 11 Fri 12 1/1 1 Job Sat 13 Sun 14 Mon 15 Tue 16 1/1 …" at bounding box center [784, 325] width 1568 height 503
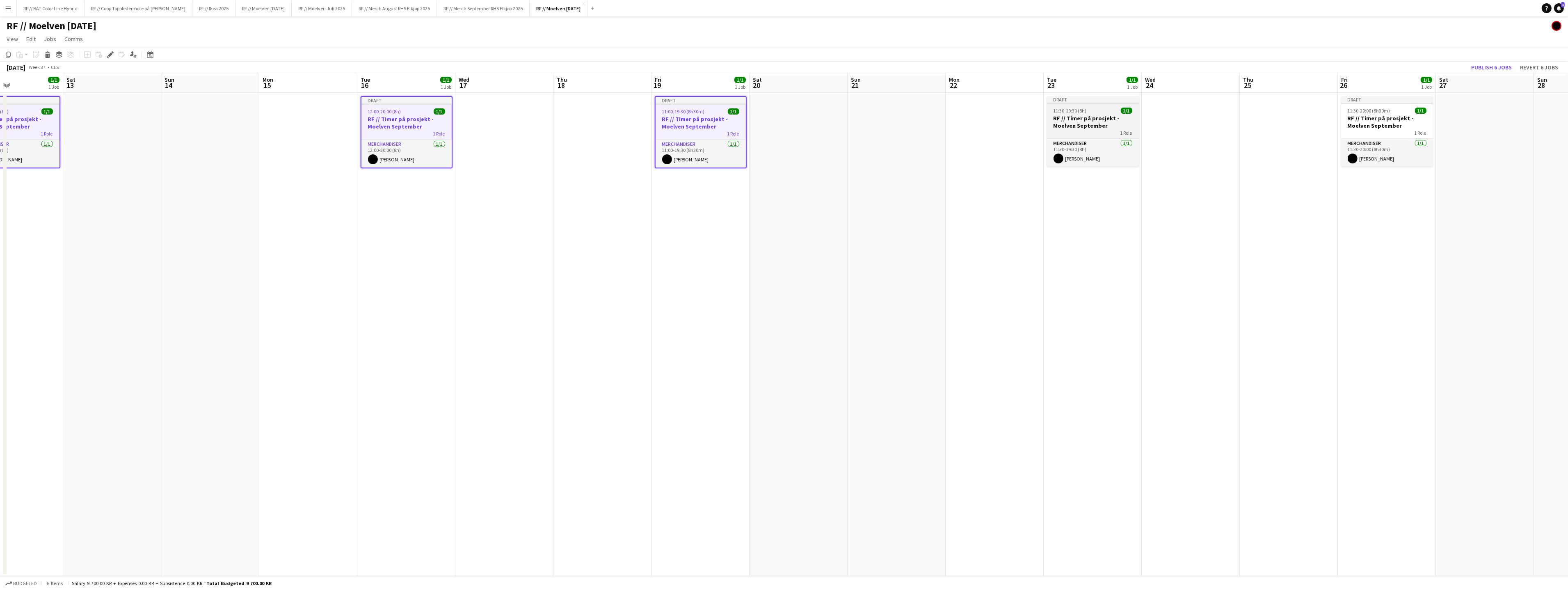
click at [1091, 114] on h3 "RF // Timer på prosjekt - Moelven September" at bounding box center [1093, 122] width 92 height 15
click at [1390, 119] on h3 "RF // Timer på prosjekt - Moelven September" at bounding box center [1387, 122] width 92 height 15
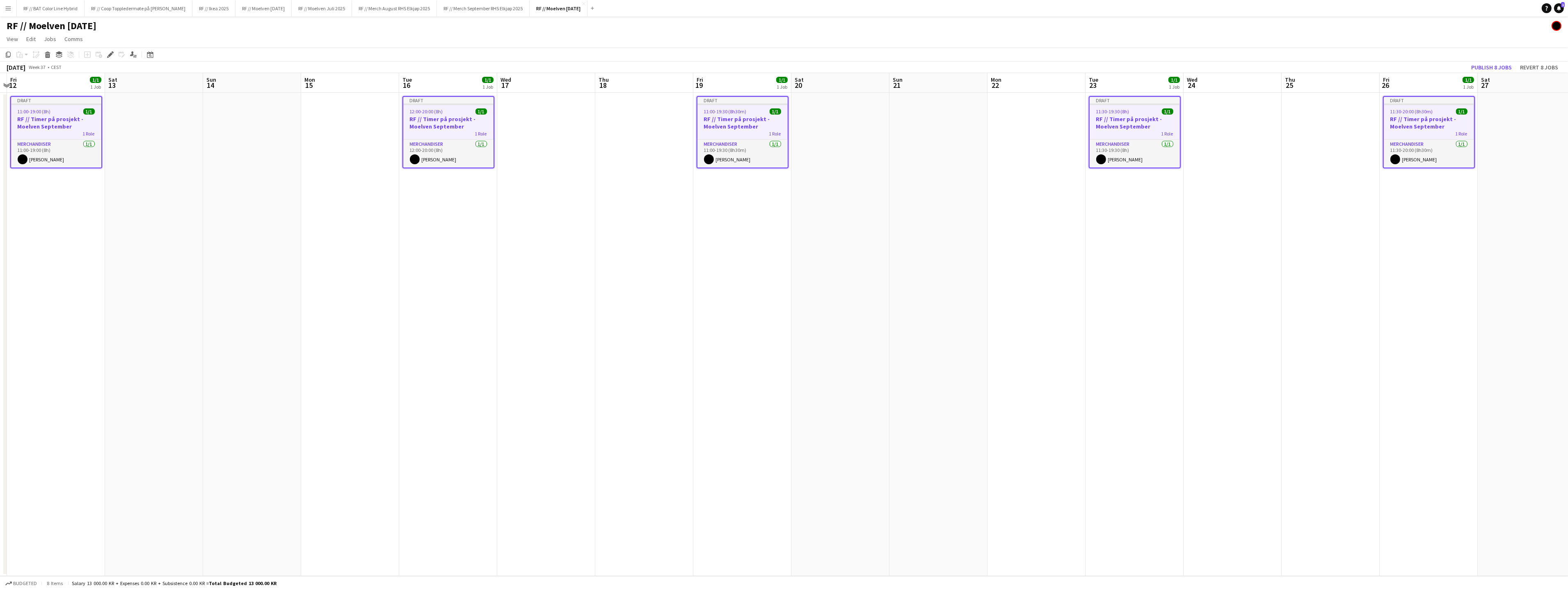
drag, startPoint x: 1284, startPoint y: 244, endPoint x: 1026, endPoint y: 251, distance: 258.1
click at [1035, 251] on app-calendar-viewport "Tue 9 1/1 1 Job Wed 10 Thu 11 Fri 12 1/1 1 Job Sat 13 Sun 14 Mon 15 Tue 16 1/1 …" at bounding box center [784, 325] width 1568 height 503
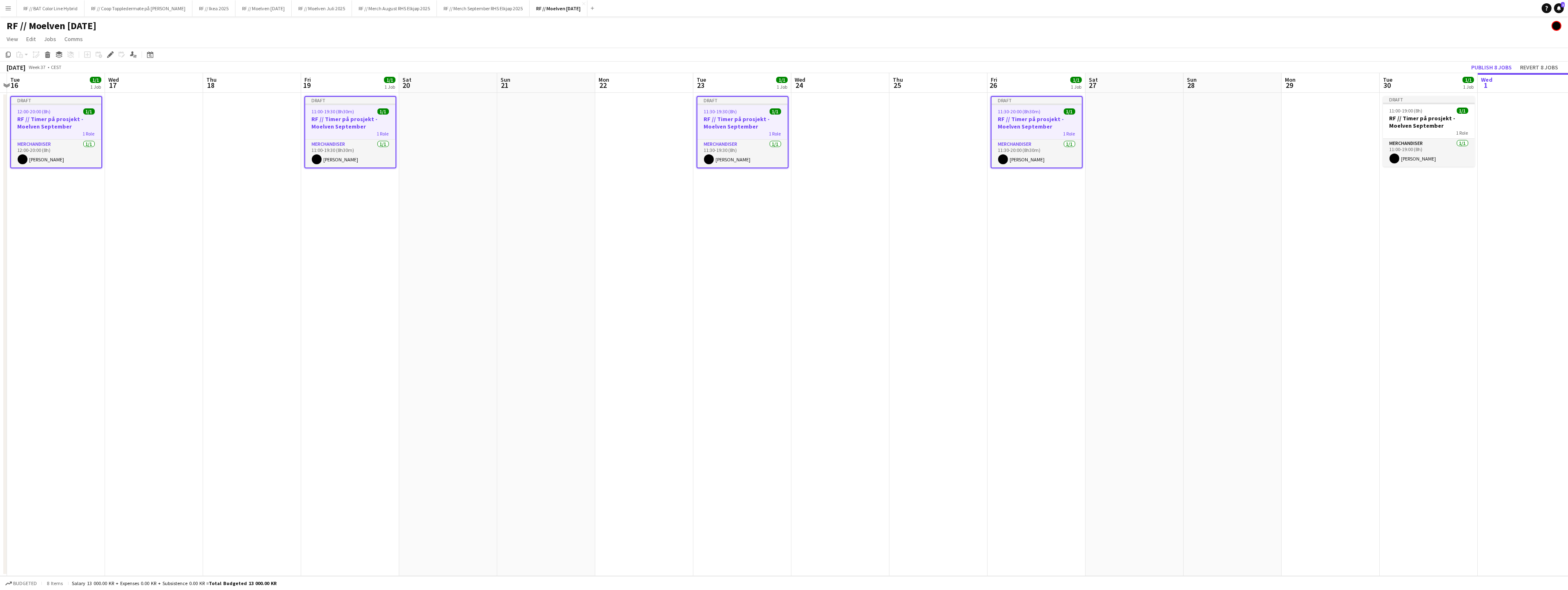
scroll to position [0, 292]
click at [1401, 119] on h3 "RF // Timer på prosjekt - Moelven September" at bounding box center [1424, 122] width 92 height 15
click at [111, 55] on icon "Edit" at bounding box center [110, 54] width 7 height 7
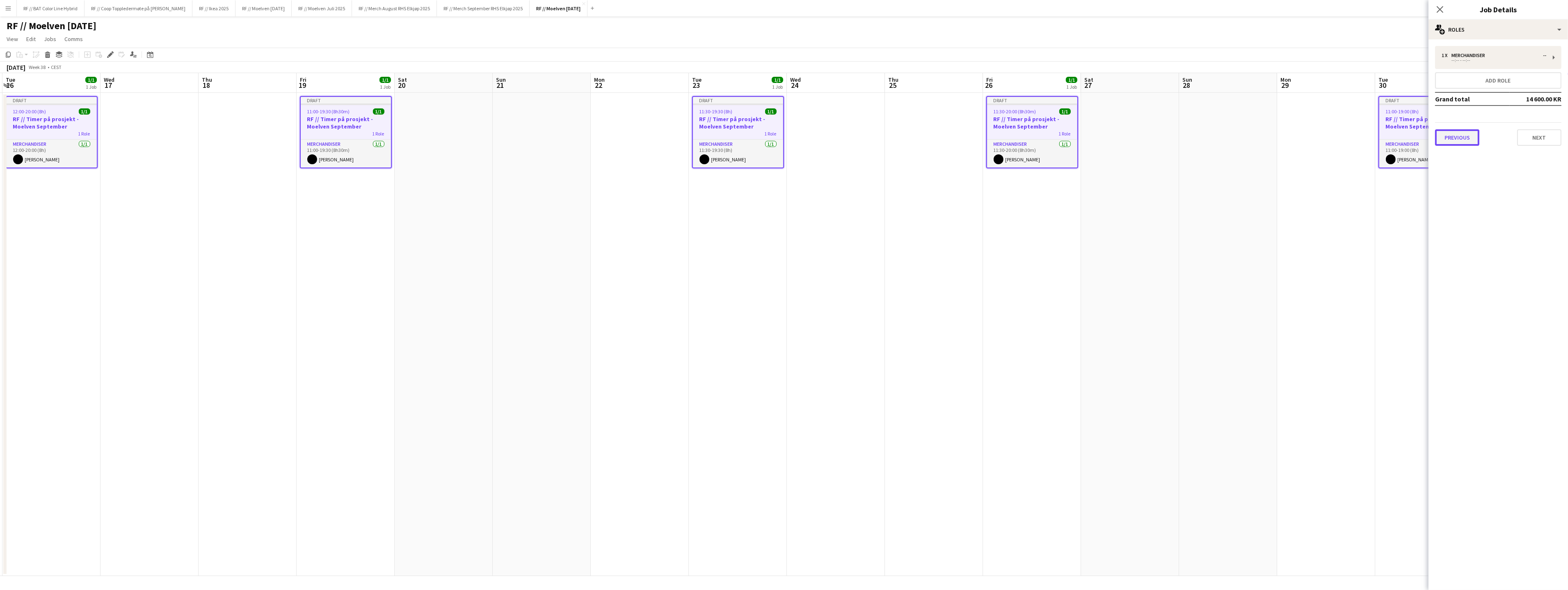
click at [1443, 138] on button "Previous" at bounding box center [1457, 137] width 44 height 16
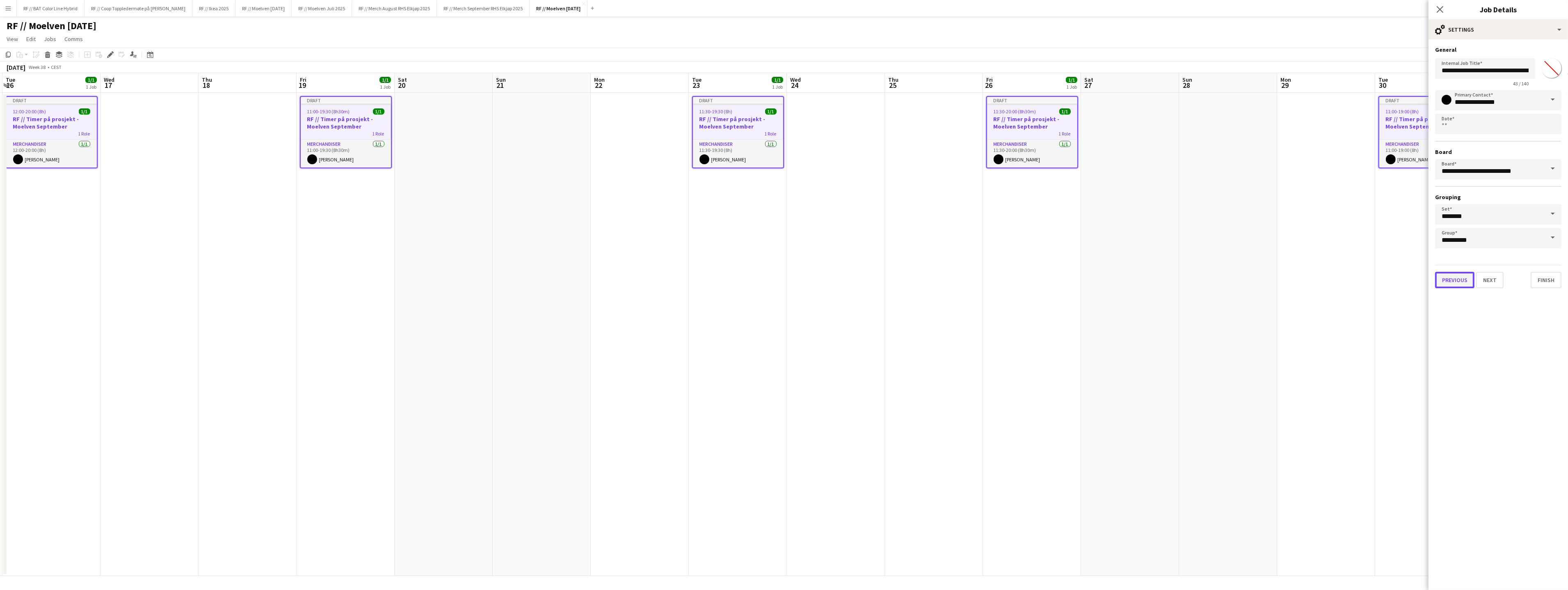
click at [1457, 278] on button "Previous" at bounding box center [1455, 279] width 40 height 16
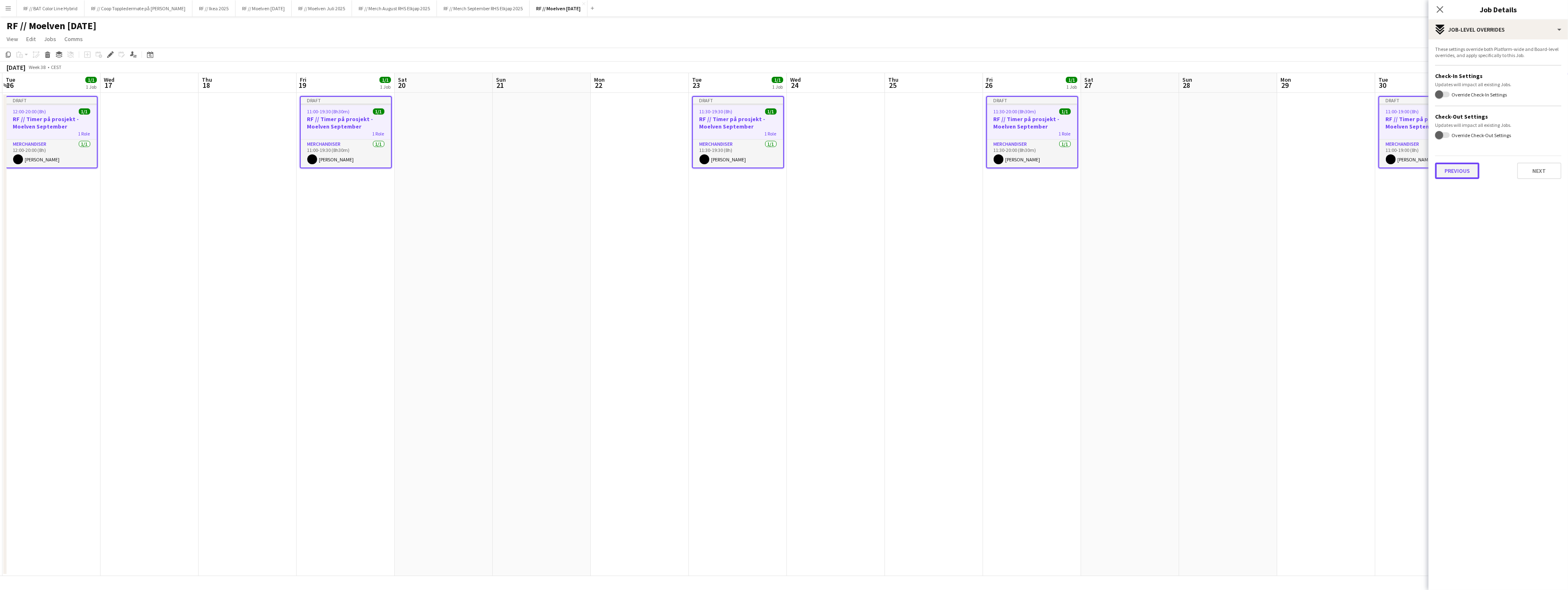
click at [1468, 168] on button "Previous" at bounding box center [1457, 170] width 44 height 16
click at [1432, 72] on div "Previous Next" at bounding box center [1498, 82] width 139 height 23
click at [1453, 88] on button "Previous" at bounding box center [1457, 85] width 44 height 16
click at [1248, 202] on app-date-cell at bounding box center [1228, 334] width 98 height 483
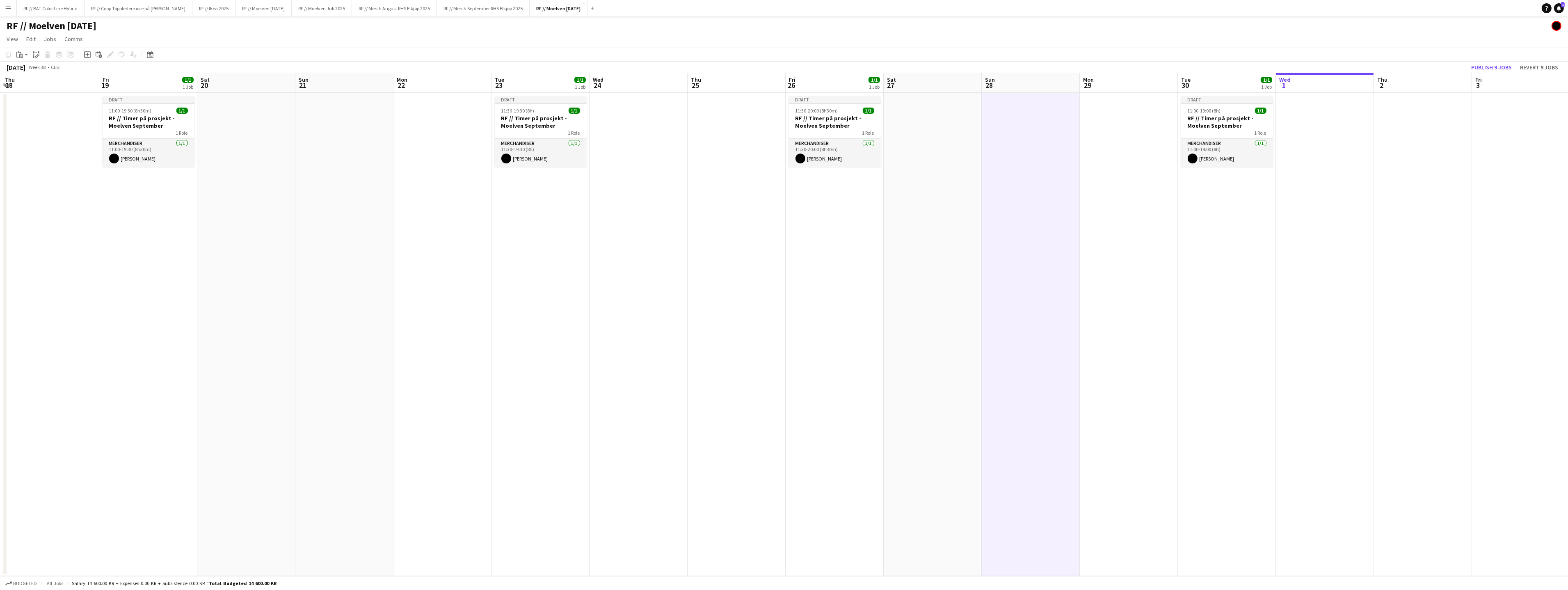
scroll to position [0, 303]
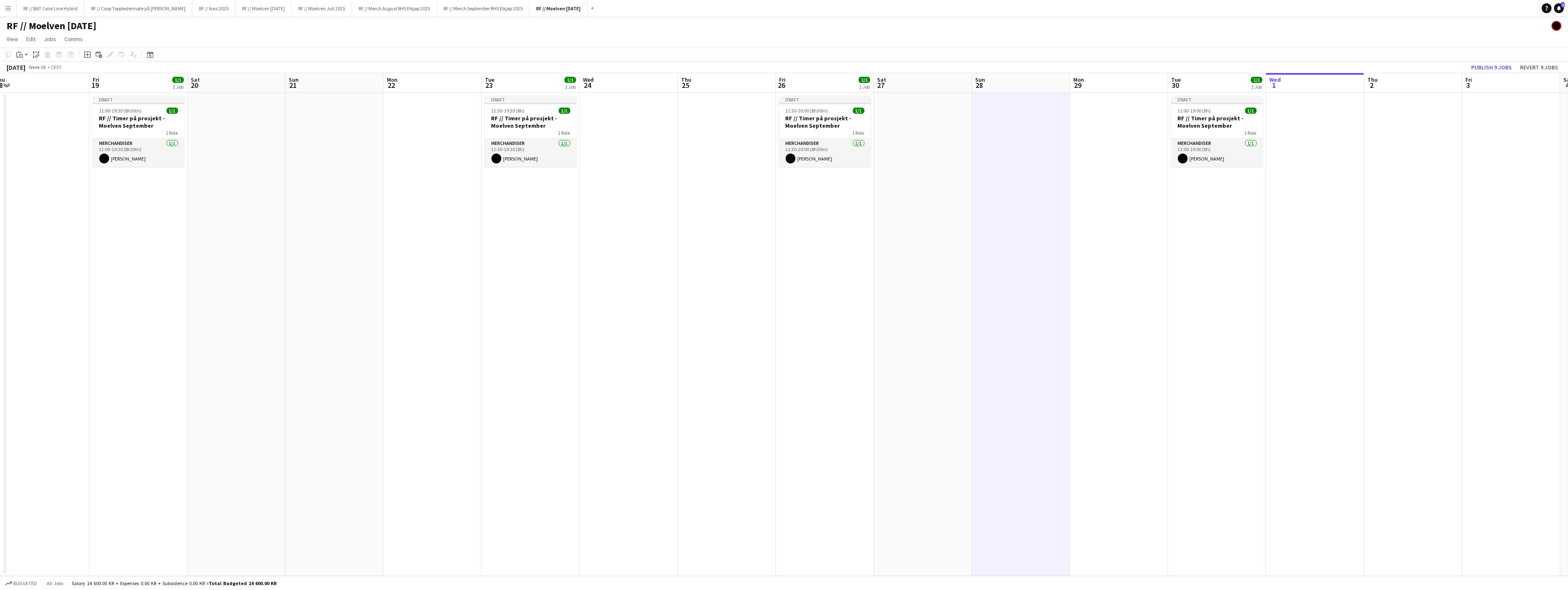
drag, startPoint x: 1228, startPoint y: 223, endPoint x: 1156, endPoint y: 225, distance: 72.0
click at [1156, 225] on app-calendar-viewport "Mon 15 Tue 16 1/1 1 Job Wed 17 Thu 18 Fri 19 1/1 1 Job Sat 20 Sun 21 Mon 22 Tue…" at bounding box center [784, 325] width 1568 height 503
click at [1111, 149] on app-date-cell at bounding box center [1119, 334] width 98 height 483
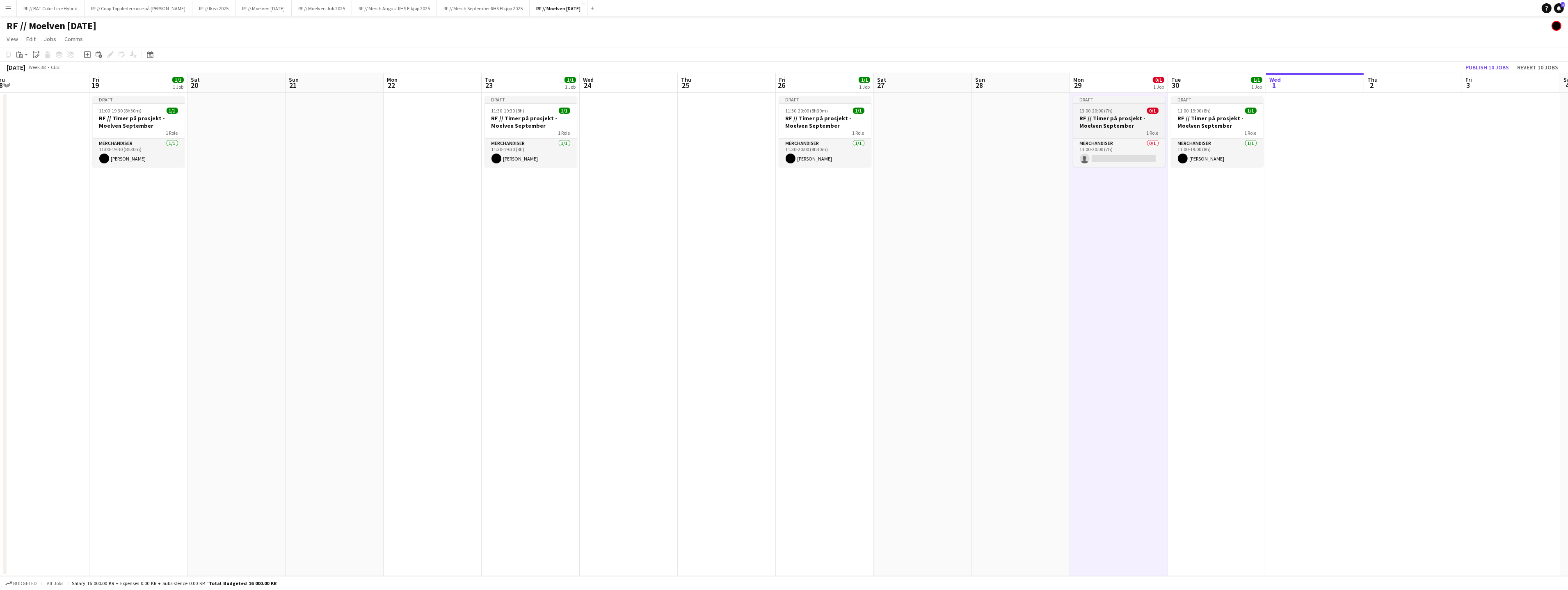
click at [1112, 124] on h3 "RF // Timer på prosjekt - Moelven September" at bounding box center [1119, 122] width 92 height 15
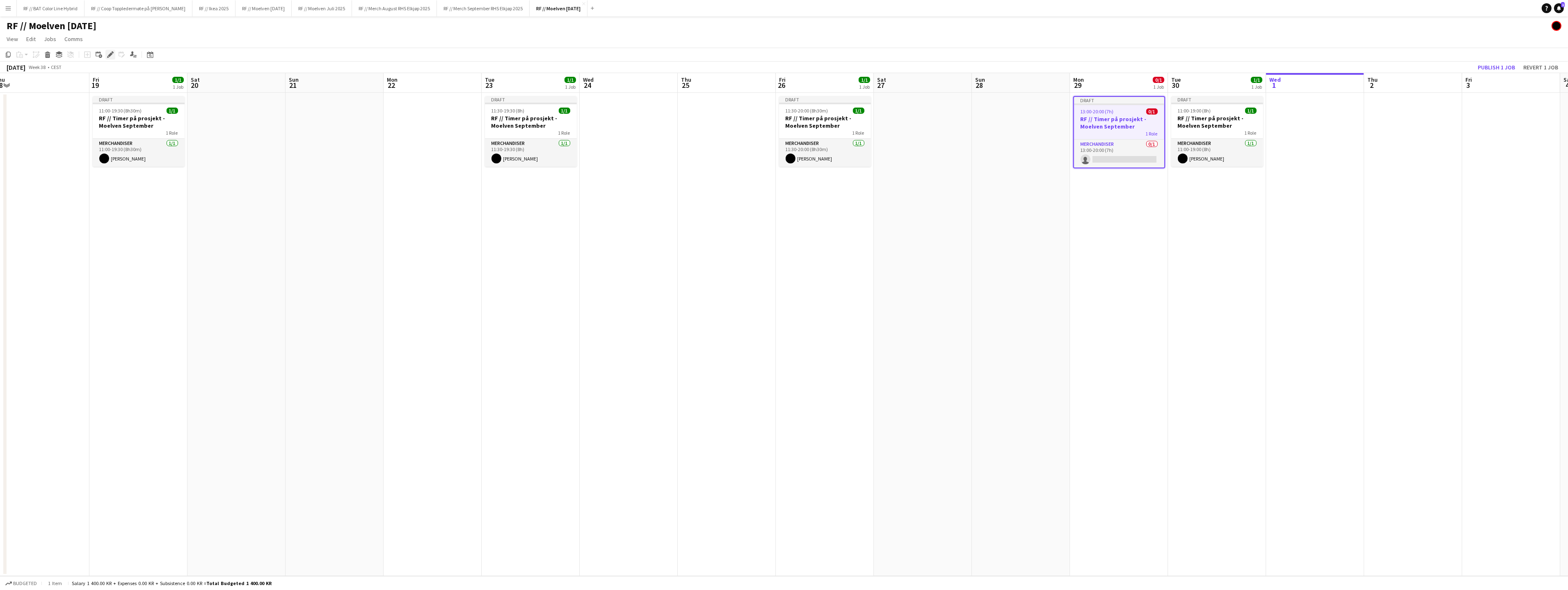
click at [107, 55] on icon "Edit" at bounding box center [110, 54] width 7 height 7
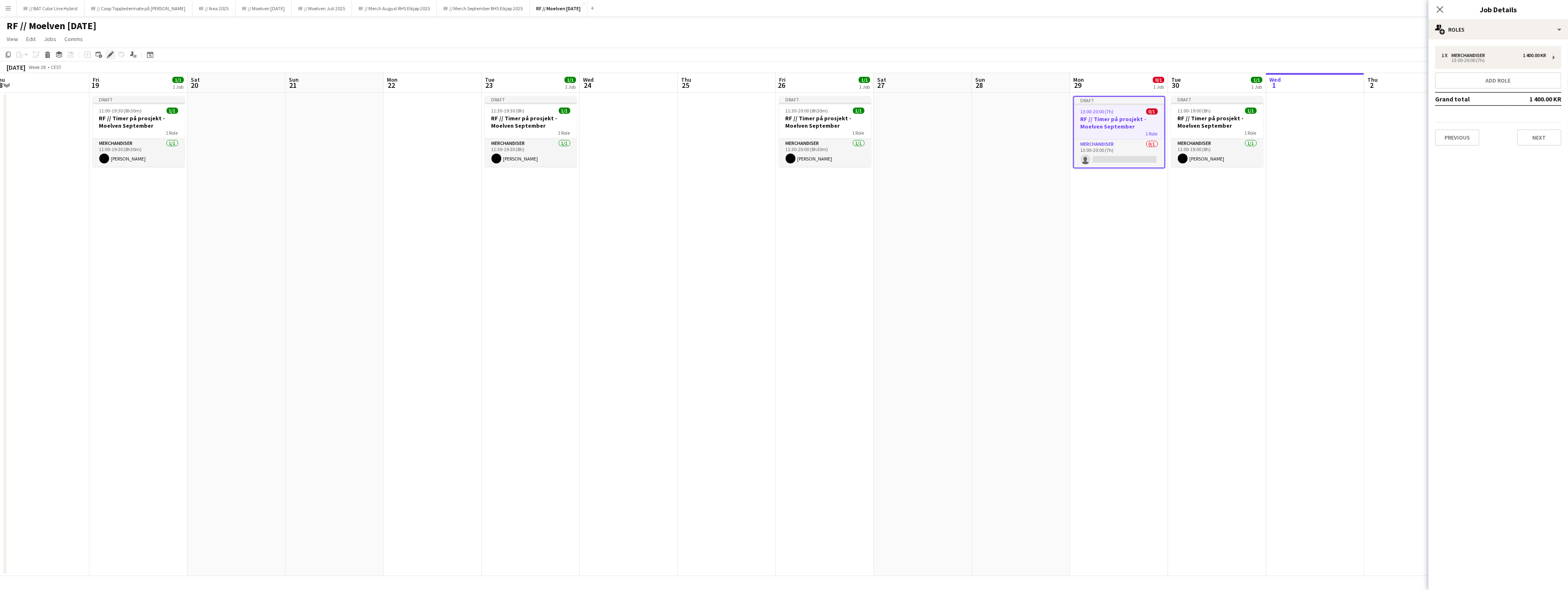
click at [107, 55] on icon "Edit" at bounding box center [110, 54] width 7 height 7
click at [1547, 146] on div "1 x Merchandiser 1 400.00 KR 13:00-20:00 (7h) Add role Grand total 1 400.00 KR …" at bounding box center [1498, 96] width 139 height 113
click at [1545, 142] on button "Next" at bounding box center [1539, 137] width 44 height 16
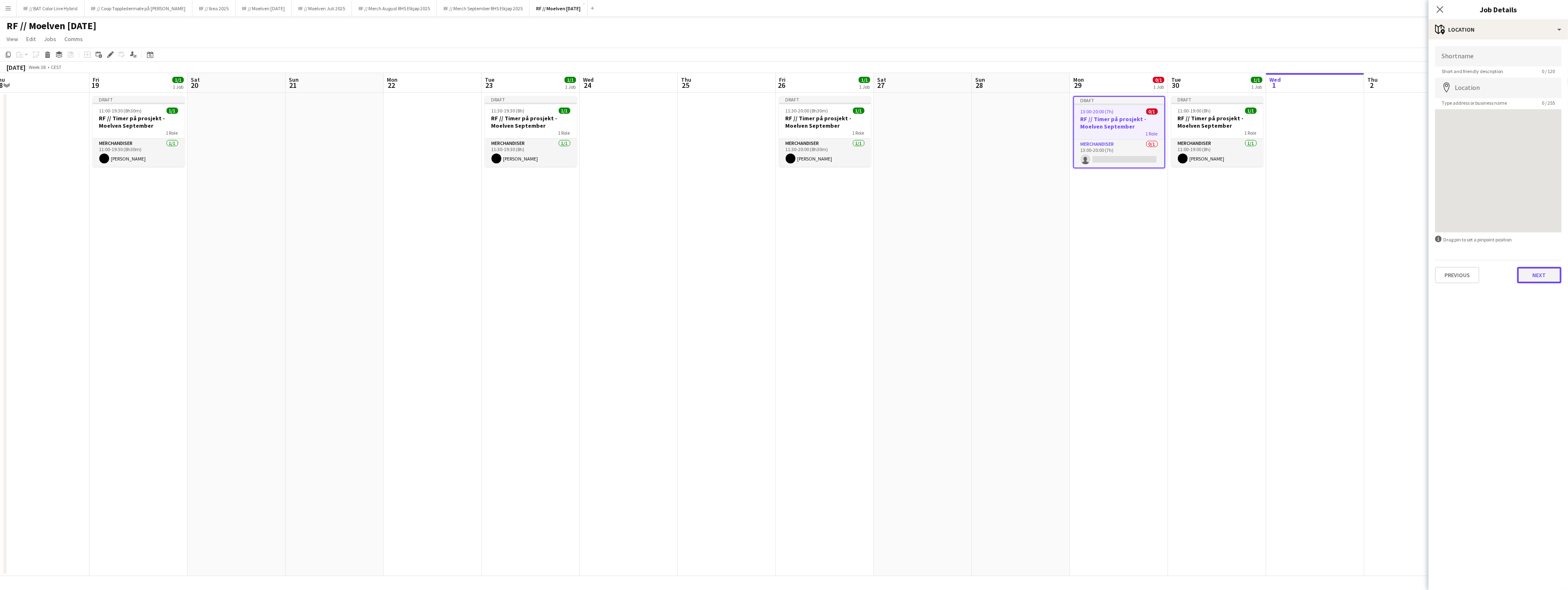
click at [1536, 276] on button "Next" at bounding box center [1539, 275] width 44 height 16
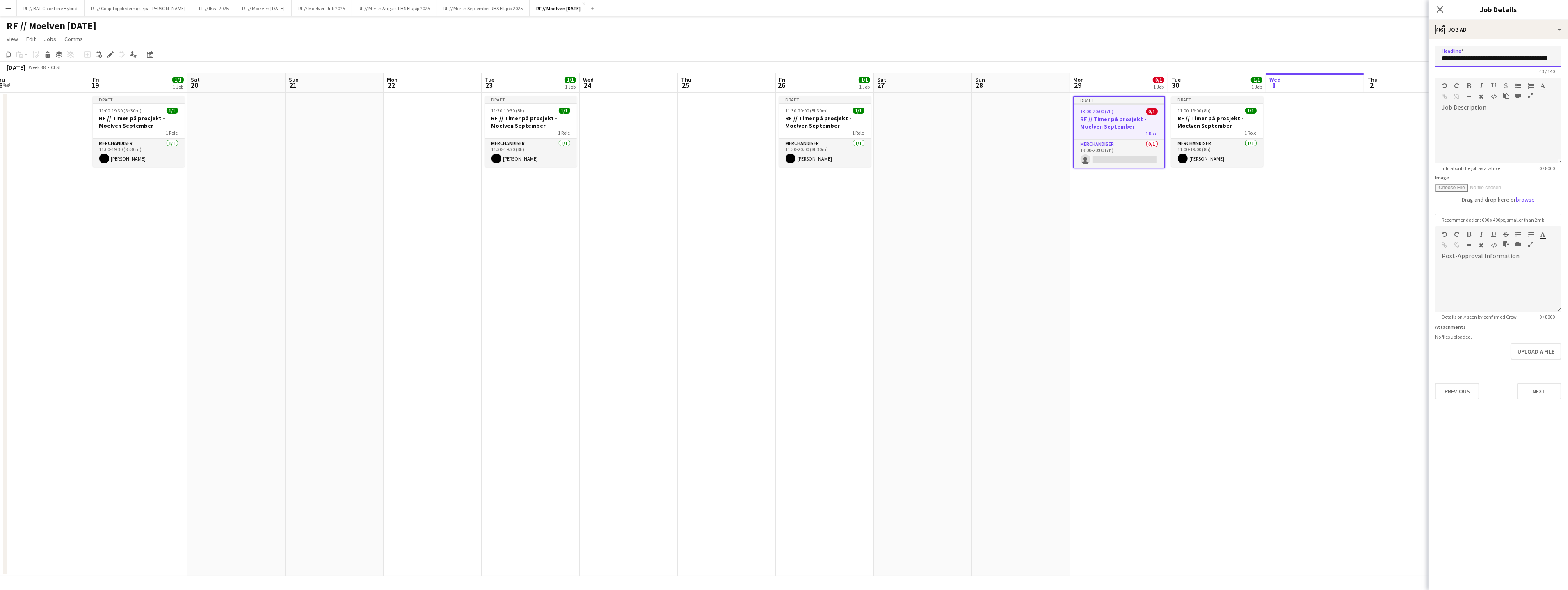
scroll to position [0, 9]
drag, startPoint x: 1442, startPoint y: 57, endPoint x: 1568, endPoint y: 57, distance: 126.0
click at [1561, 57] on form "**********" at bounding box center [1498, 222] width 139 height 353
paste input "text"
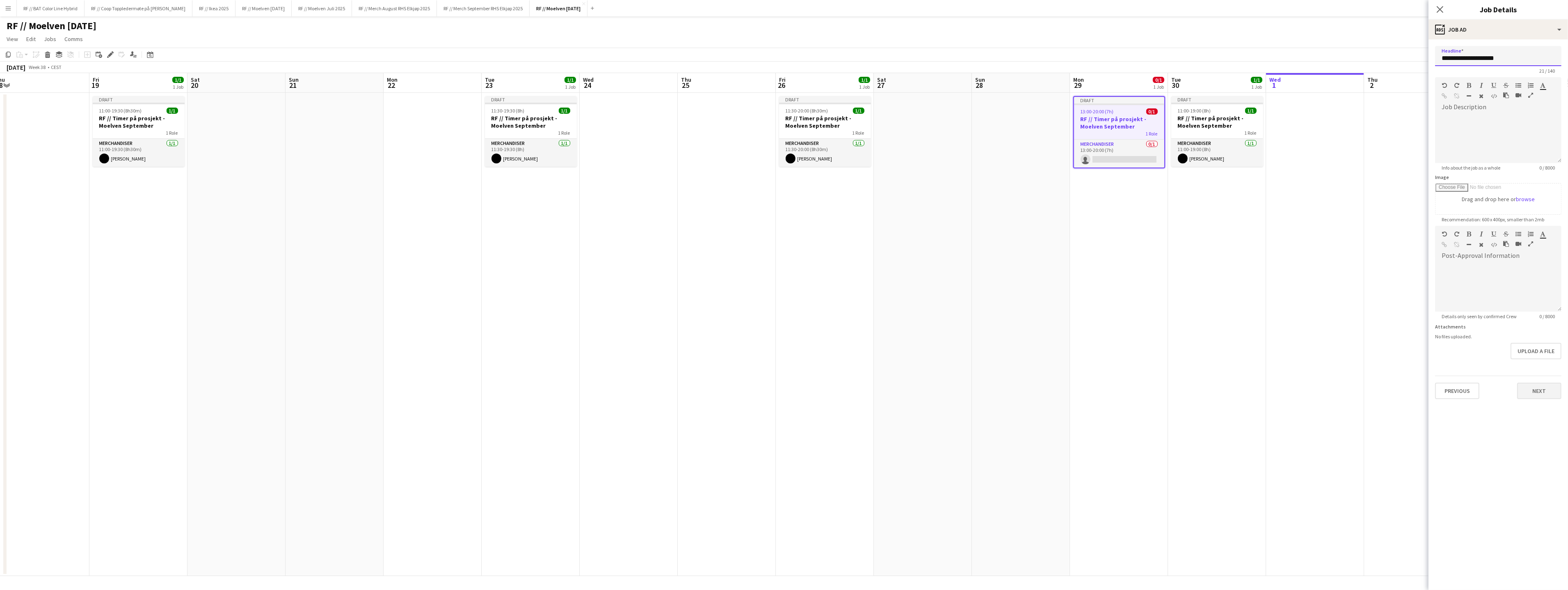
type input "**********"
click at [1545, 387] on button "Next" at bounding box center [1539, 390] width 44 height 16
type input "*******"
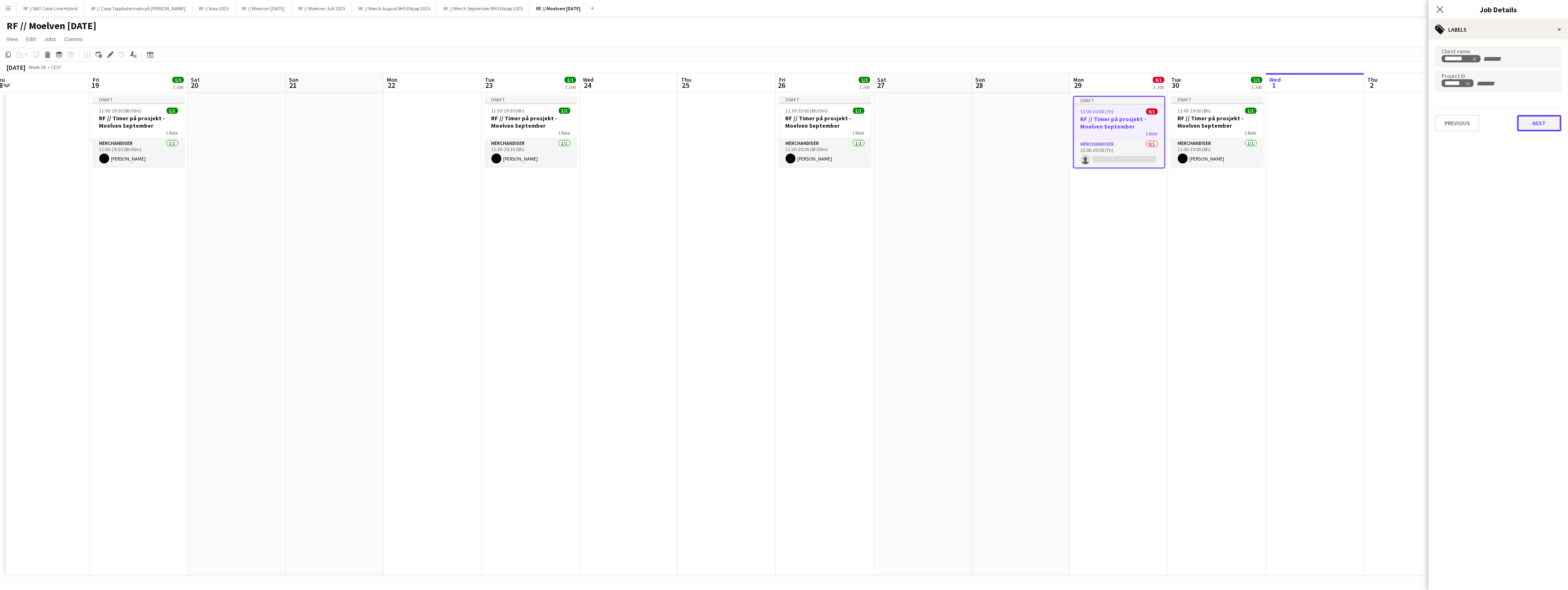
click at [1533, 122] on button "Next" at bounding box center [1539, 123] width 44 height 16
click at [1548, 88] on button "Next" at bounding box center [1539, 85] width 44 height 16
click at [1533, 170] on button "Next" at bounding box center [1539, 170] width 44 height 16
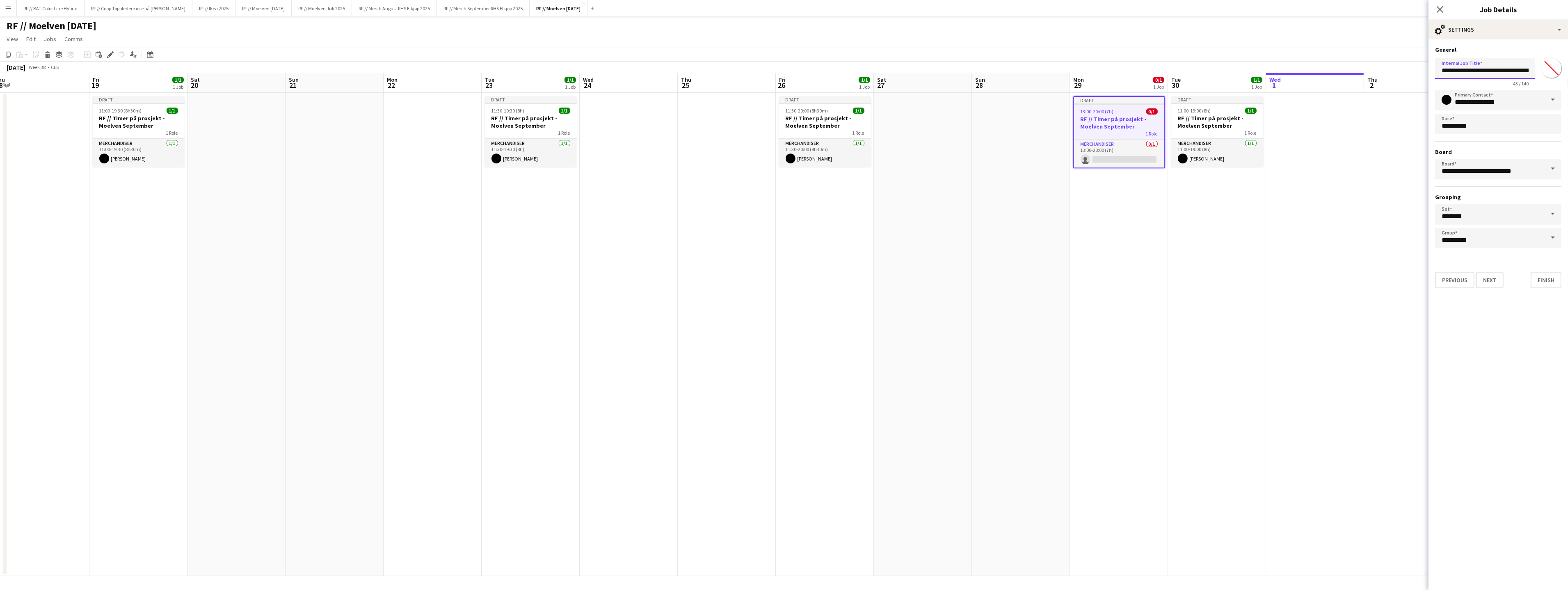
scroll to position [0, 35]
drag, startPoint x: 1443, startPoint y: 70, endPoint x: 1568, endPoint y: 68, distance: 125.0
click at [1561, 68] on form "**********" at bounding box center [1498, 166] width 139 height 242
paste input "text"
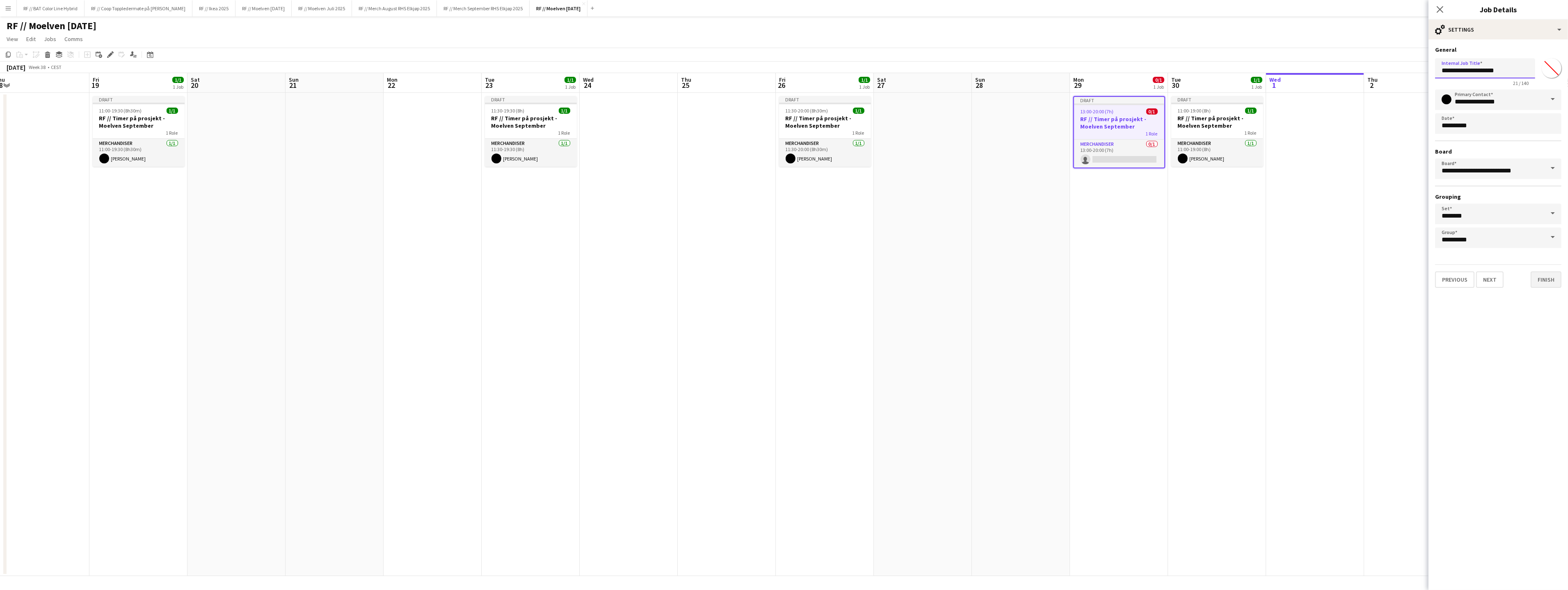
type input "**********"
click at [1542, 280] on button "Finish" at bounding box center [1546, 279] width 31 height 16
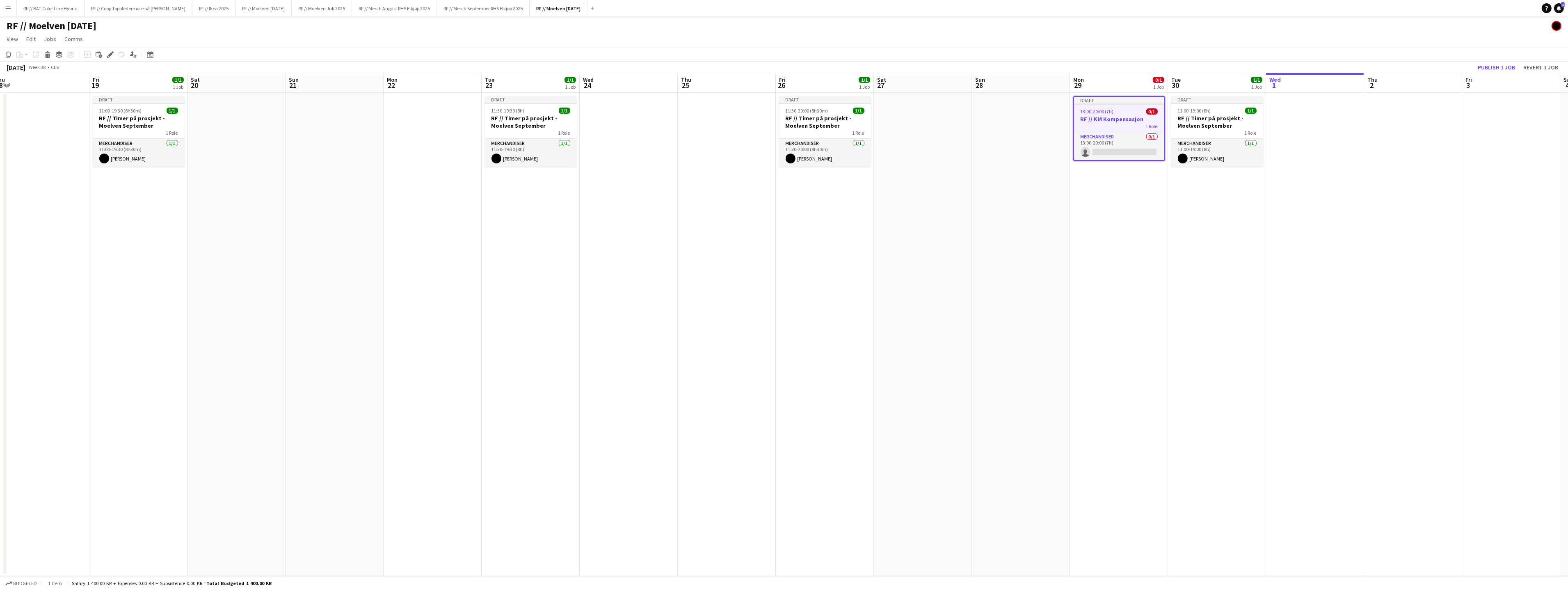
click at [1137, 286] on app-date-cell "Draft 13:00-20:00 (7h) 0/1 RF // KM Kompensasjon 1 Role Merchandiser 0/1 13:00-…" at bounding box center [1119, 334] width 98 height 483
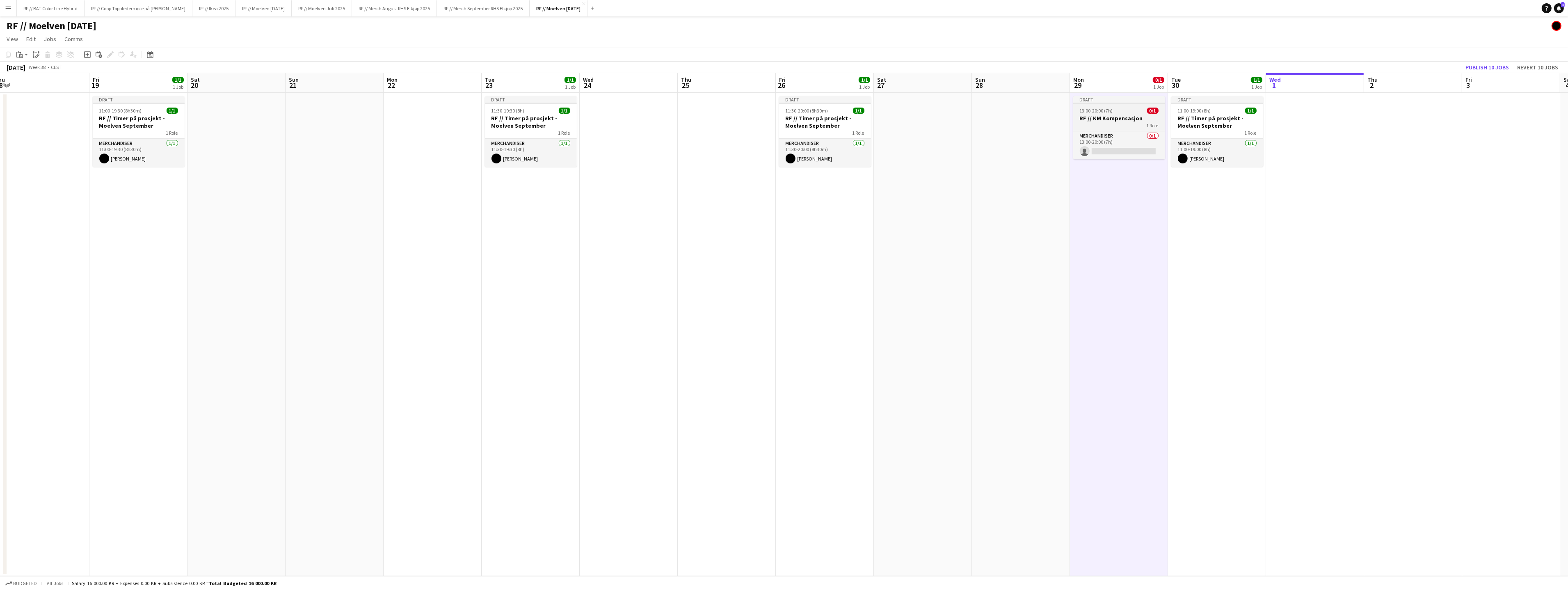
click at [1113, 113] on div "13:00-20:00 (7h) 0/1" at bounding box center [1119, 111] width 92 height 6
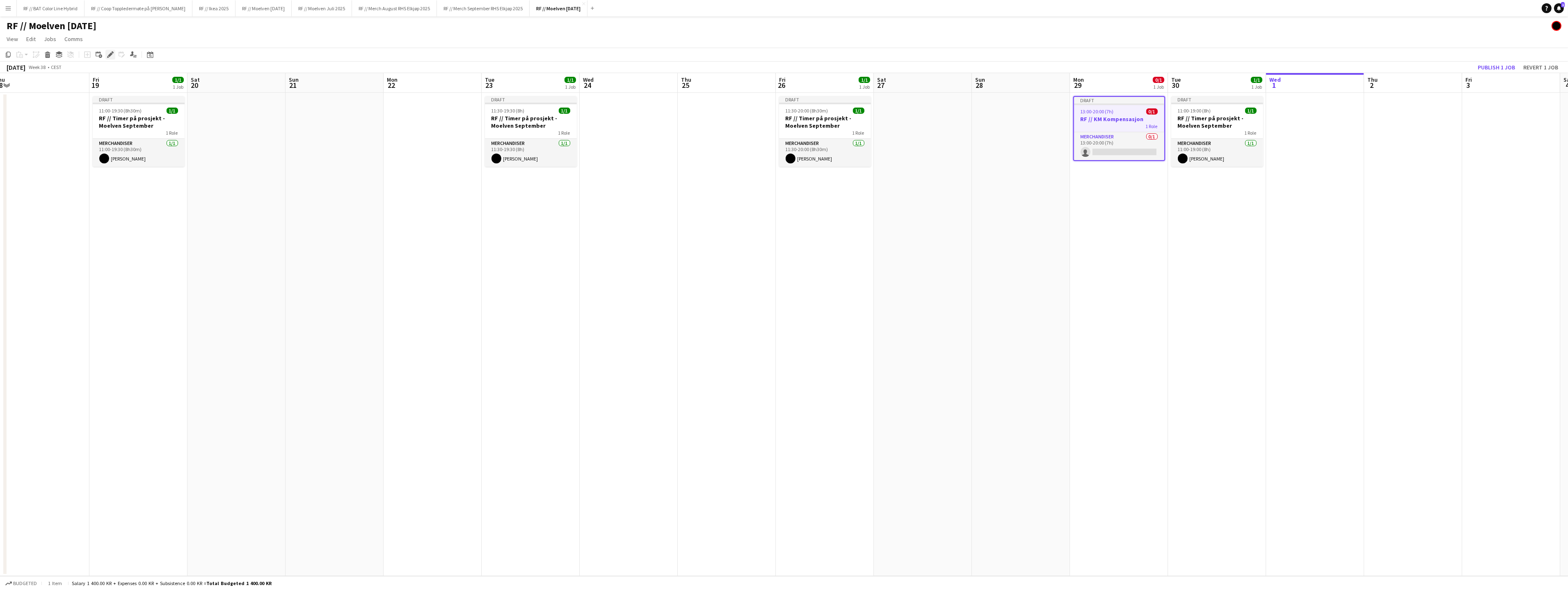
click at [111, 55] on icon "Edit" at bounding box center [110, 54] width 7 height 7
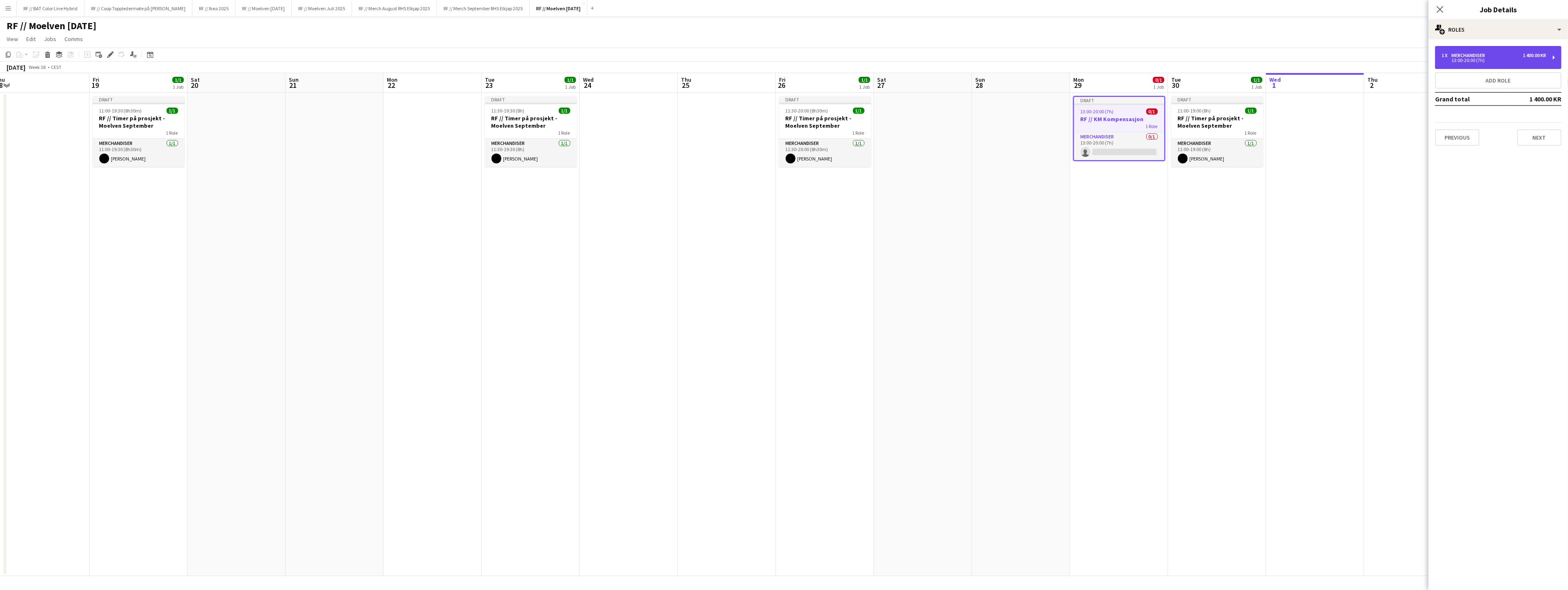
click at [1509, 49] on div "1 x Merchandiser 1 400.00 KR 13:00-20:00 (7h)" at bounding box center [1499, 57] width 127 height 23
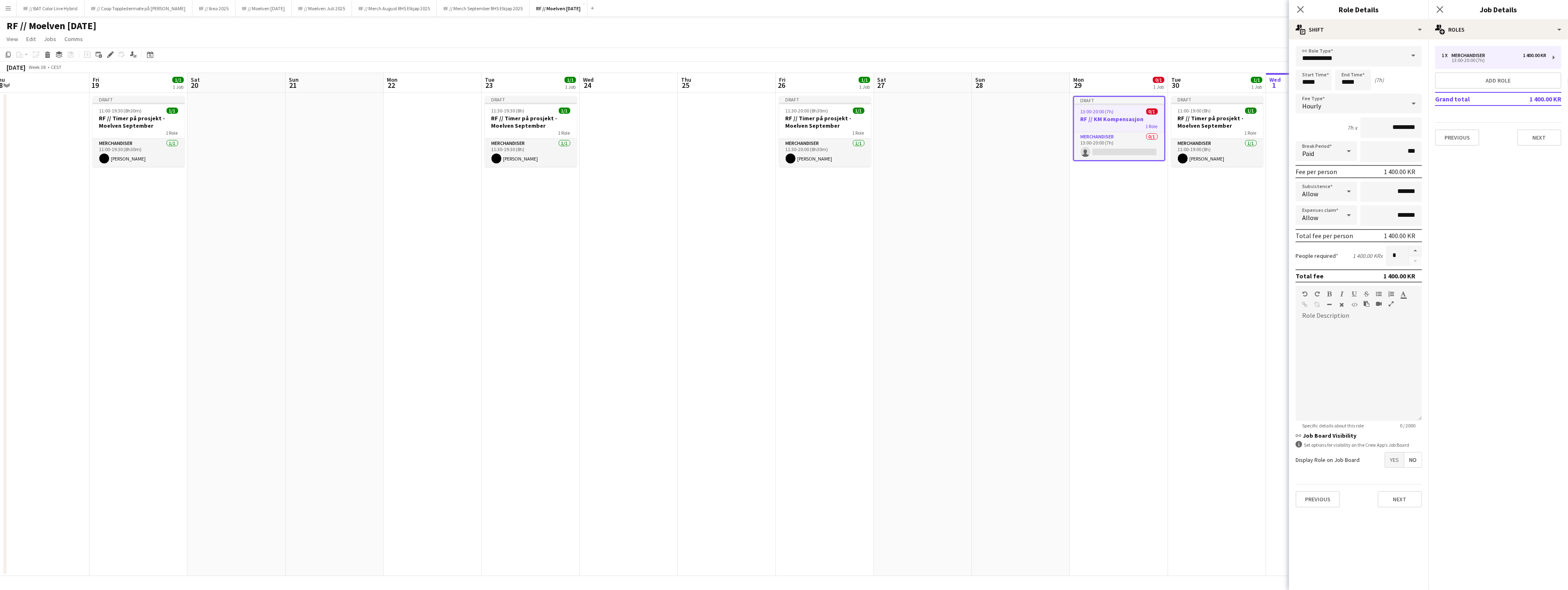
click at [1339, 104] on div "Hourly" at bounding box center [1350, 104] width 110 height 19
click at [1328, 140] on mat-option "Fixed" at bounding box center [1359, 147] width 127 height 21
drag, startPoint x: 1380, startPoint y: 126, endPoint x: 1418, endPoint y: 131, distance: 38.3
click at [1418, 131] on input "*******" at bounding box center [1391, 128] width 61 height 21
type input "********"
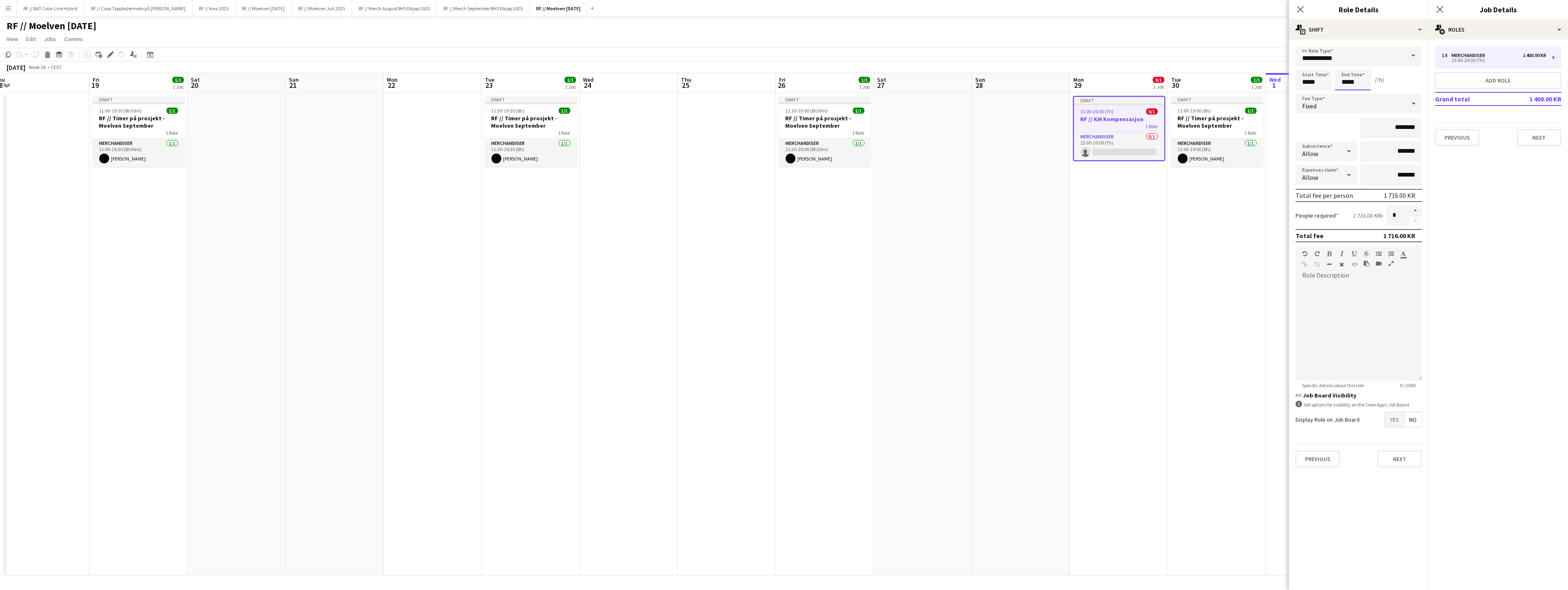
drag, startPoint x: 1359, startPoint y: 82, endPoint x: 1306, endPoint y: 73, distance: 53.8
click at [1310, 74] on div "Start Time ***** End Time ***** (7h)" at bounding box center [1359, 80] width 127 height 21
type input "*****"
click button "Next" at bounding box center [1399, 458] width 44 height 16
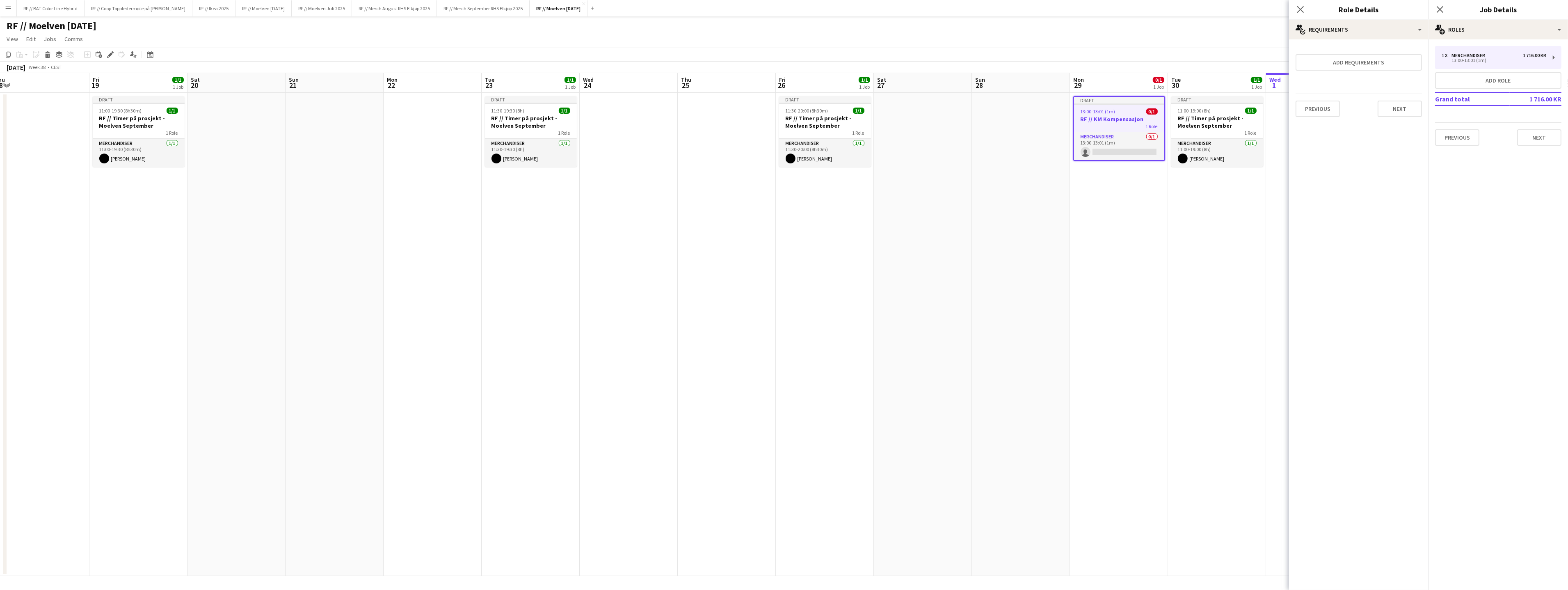
click at [1158, 213] on app-date-cell "Draft 13:00-13:01 (1m) 0/1 RF // KM Kompensasjon 1 Role Merchandiser 0/1 13:00-…" at bounding box center [1119, 334] width 98 height 483
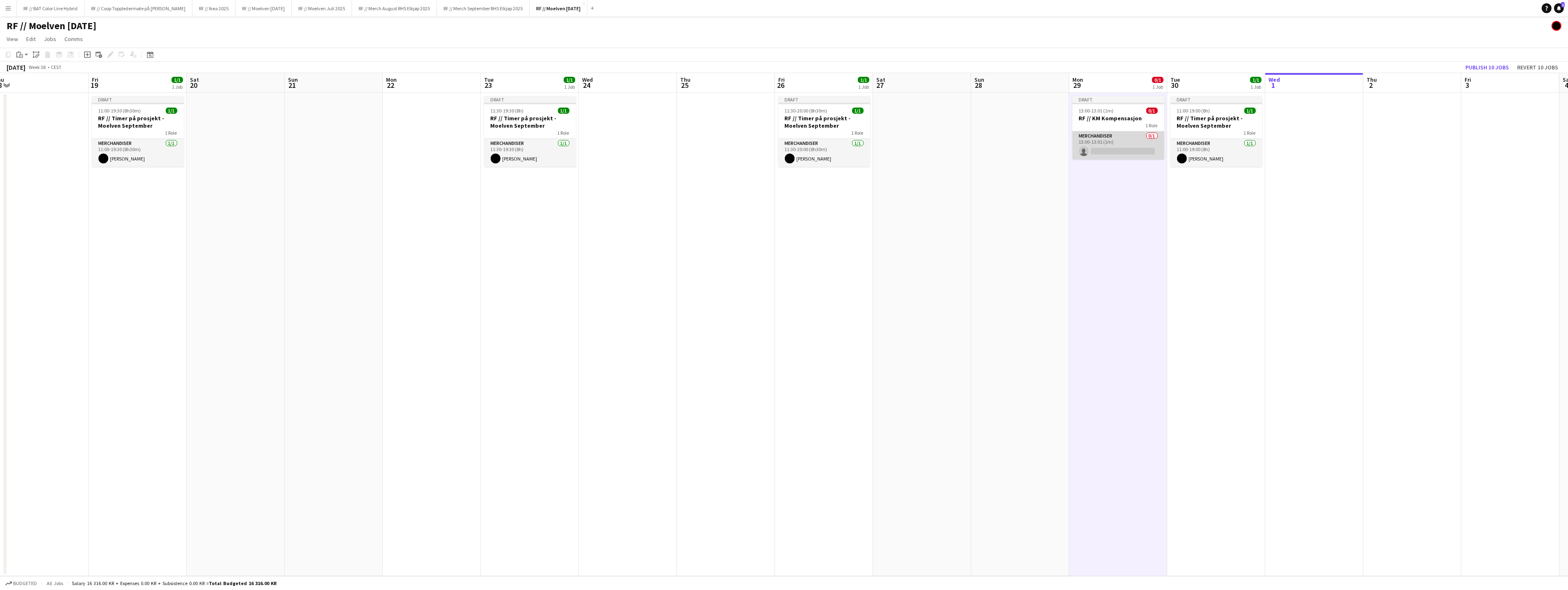
click at [1141, 153] on app-card-role "Merchandiser 0/1 13:00-13:01 (1m) single-neutral-actions" at bounding box center [1118, 146] width 92 height 28
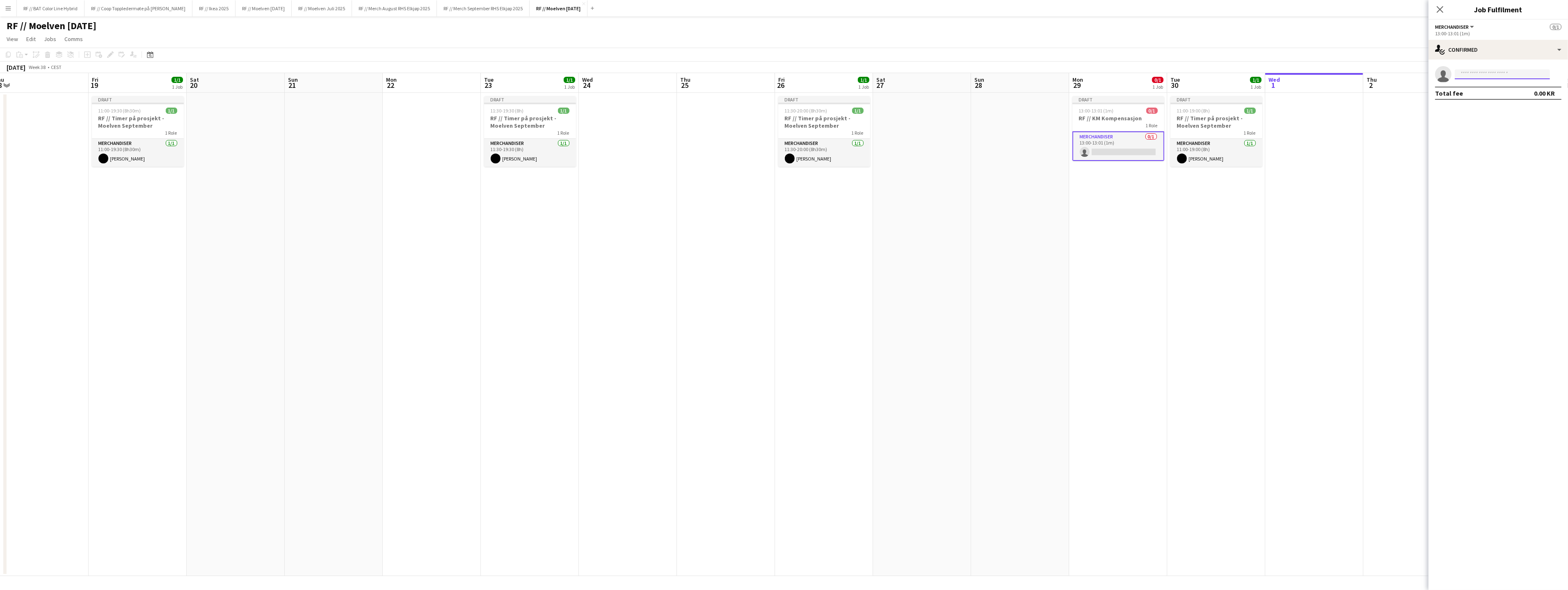
click at [1474, 71] on input at bounding box center [1502, 74] width 95 height 10
type input "******"
click at [1492, 94] on span "jorgen2105@gmail.com" at bounding box center [1502, 93] width 82 height 7
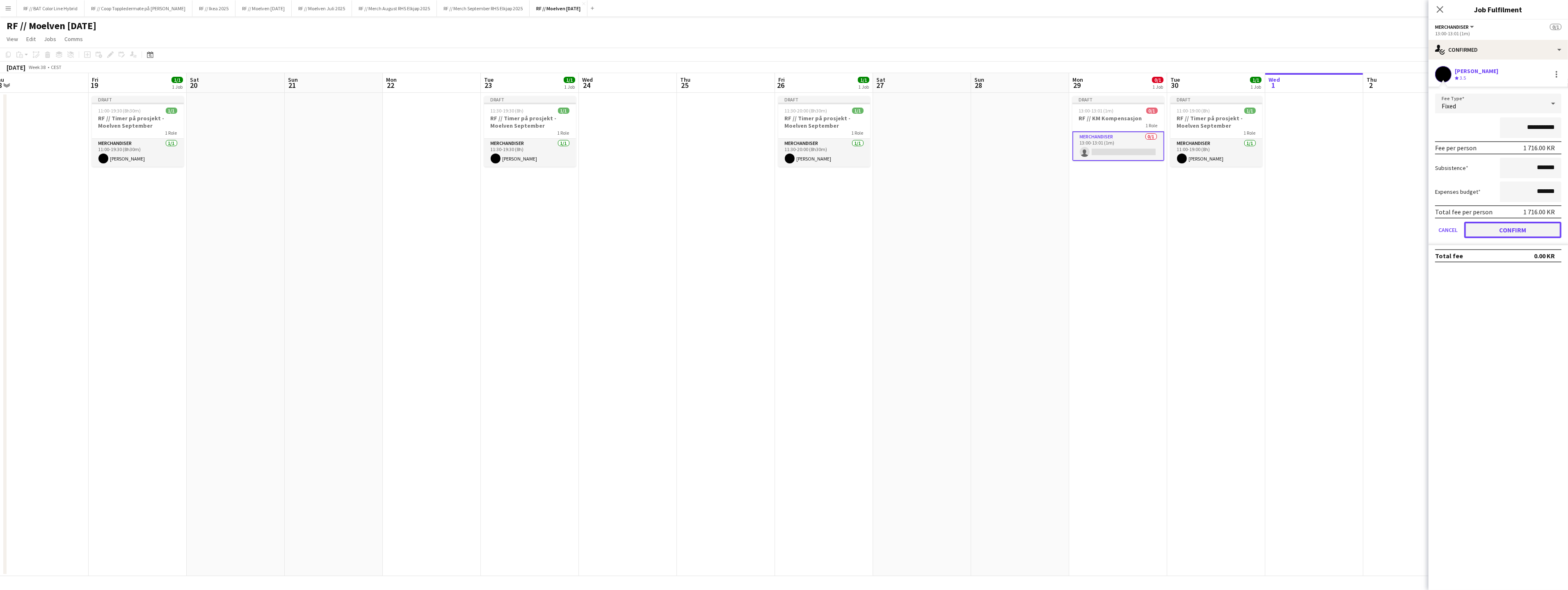
click at [1507, 230] on button "Confirm" at bounding box center [1513, 230] width 97 height 16
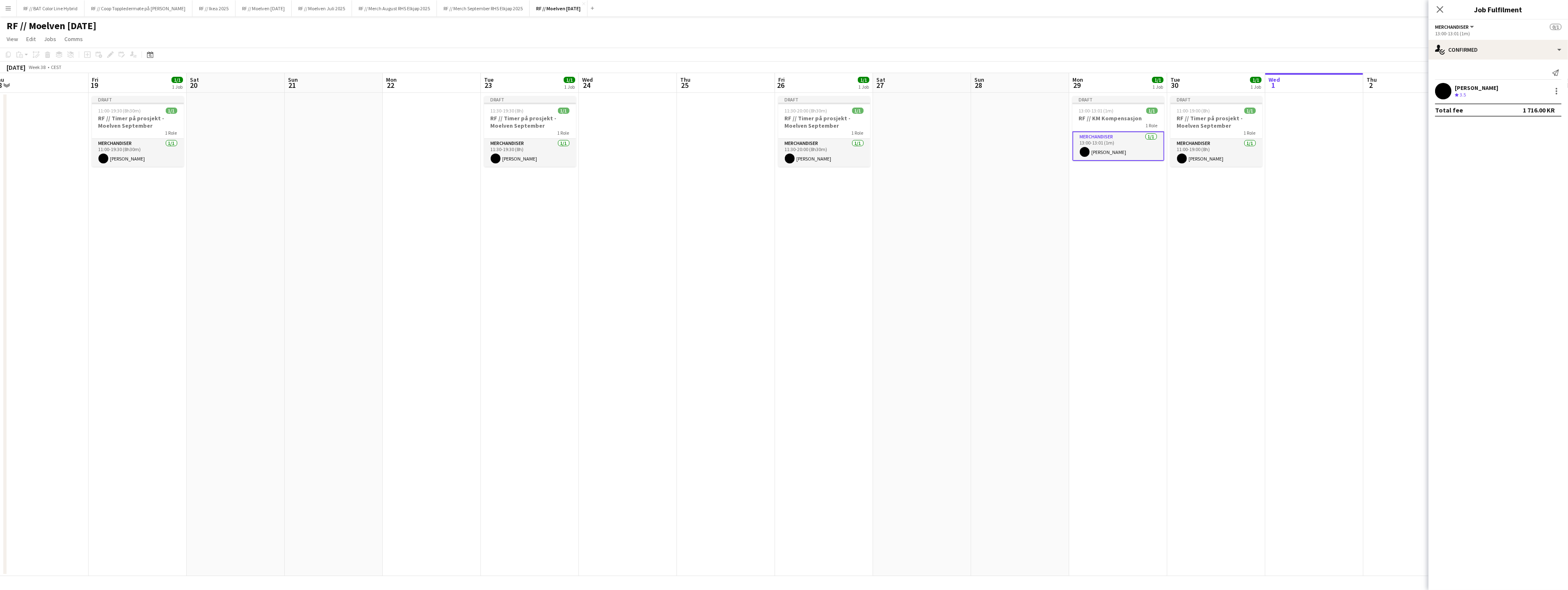
click at [1378, 221] on app-date-cell at bounding box center [1412, 334] width 98 height 483
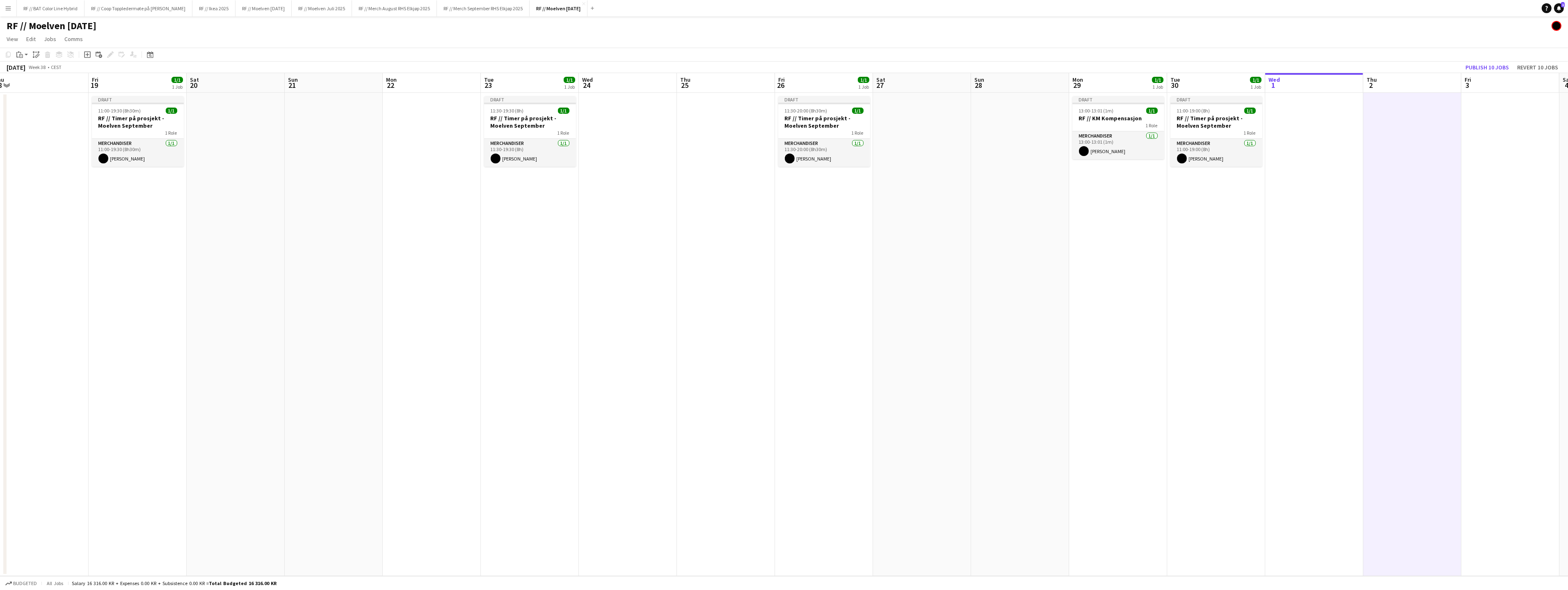
click at [1496, 73] on app-board-header-date "Fri 3" at bounding box center [1510, 83] width 98 height 19
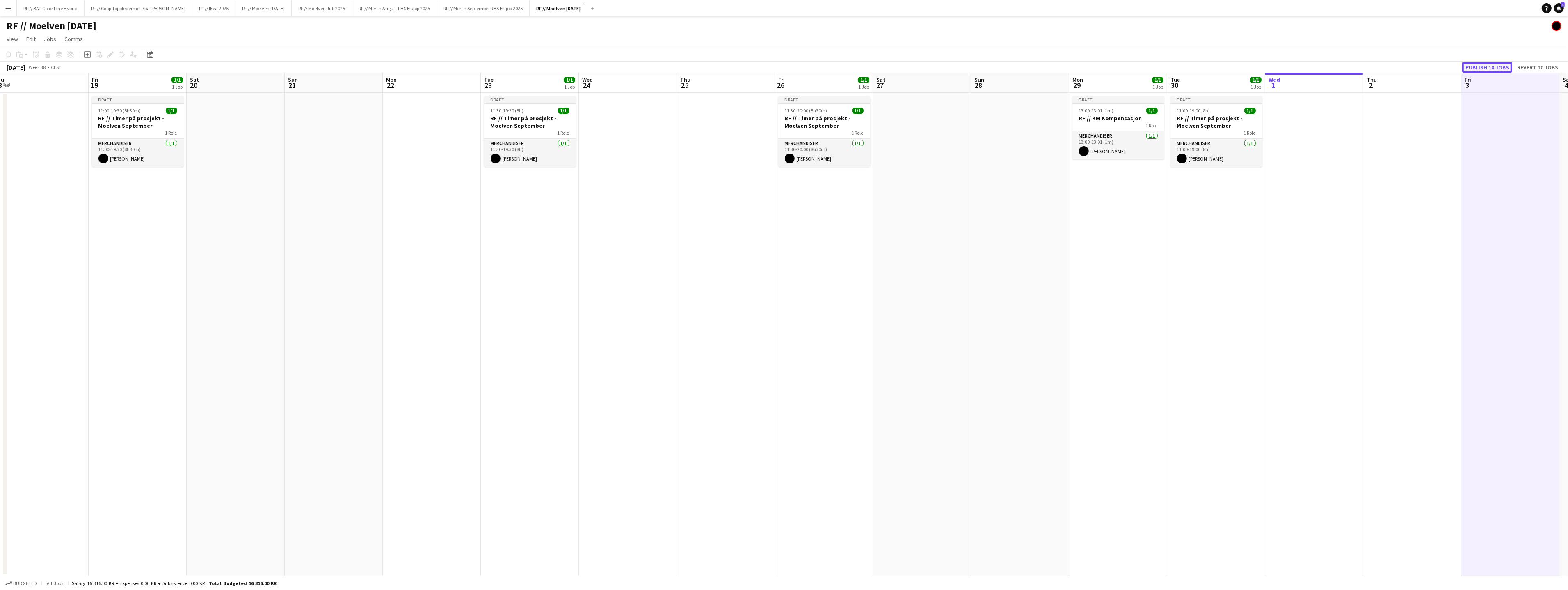
click at [1496, 68] on button "Publish 10 jobs" at bounding box center [1487, 68] width 50 height 11
